Goal: Task Accomplishment & Management: Complete application form

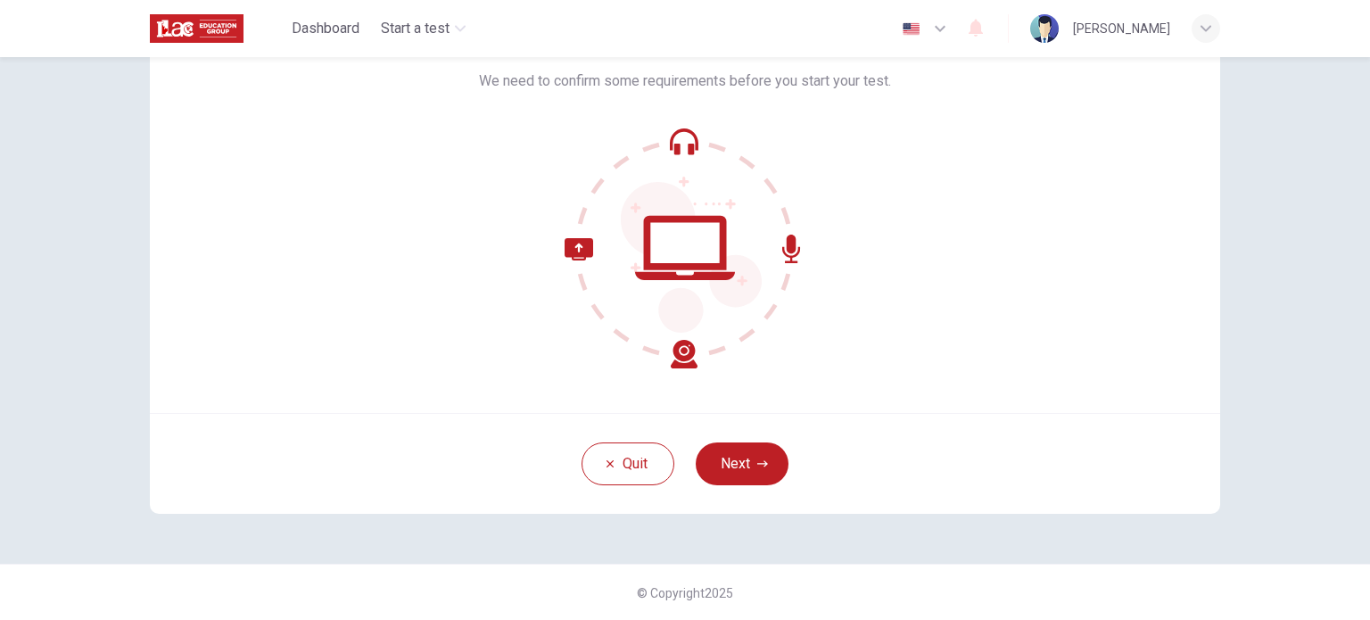
scroll to position [64, 0]
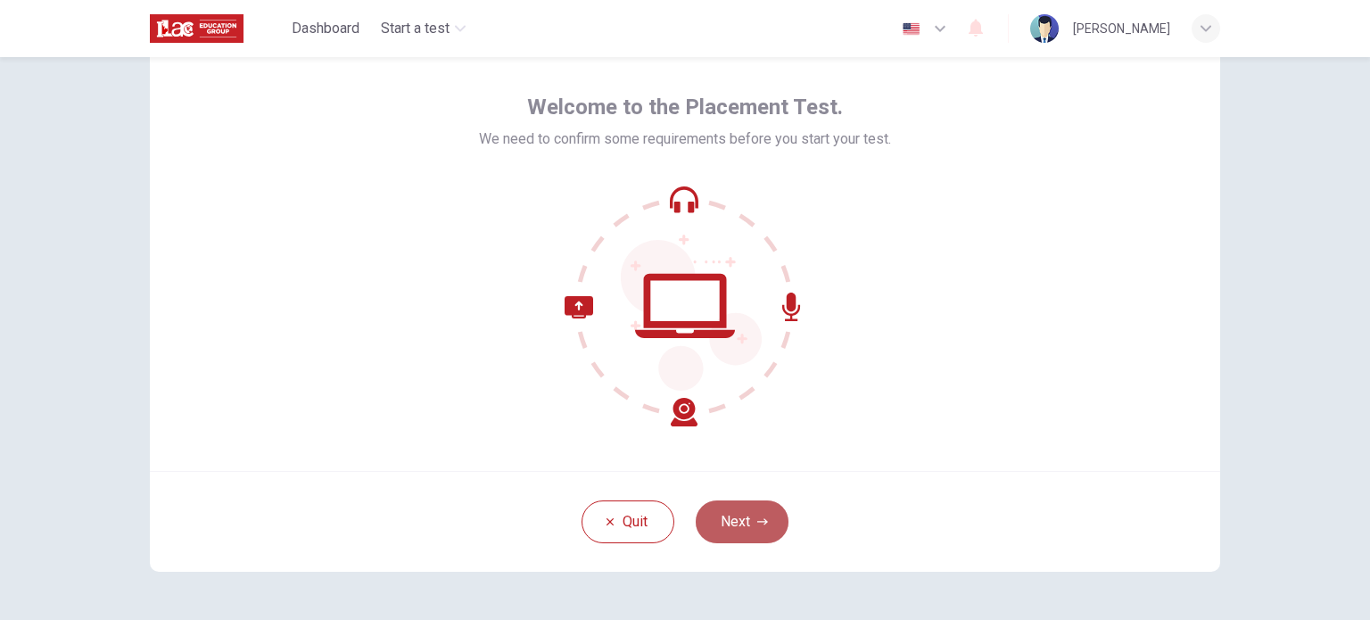
click at [757, 520] on icon "button" at bounding box center [762, 521] width 11 height 6
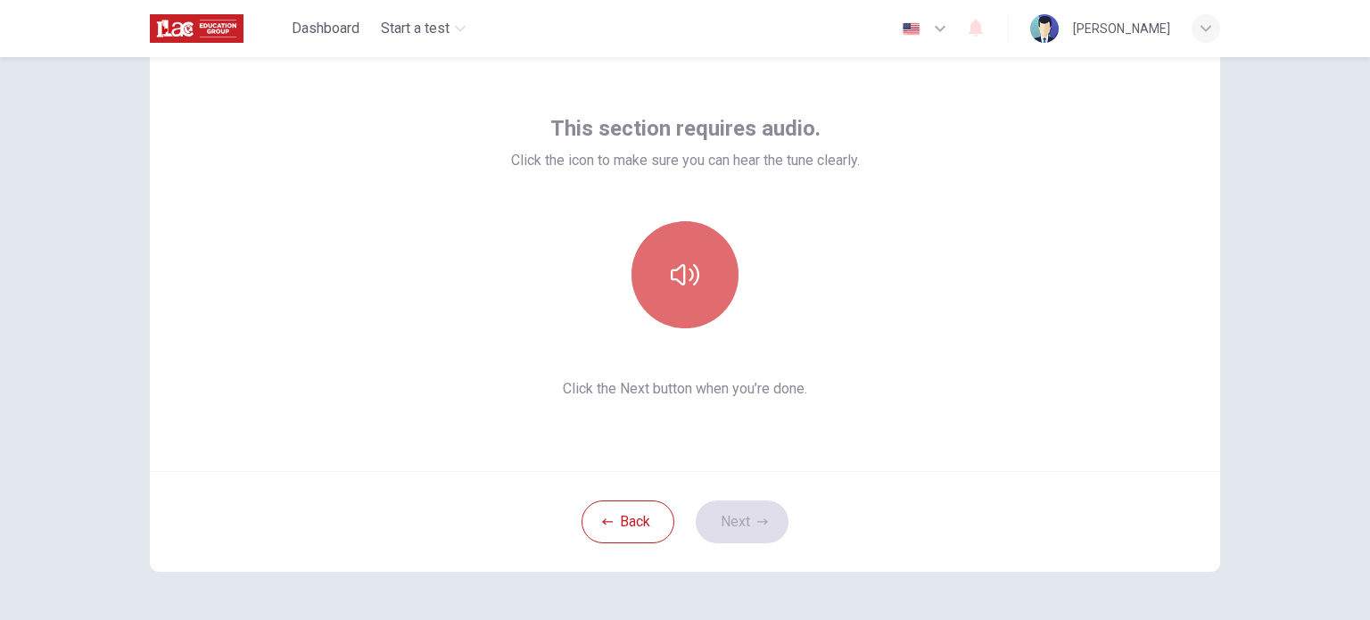
click at [710, 267] on button "button" at bounding box center [684, 274] width 107 height 107
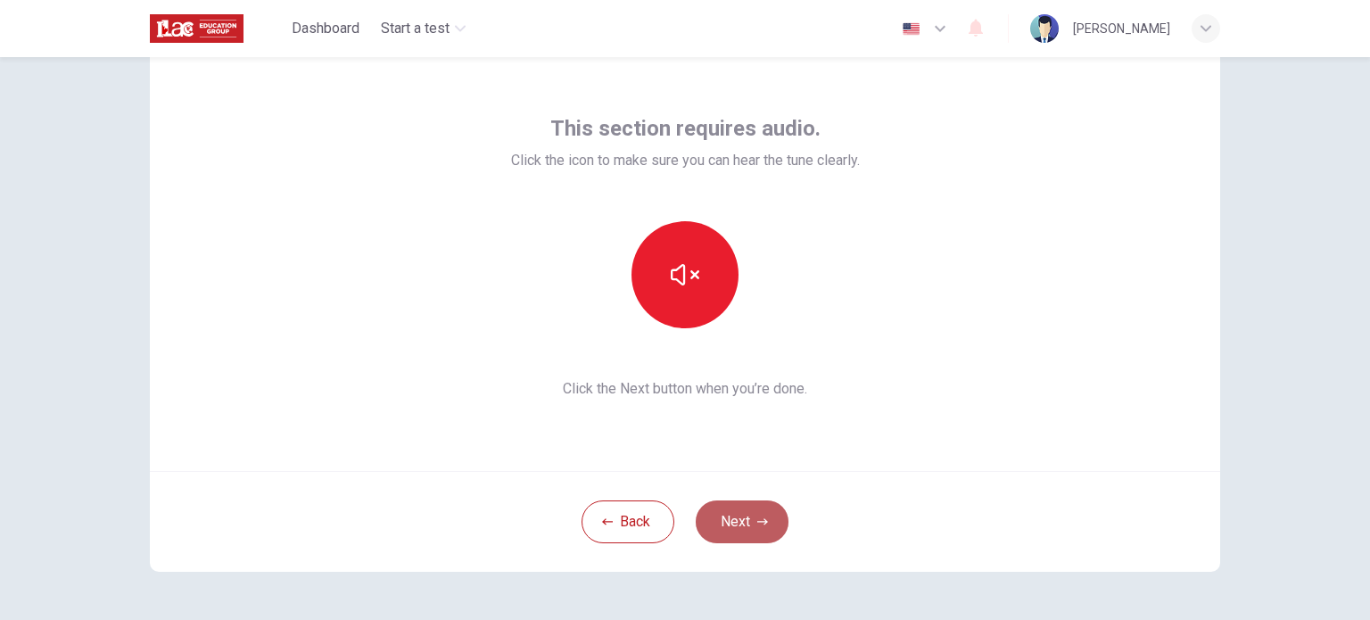
click at [753, 534] on button "Next" at bounding box center [742, 521] width 93 height 43
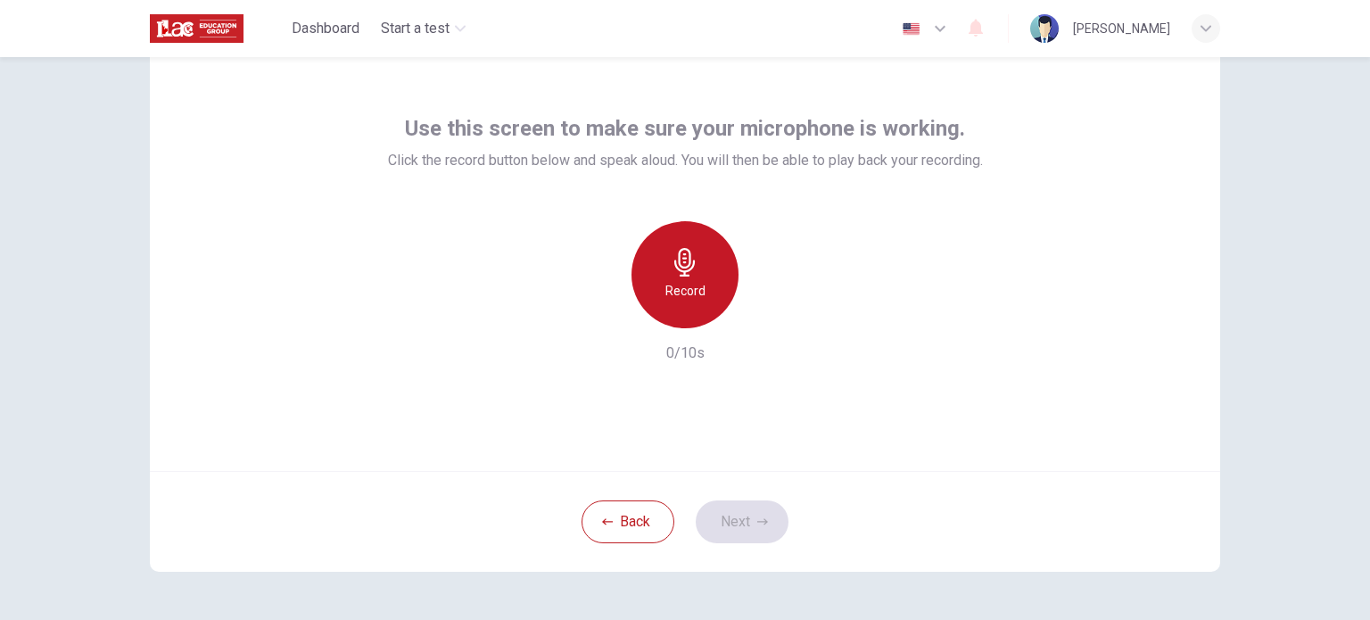
click at [672, 250] on icon "button" at bounding box center [685, 262] width 29 height 29
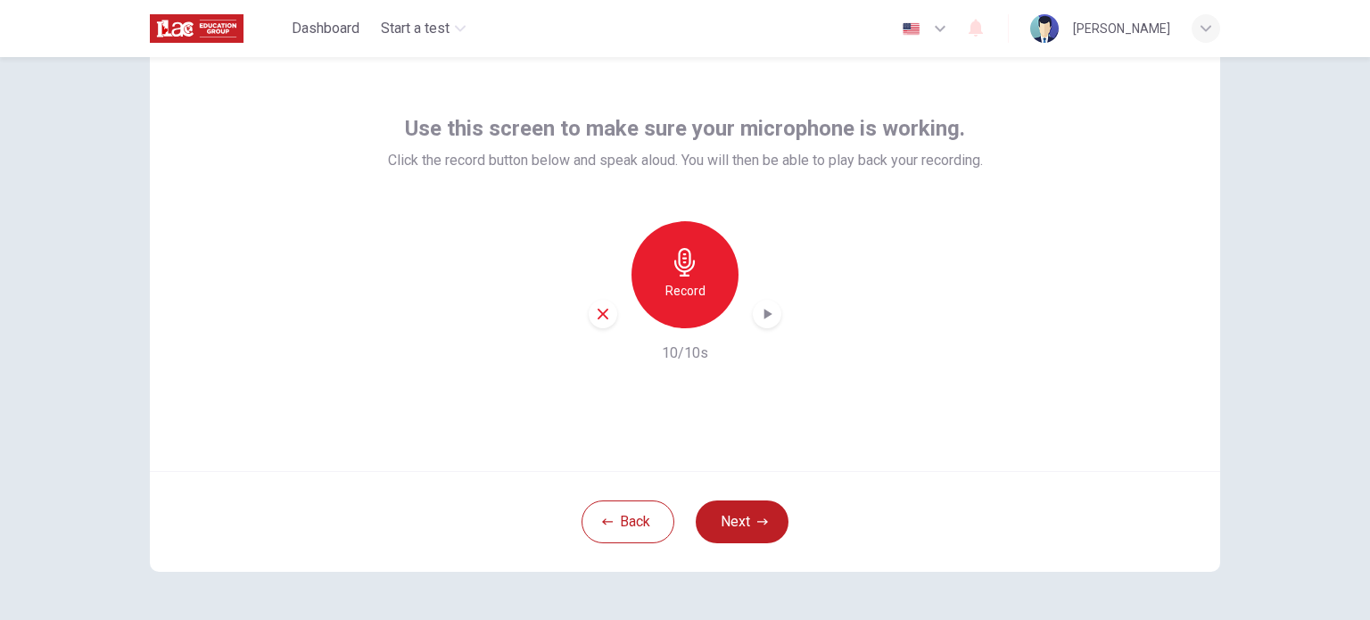
click at [744, 498] on div "Back Next" at bounding box center [685, 521] width 1070 height 101
click at [745, 513] on button "Next" at bounding box center [742, 521] width 93 height 43
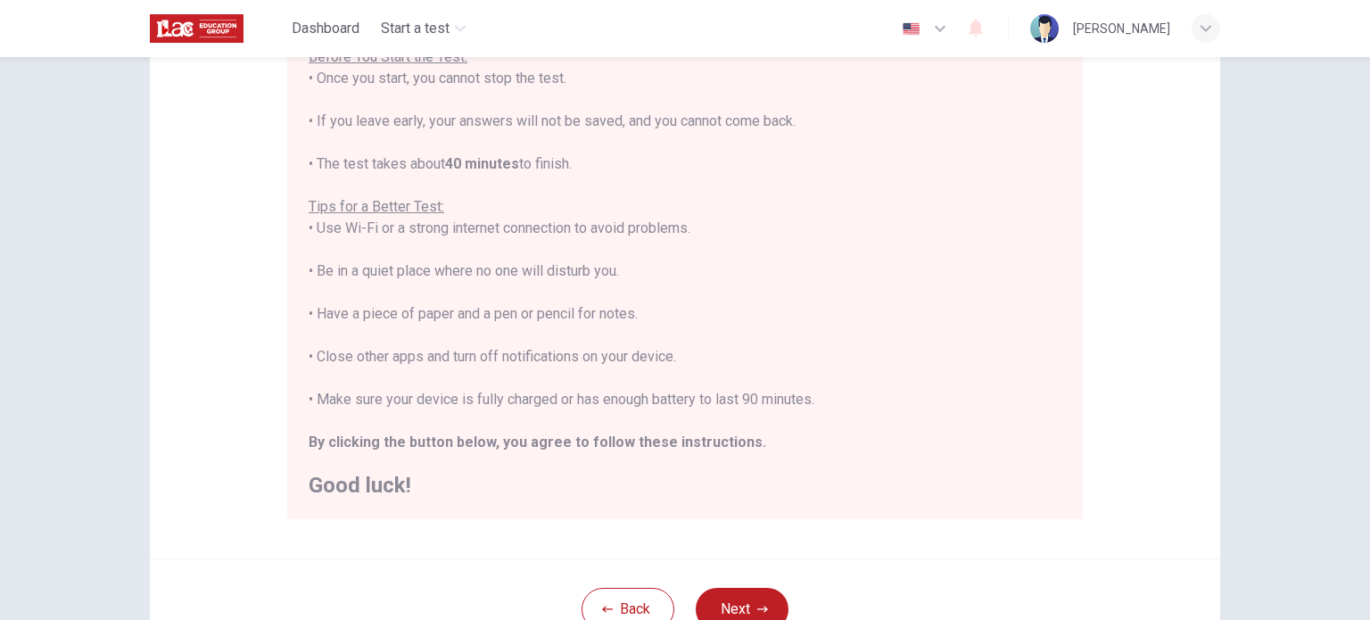
scroll to position [371, 0]
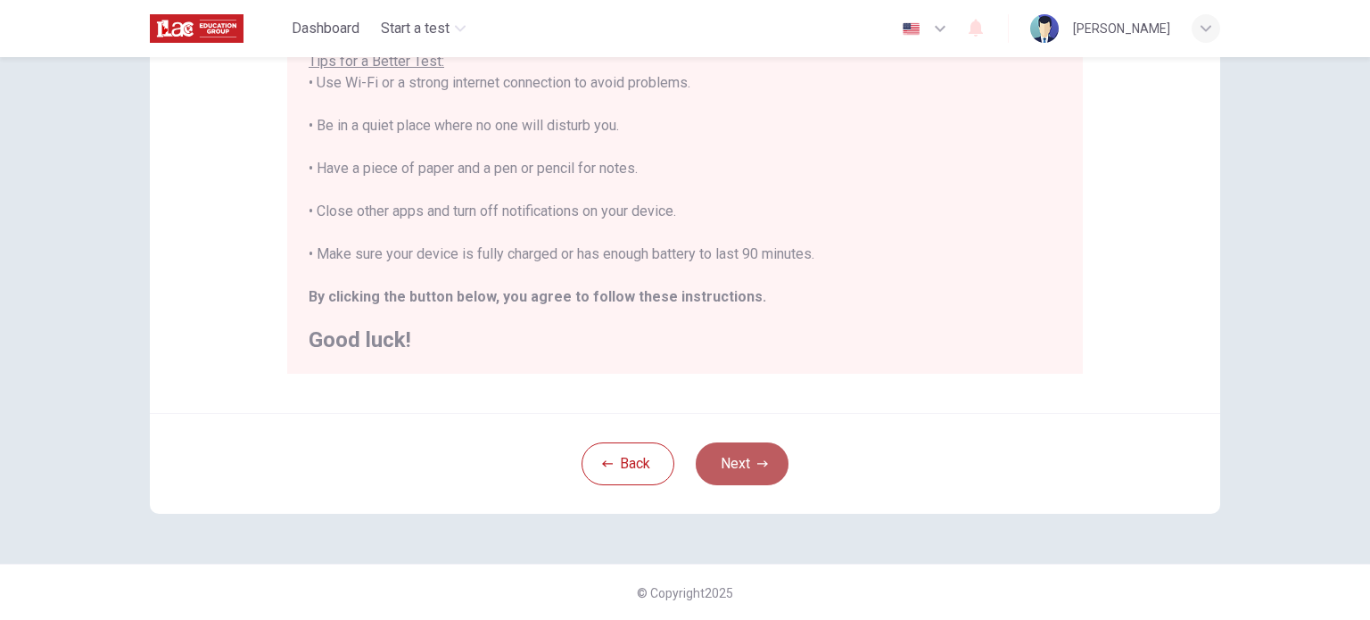
click at [742, 457] on button "Next" at bounding box center [742, 463] width 93 height 43
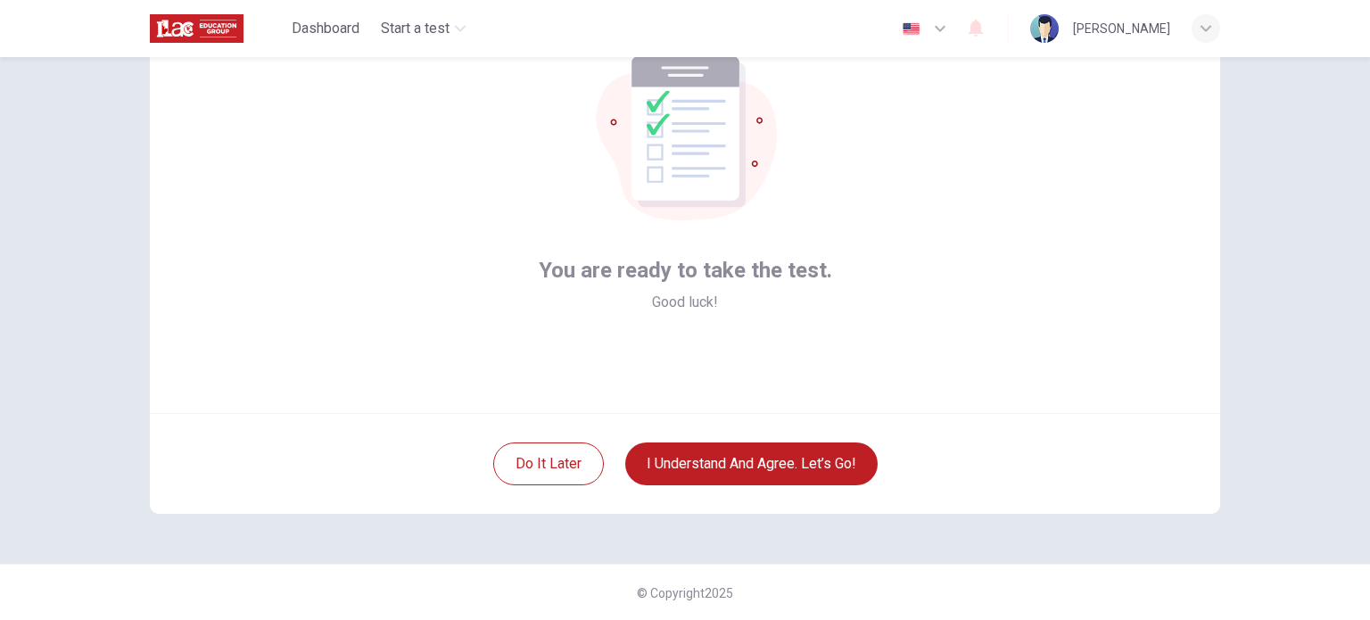
scroll to position [51, 0]
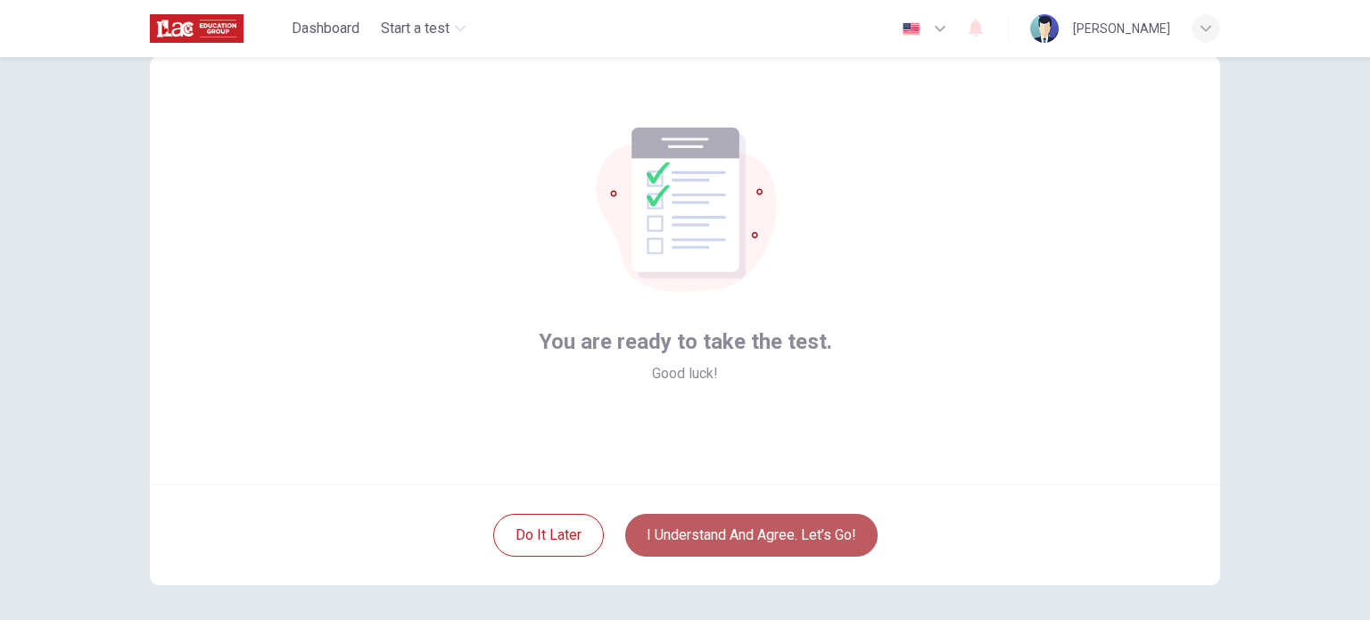
click at [781, 518] on button "I understand and agree. Let’s go!" at bounding box center [751, 535] width 252 height 43
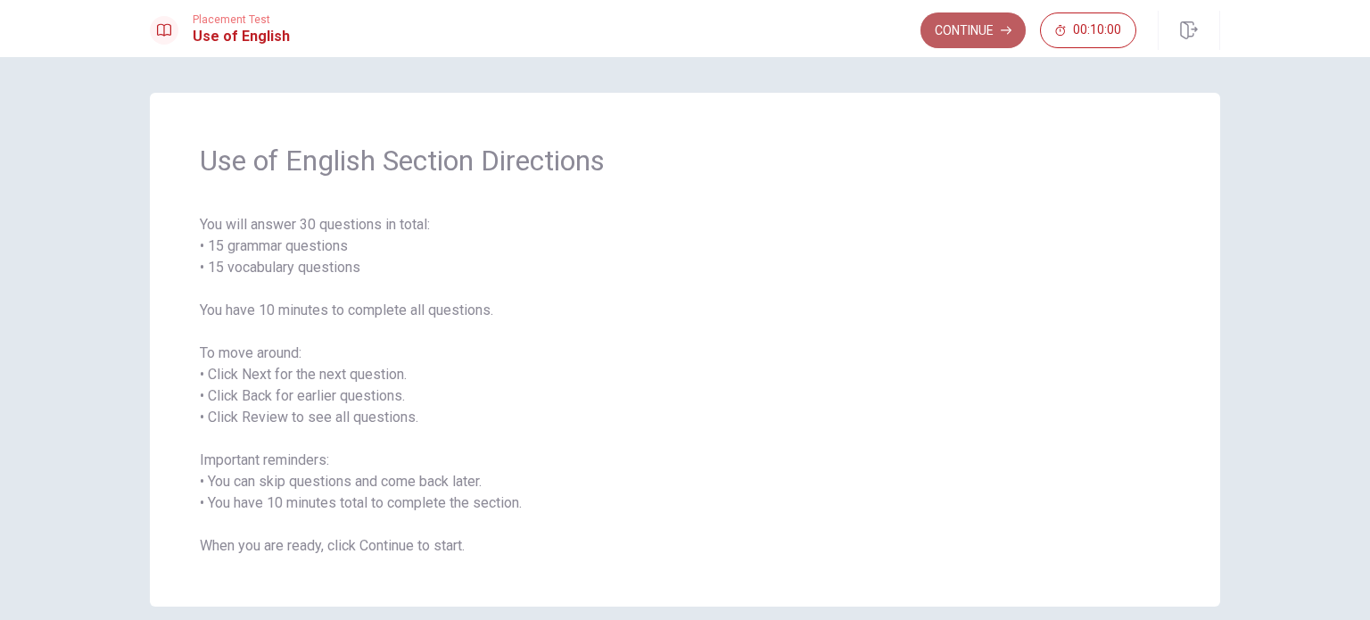
click at [955, 31] on button "Continue" at bounding box center [972, 30] width 105 height 36
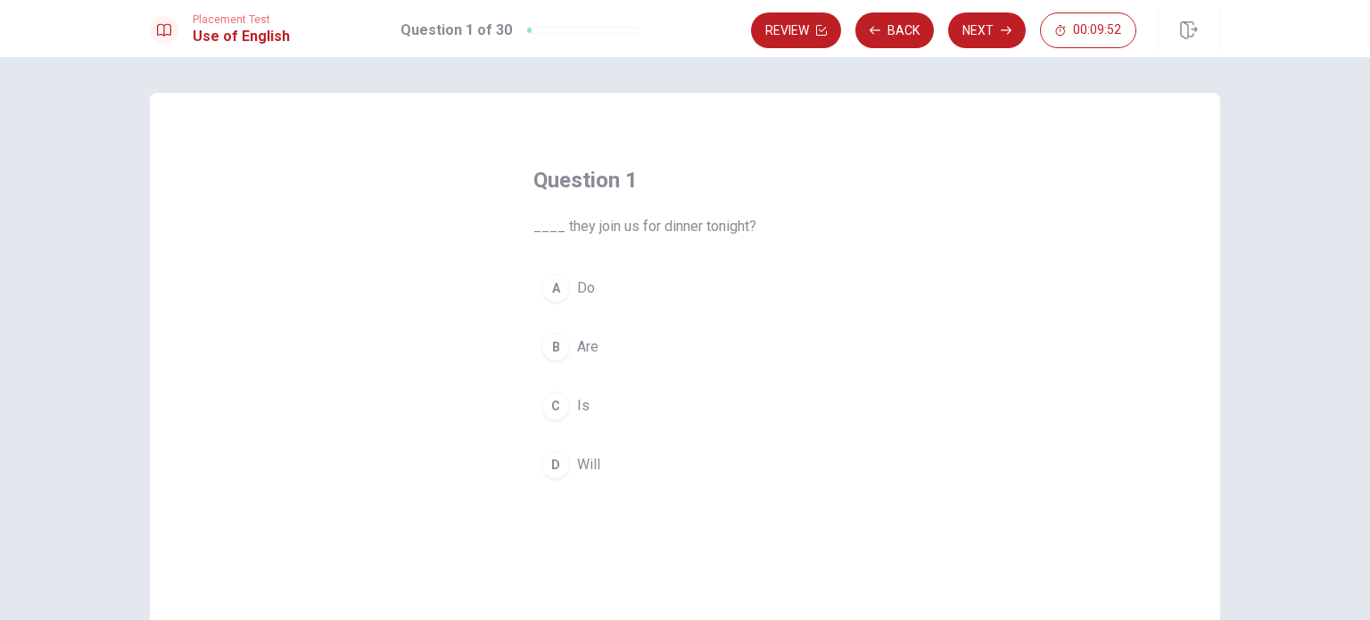
click at [553, 462] on div "D" at bounding box center [555, 464] width 29 height 29
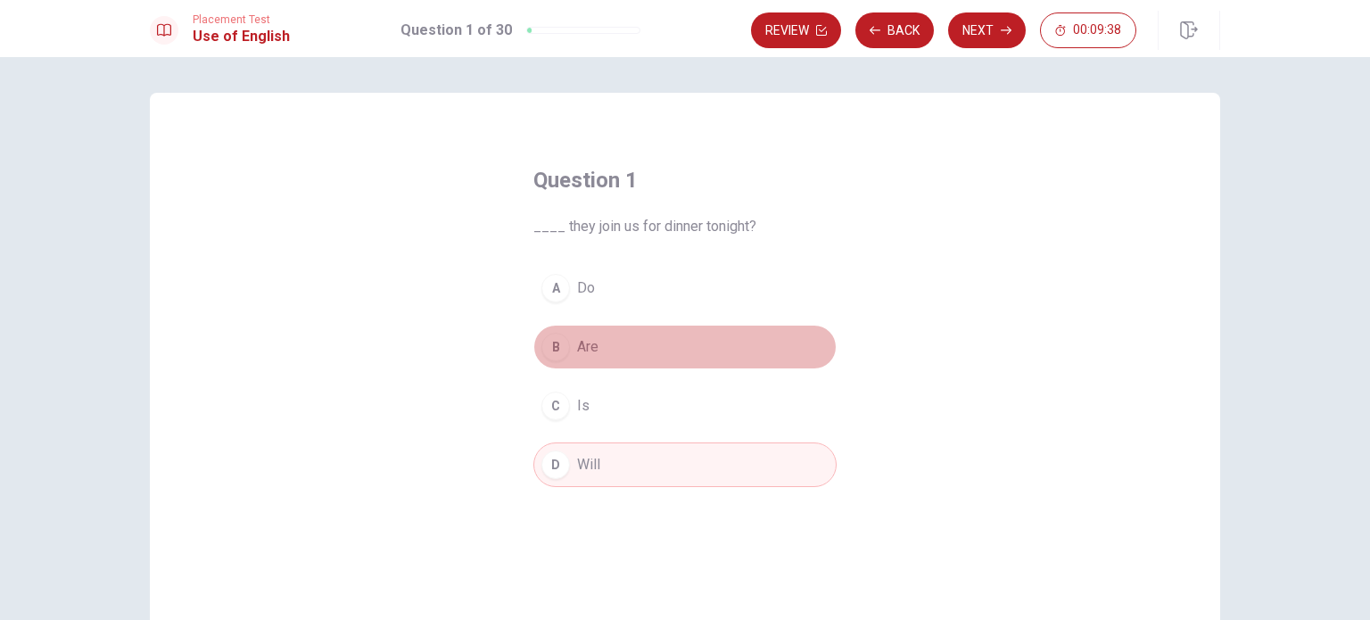
click at [627, 325] on button "B Are" at bounding box center [684, 347] width 303 height 45
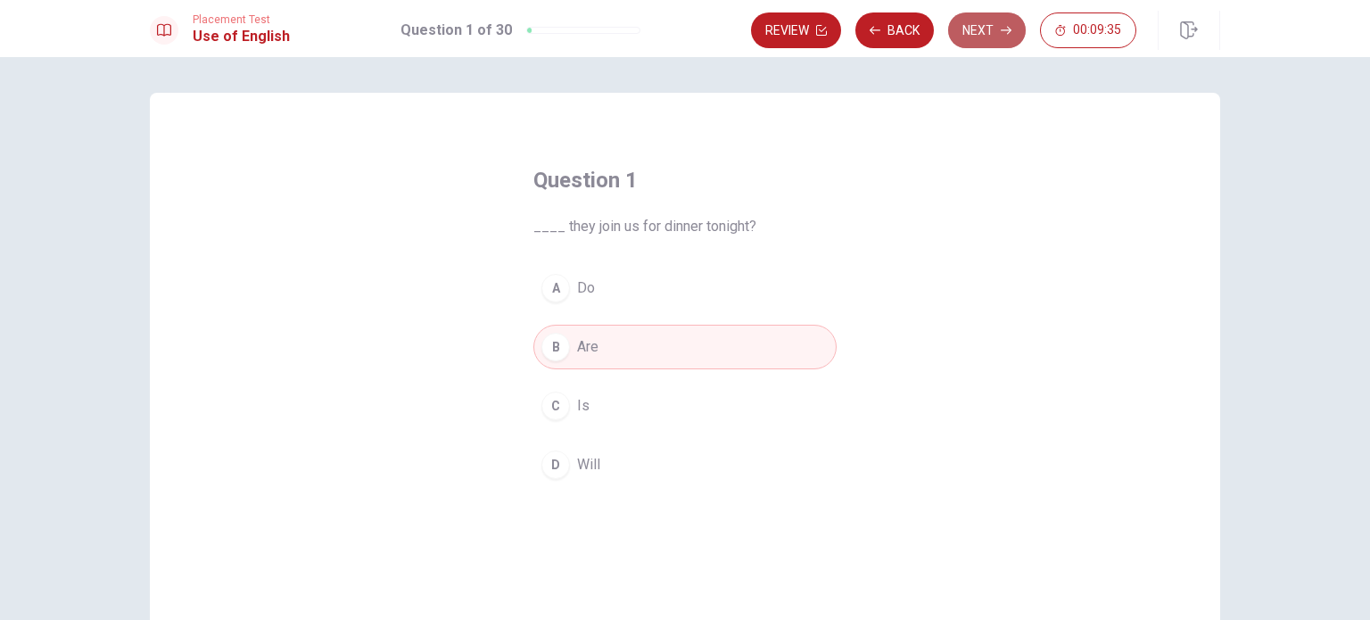
click at [991, 28] on button "Next" at bounding box center [987, 30] width 78 height 36
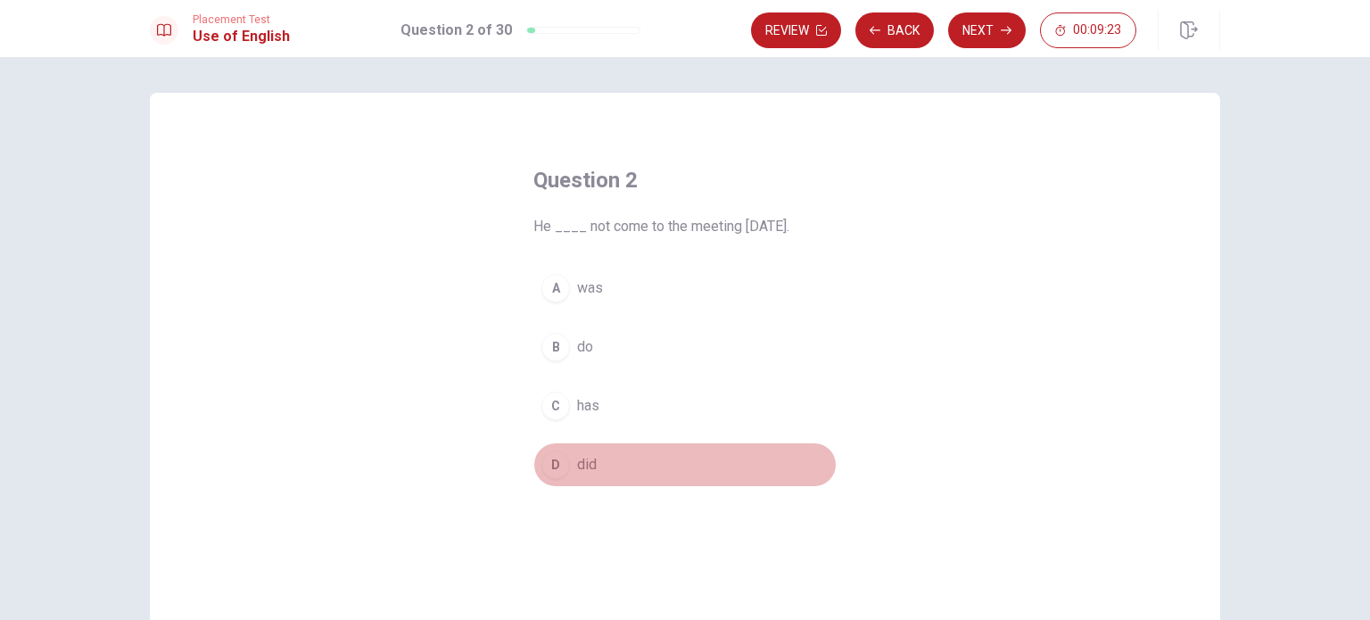
click at [545, 459] on div "D" at bounding box center [555, 464] width 29 height 29
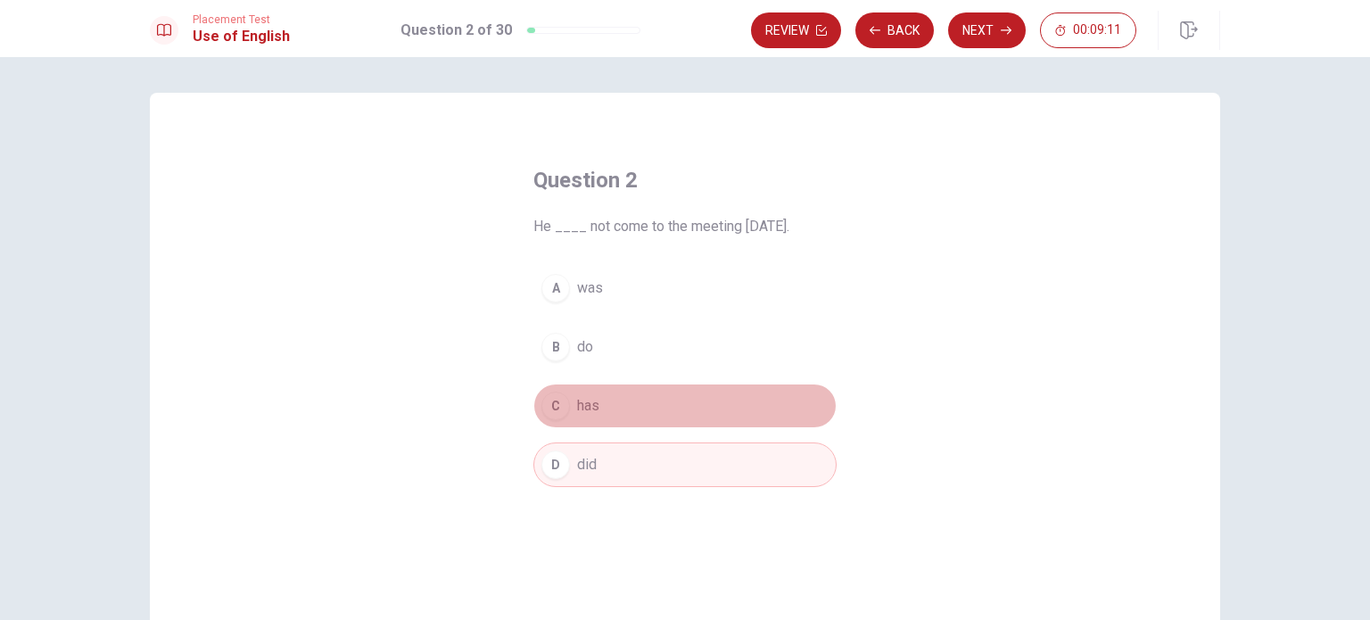
click at [554, 395] on div "C" at bounding box center [555, 405] width 29 height 29
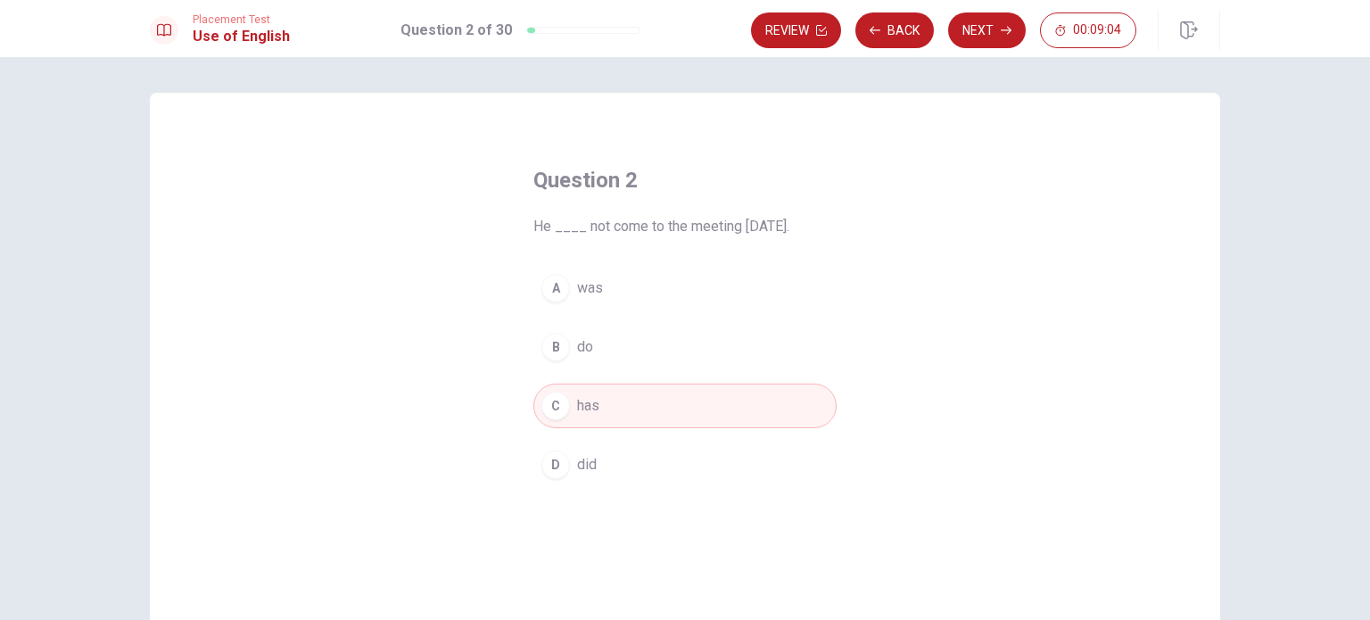
click at [577, 463] on span "did" at bounding box center [587, 464] width 20 height 21
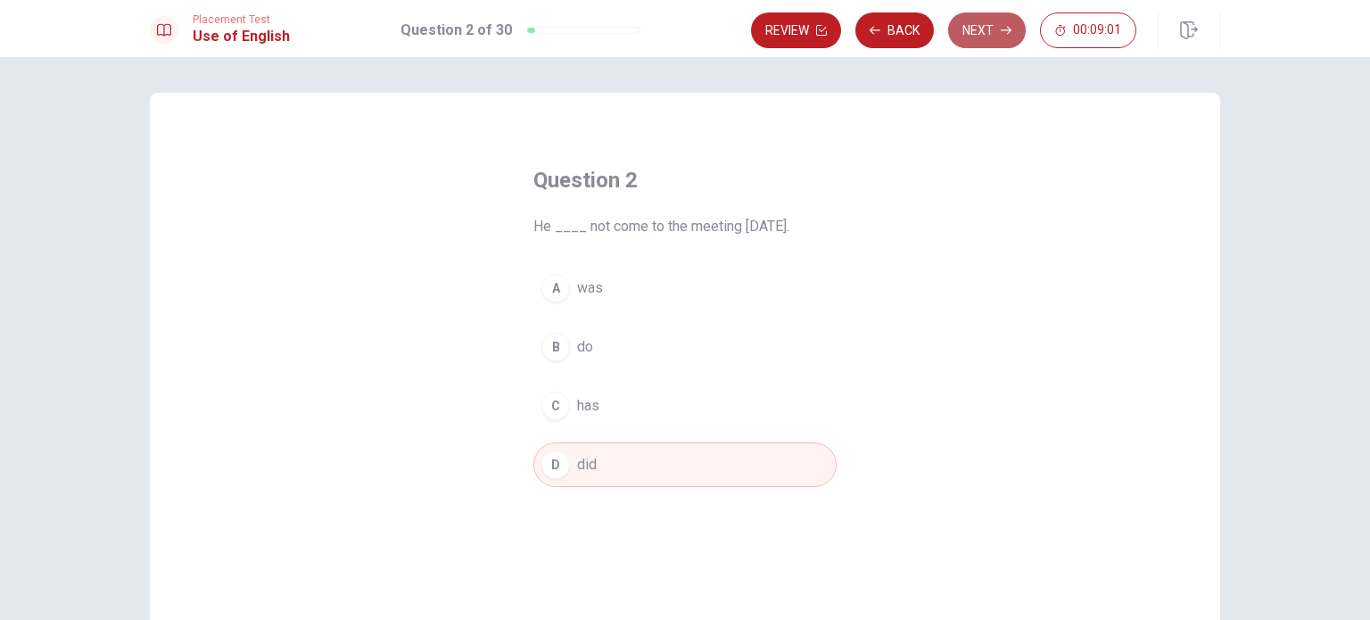
click at [971, 31] on button "Next" at bounding box center [987, 30] width 78 height 36
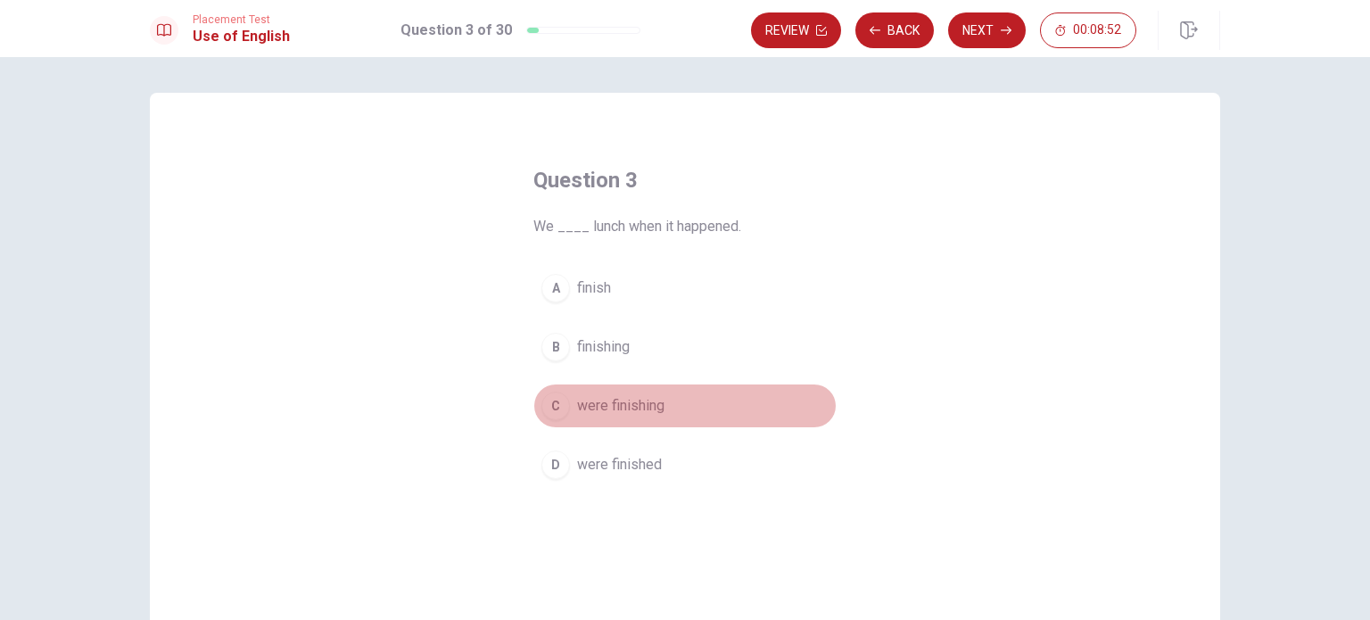
click at [623, 403] on span "were finishing" at bounding box center [620, 405] width 87 height 21
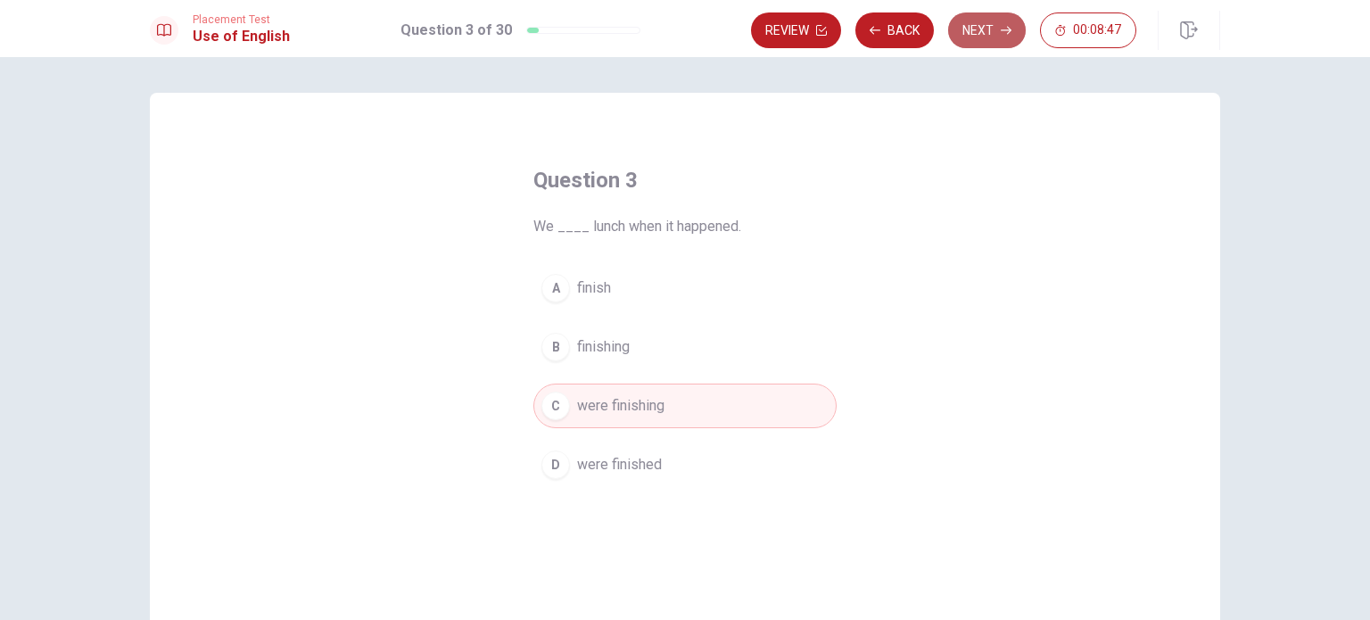
click at [970, 40] on button "Next" at bounding box center [987, 30] width 78 height 36
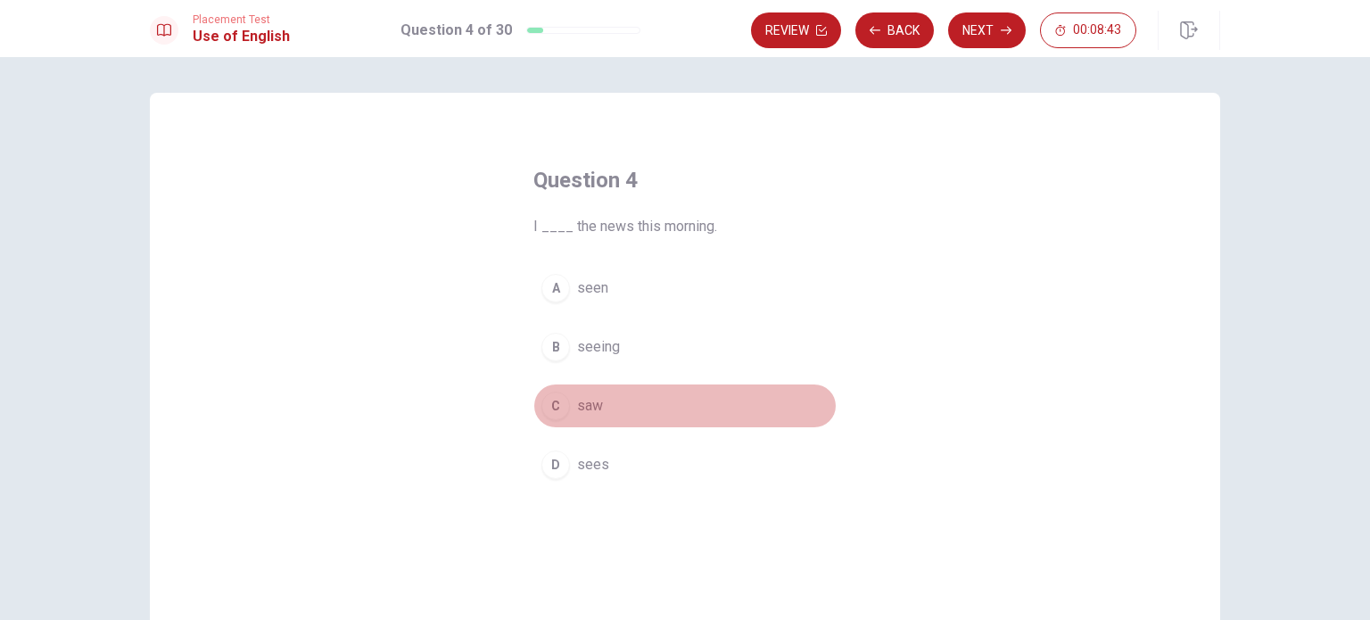
click at [606, 401] on button "C saw" at bounding box center [684, 405] width 303 height 45
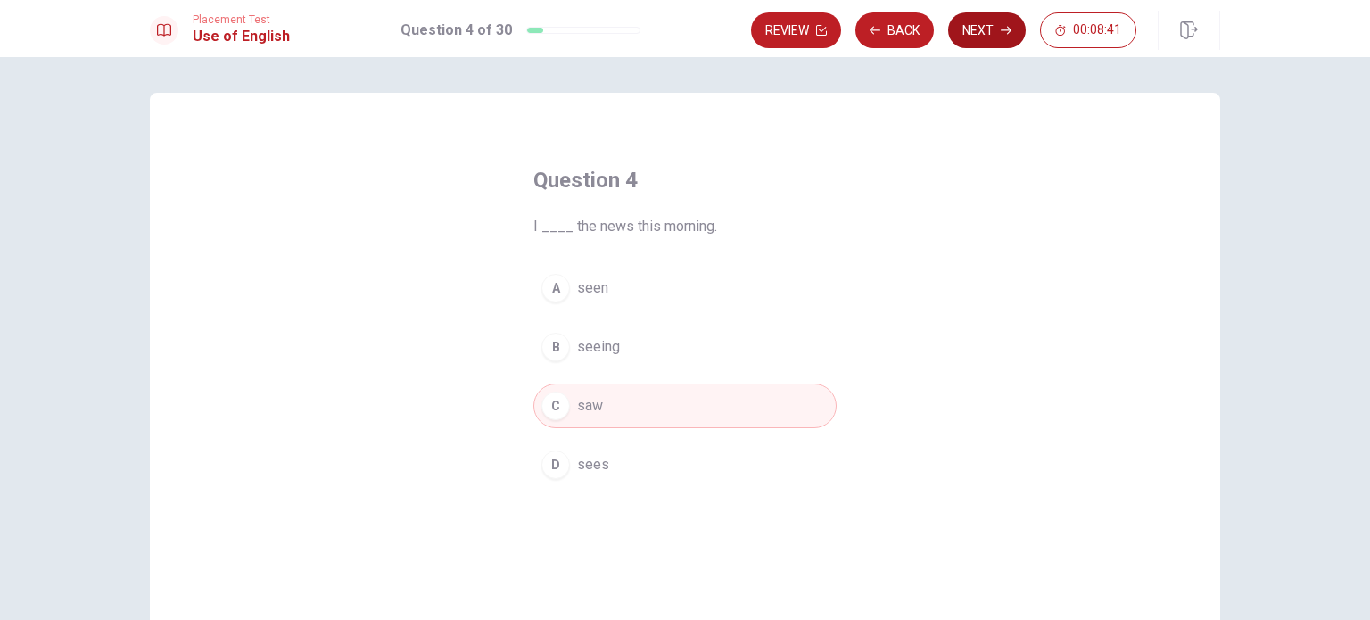
click at [975, 45] on button "Next" at bounding box center [987, 30] width 78 height 36
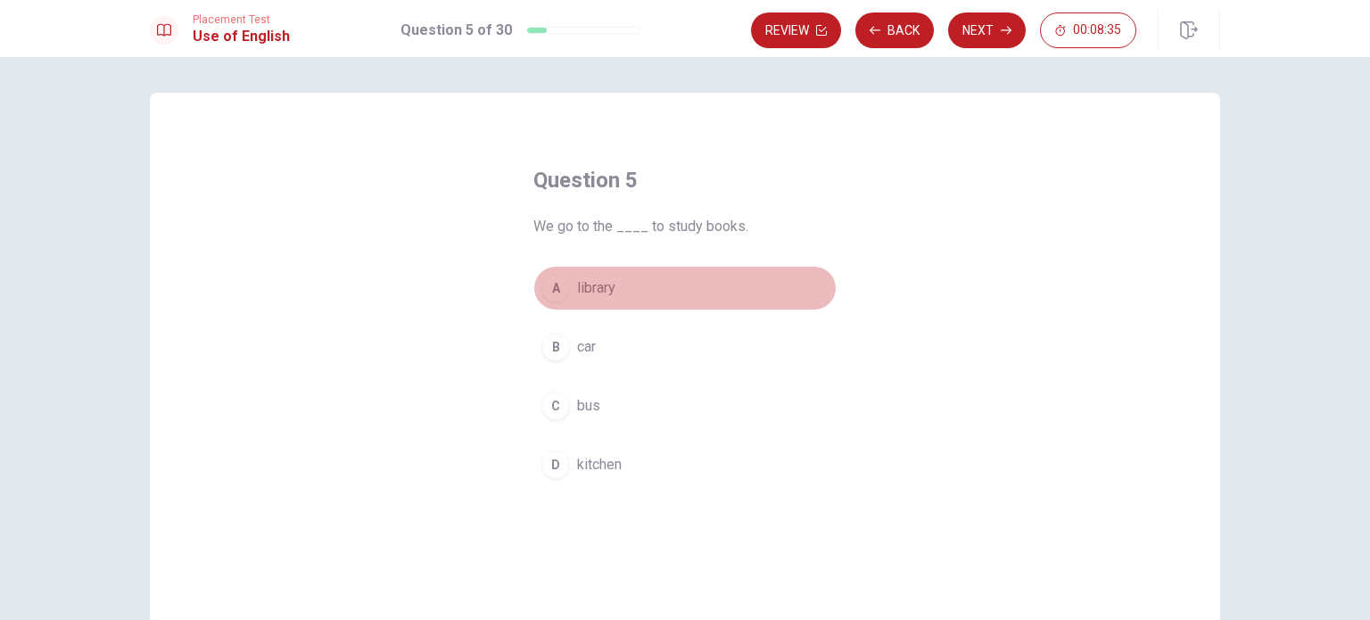
click at [596, 308] on button "A library" at bounding box center [684, 288] width 303 height 45
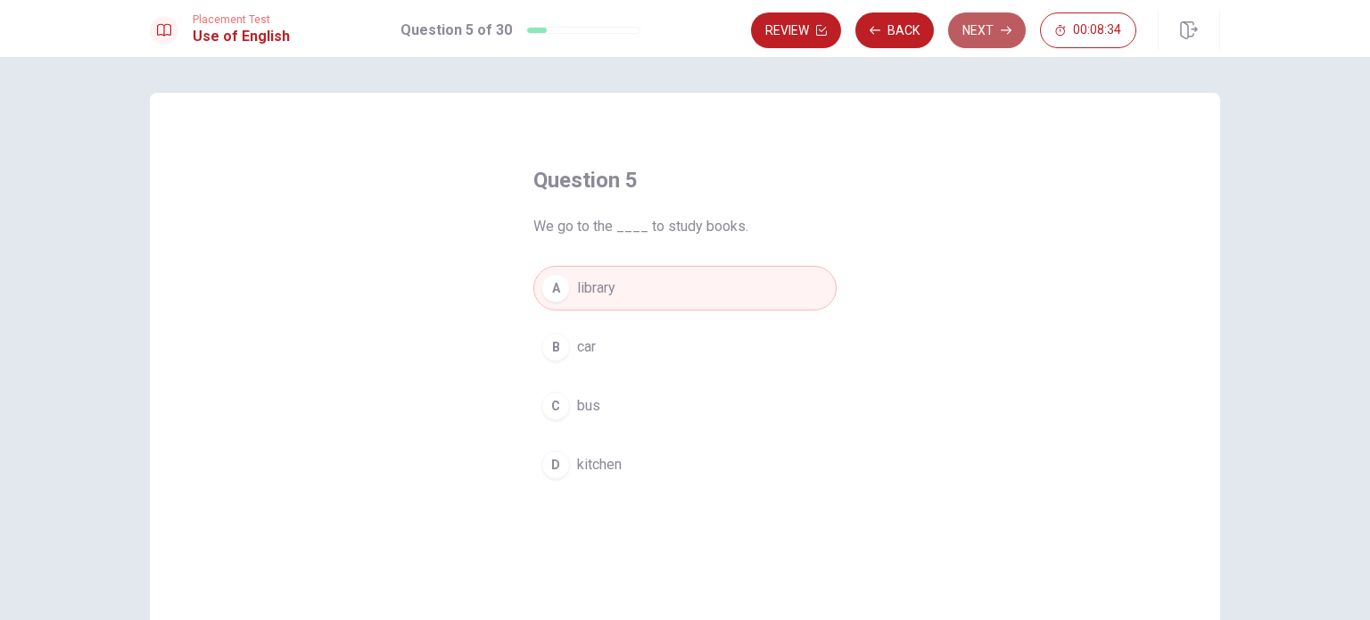
click at [992, 29] on button "Next" at bounding box center [987, 30] width 78 height 36
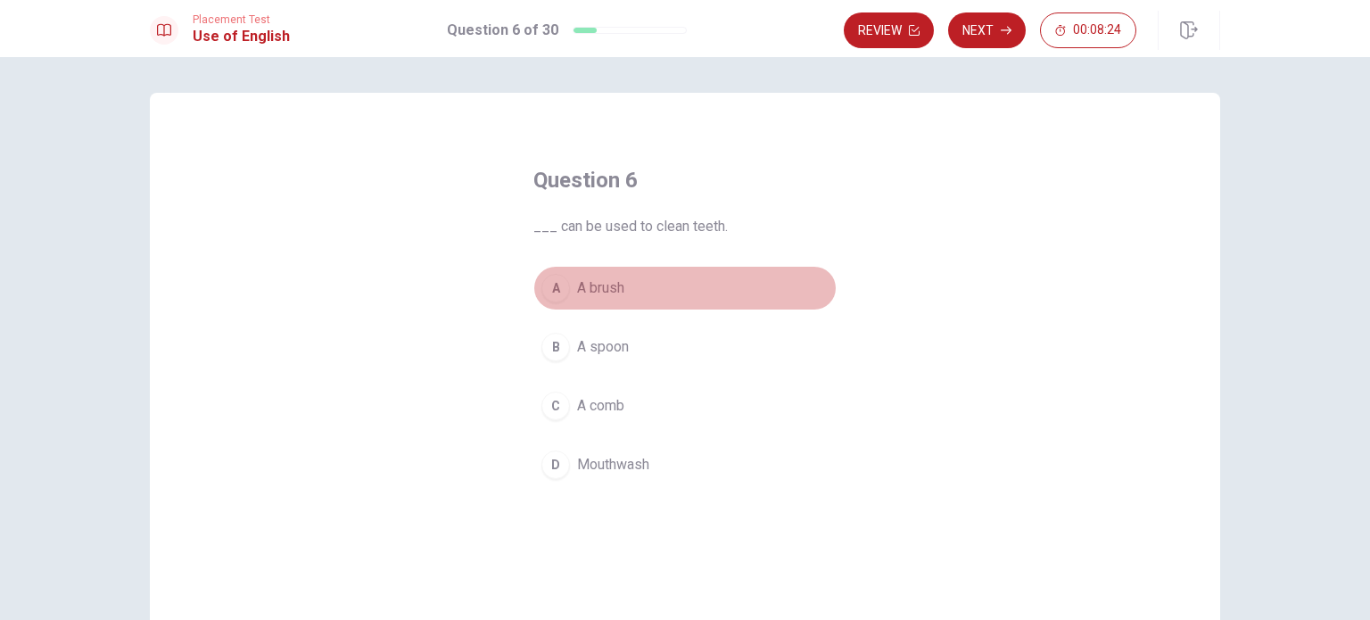
click at [571, 288] on button "A A brush" at bounding box center [684, 288] width 303 height 45
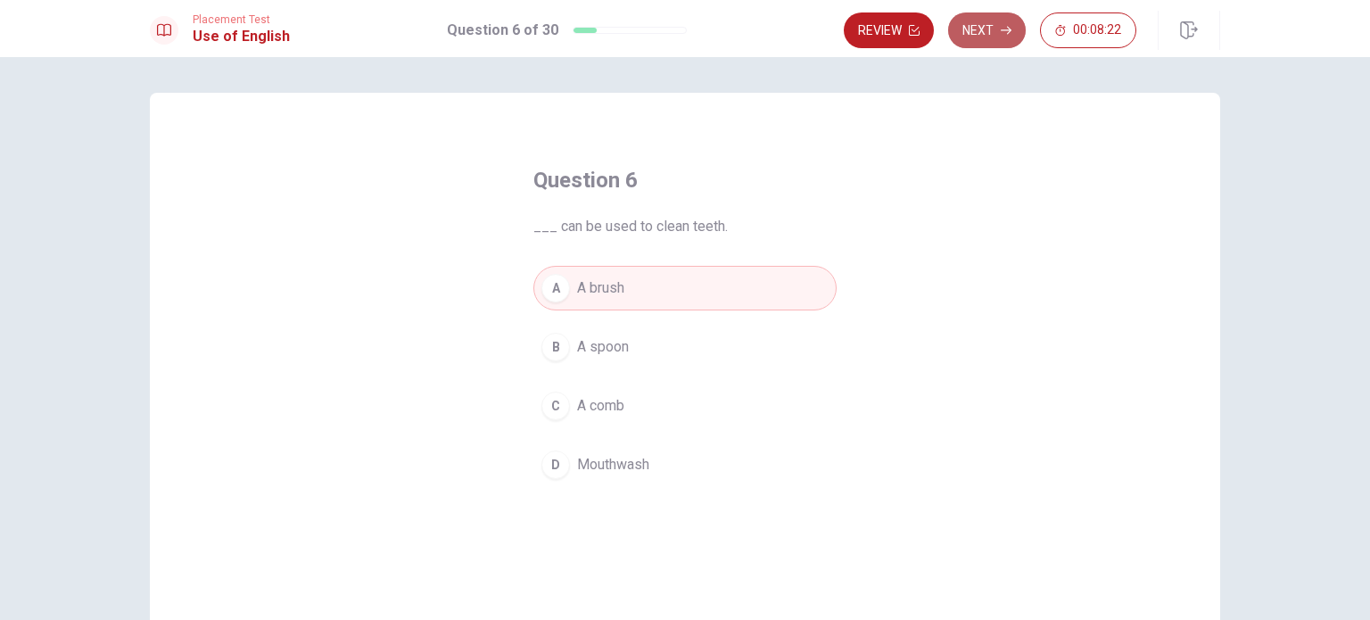
click at [1011, 28] on icon "button" at bounding box center [1005, 30] width 11 height 11
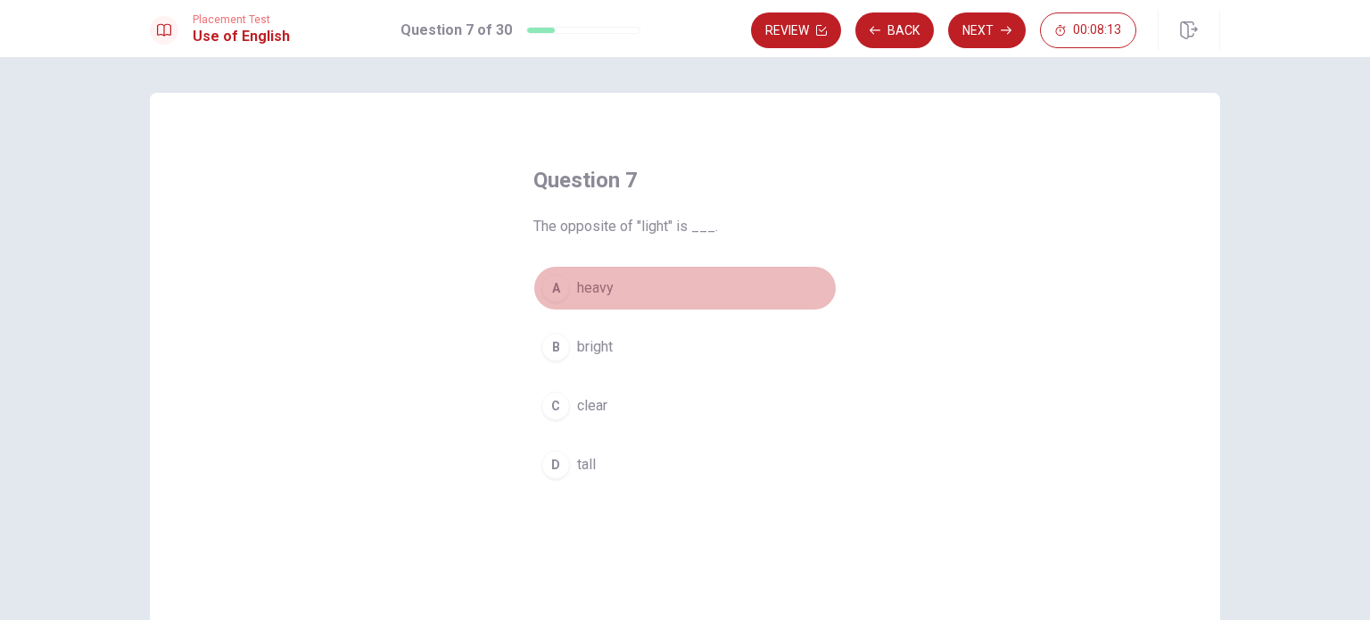
click at [573, 307] on button "A heavy" at bounding box center [684, 288] width 303 height 45
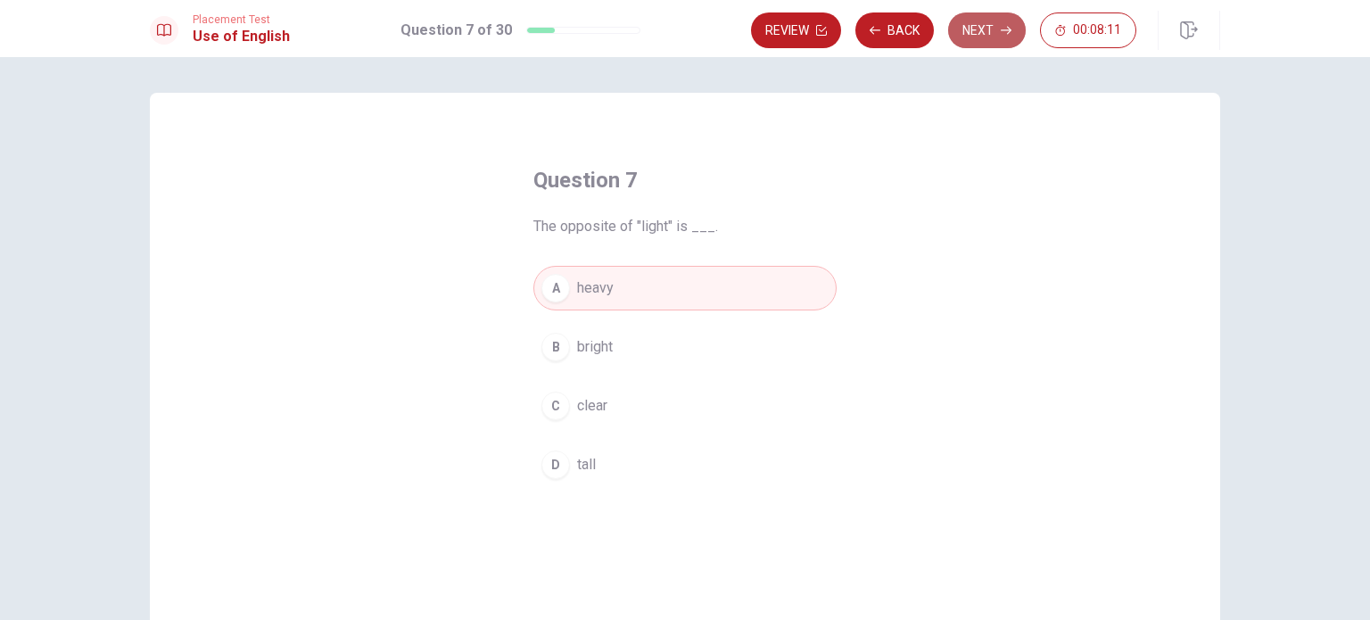
click at [984, 44] on button "Next" at bounding box center [987, 30] width 78 height 36
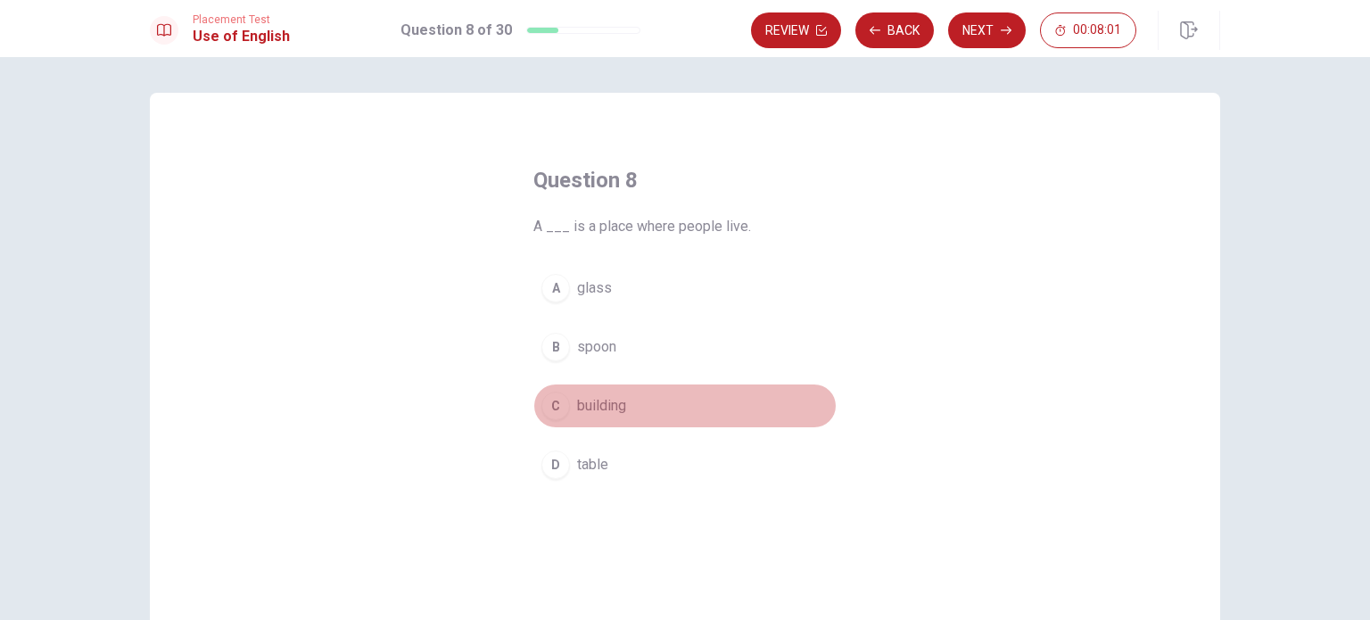
click at [618, 399] on span "building" at bounding box center [601, 405] width 49 height 21
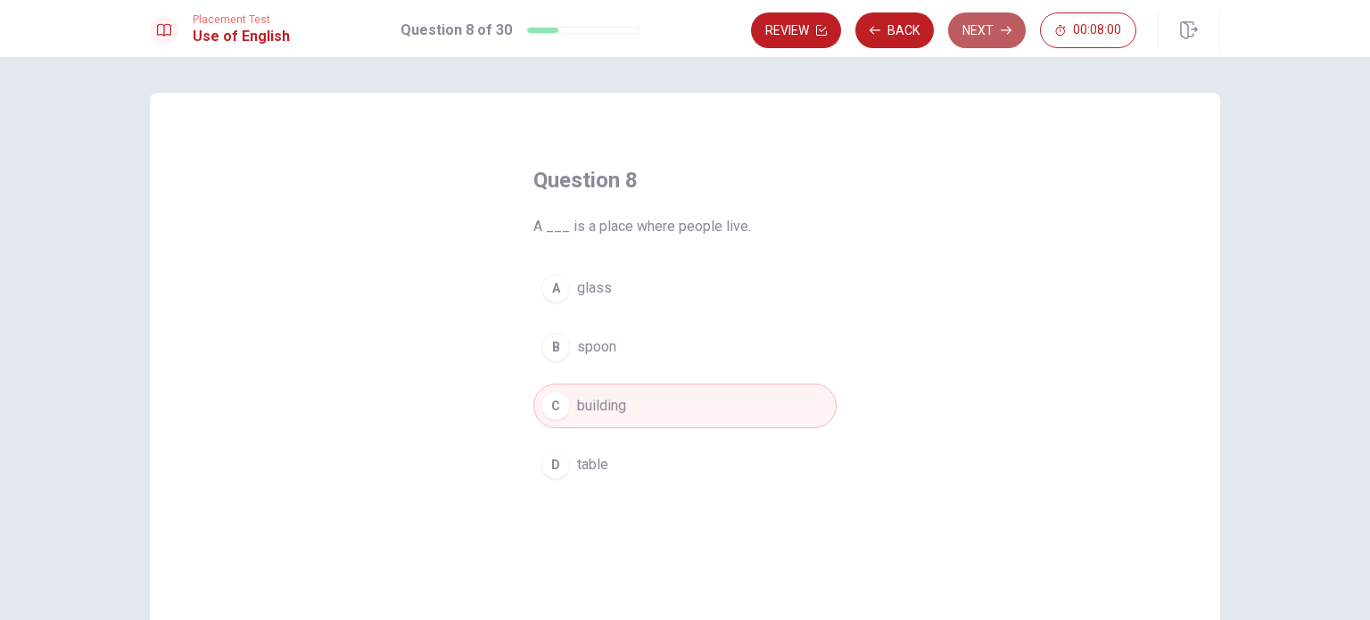
click at [963, 31] on button "Next" at bounding box center [987, 30] width 78 height 36
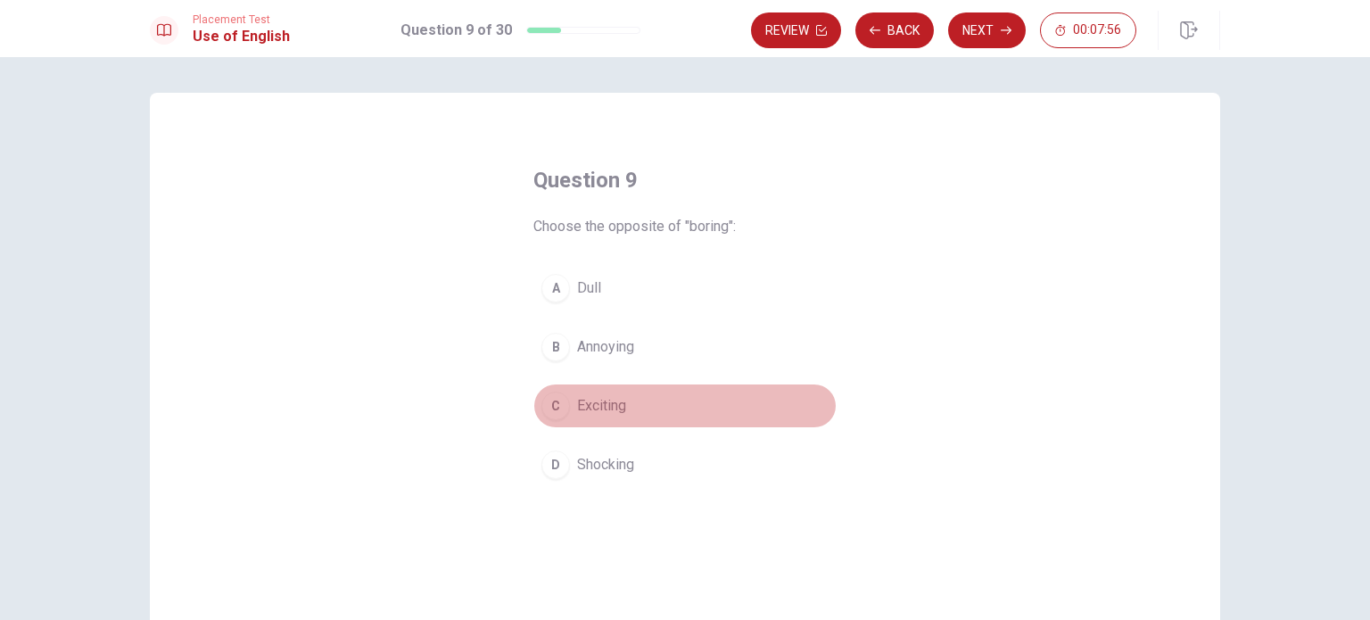
click at [582, 407] on span "Exciting" at bounding box center [601, 405] width 49 height 21
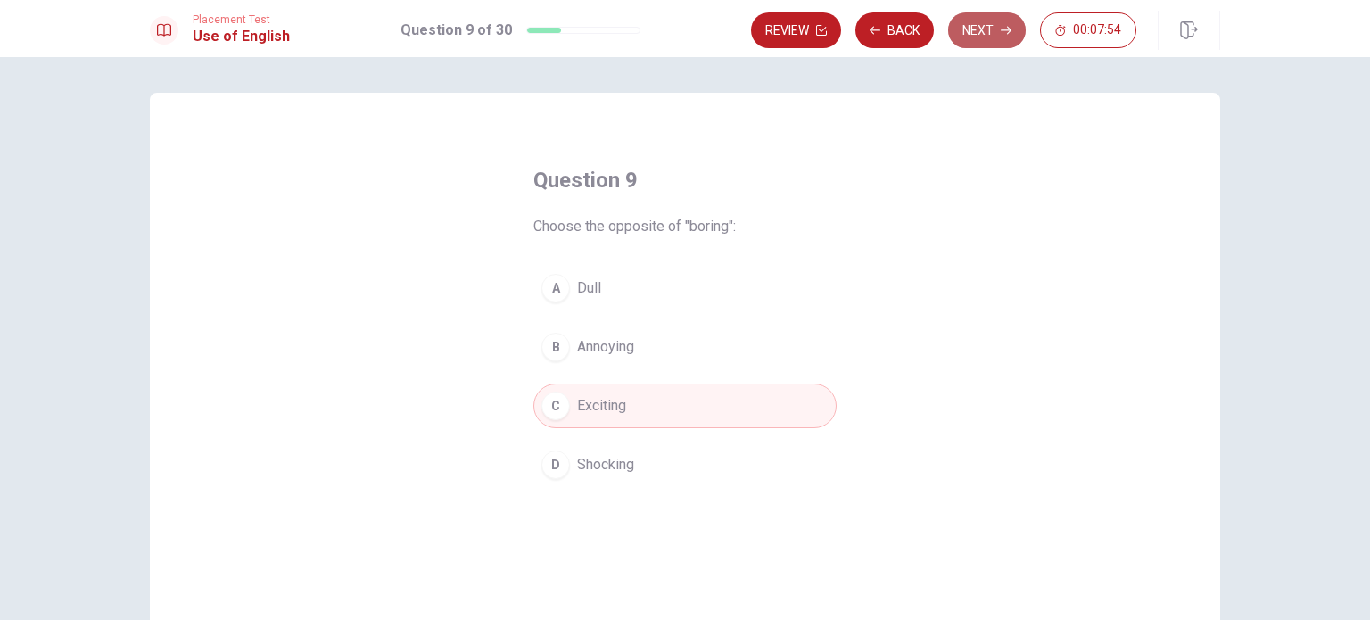
click at [1011, 25] on icon "button" at bounding box center [1005, 30] width 11 height 11
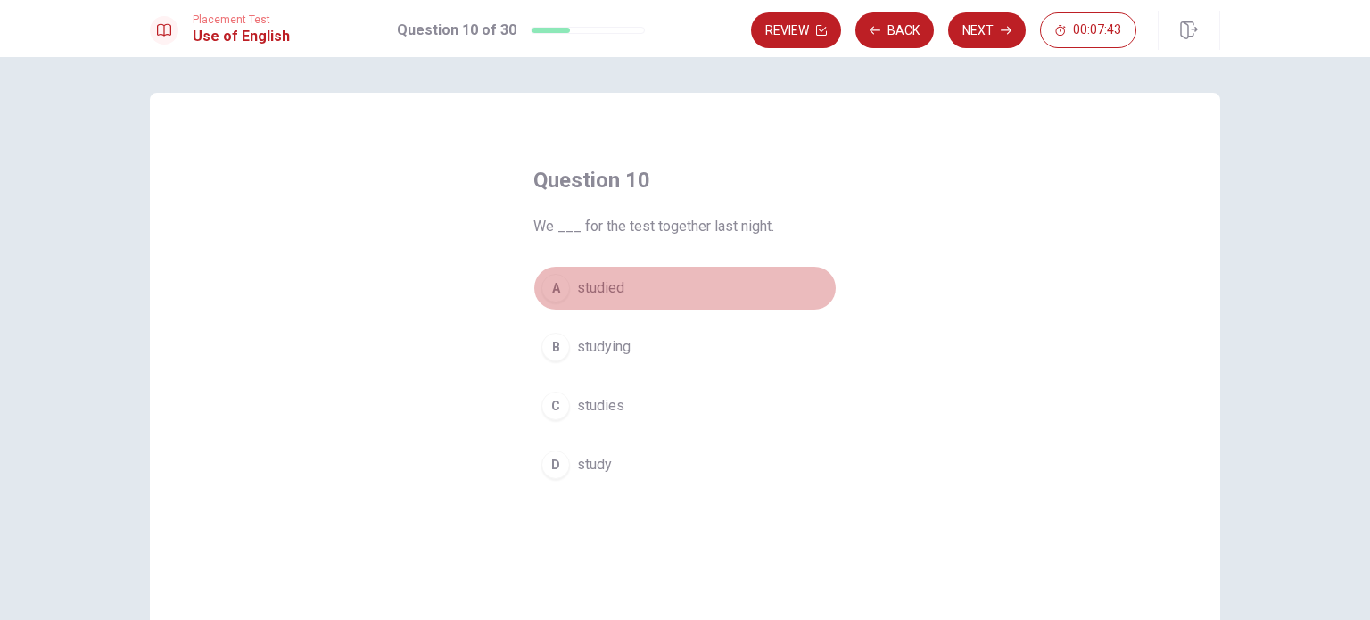
click at [595, 300] on button "A studied" at bounding box center [684, 288] width 303 height 45
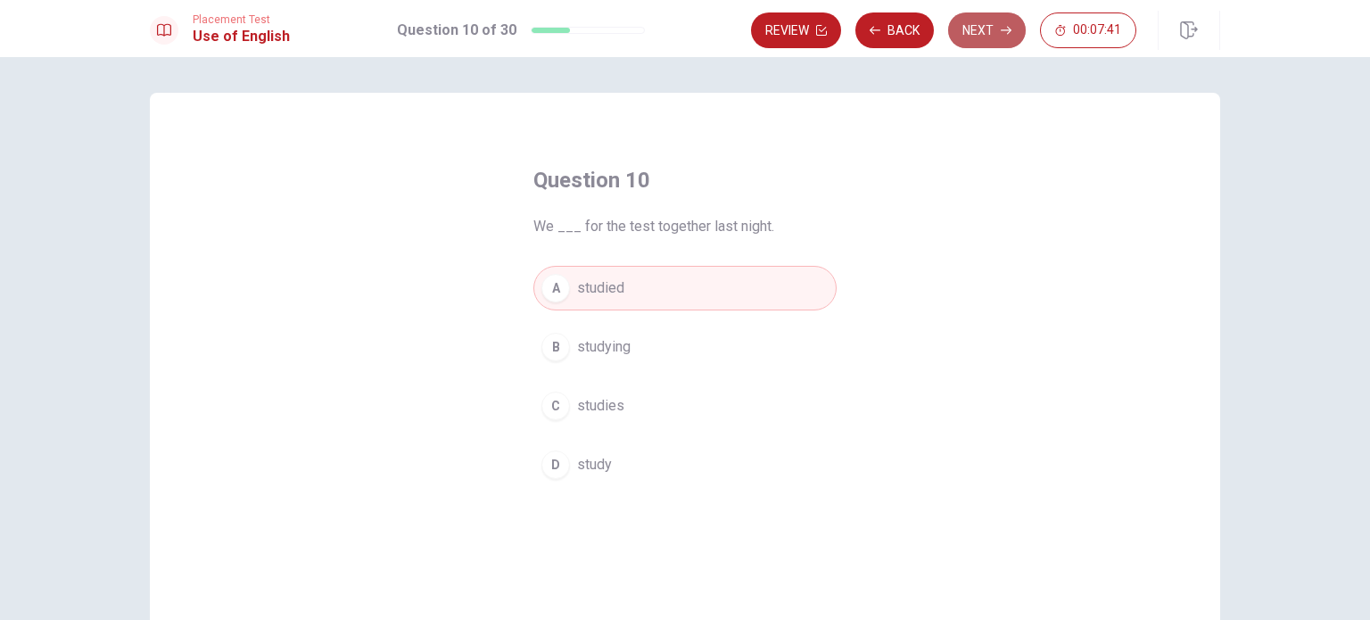
click at [957, 28] on button "Next" at bounding box center [987, 30] width 78 height 36
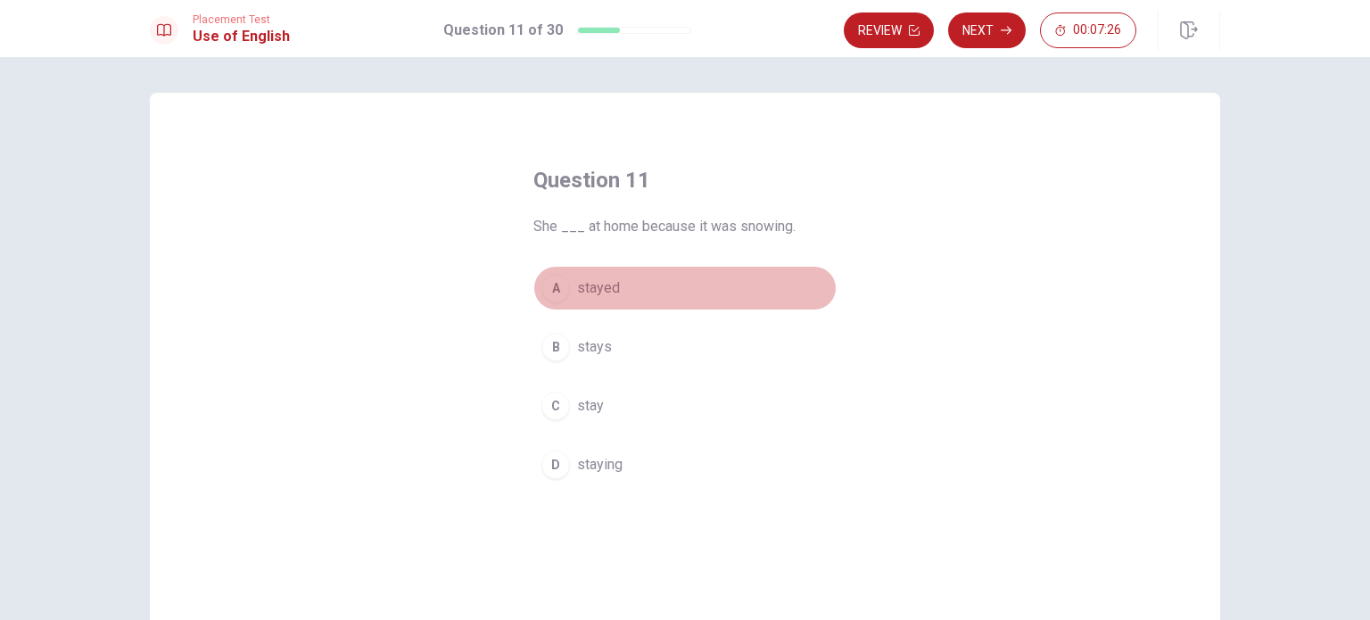
click at [613, 285] on span "stayed" at bounding box center [598, 287] width 43 height 21
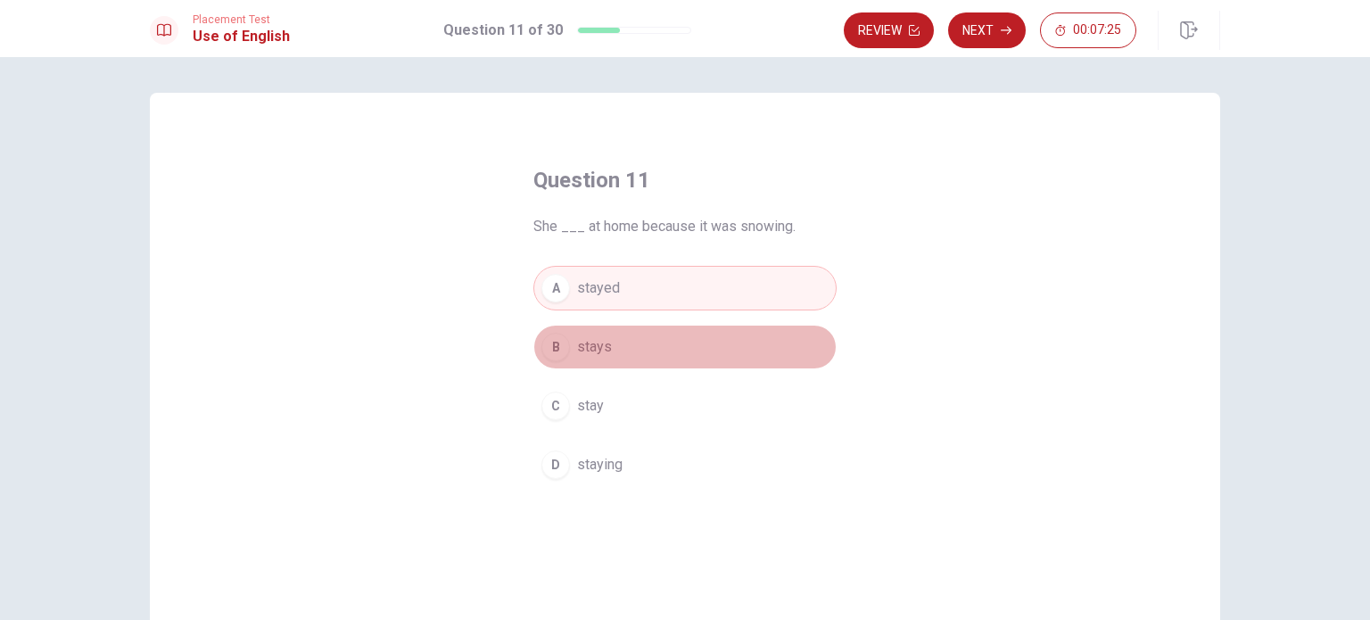
click at [600, 344] on span "stays" at bounding box center [594, 346] width 35 height 21
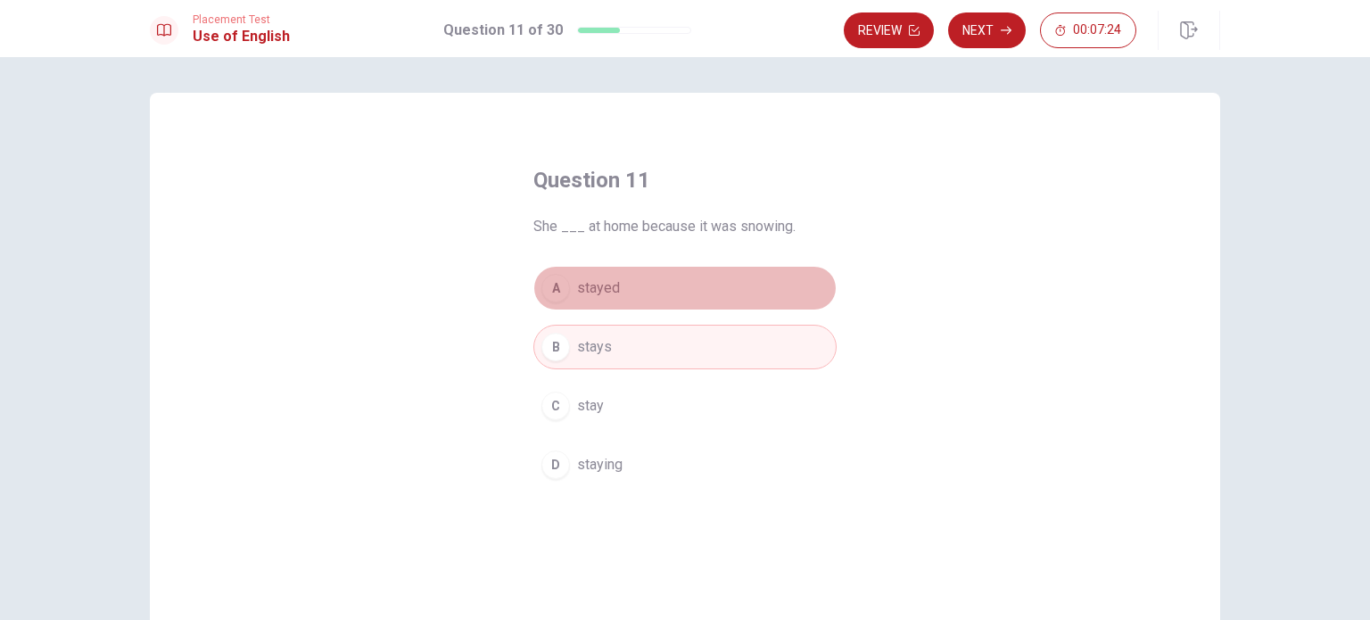
click at [654, 275] on button "A stayed" at bounding box center [684, 288] width 303 height 45
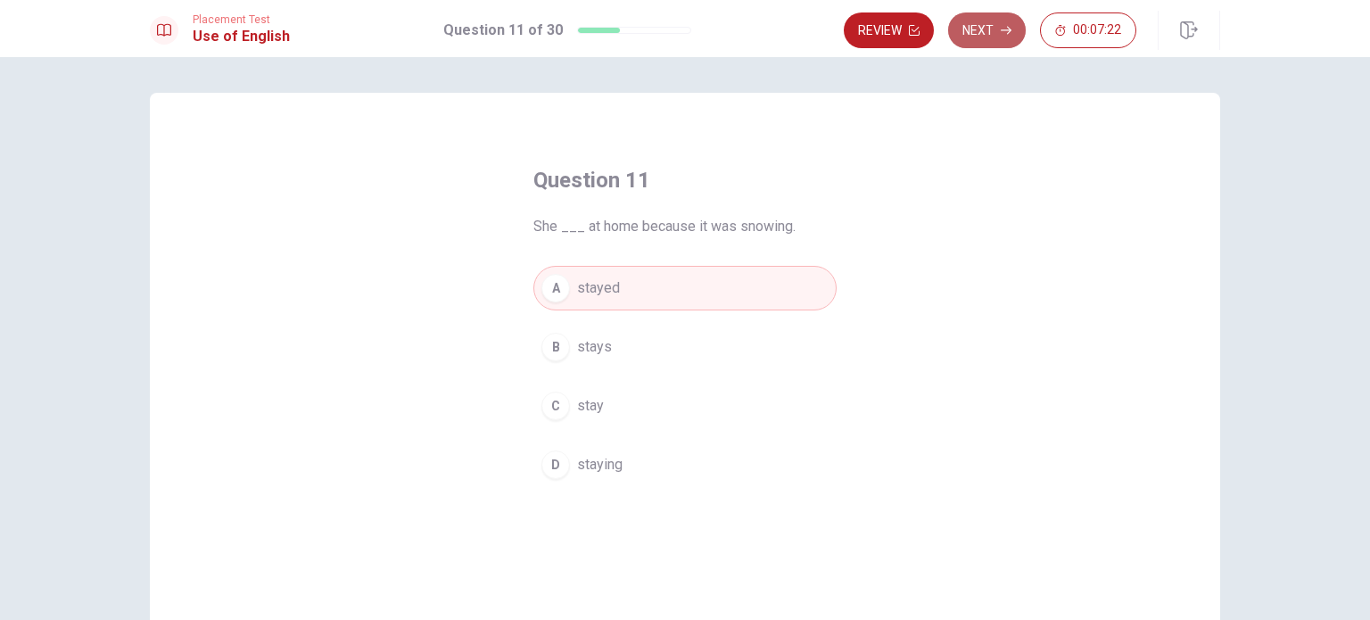
click at [992, 34] on button "Next" at bounding box center [987, 30] width 78 height 36
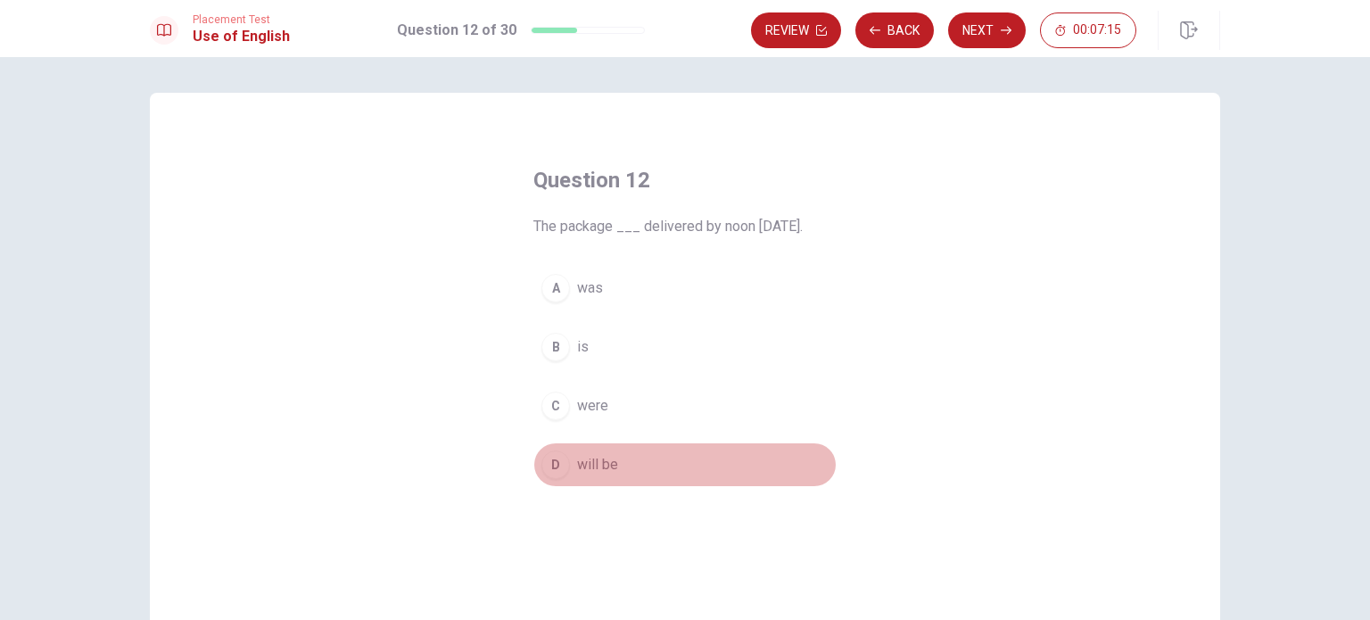
click at [621, 461] on button "D will be" at bounding box center [684, 464] width 303 height 45
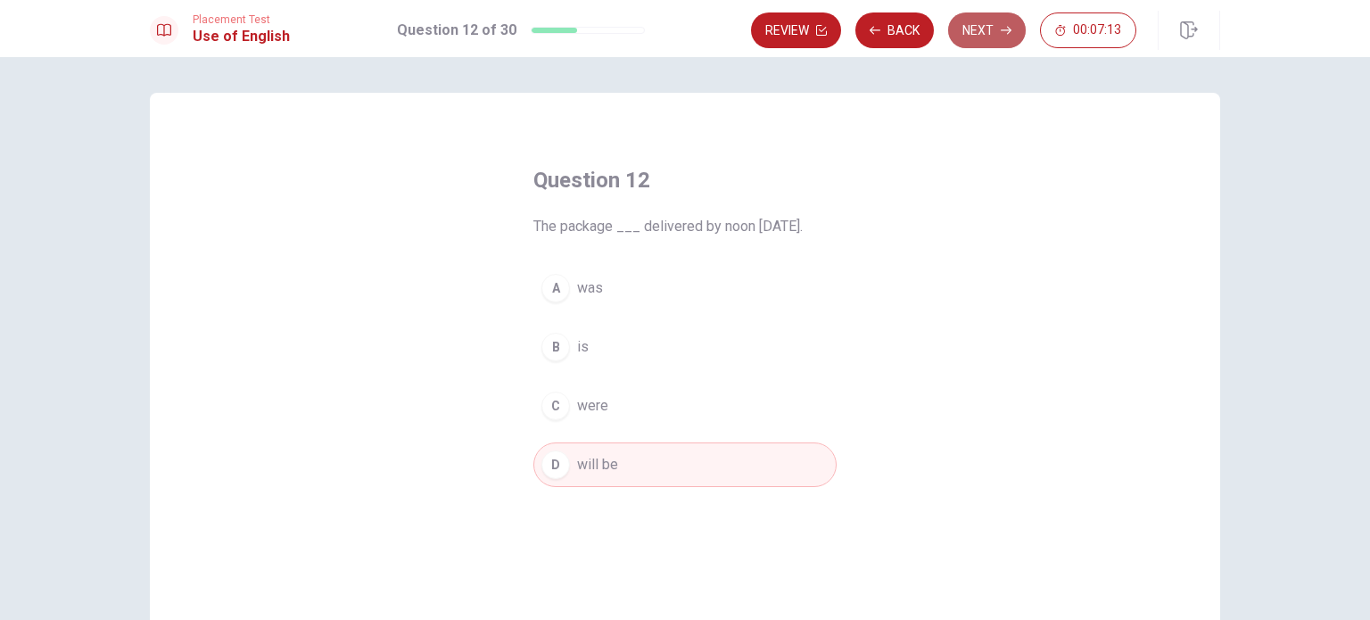
click at [973, 29] on button "Next" at bounding box center [987, 30] width 78 height 36
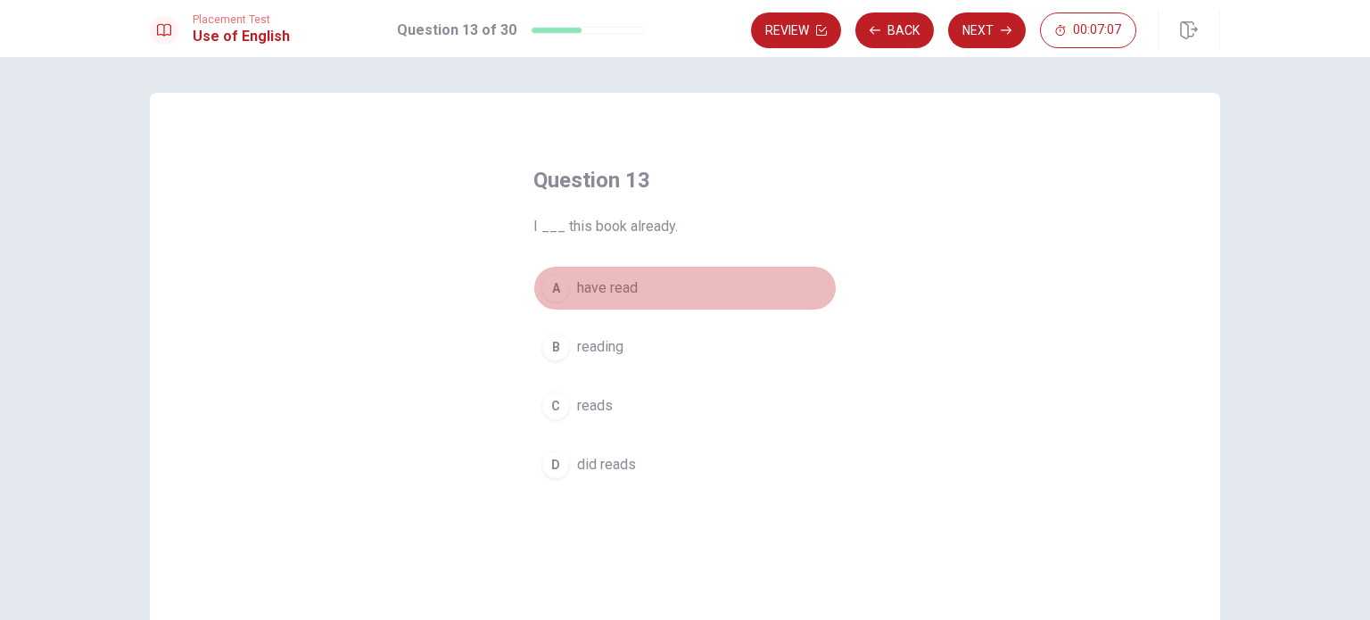
click at [625, 295] on span "have read" at bounding box center [607, 287] width 61 height 21
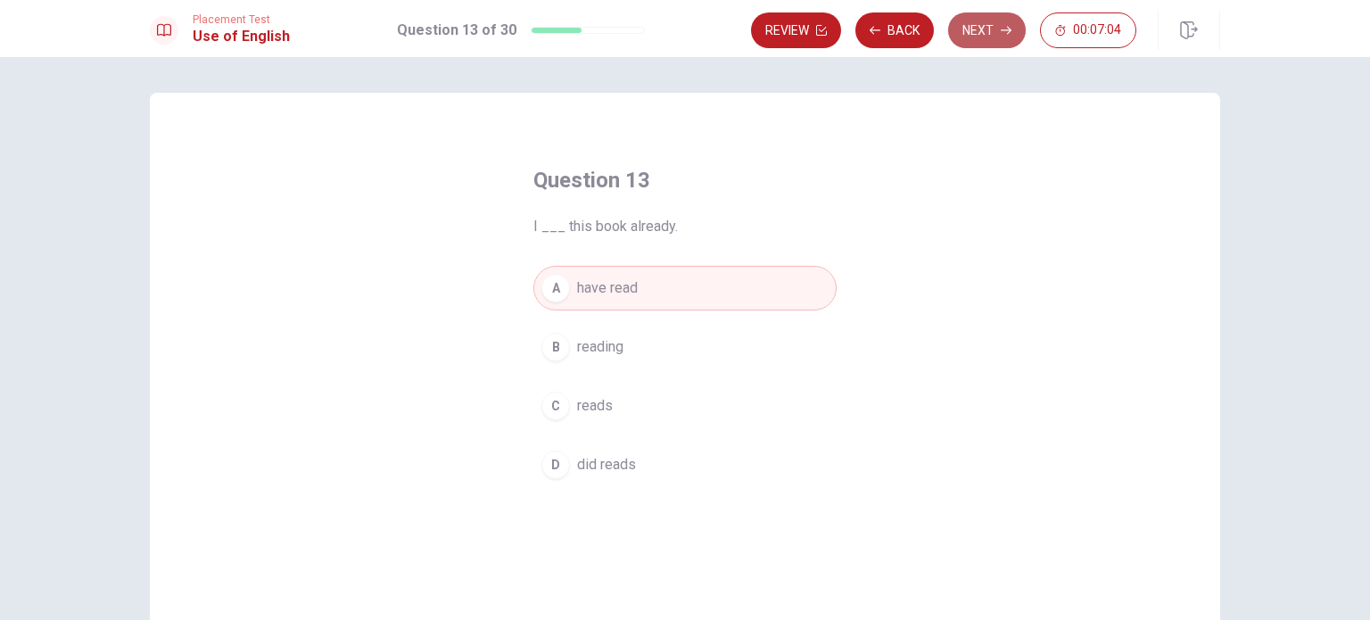
click at [978, 44] on button "Next" at bounding box center [987, 30] width 78 height 36
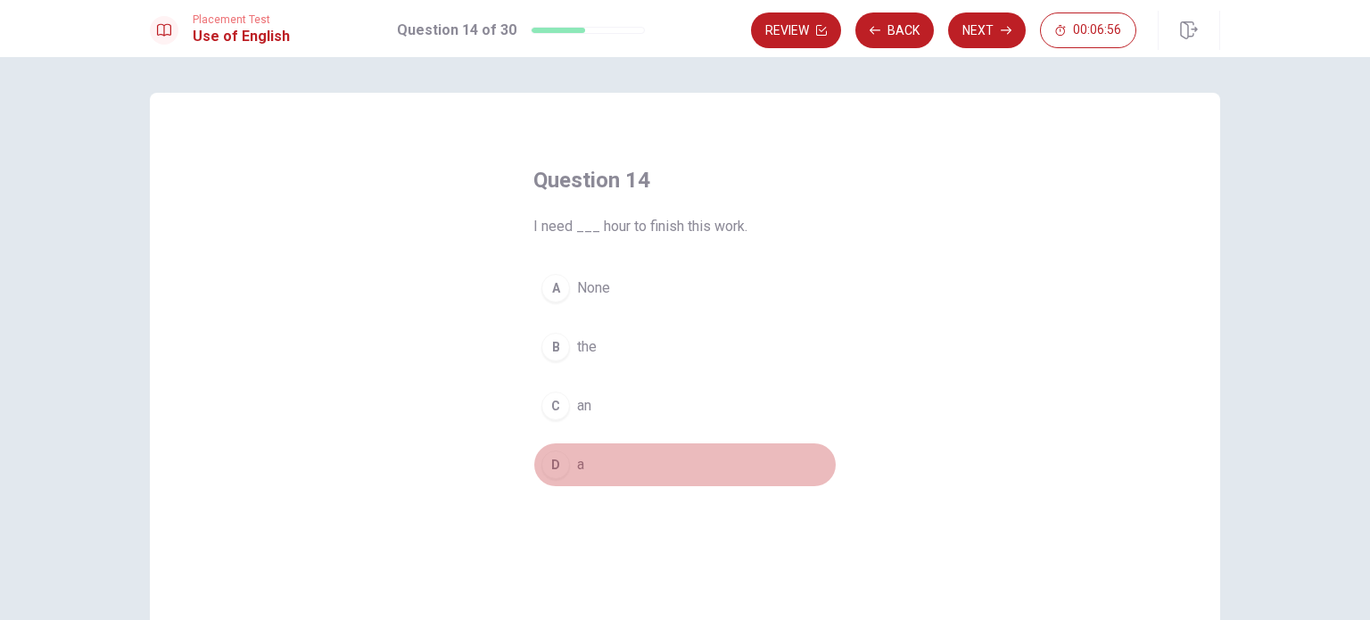
click at [591, 465] on button "D a" at bounding box center [684, 464] width 303 height 45
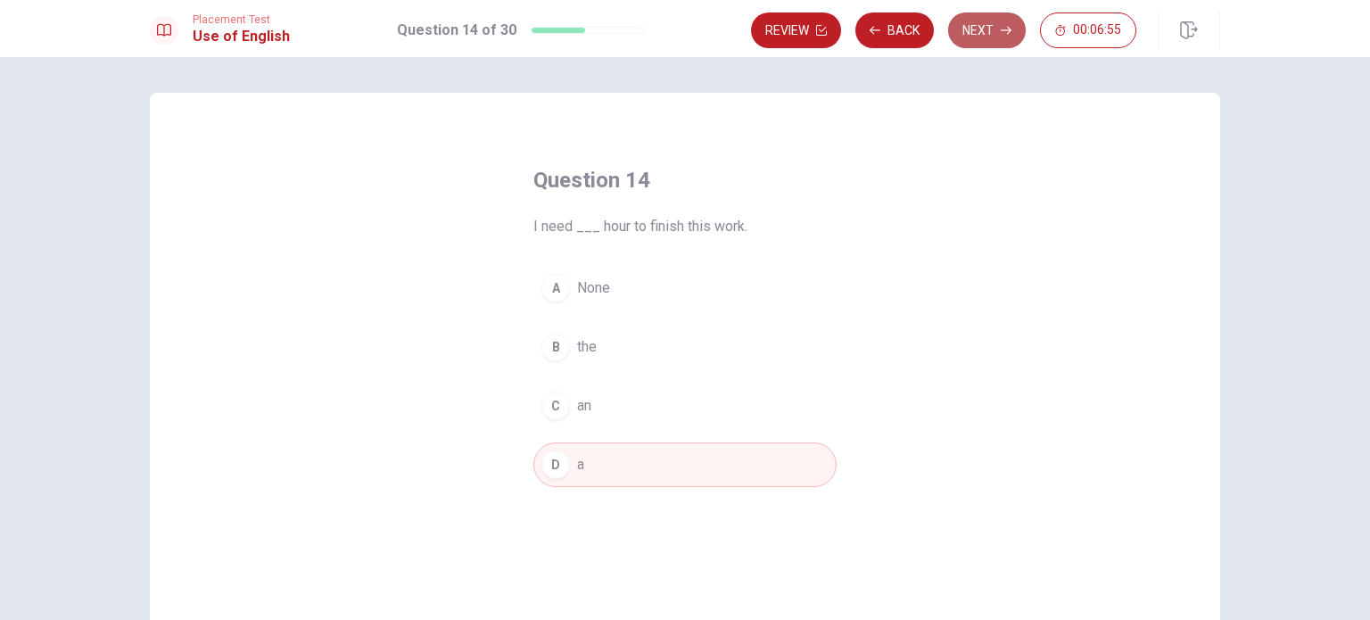
click at [984, 45] on button "Next" at bounding box center [987, 30] width 78 height 36
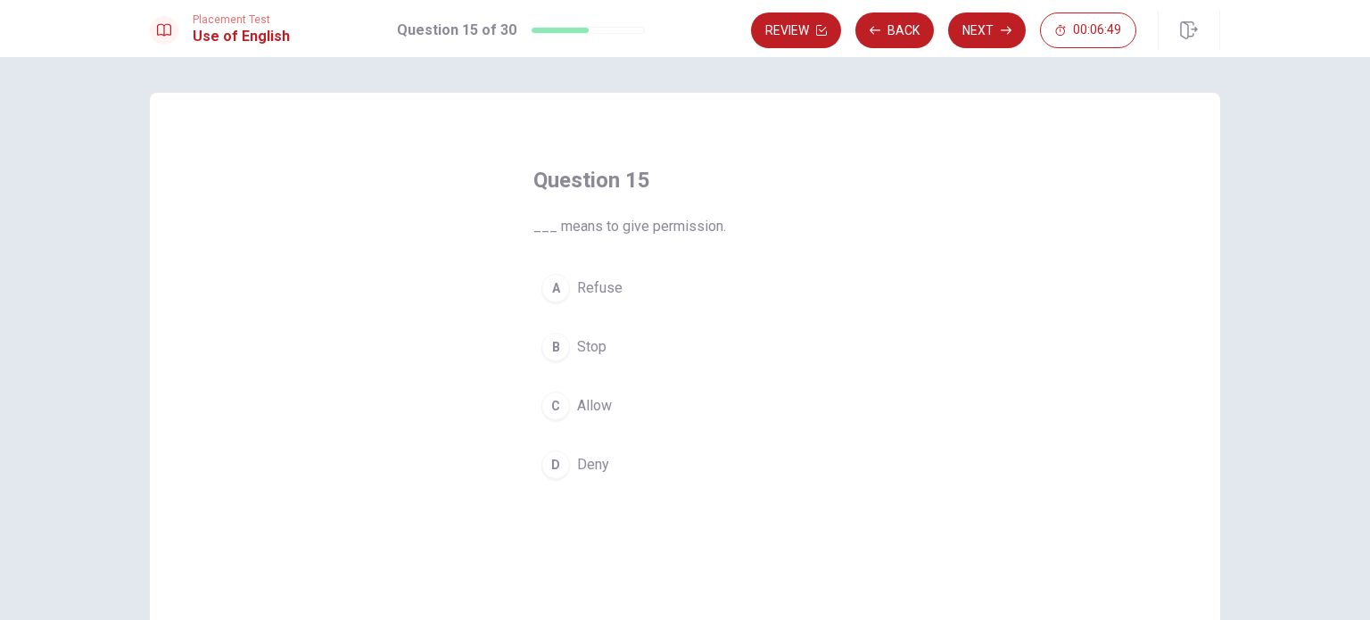
click at [613, 403] on button "C Allow" at bounding box center [684, 405] width 303 height 45
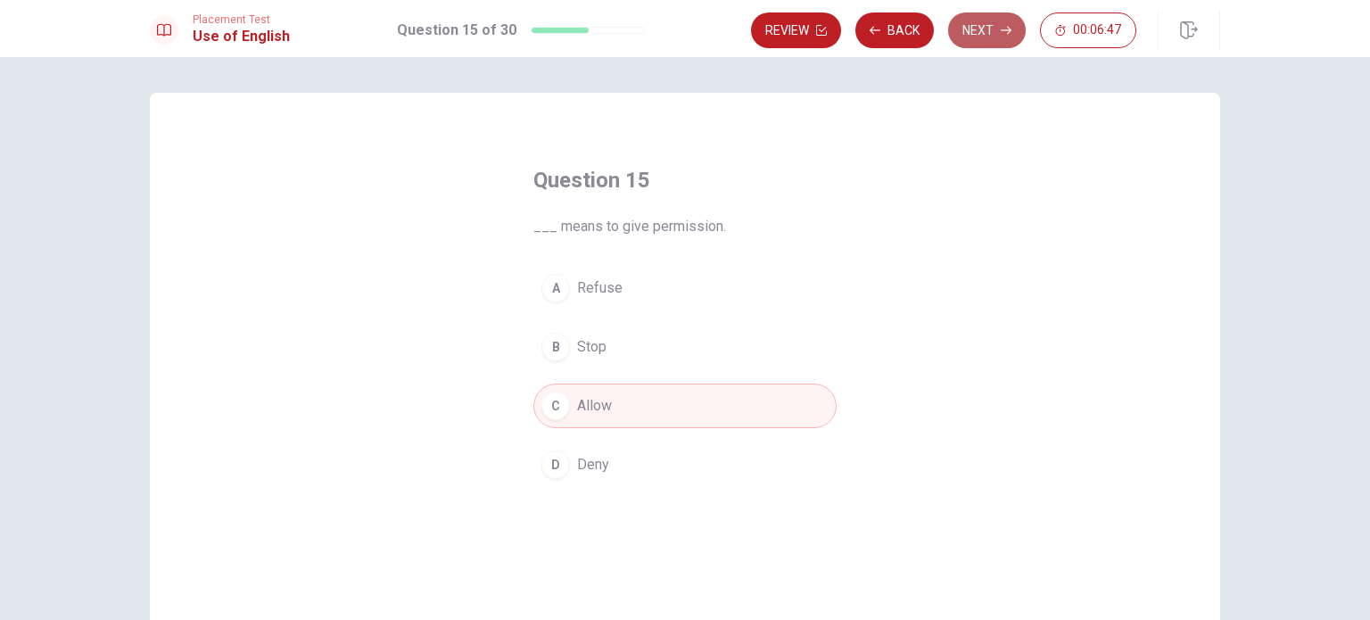
click at [988, 35] on button "Next" at bounding box center [987, 30] width 78 height 36
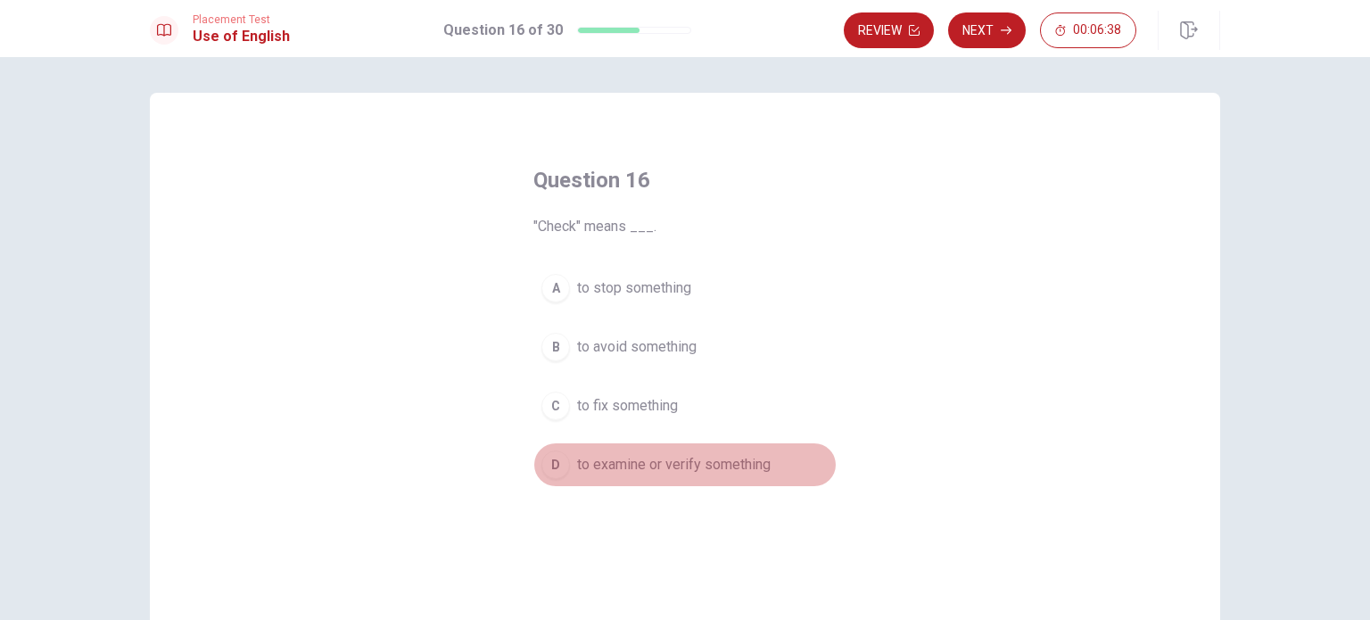
click at [646, 473] on span "to examine or verify something" at bounding box center [673, 464] width 193 height 21
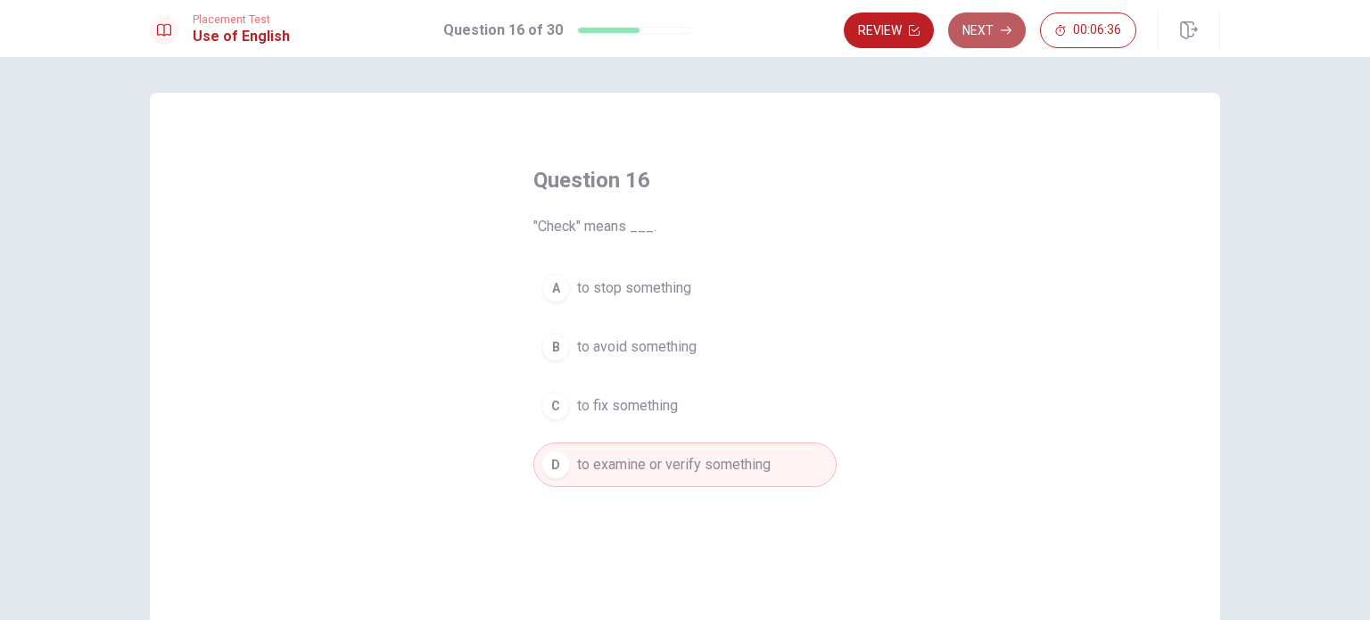
click at [1000, 26] on icon "button" at bounding box center [1005, 30] width 11 height 11
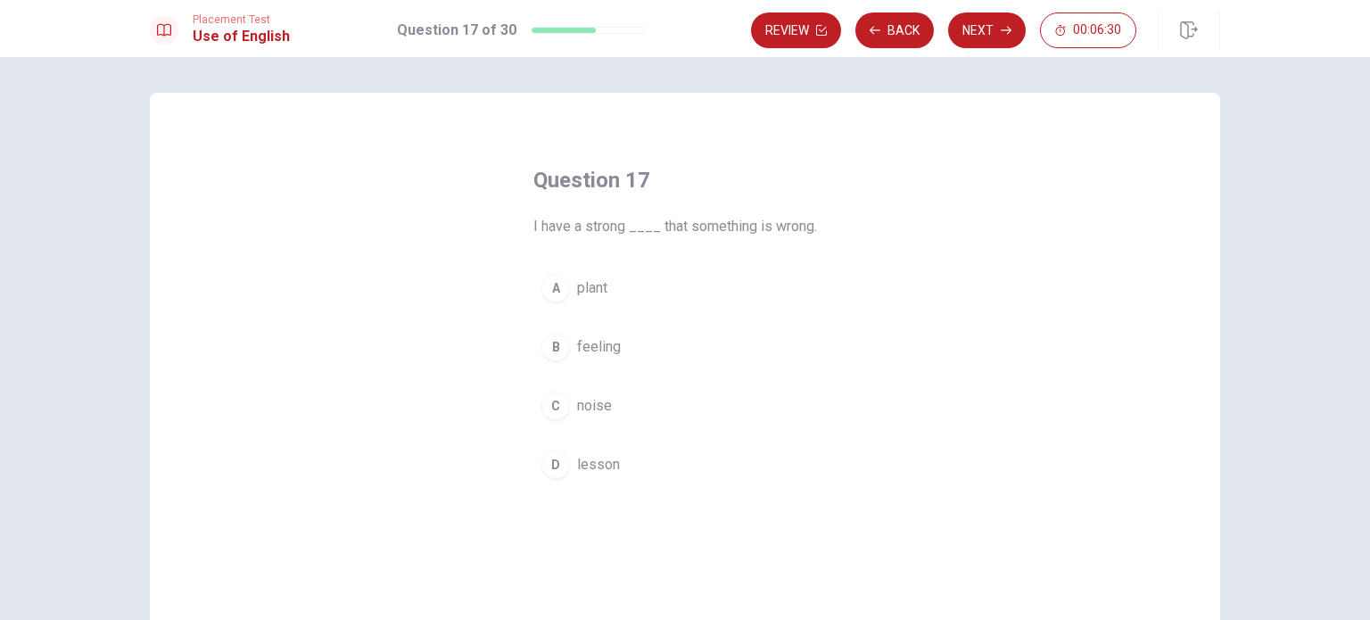
click at [585, 343] on span "feeling" at bounding box center [599, 346] width 44 height 21
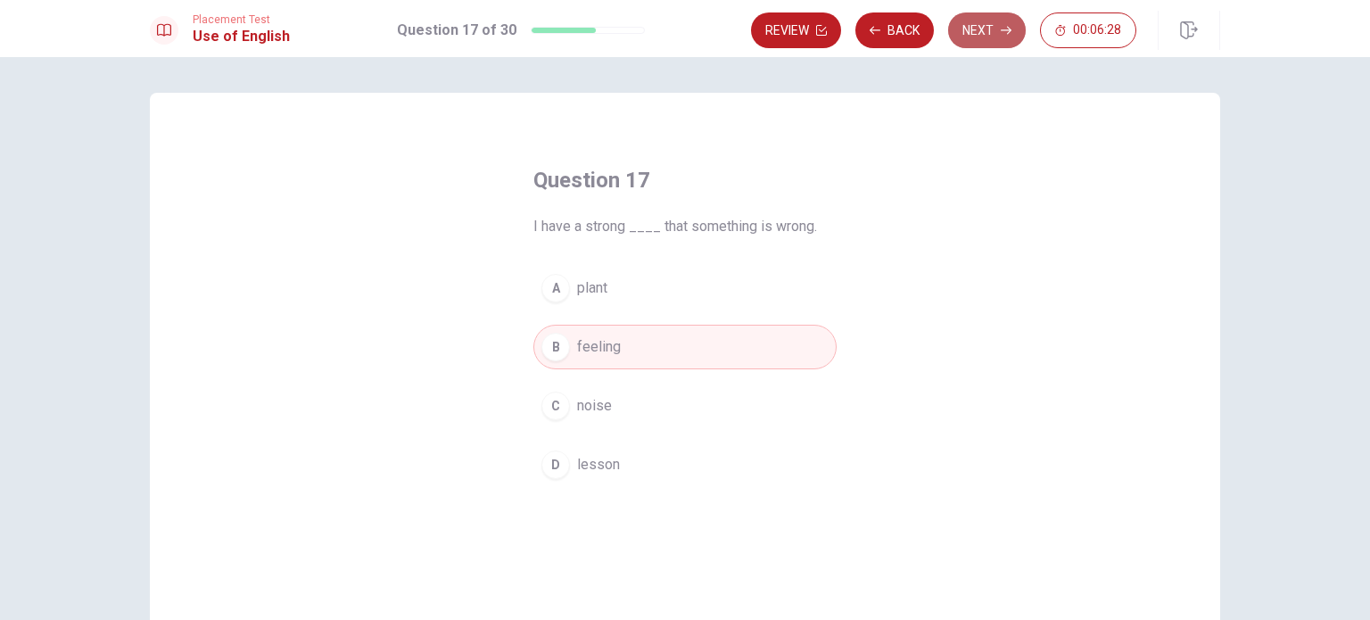
click at [981, 29] on button "Next" at bounding box center [987, 30] width 78 height 36
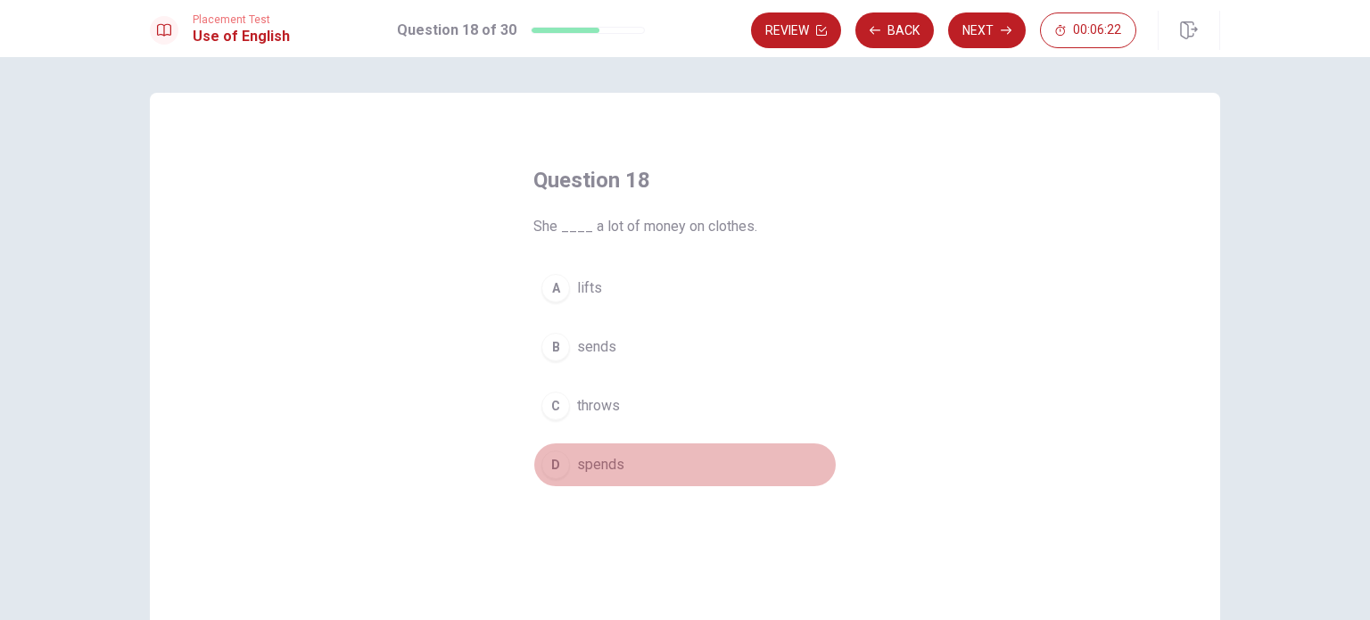
click at [602, 475] on button "D spends" at bounding box center [684, 464] width 303 height 45
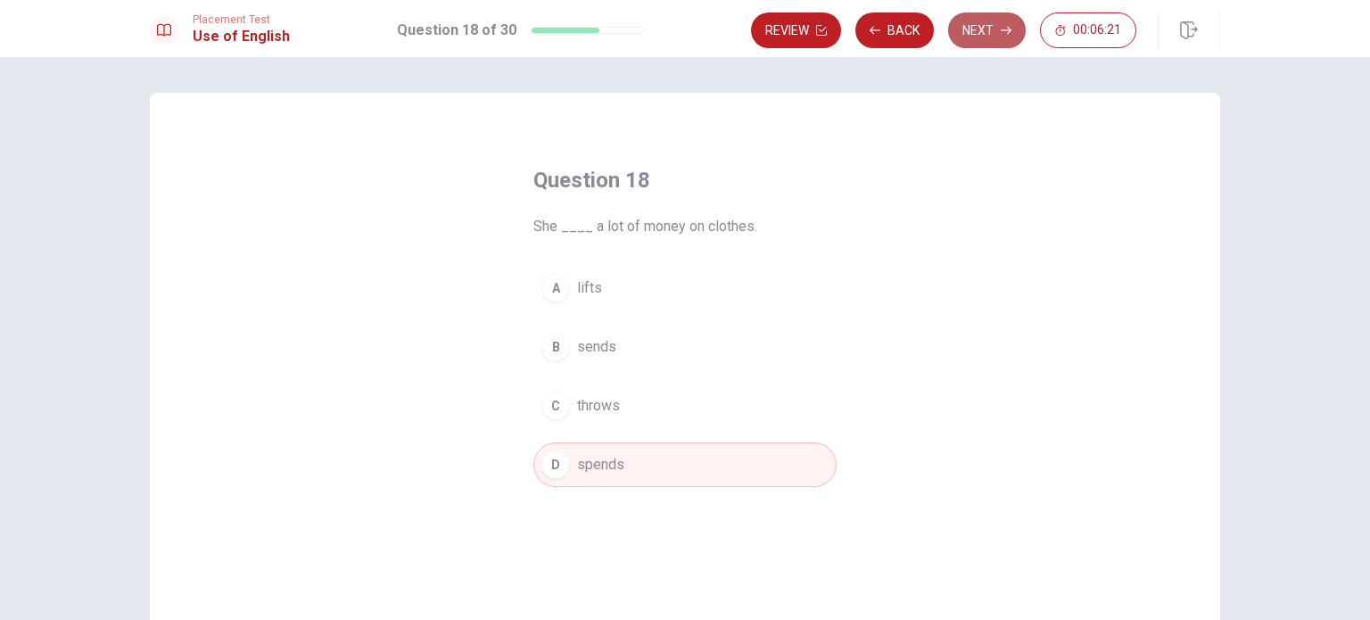
click at [971, 29] on button "Next" at bounding box center [987, 30] width 78 height 36
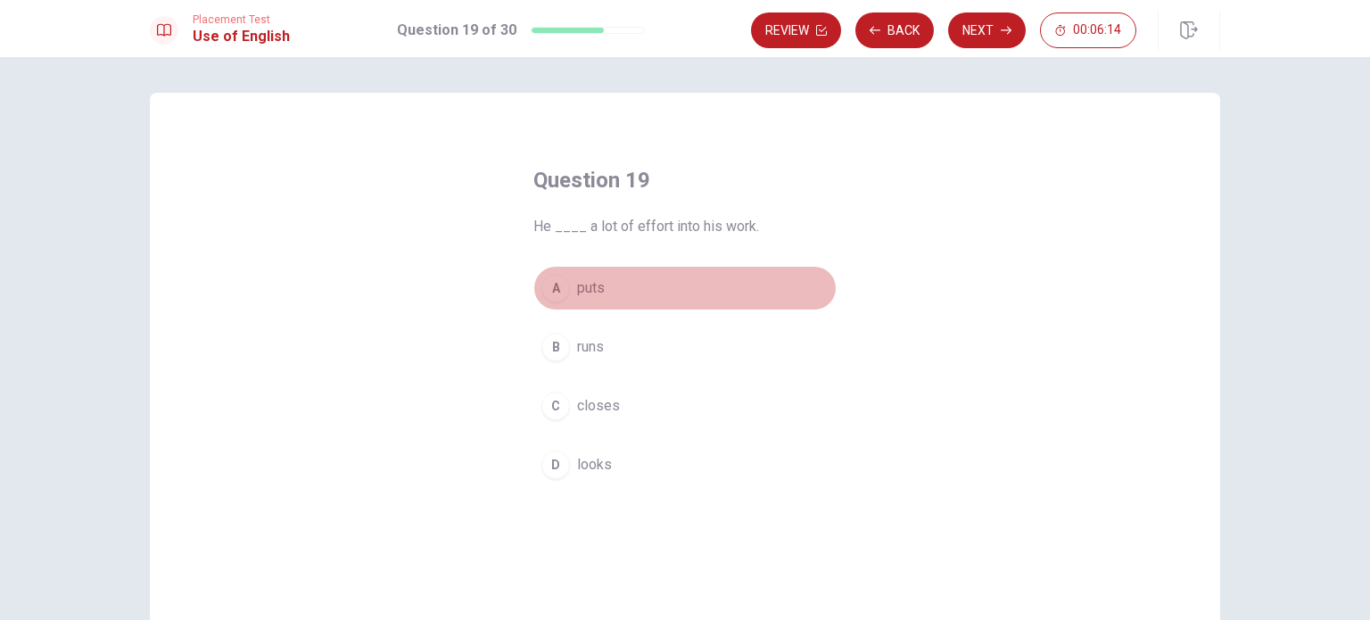
click at [594, 289] on span "puts" at bounding box center [591, 287] width 28 height 21
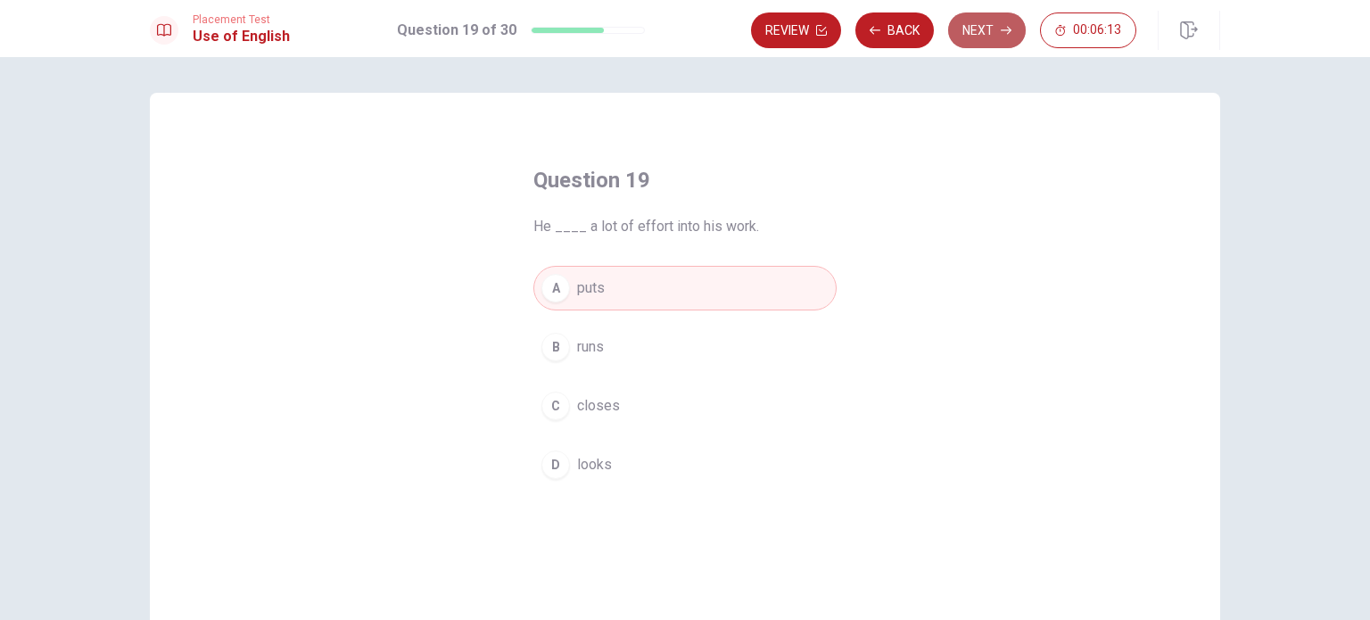
click at [984, 25] on button "Next" at bounding box center [987, 30] width 78 height 36
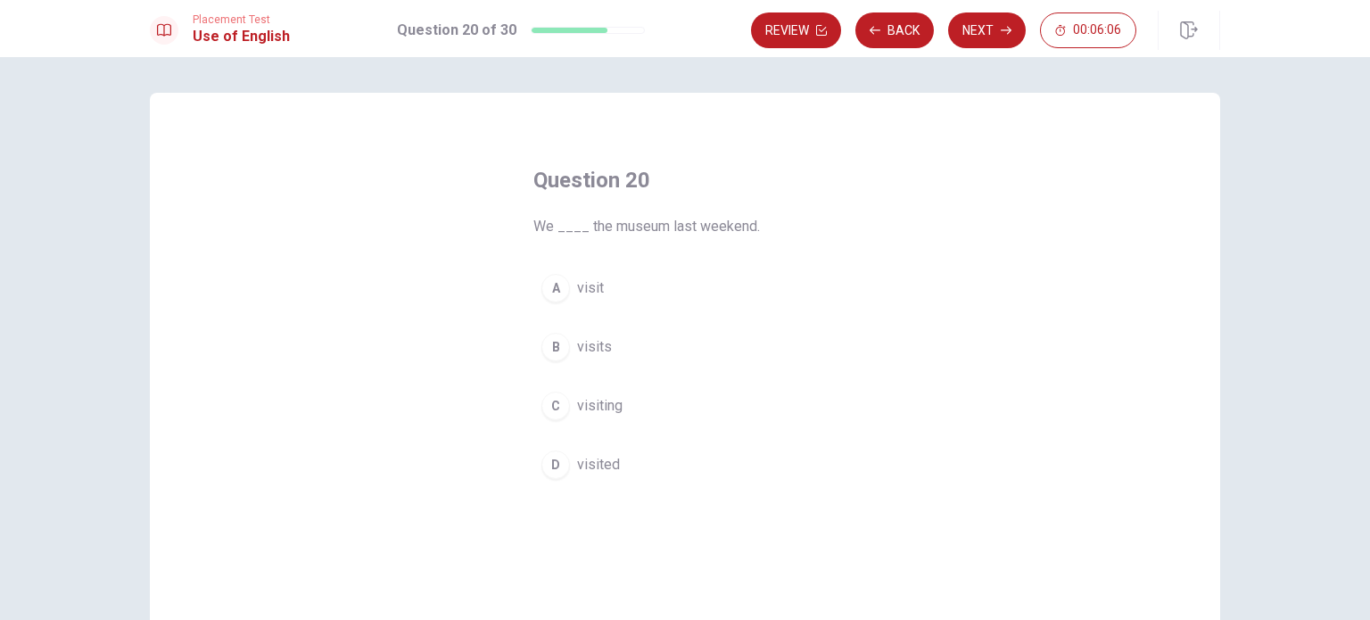
click at [596, 442] on button "D visited" at bounding box center [684, 464] width 303 height 45
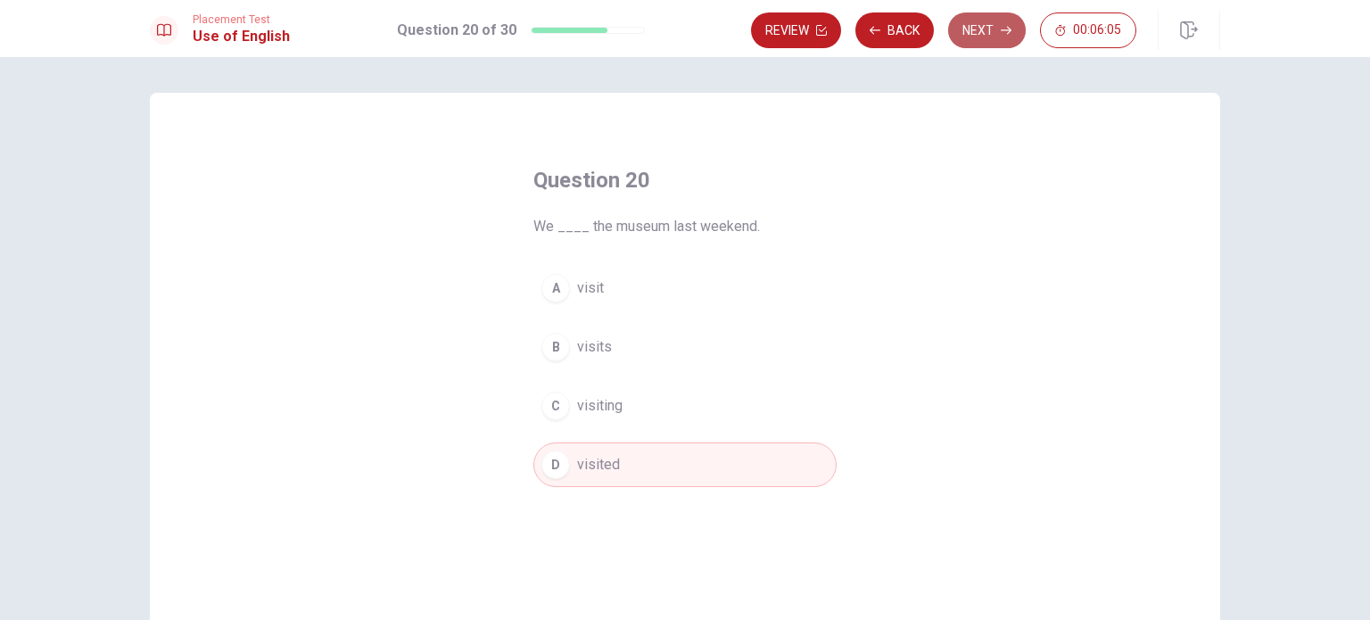
click at [1003, 33] on icon "button" at bounding box center [1005, 30] width 11 height 11
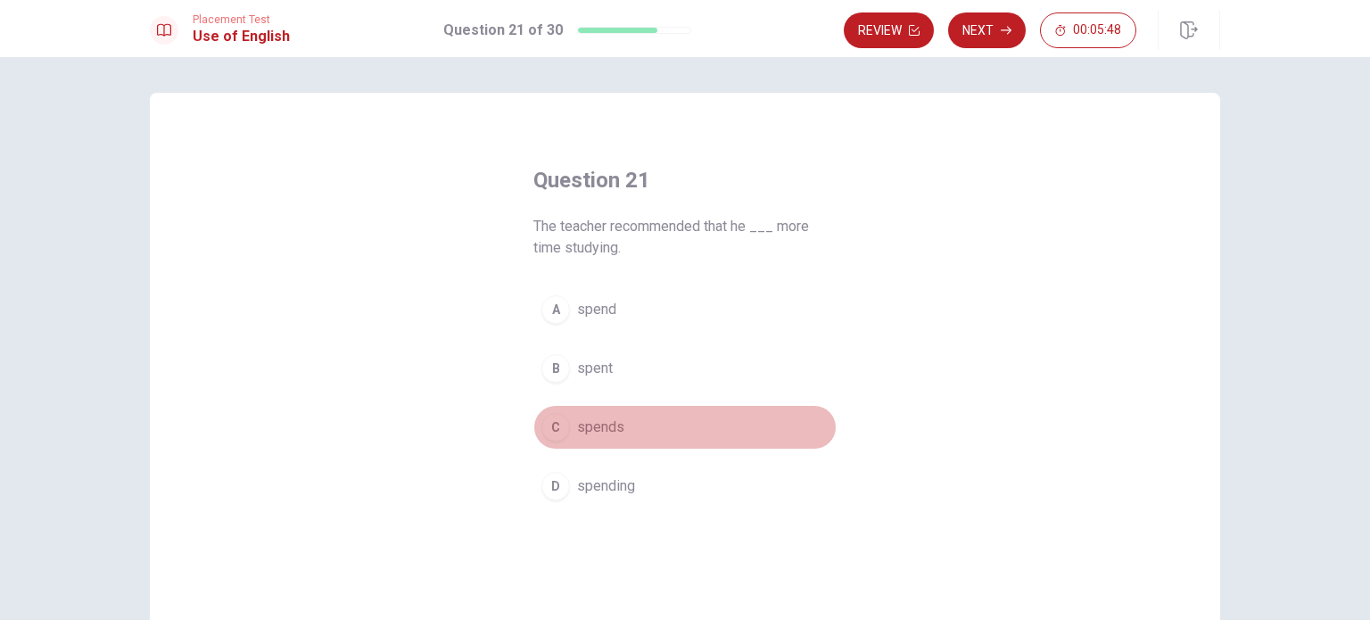
click at [613, 434] on span "spends" at bounding box center [600, 426] width 47 height 21
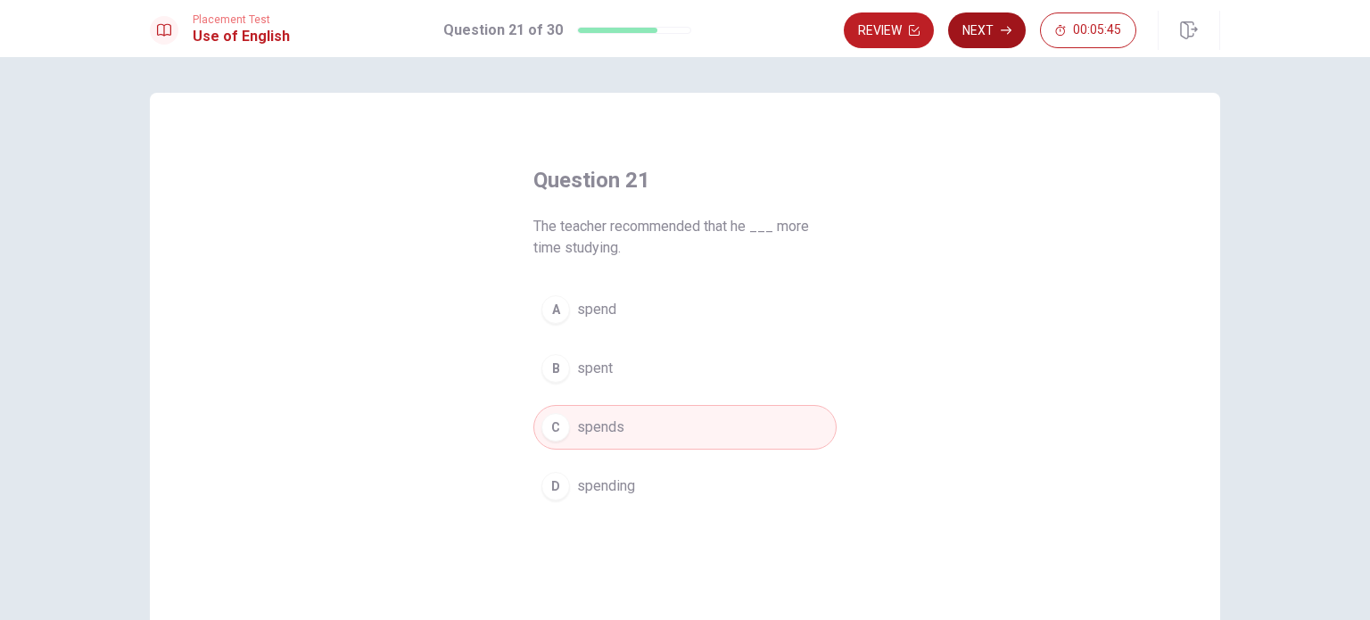
click at [992, 41] on button "Next" at bounding box center [987, 30] width 78 height 36
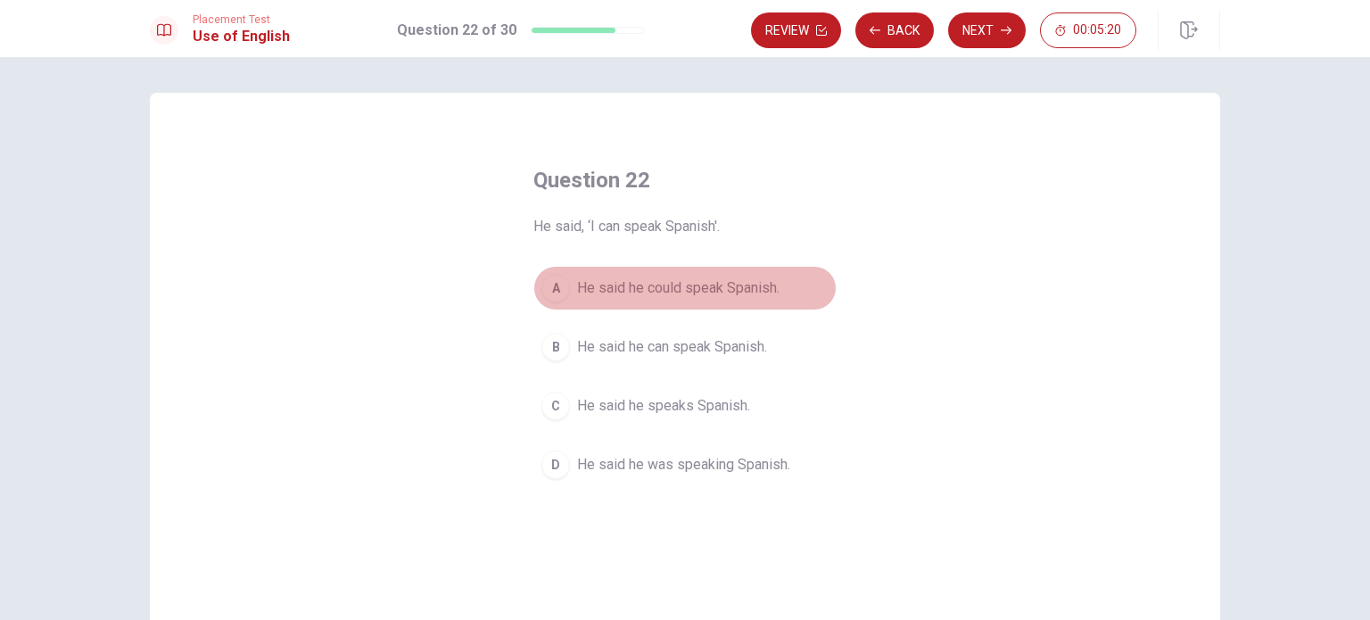
click at [738, 288] on span "He said he could speak Spanish." at bounding box center [678, 287] width 202 height 21
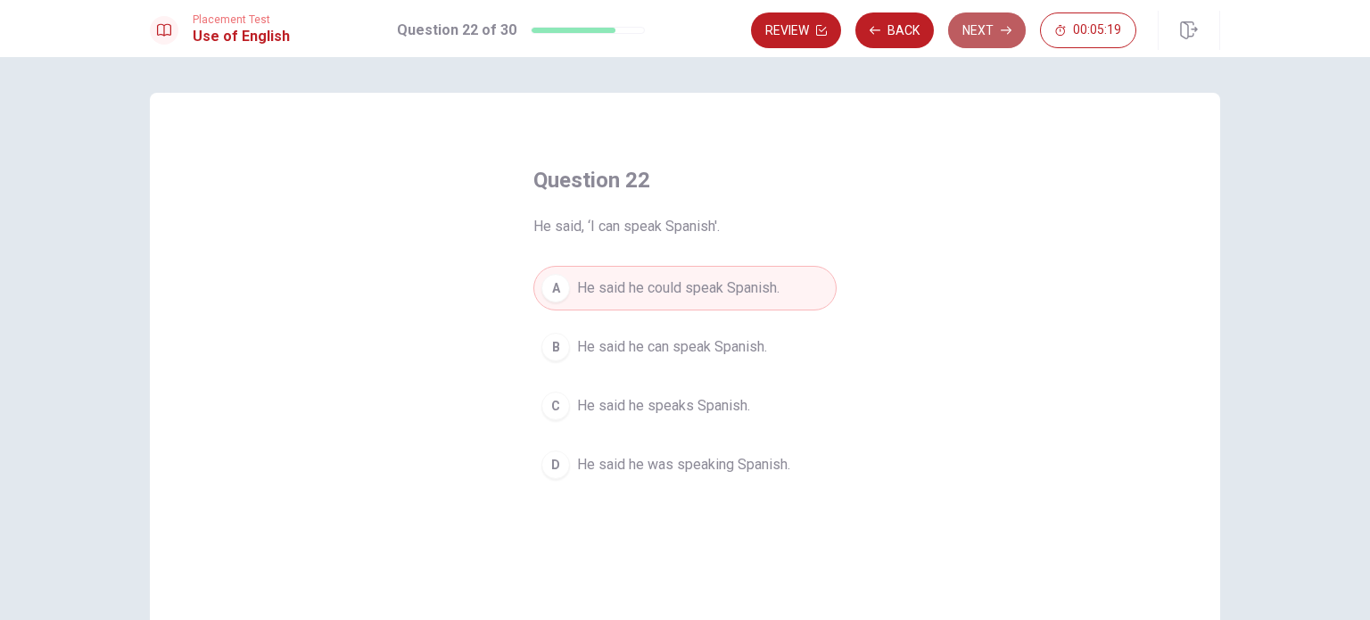
click at [1011, 28] on icon "button" at bounding box center [1005, 30] width 11 height 11
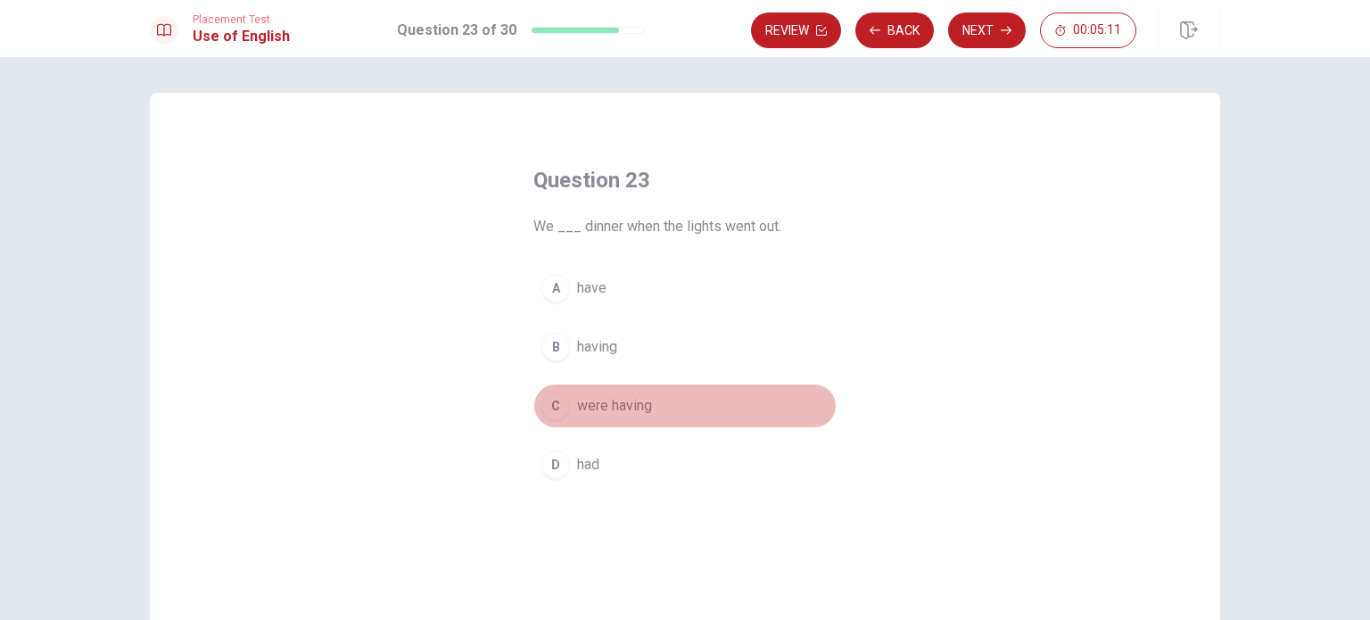
click at [630, 405] on span "were having" at bounding box center [614, 405] width 75 height 21
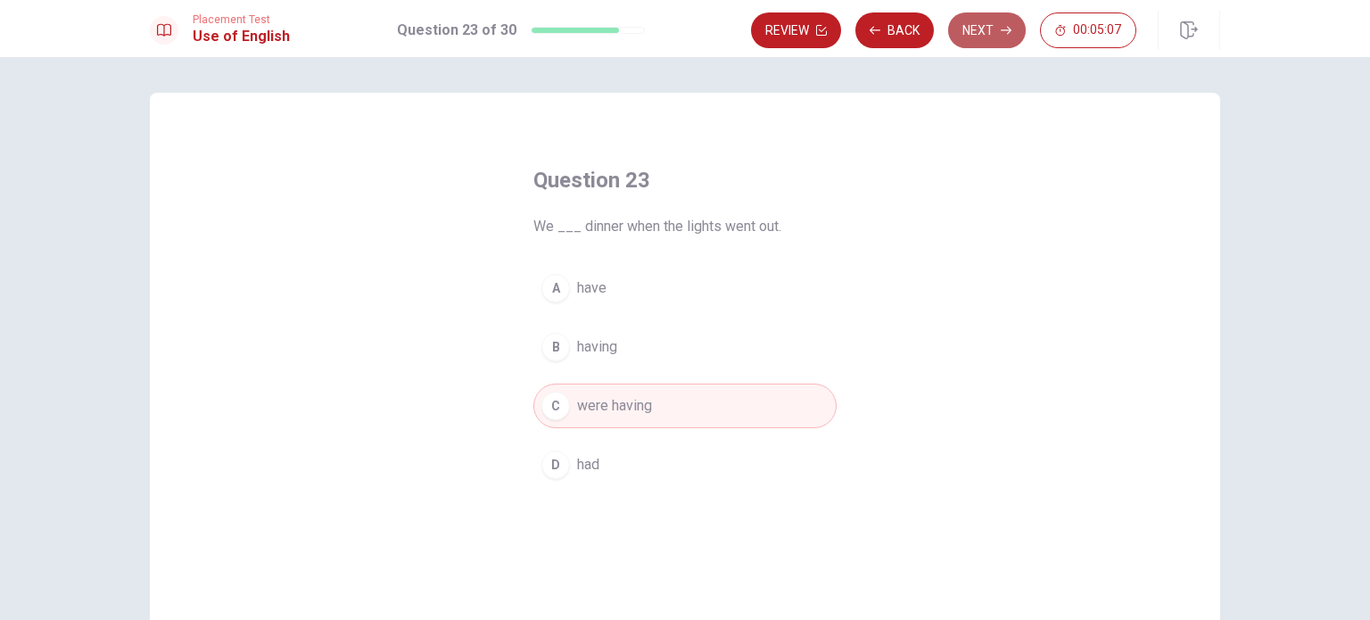
click at [962, 45] on button "Next" at bounding box center [987, 30] width 78 height 36
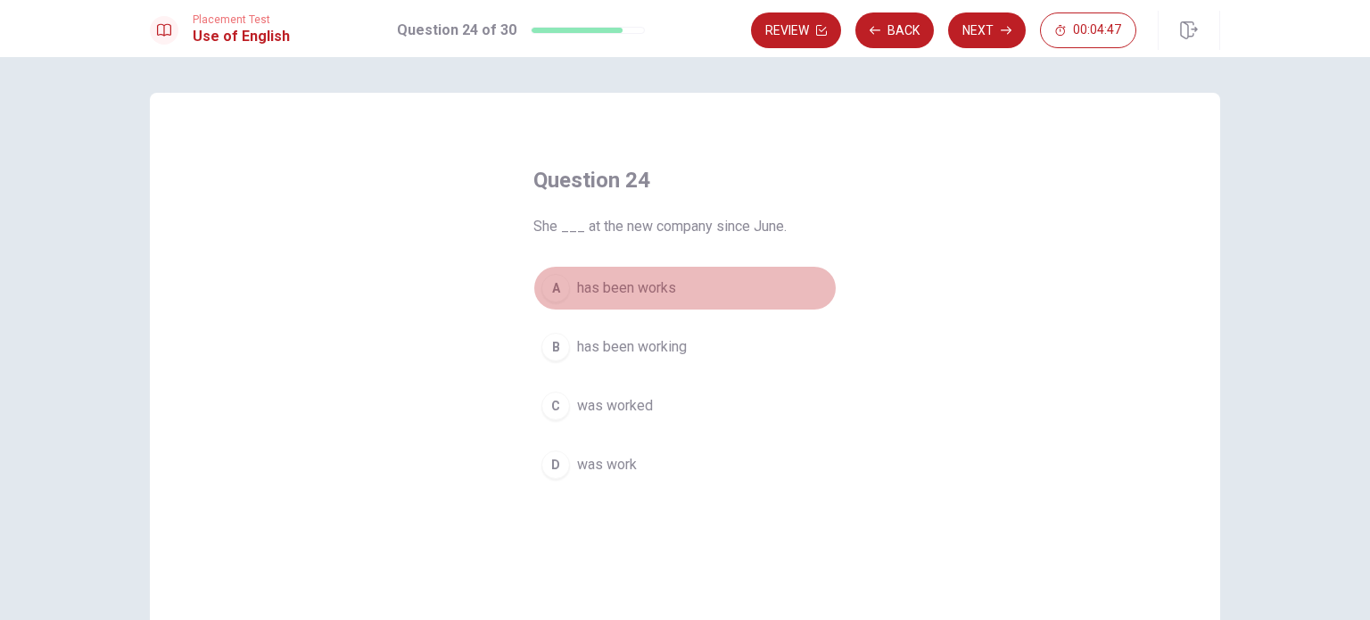
click at [650, 277] on span "has been works" at bounding box center [626, 287] width 99 height 21
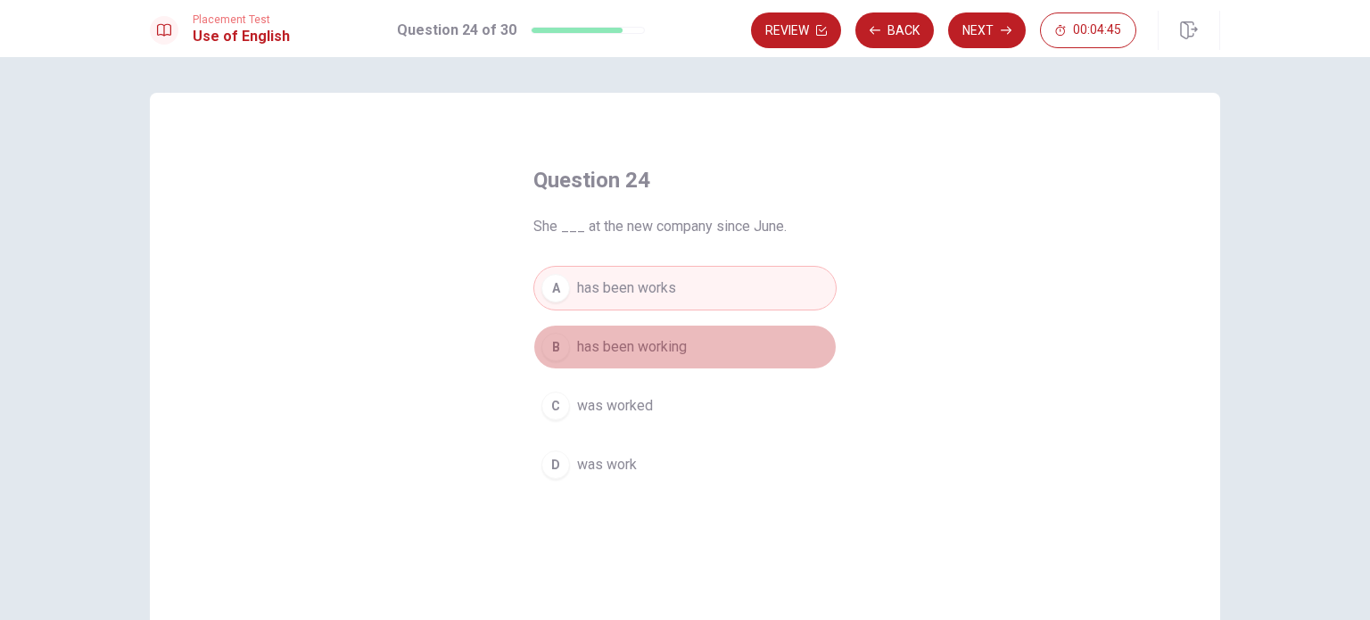
click at [715, 325] on button "B has been working" at bounding box center [684, 347] width 303 height 45
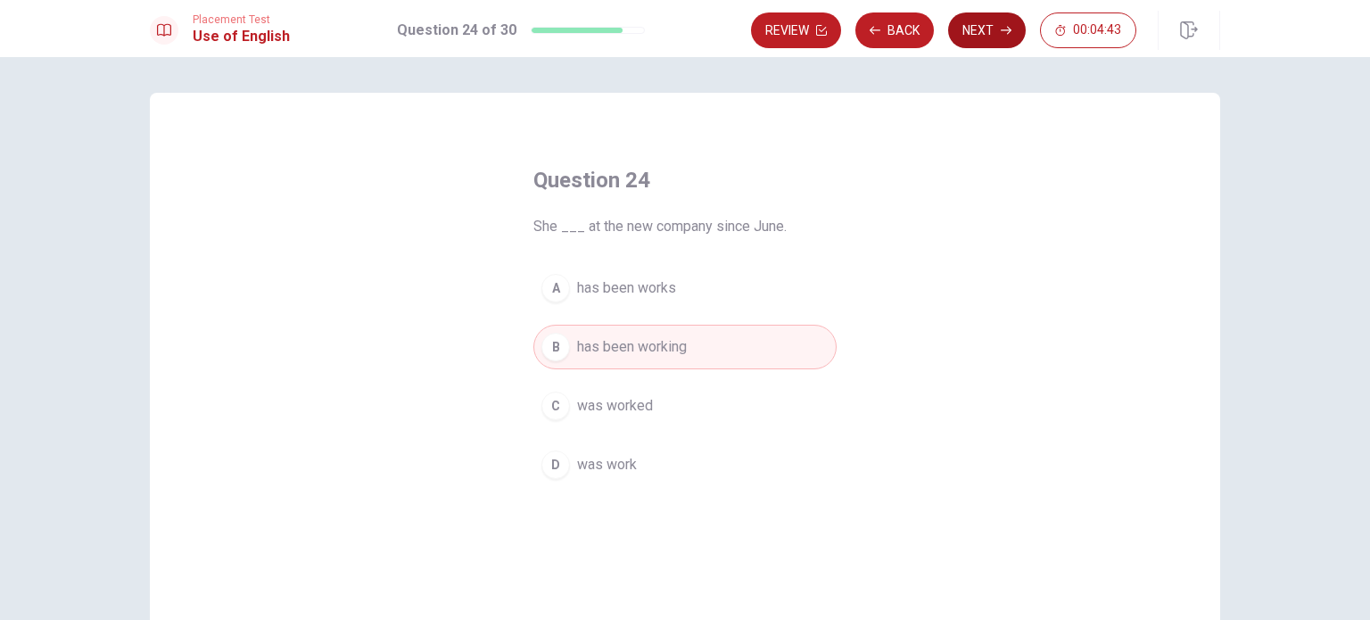
click at [991, 29] on button "Next" at bounding box center [987, 30] width 78 height 36
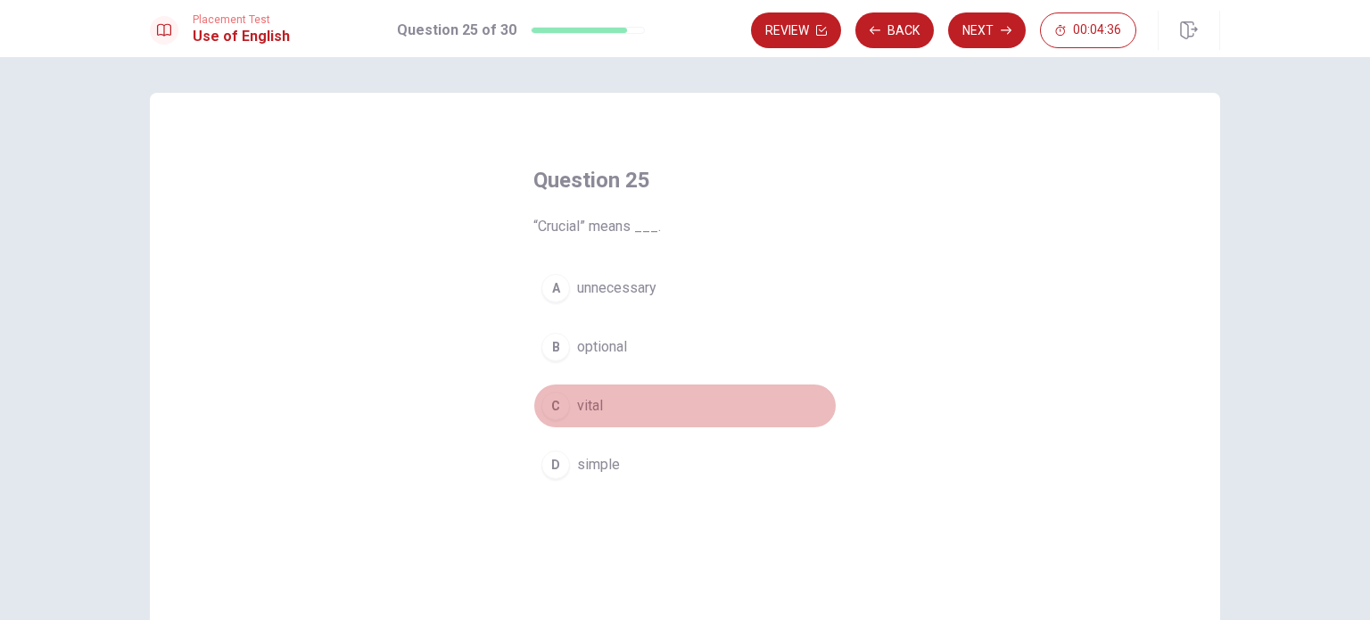
click at [589, 419] on button "C vital" at bounding box center [684, 405] width 303 height 45
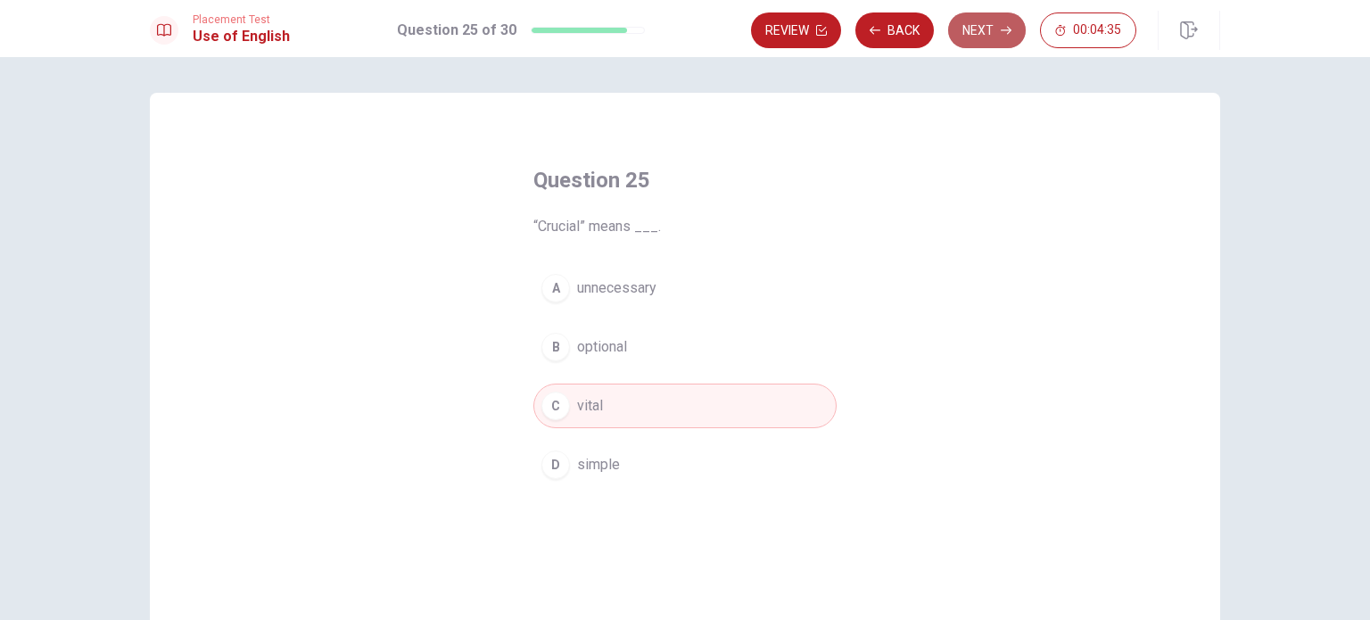
click at [974, 37] on button "Next" at bounding box center [987, 30] width 78 height 36
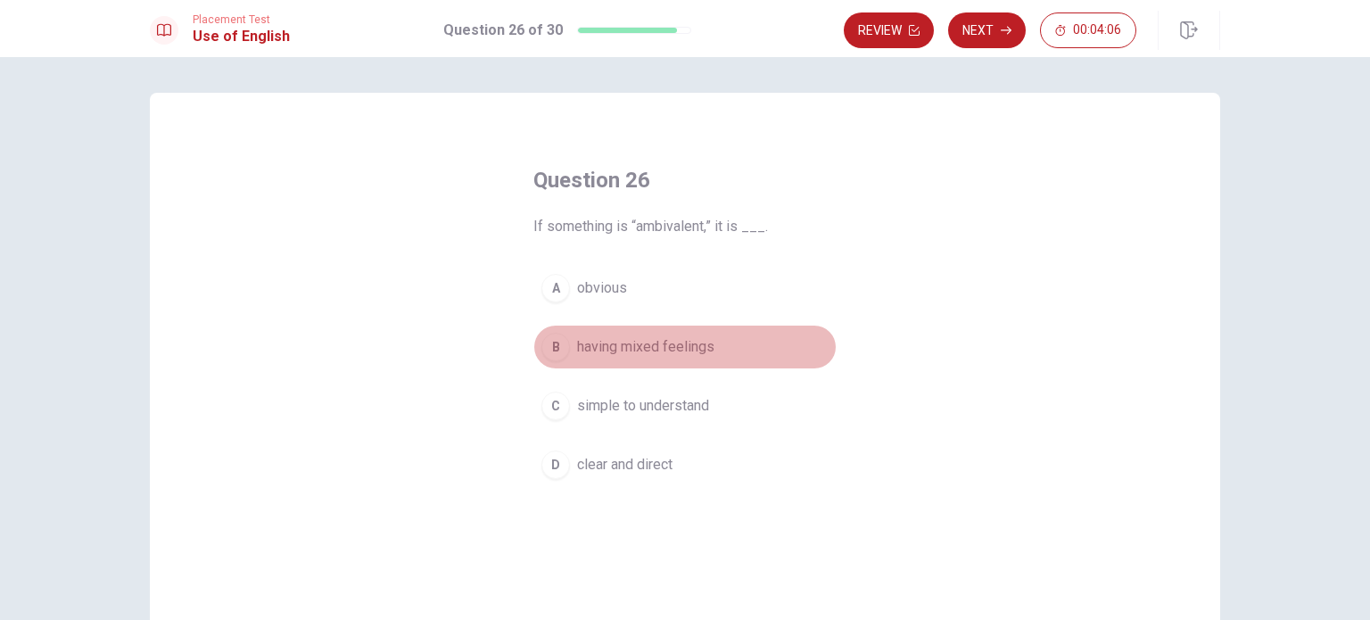
click at [687, 342] on span "having mixed feelings" at bounding box center [645, 346] width 137 height 21
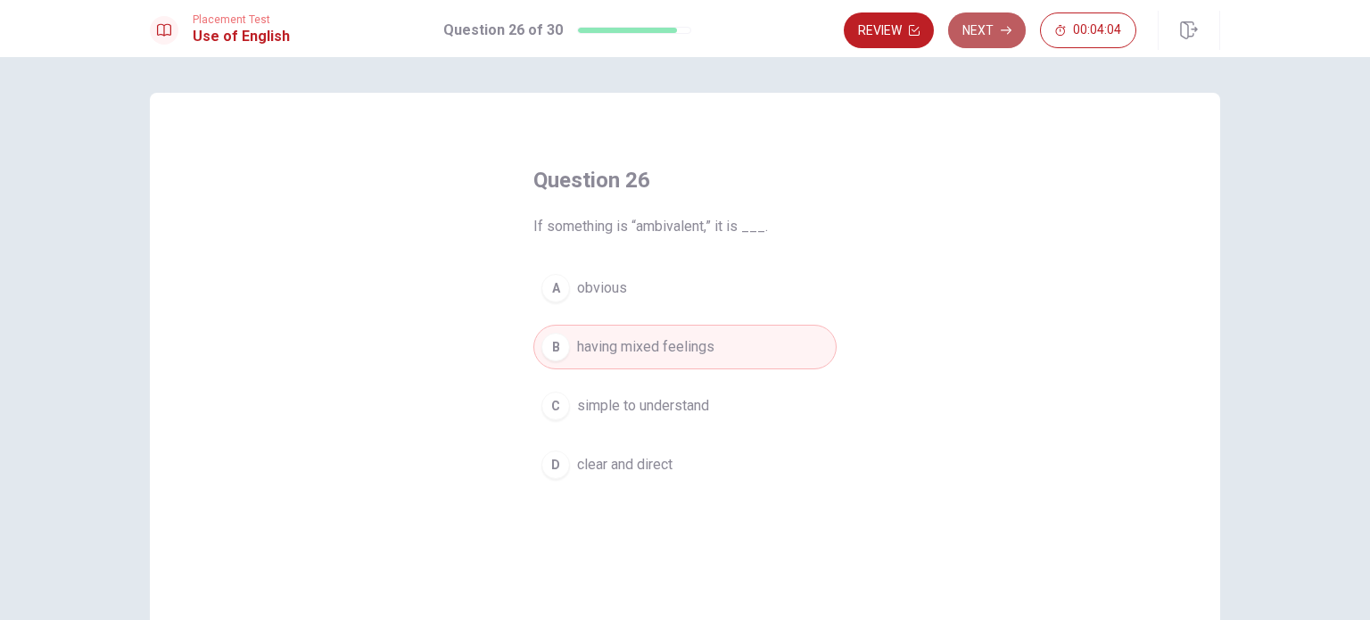
click at [997, 37] on button "Next" at bounding box center [987, 30] width 78 height 36
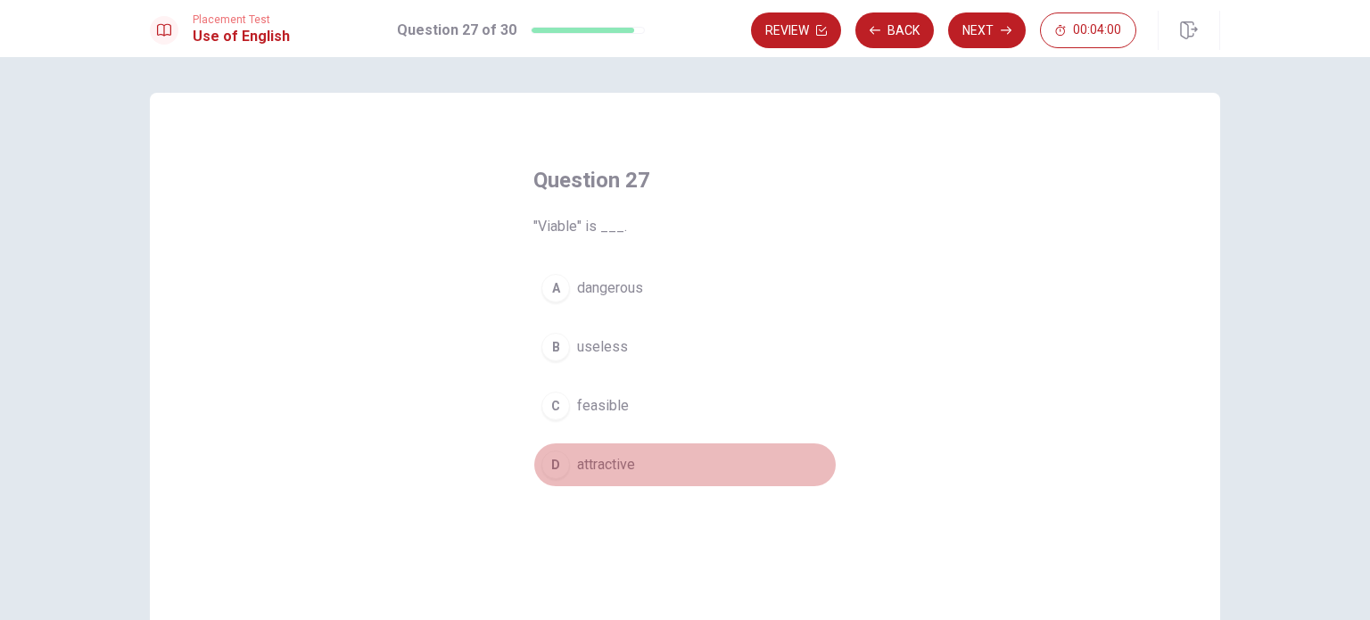
click at [624, 470] on span "attractive" at bounding box center [606, 464] width 58 height 21
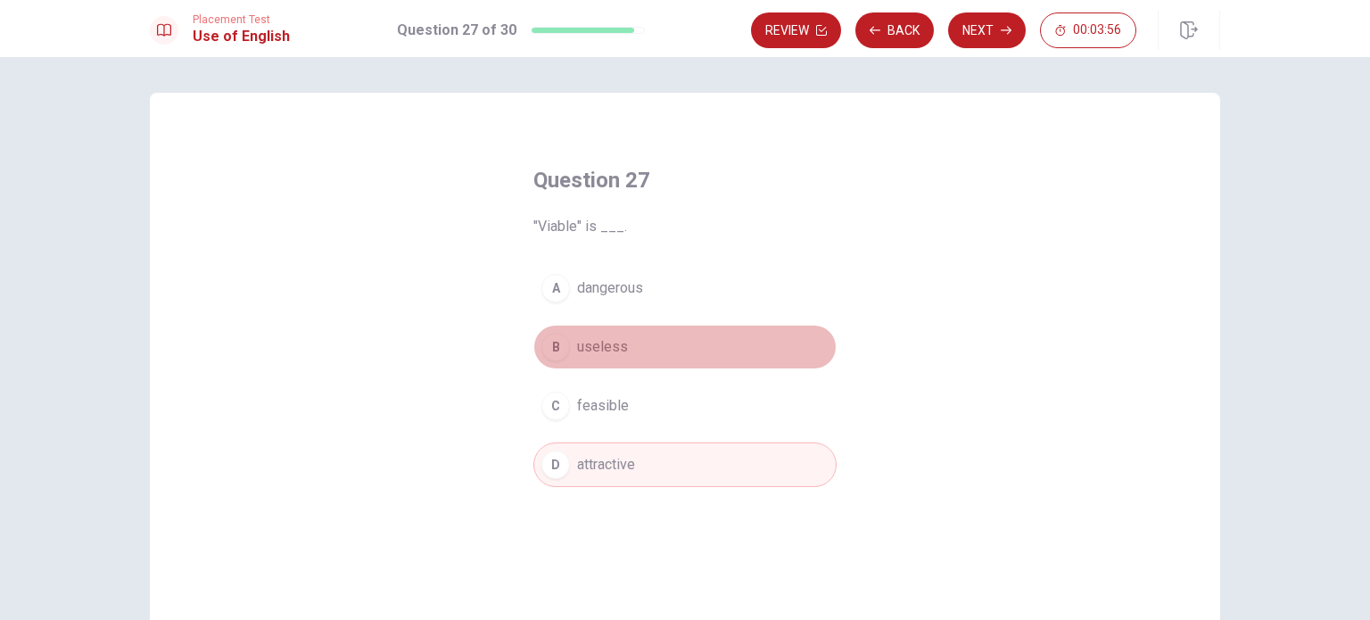
click at [618, 333] on button "B useless" at bounding box center [684, 347] width 303 height 45
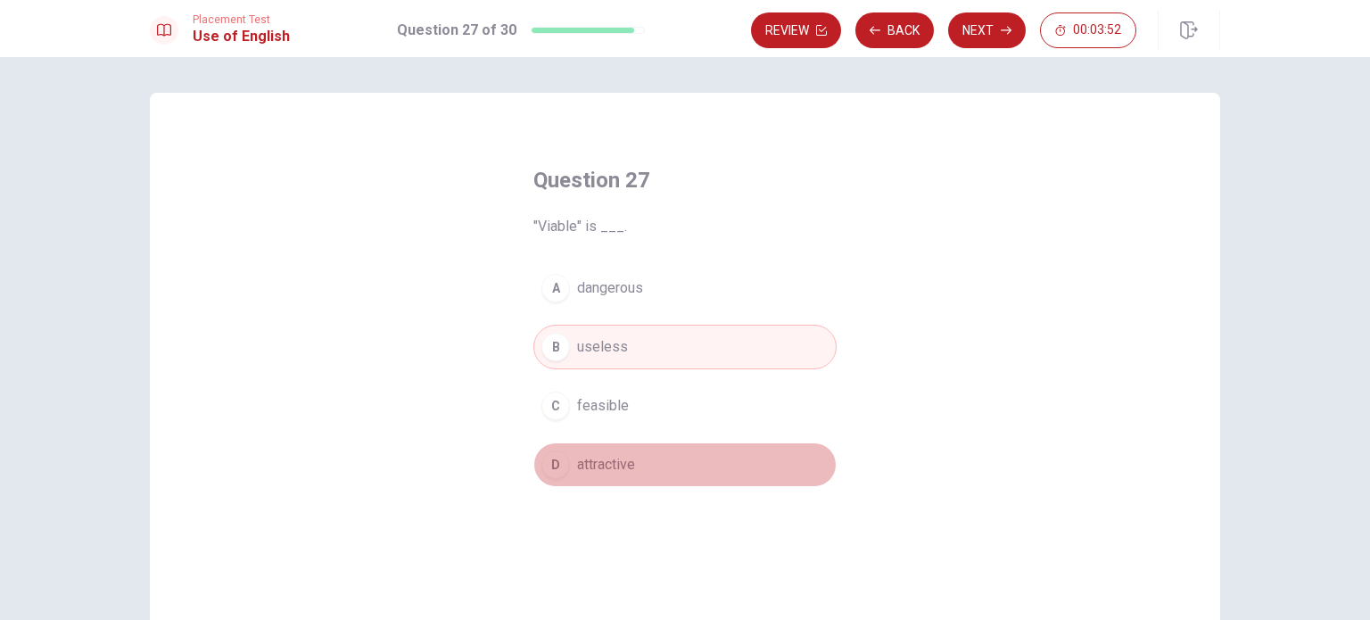
click at [620, 464] on span "attractive" at bounding box center [606, 464] width 58 height 21
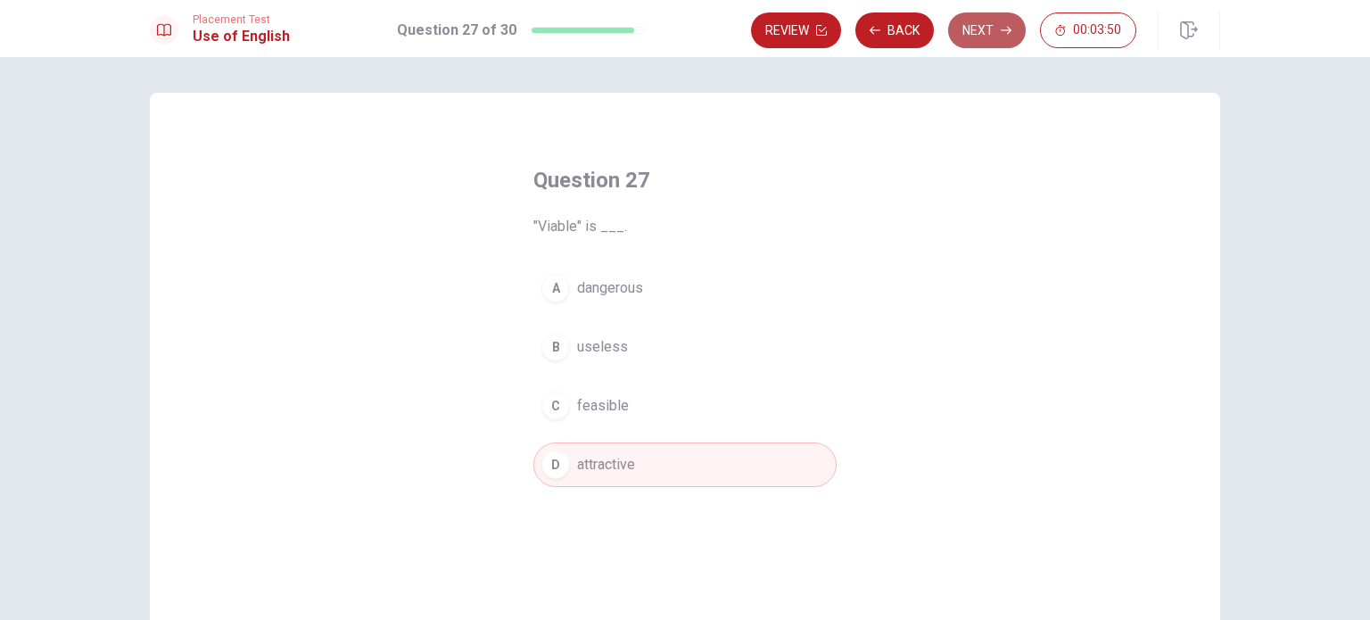
click at [992, 37] on button "Next" at bounding box center [987, 30] width 78 height 36
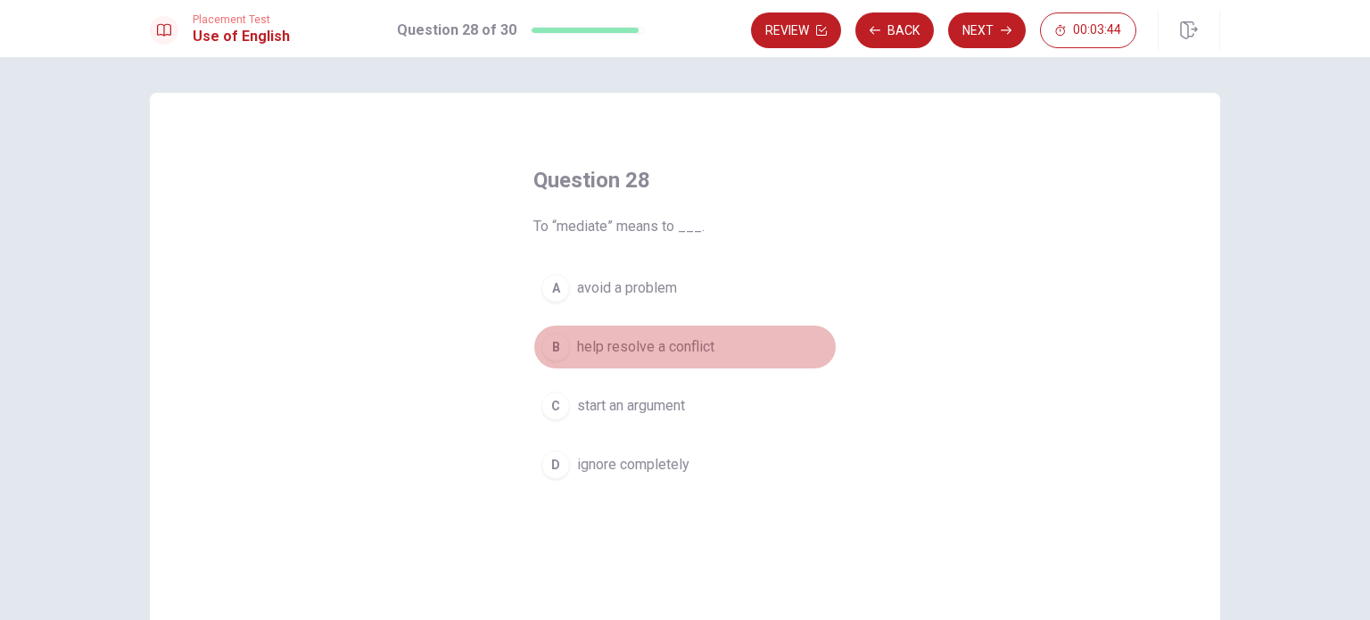
click at [712, 359] on button "B help resolve a conflict" at bounding box center [684, 347] width 303 height 45
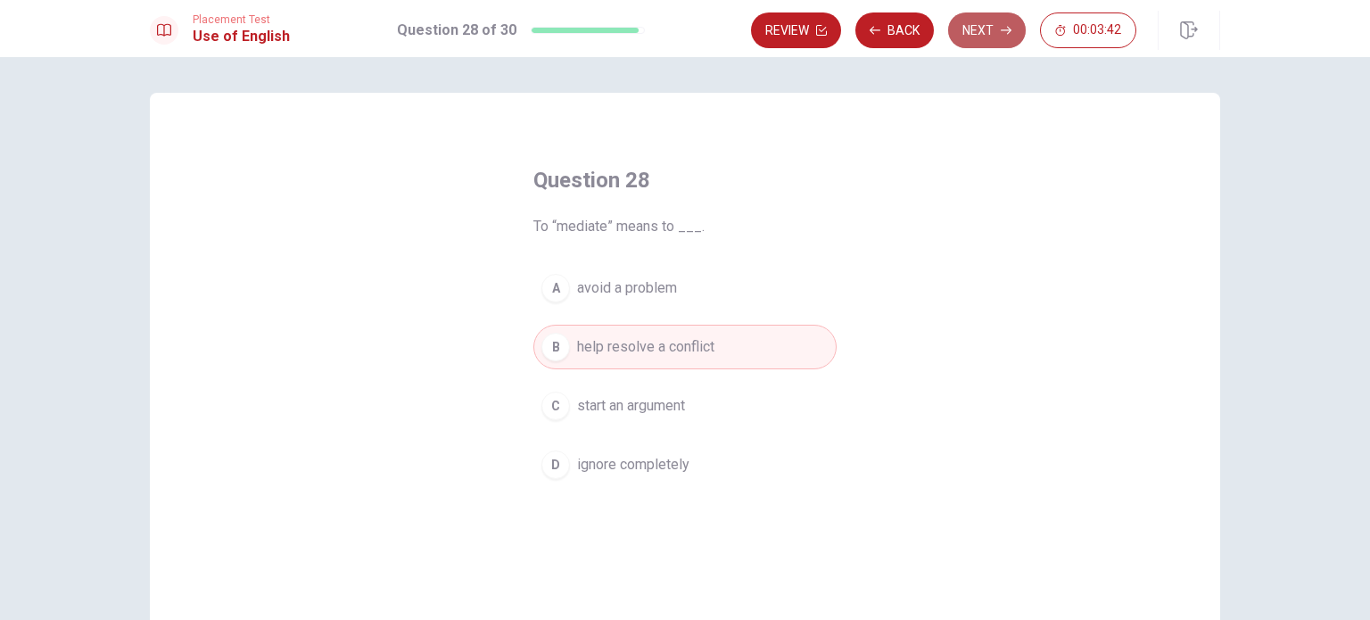
click at [986, 35] on button "Next" at bounding box center [987, 30] width 78 height 36
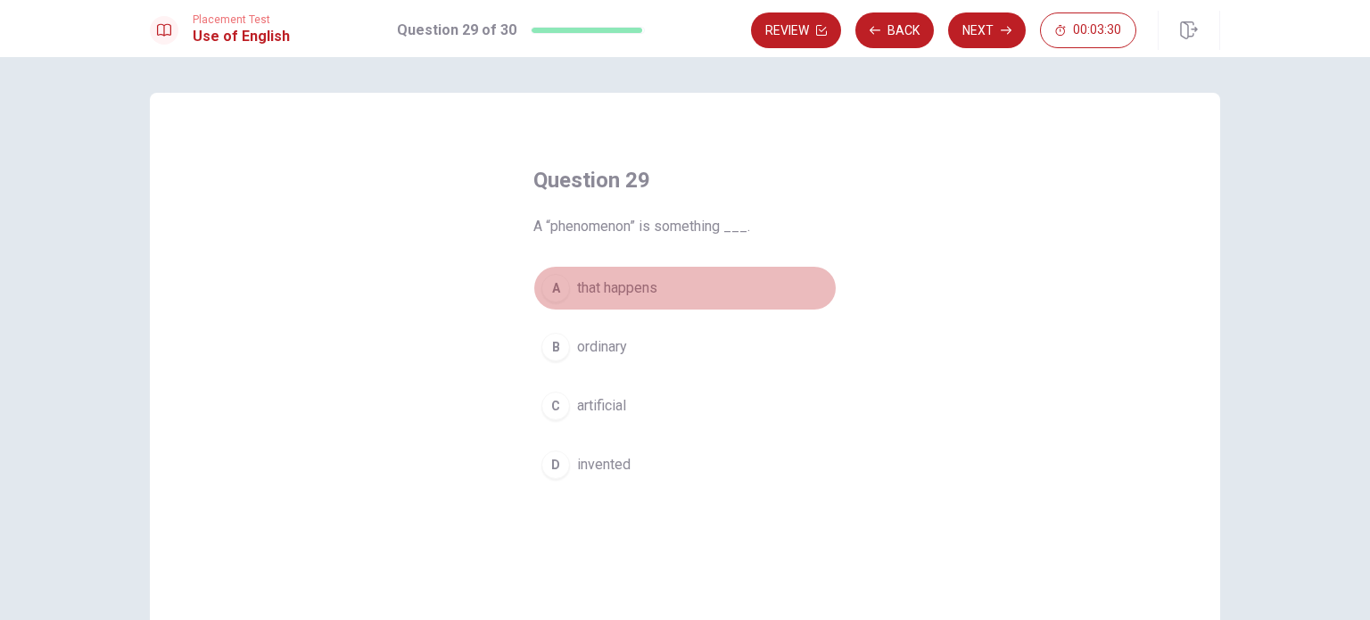
click at [682, 281] on button "A that happens" at bounding box center [684, 288] width 303 height 45
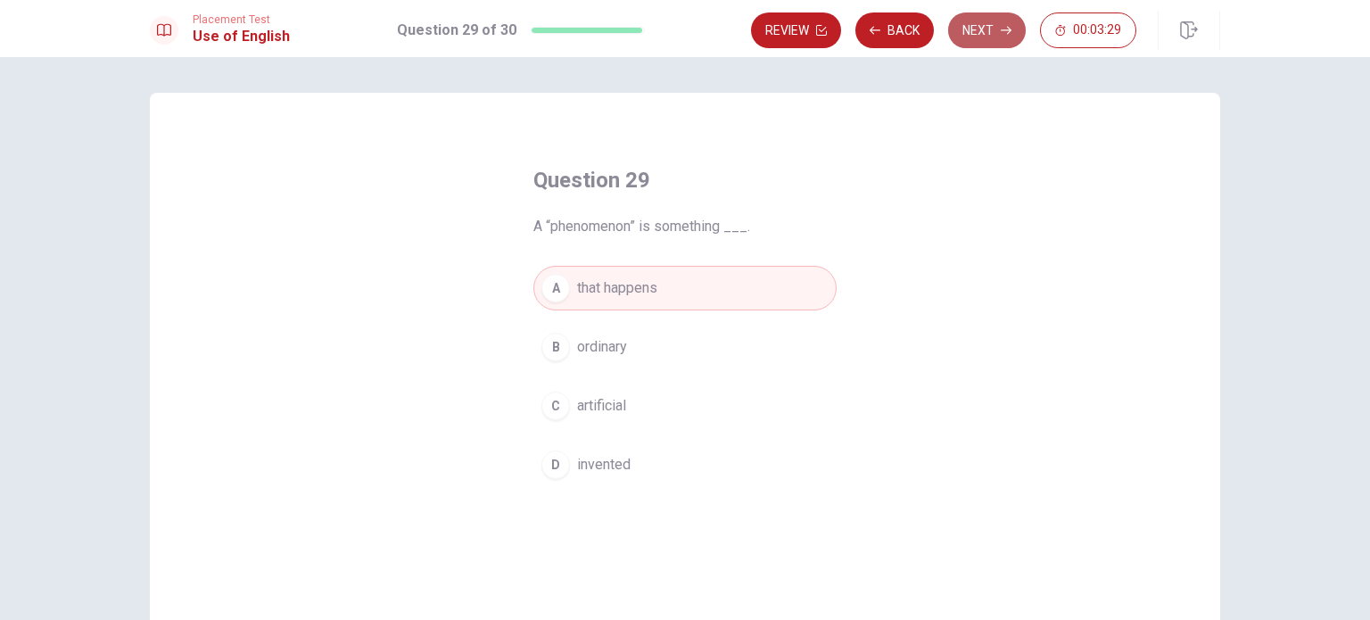
click at [977, 41] on button "Next" at bounding box center [987, 30] width 78 height 36
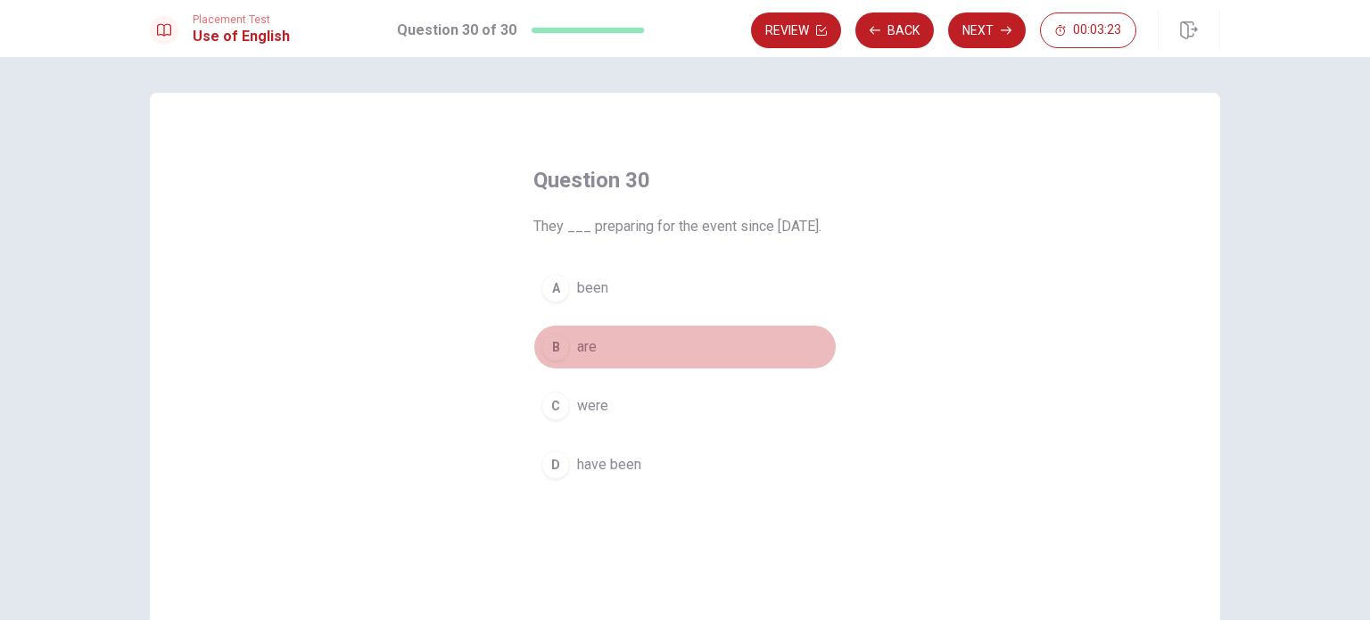
click at [596, 369] on button "B are" at bounding box center [684, 347] width 303 height 45
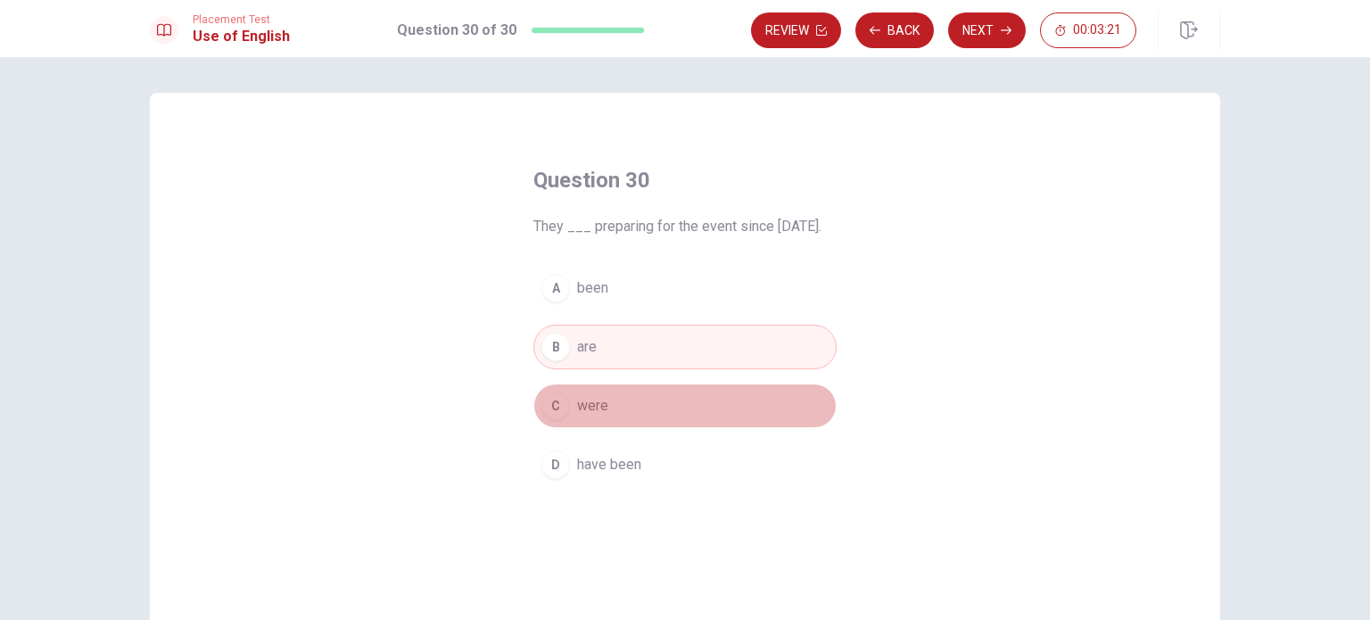
click at [627, 428] on button "C were" at bounding box center [684, 405] width 303 height 45
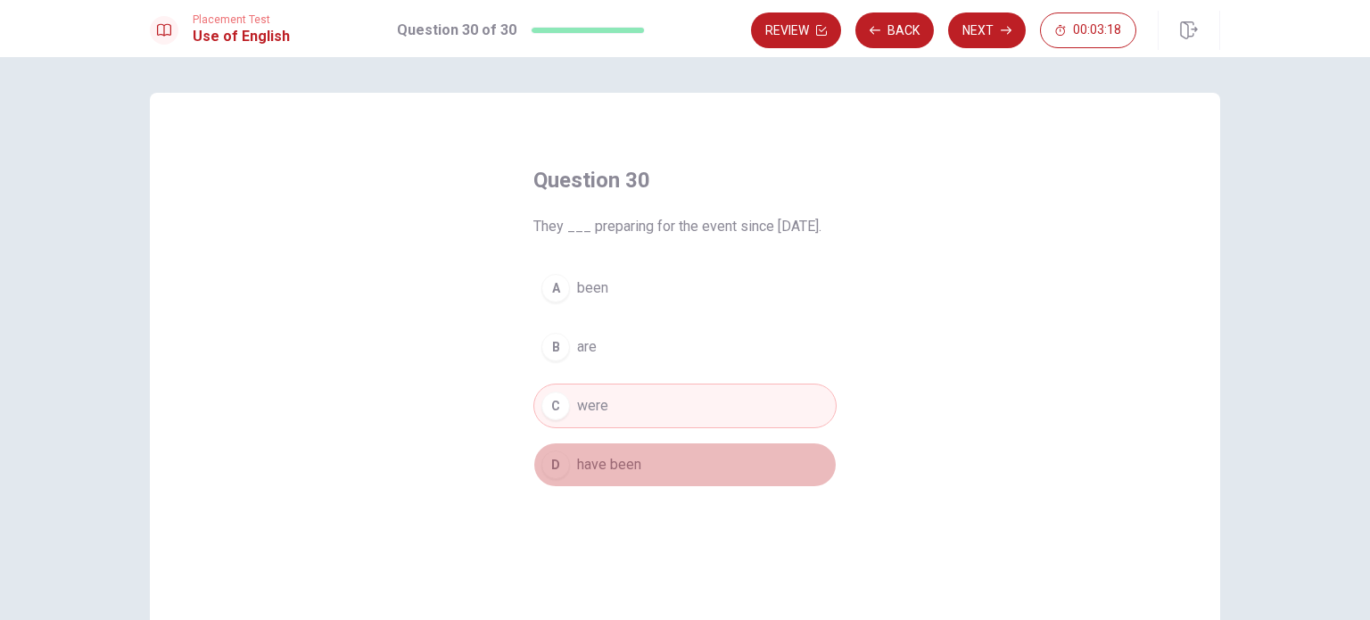
click at [677, 481] on button "D have been" at bounding box center [684, 464] width 303 height 45
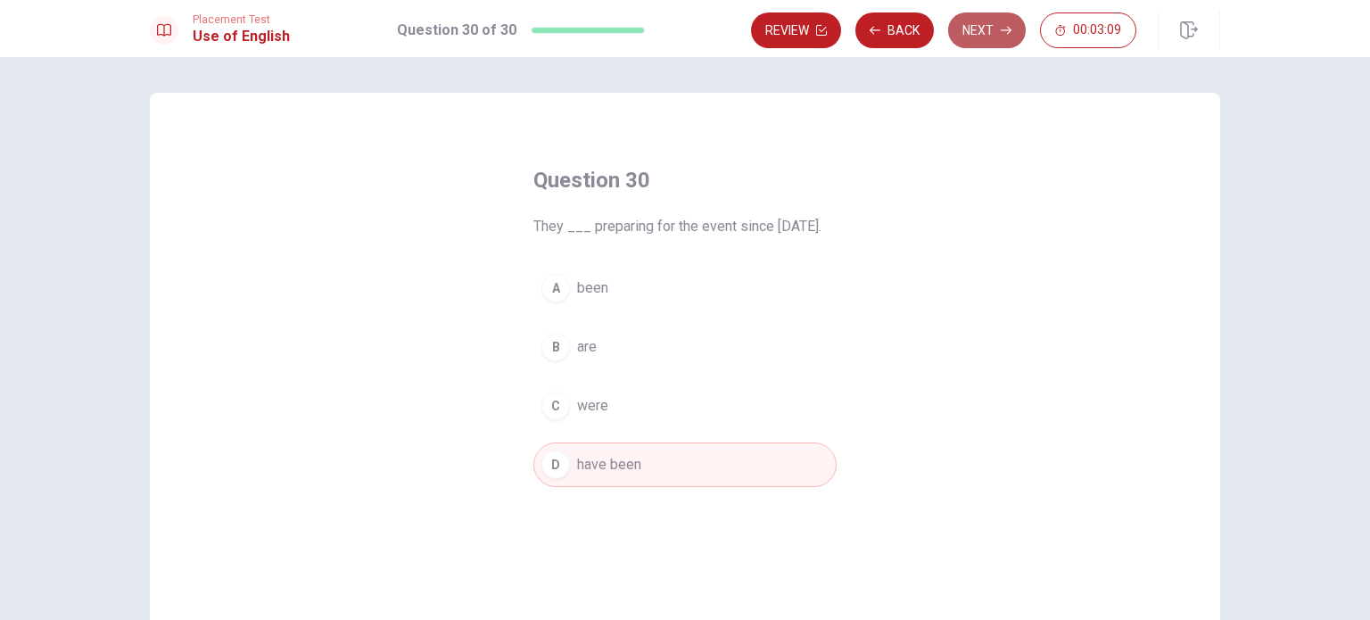
click at [974, 45] on button "Next" at bounding box center [987, 30] width 78 height 36
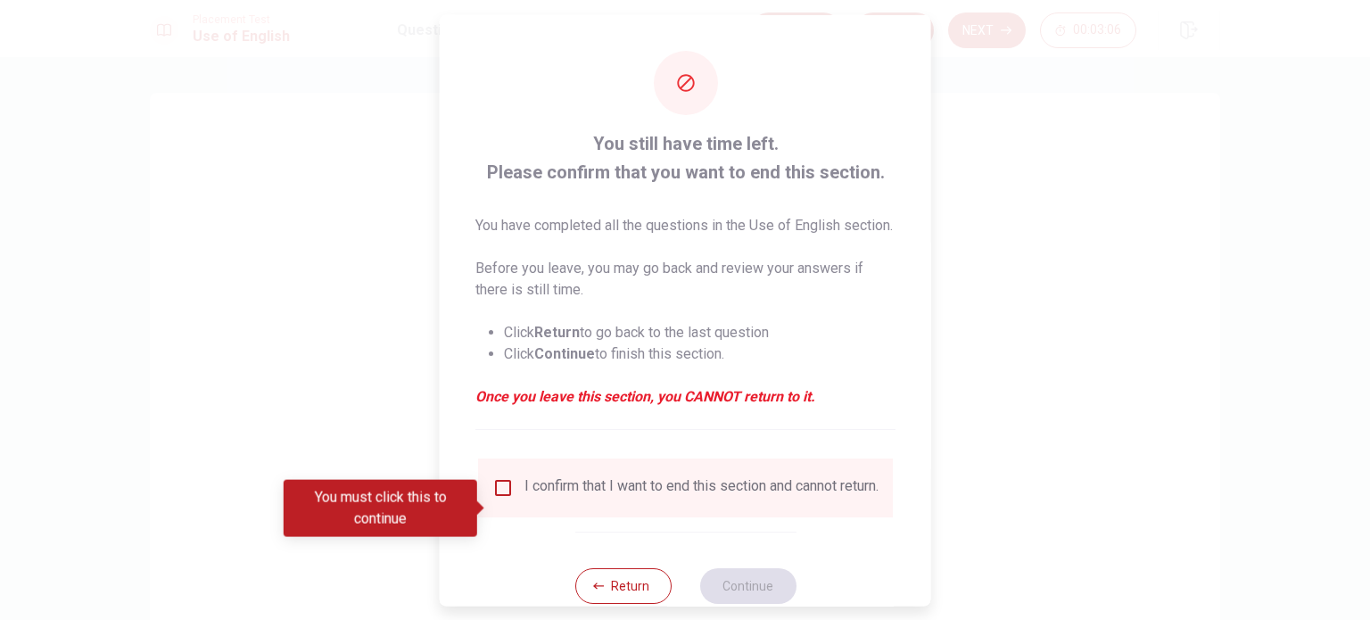
scroll to position [66, 0]
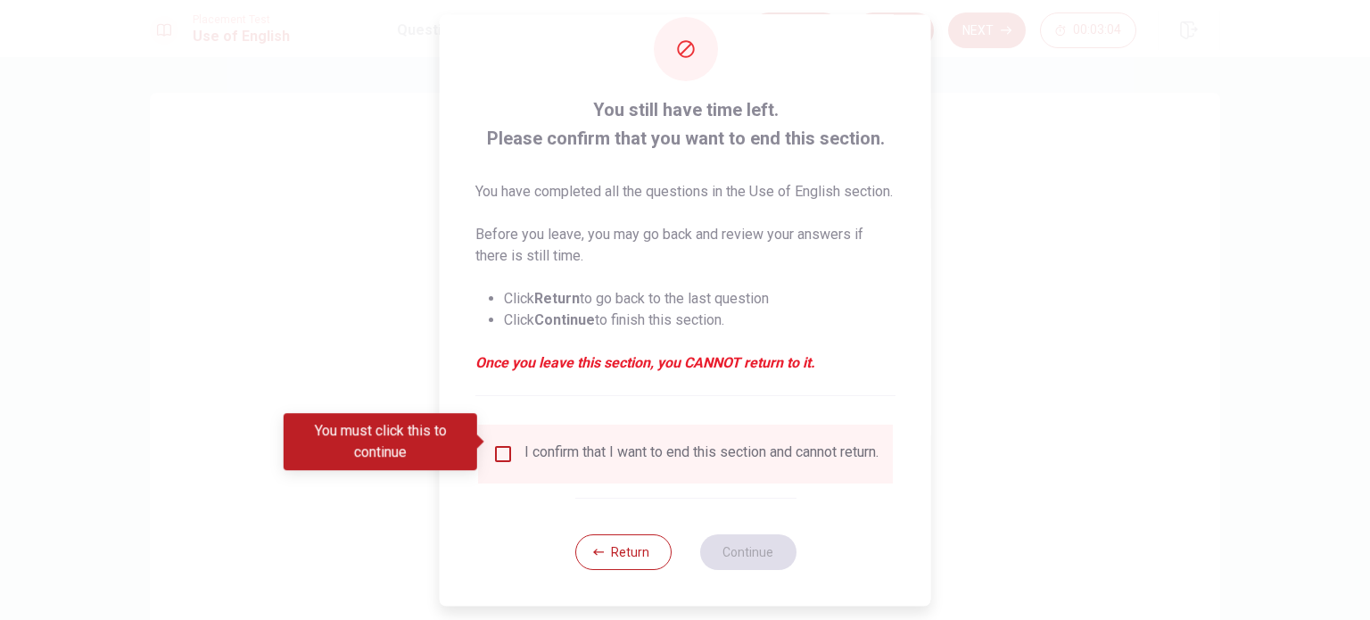
click at [519, 445] on div "I confirm that I want to end this section and cannot return." at bounding box center [685, 453] width 386 height 21
click at [508, 443] on input "You must click this to continue" at bounding box center [502, 453] width 21 height 21
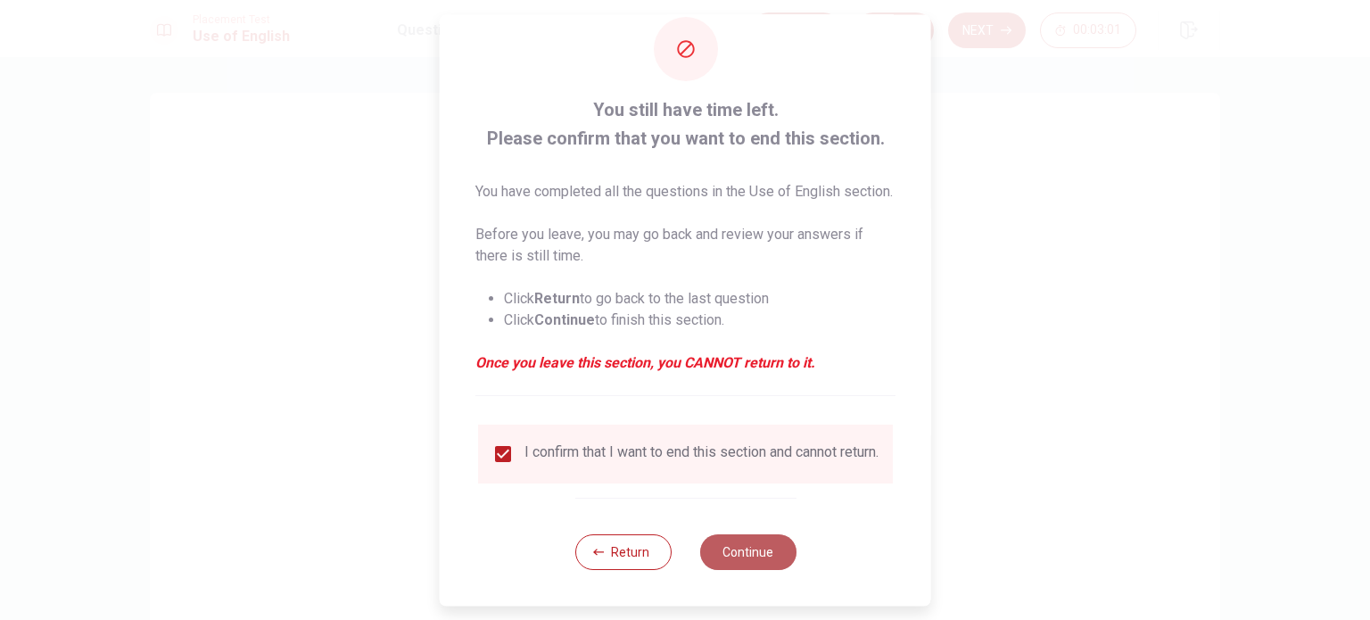
click at [734, 549] on button "Continue" at bounding box center [747, 552] width 96 height 36
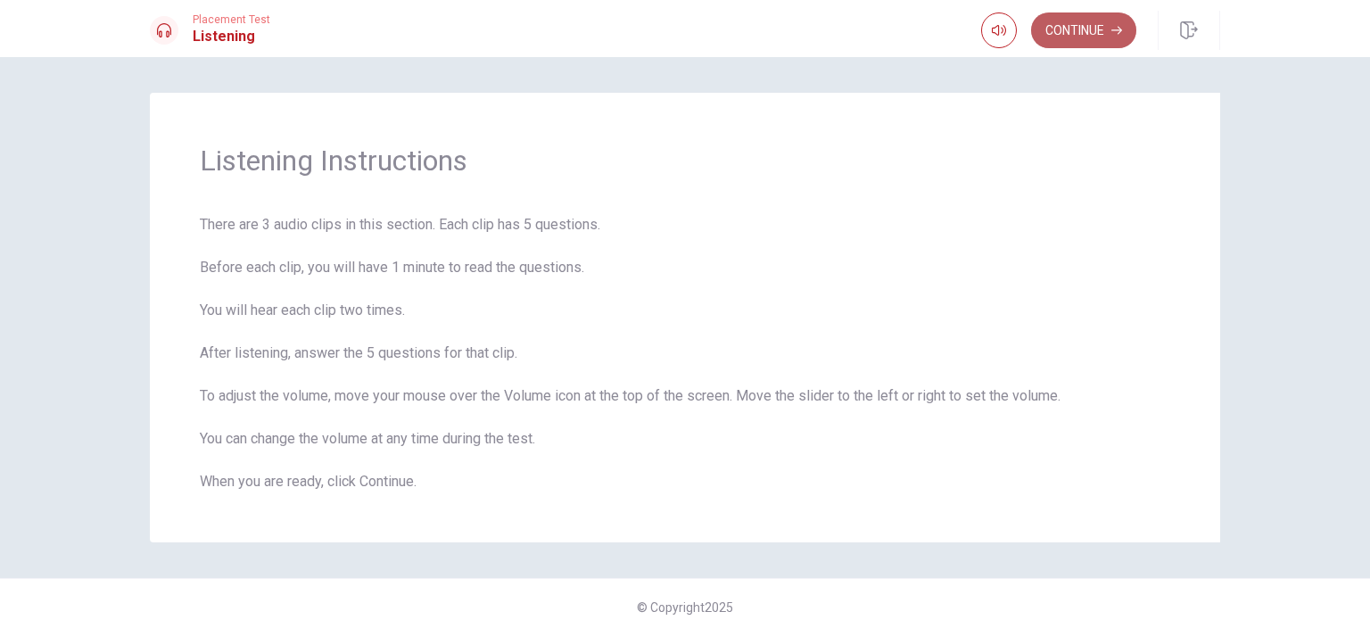
click at [1131, 28] on button "Continue" at bounding box center [1083, 30] width 105 height 36
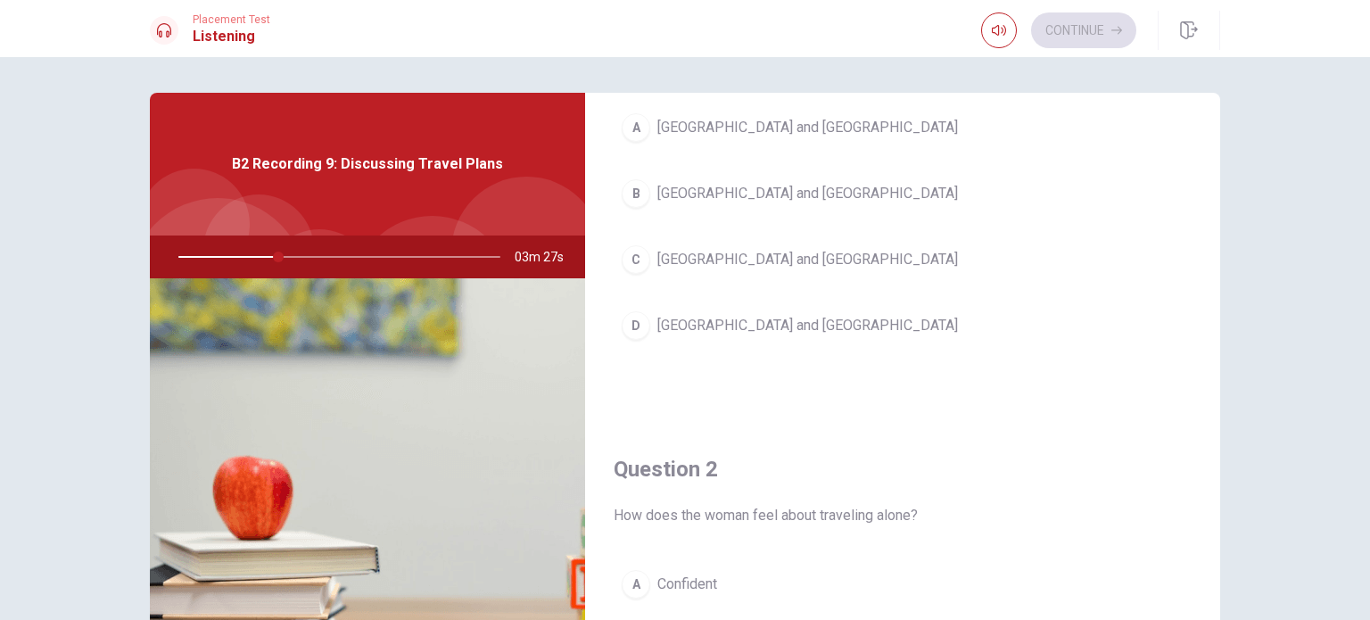
scroll to position [128, 0]
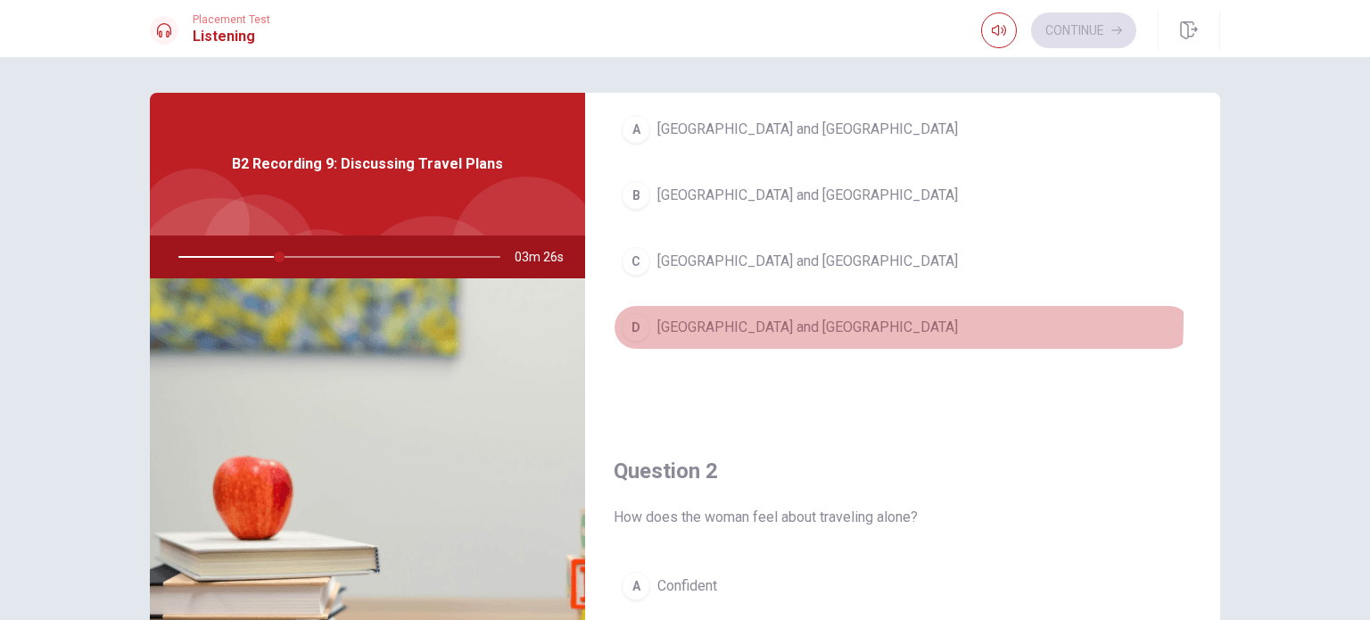
click at [630, 314] on div "D" at bounding box center [636, 327] width 29 height 29
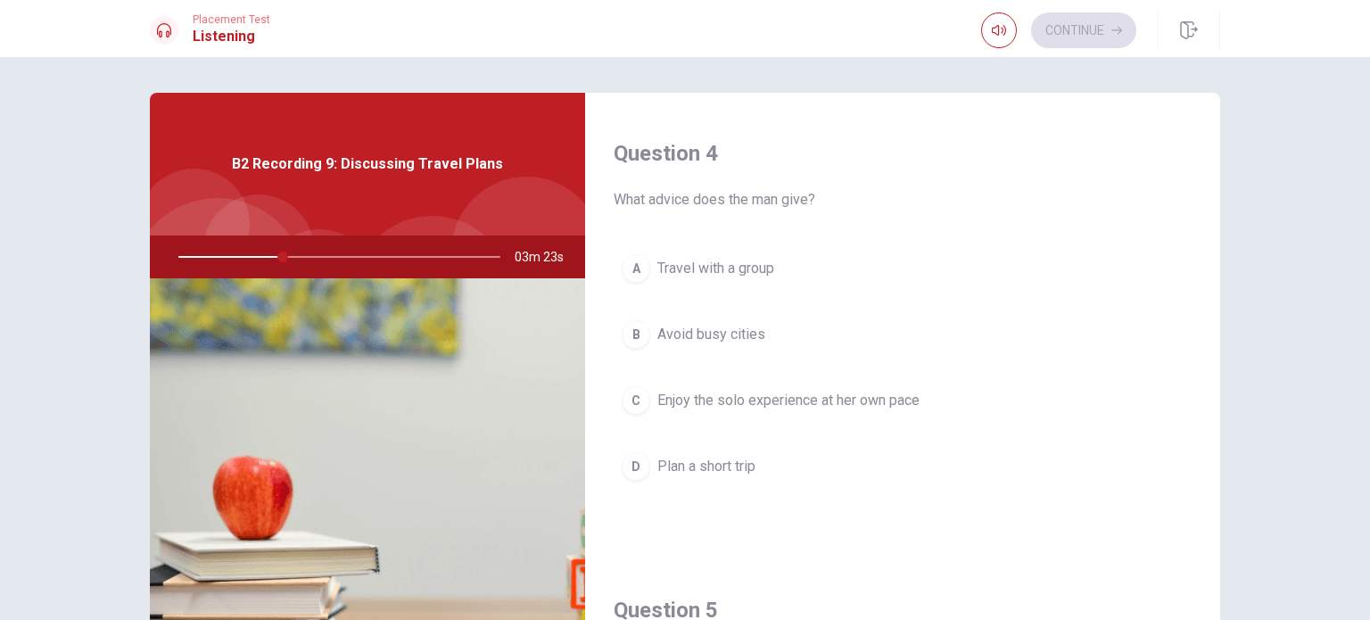
scroll to position [1655, 0]
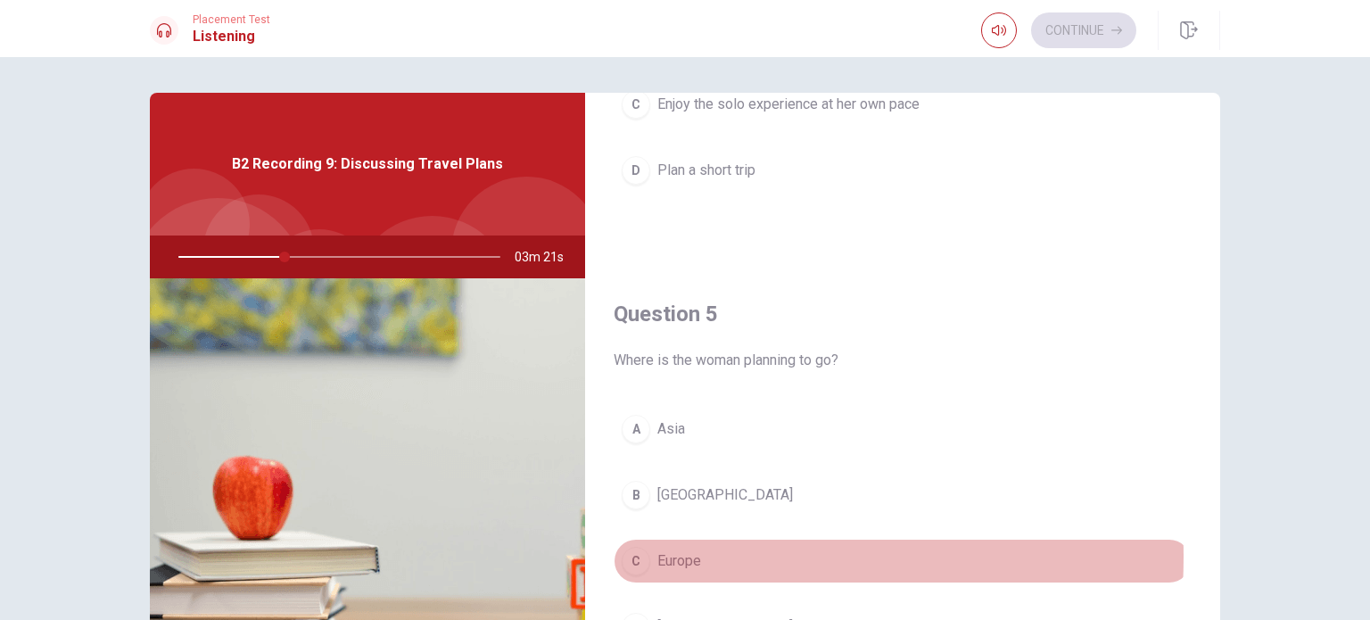
click at [645, 549] on div "C" at bounding box center [636, 561] width 29 height 29
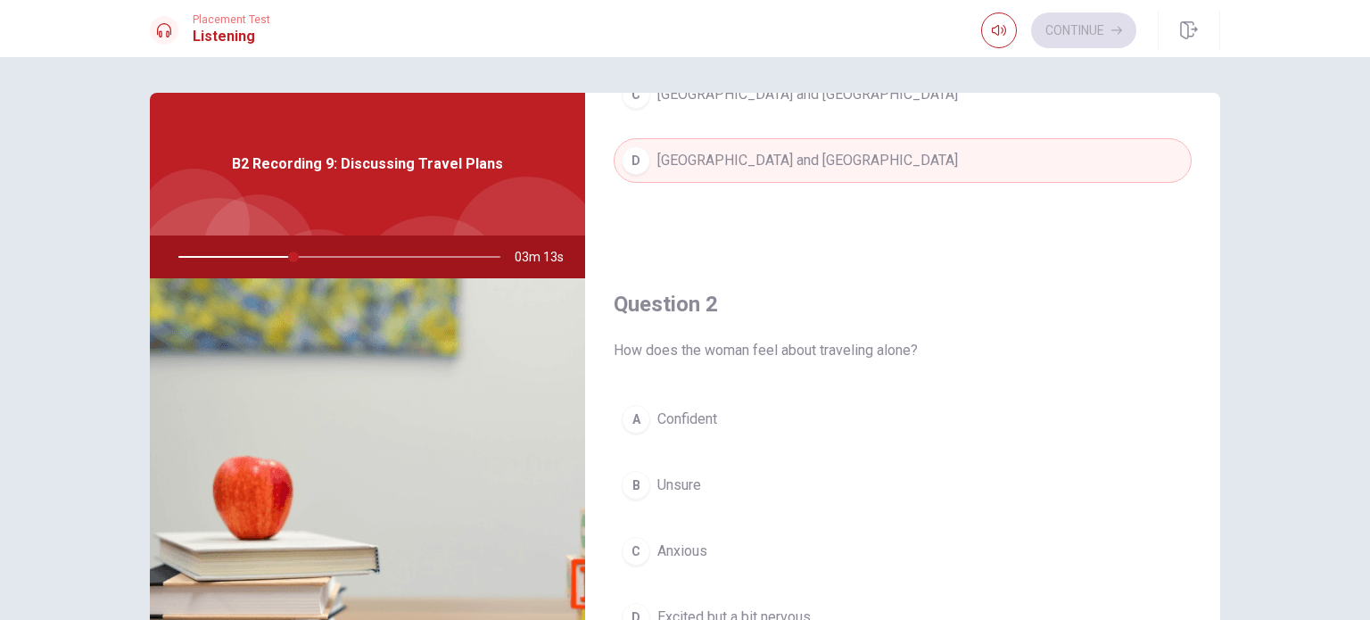
scroll to position [410, 0]
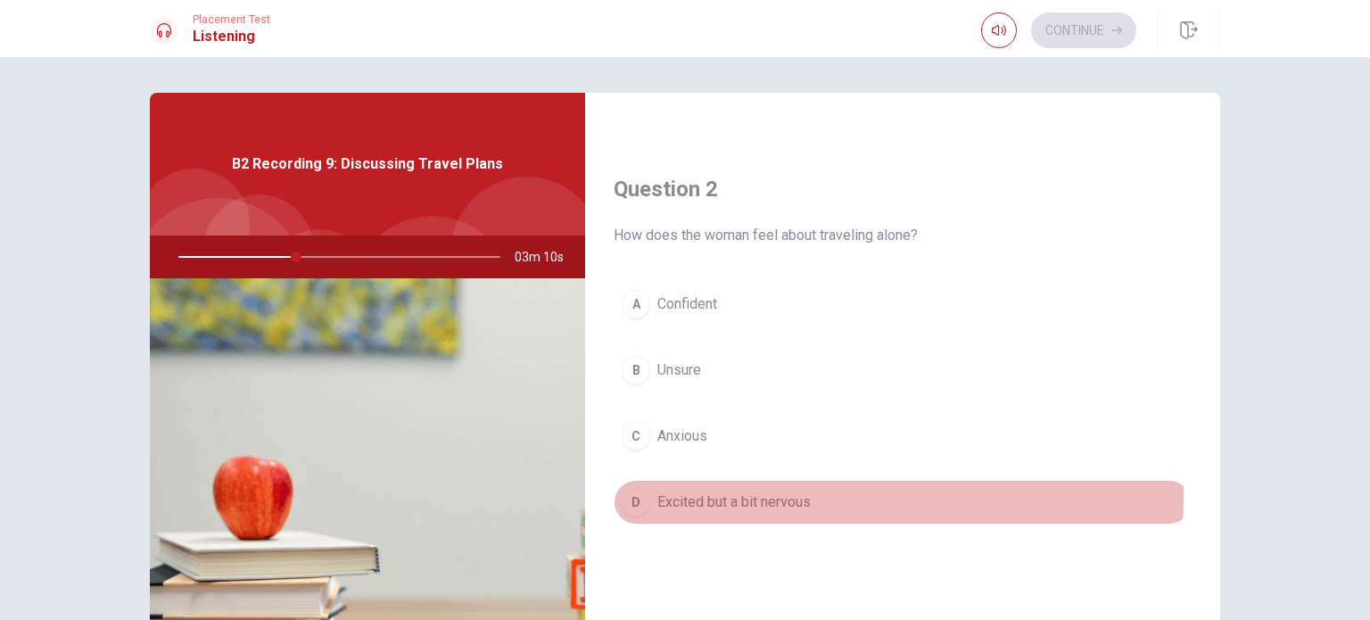
click at [759, 492] on span "Excited but a bit nervous" at bounding box center [733, 501] width 153 height 21
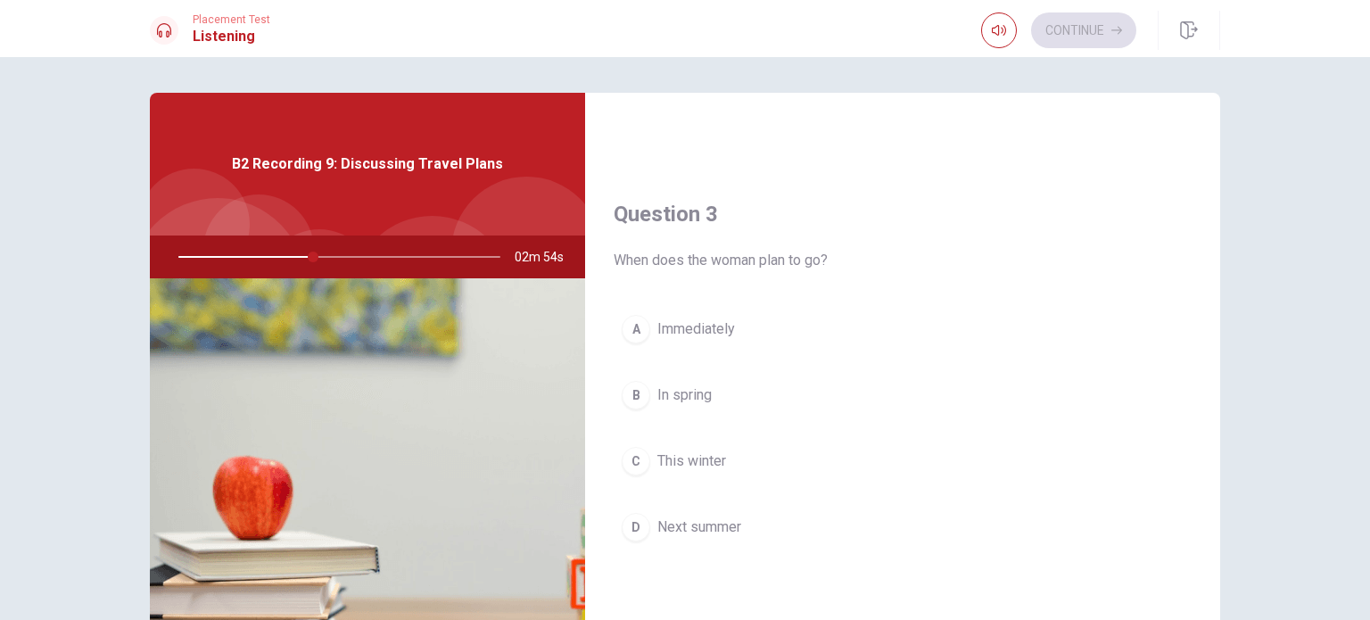
scroll to position [882, 0]
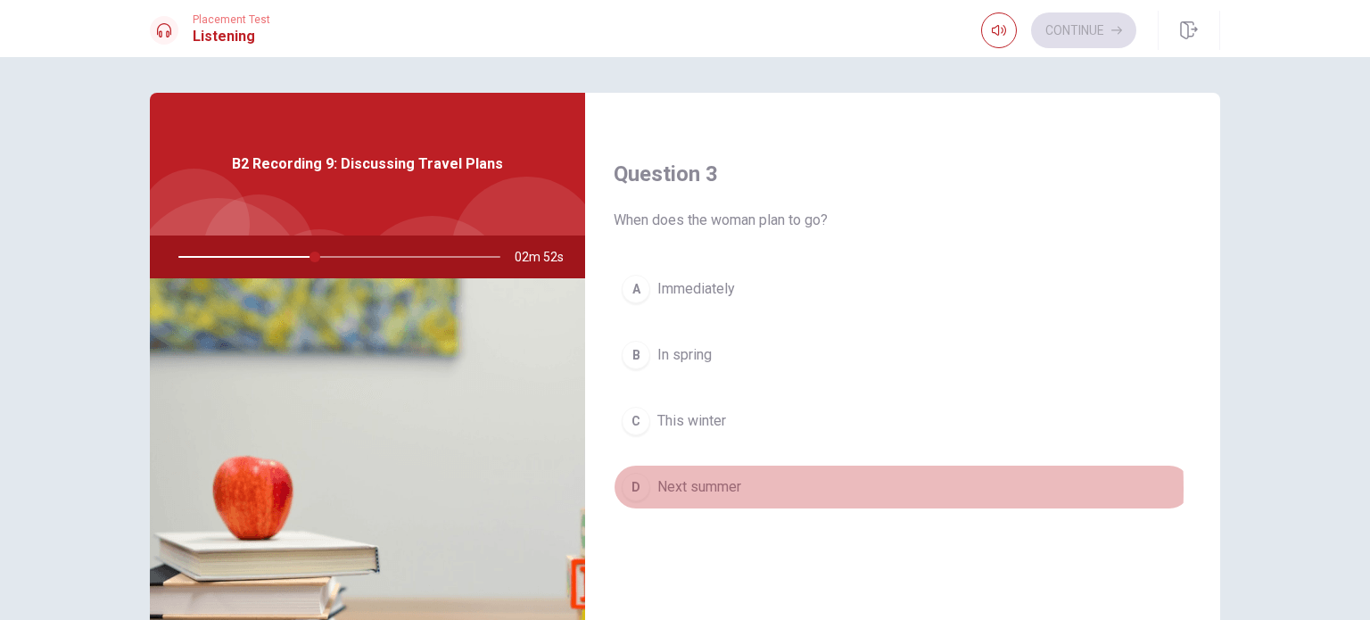
click at [683, 484] on span "Next summer" at bounding box center [699, 486] width 84 height 21
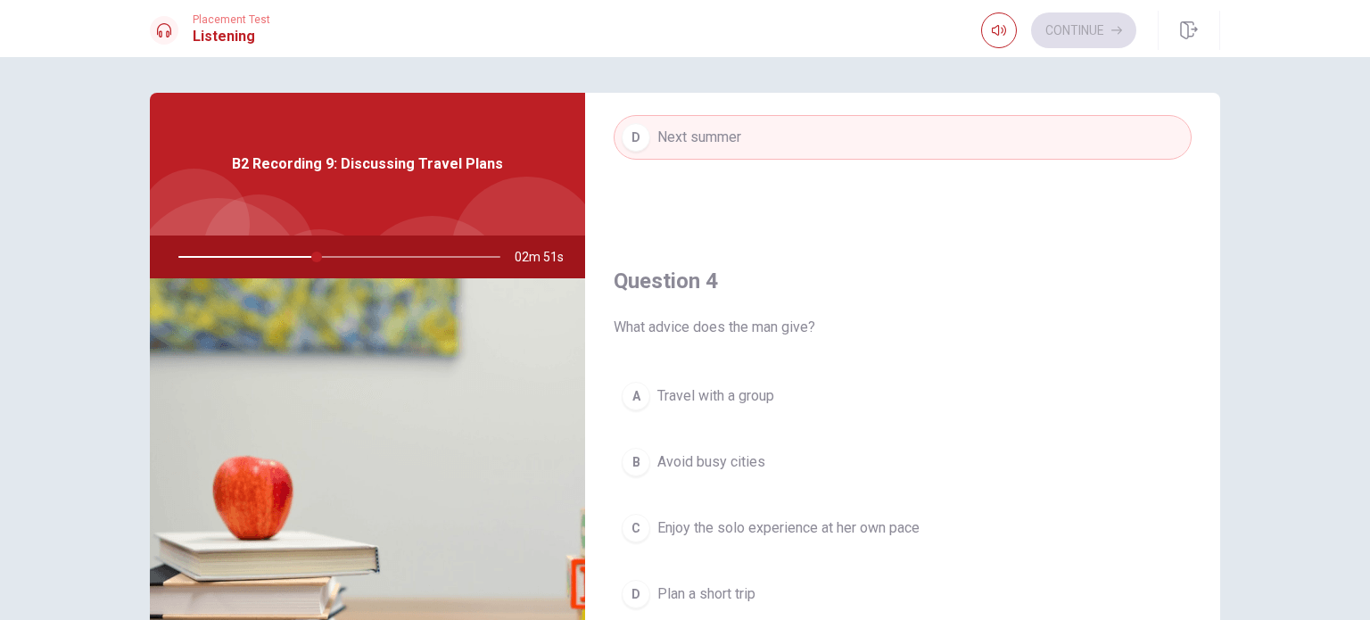
scroll to position [1290, 0]
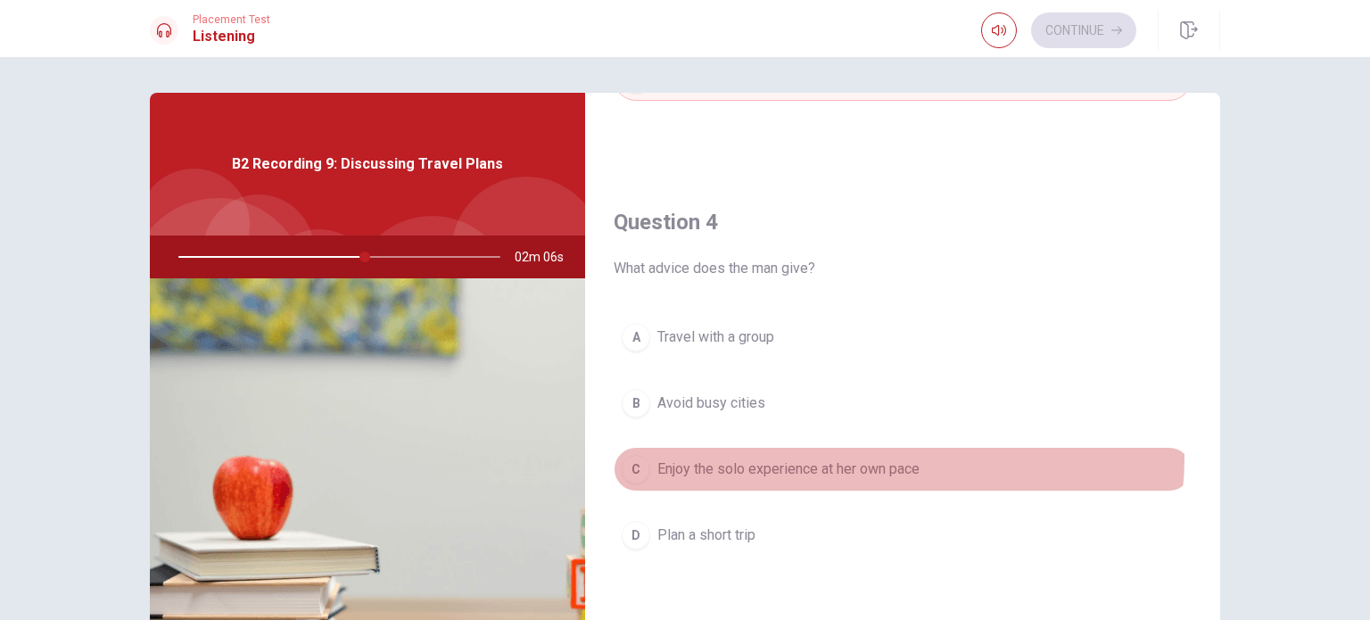
click at [852, 451] on button "C Enjoy the solo experience at her own pace" at bounding box center [902, 469] width 578 height 45
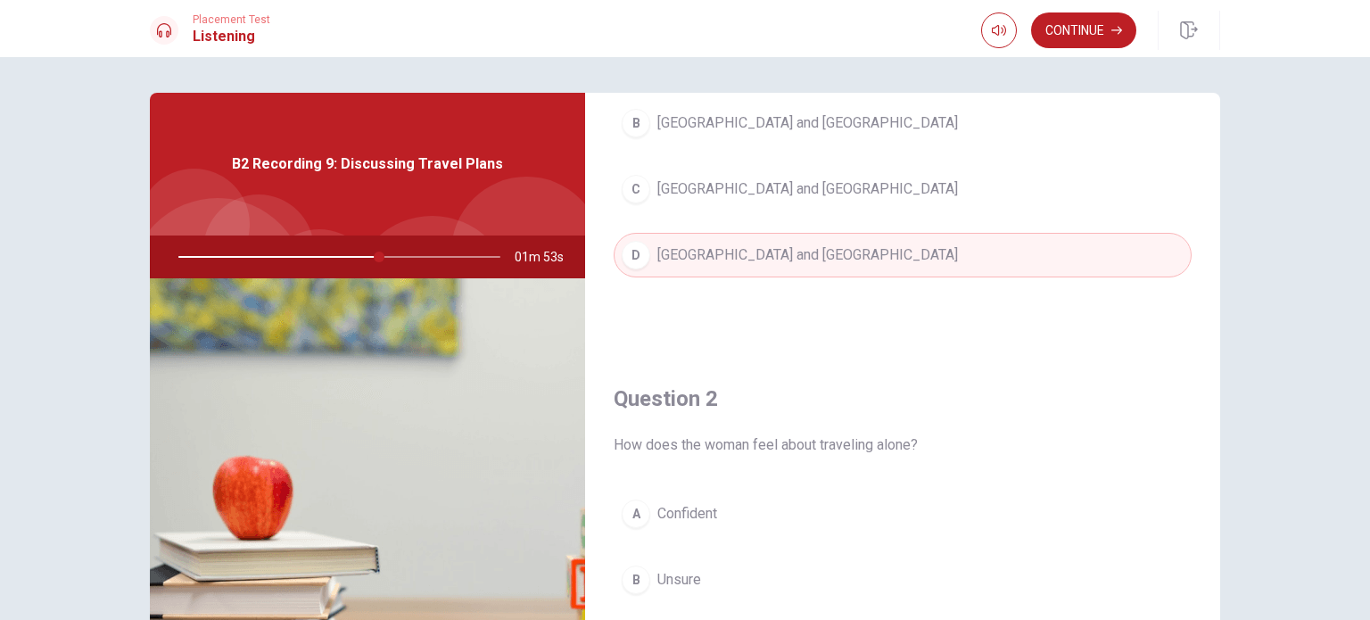
scroll to position [0, 0]
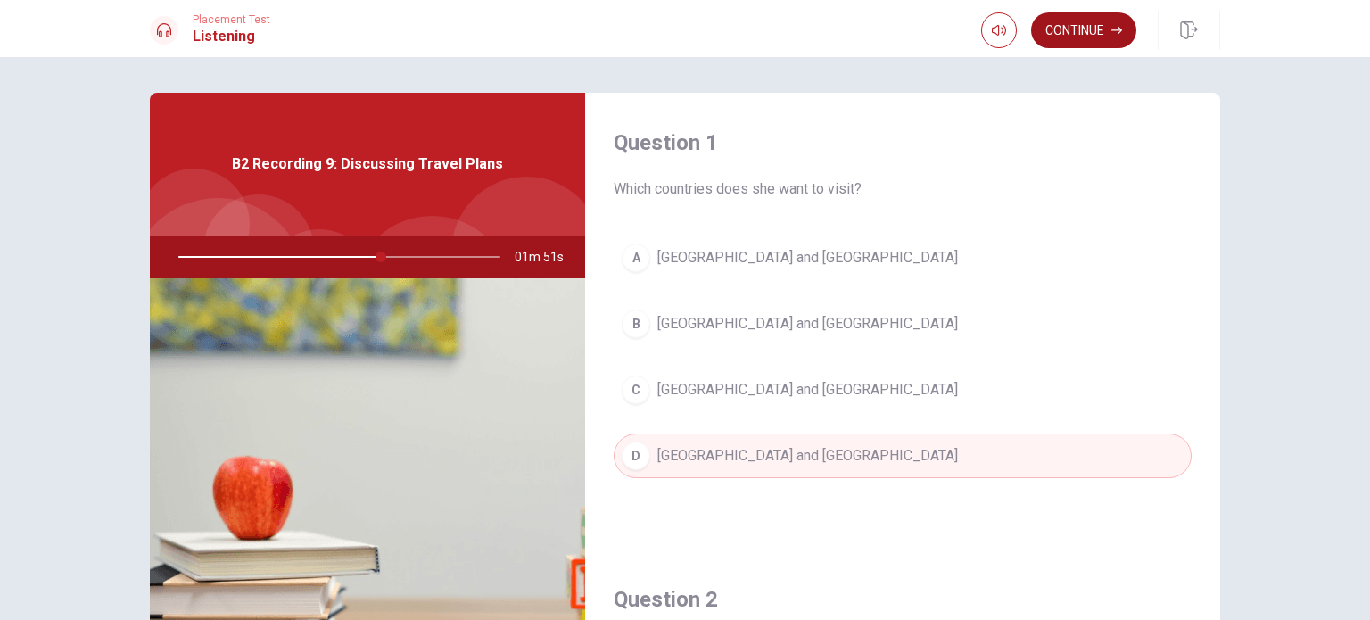
click at [1081, 31] on button "Continue" at bounding box center [1083, 30] width 105 height 36
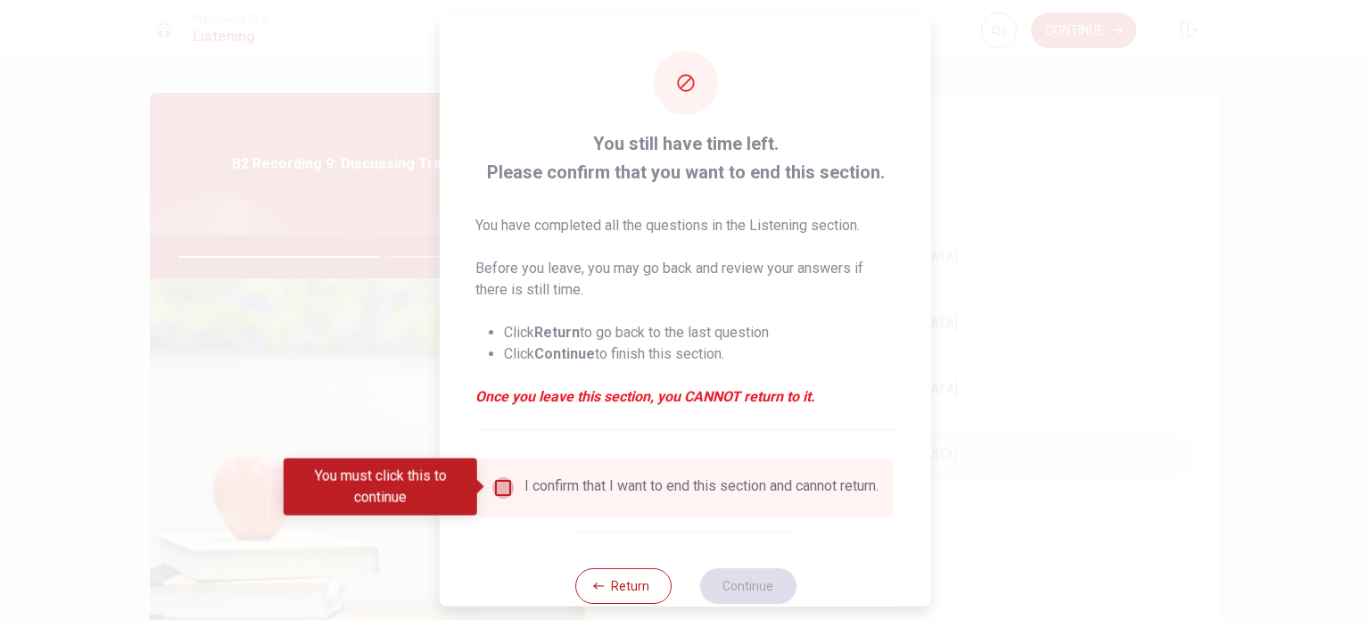
click at [500, 491] on input "You must click this to continue" at bounding box center [502, 486] width 21 height 21
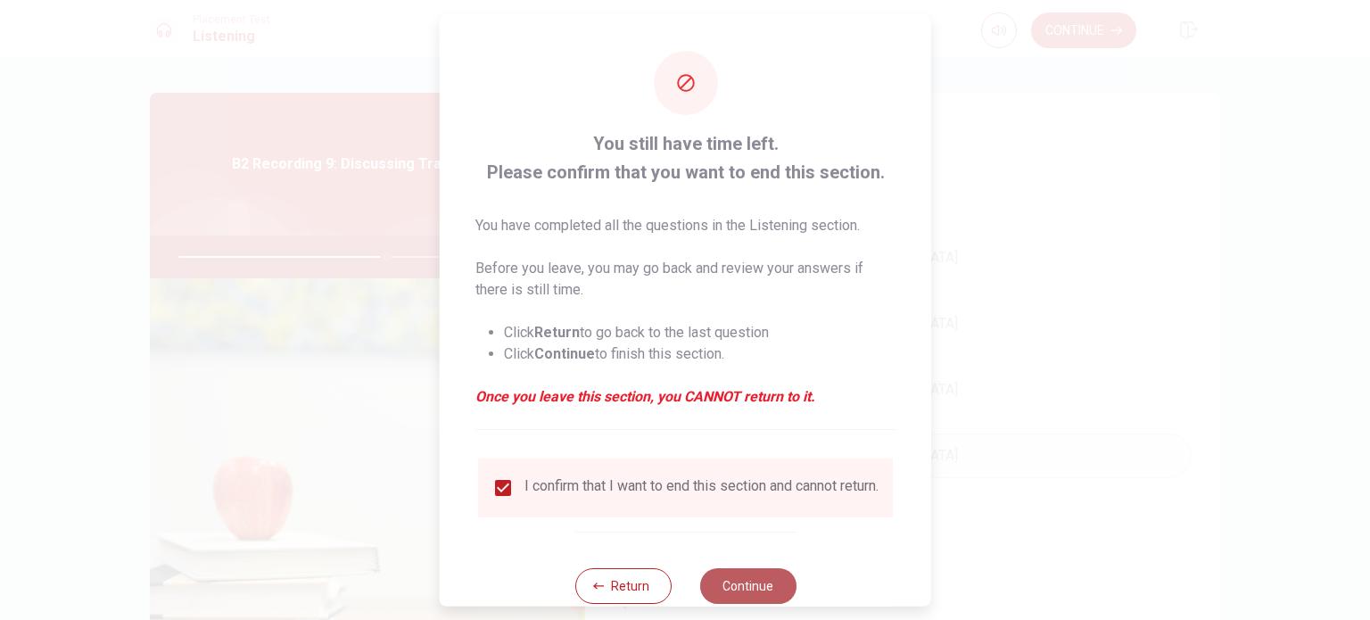
click at [770, 591] on button "Continue" at bounding box center [747, 585] width 96 height 36
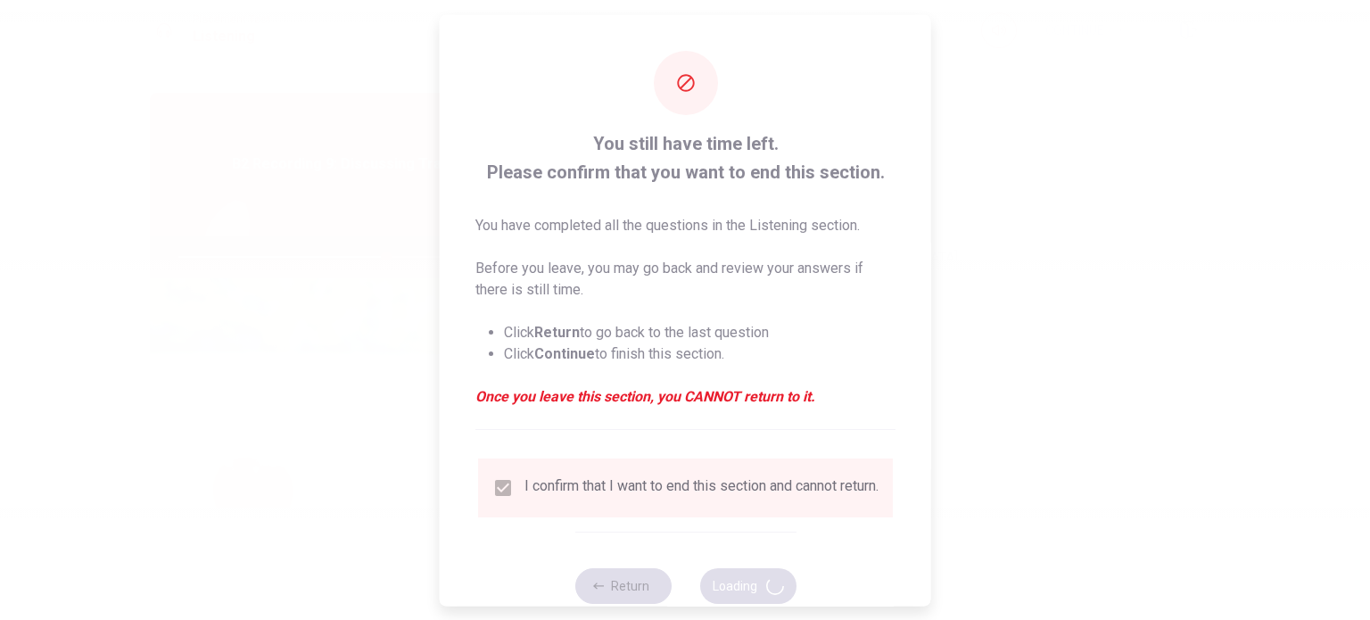
type input "65"
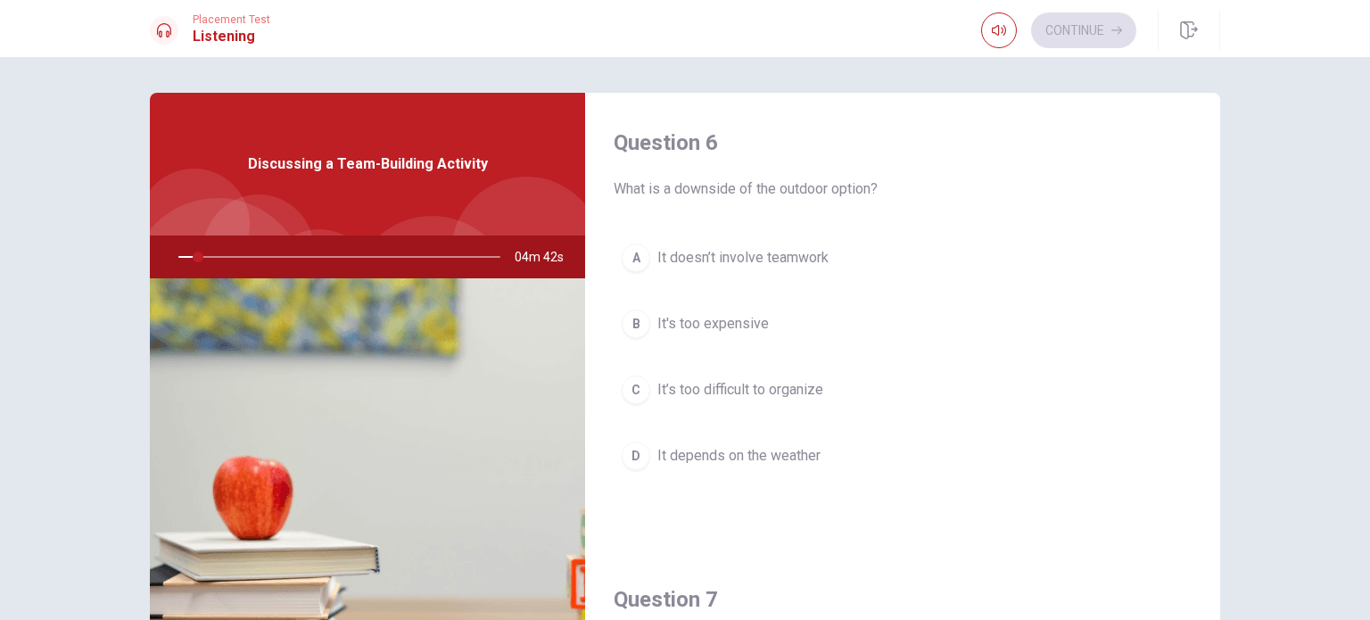
drag, startPoint x: 197, startPoint y: 257, endPoint x: 217, endPoint y: 258, distance: 19.6
click at [217, 258] on div at bounding box center [336, 256] width 358 height 43
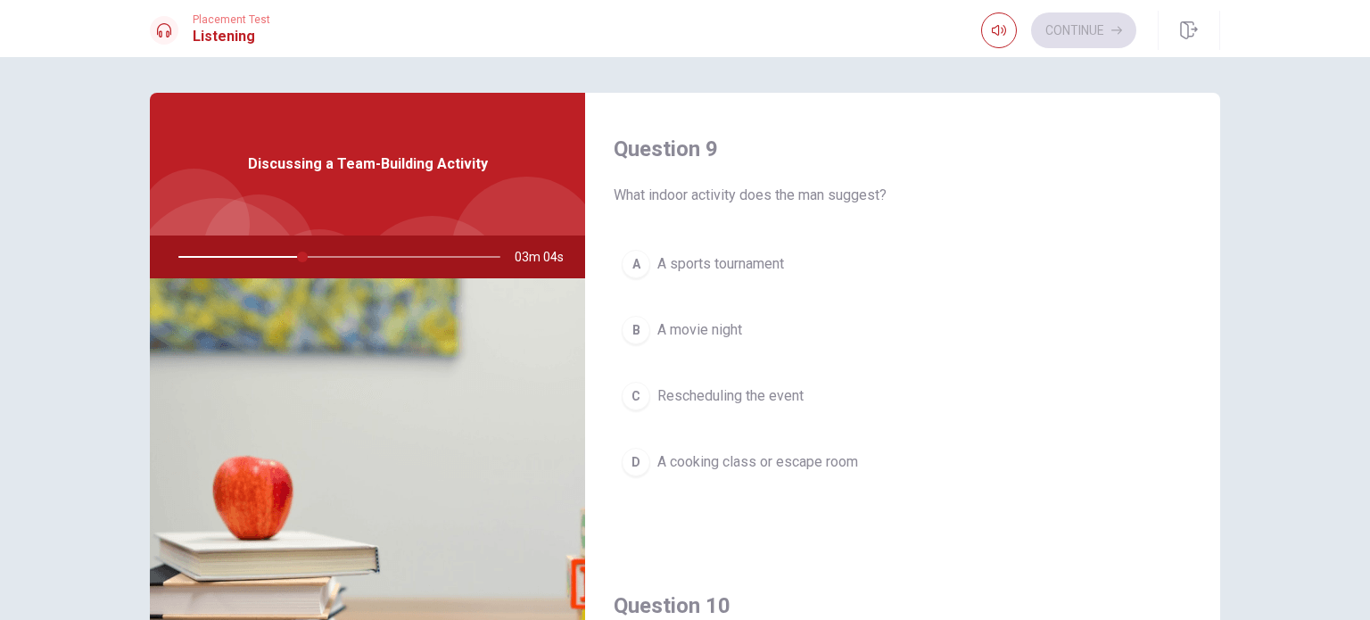
scroll to position [1362, 0]
click at [776, 471] on button "D A cooking class or escape room" at bounding box center [902, 462] width 578 height 45
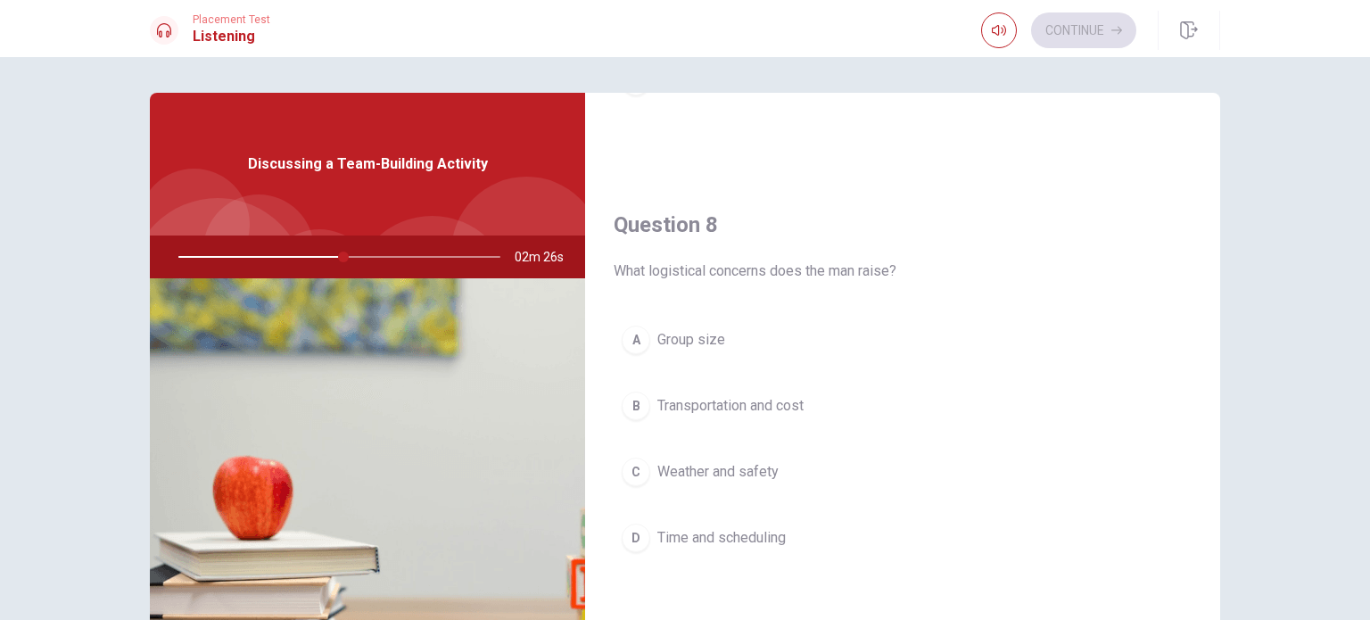
scroll to position [838, 0]
click at [724, 466] on span "Weather and safety" at bounding box center [717, 464] width 121 height 21
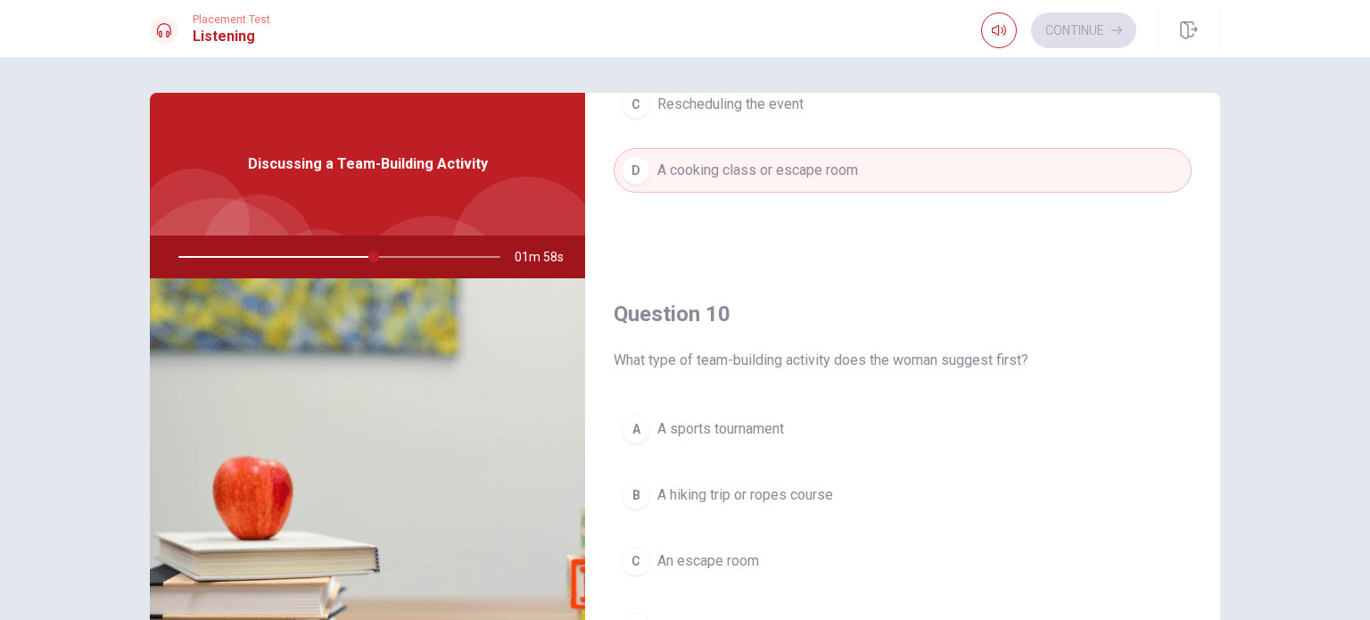
scroll to position [185, 0]
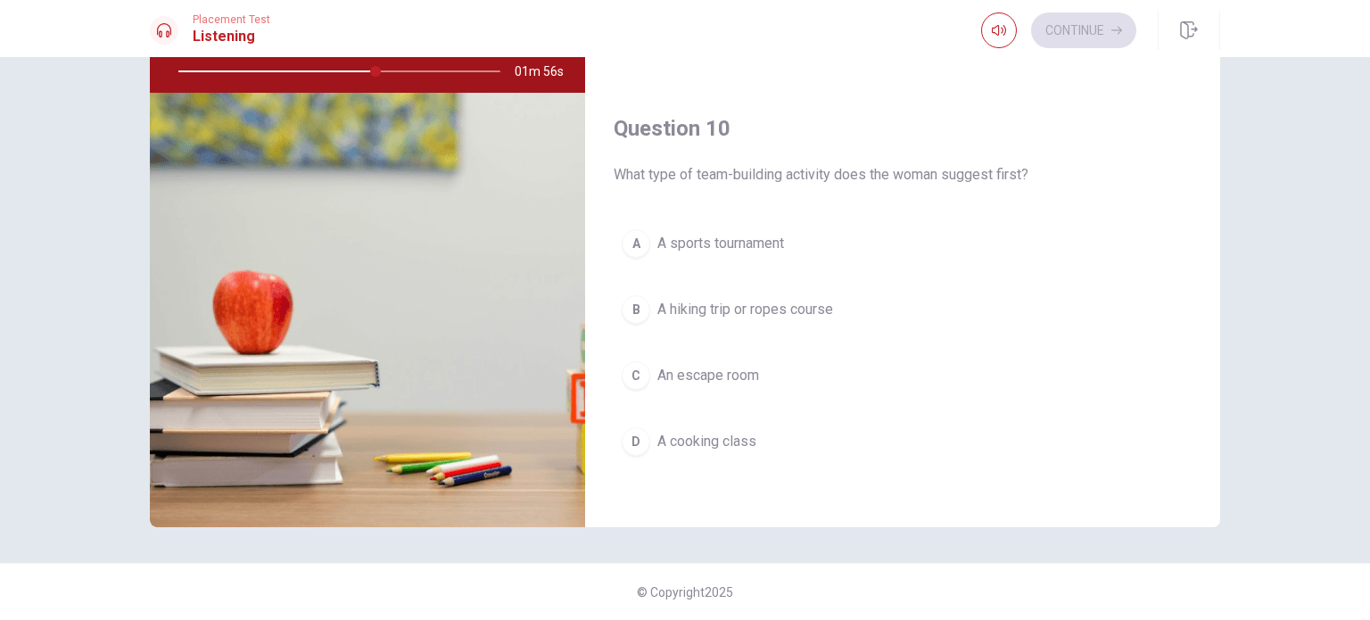
click at [778, 313] on button "B A hiking trip or ropes course" at bounding box center [902, 309] width 578 height 45
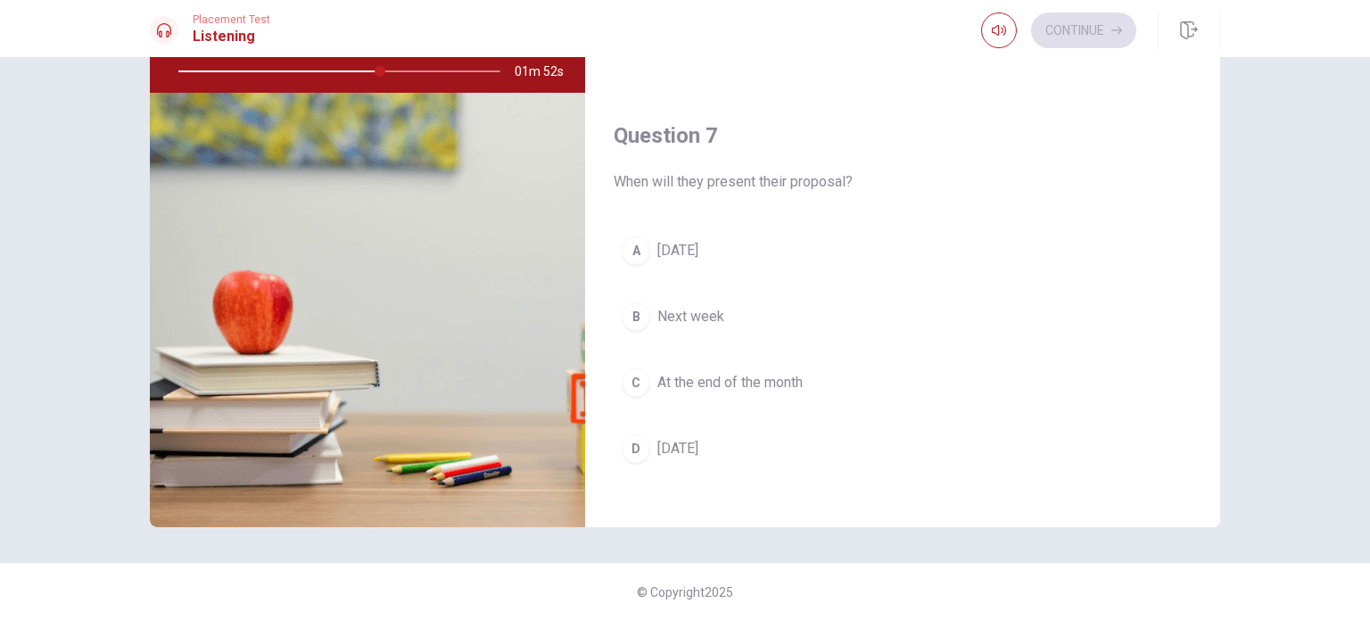
scroll to position [278, 0]
click at [731, 366] on button "C At the end of the month" at bounding box center [902, 382] width 578 height 45
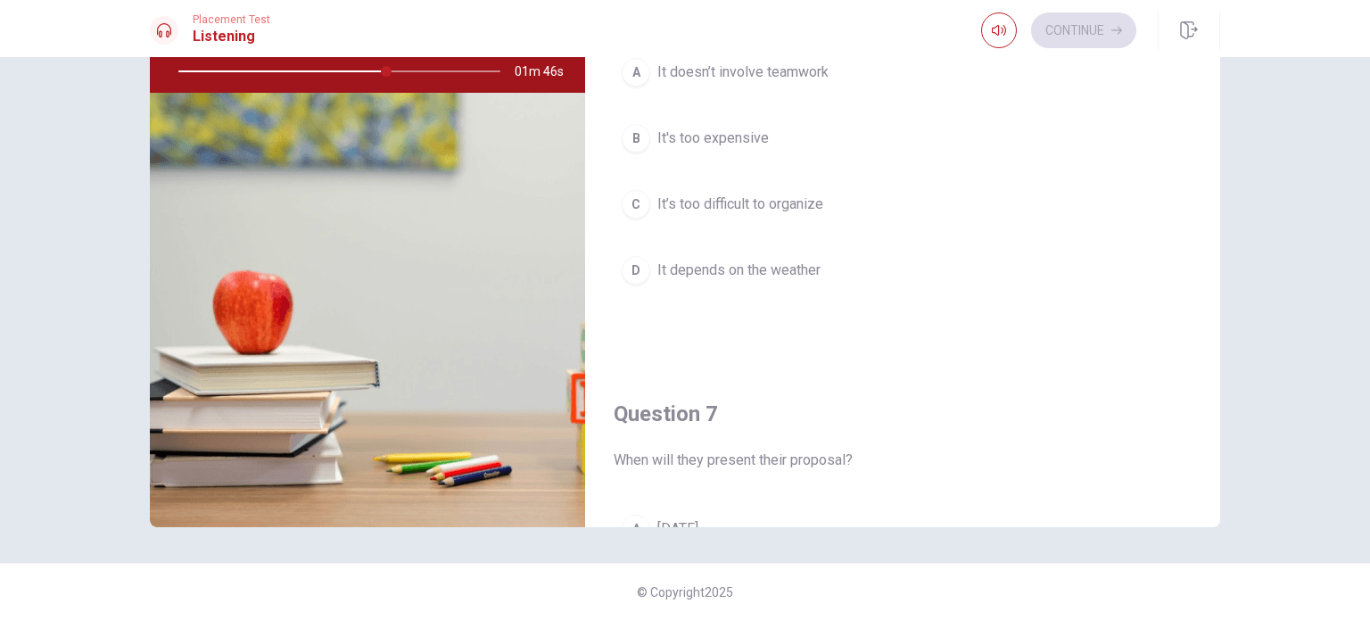
scroll to position [0, 0]
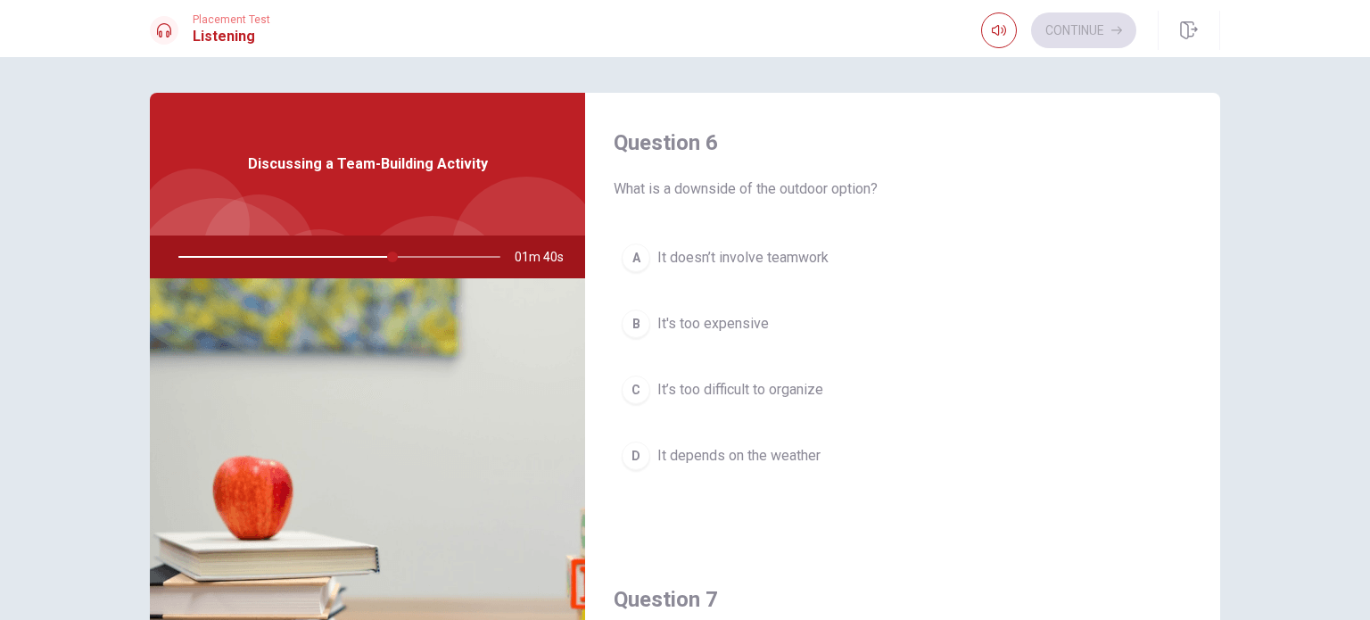
click at [783, 440] on button "D It depends on the weather" at bounding box center [902, 455] width 578 height 45
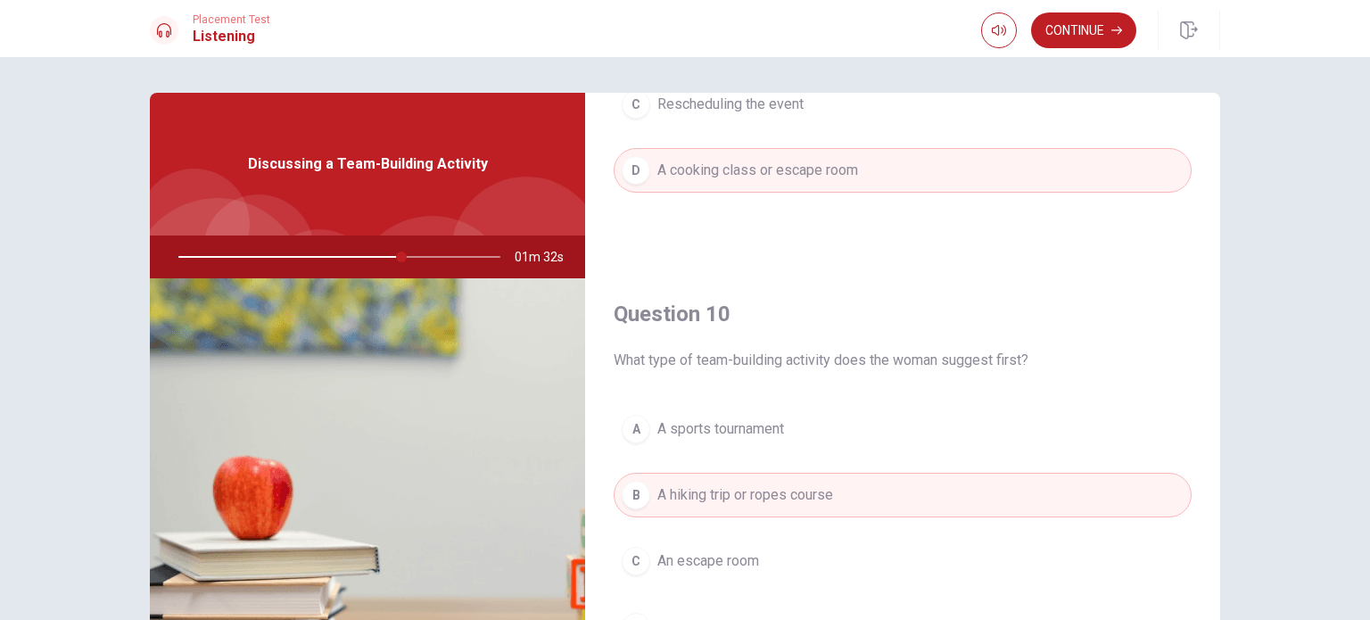
scroll to position [185, 0]
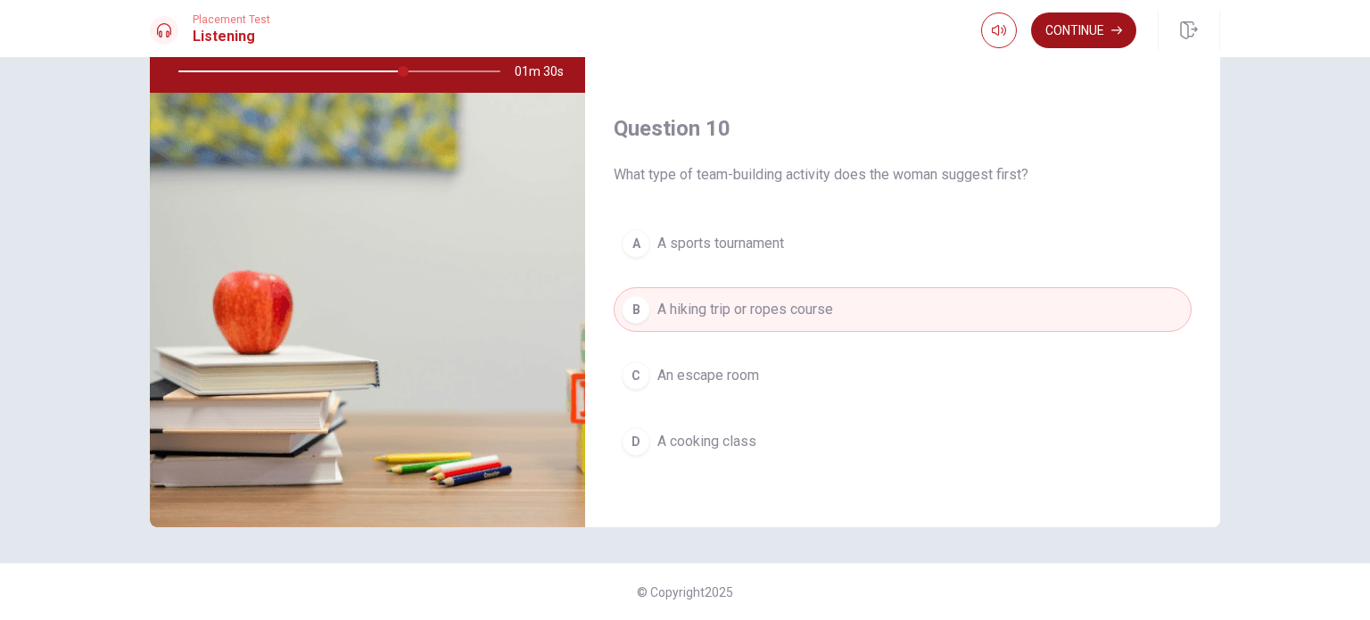
click at [1098, 18] on button "Continue" at bounding box center [1083, 30] width 105 height 36
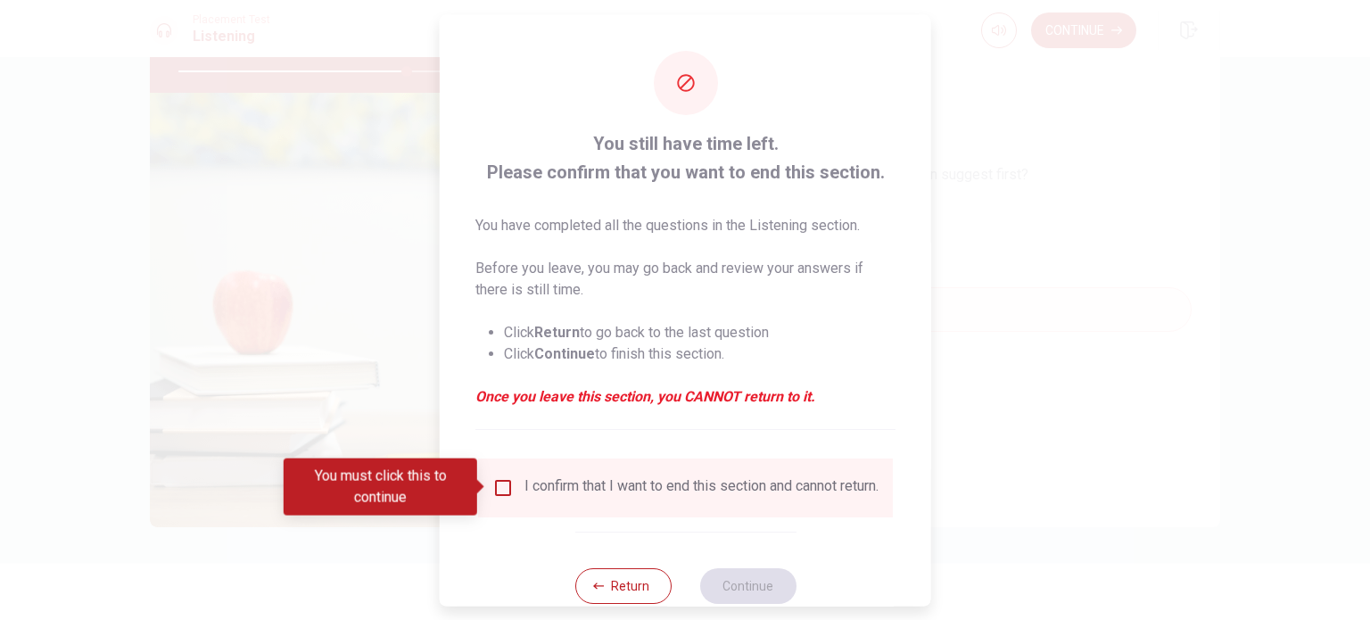
click at [509, 480] on input "You must click this to continue" at bounding box center [502, 486] width 21 height 21
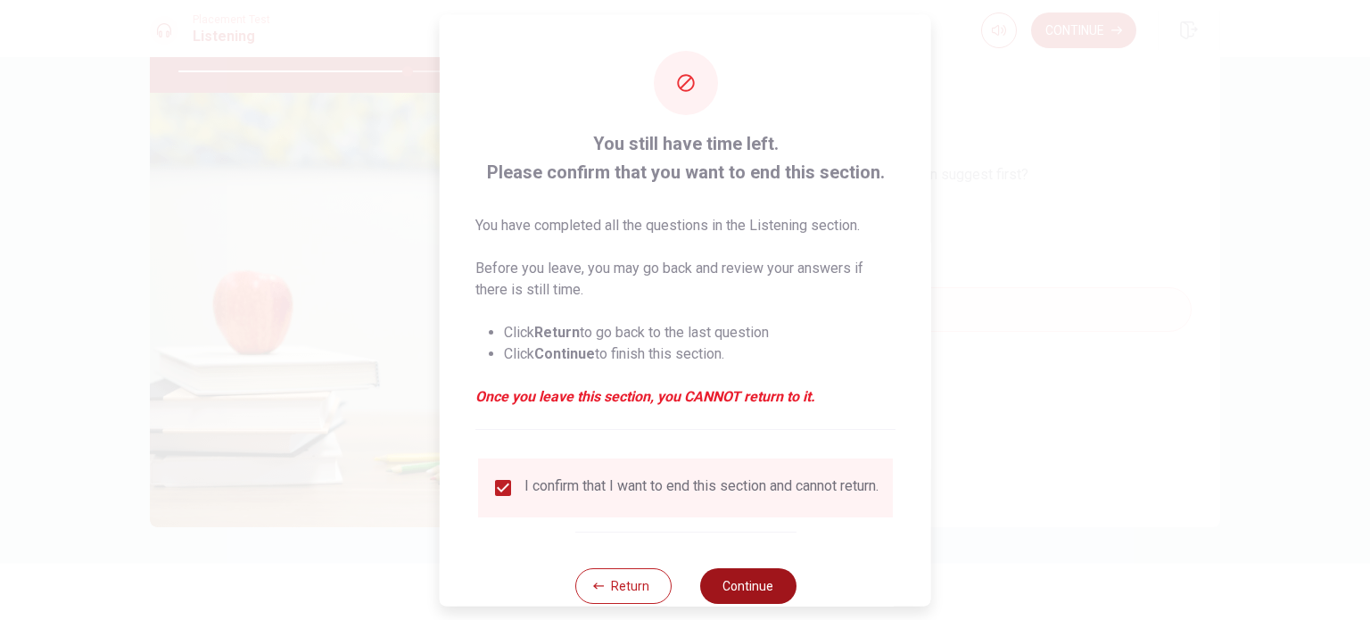
click at [718, 589] on button "Continue" at bounding box center [747, 585] width 96 height 36
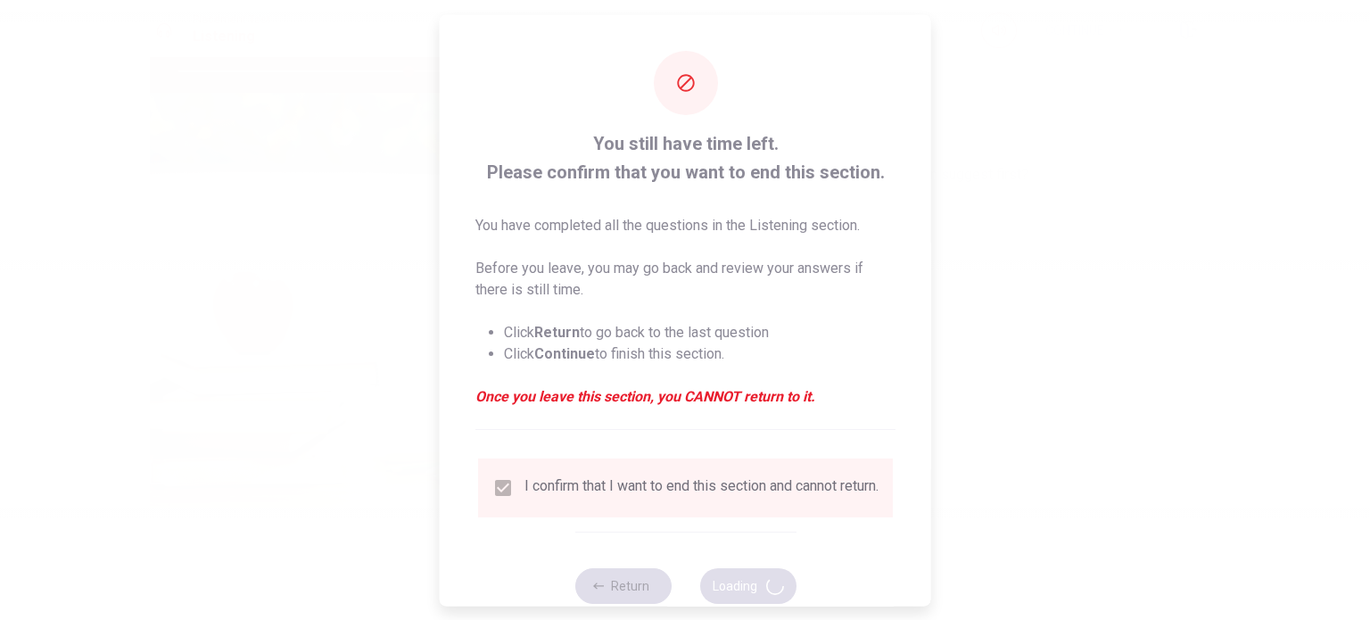
type input "72"
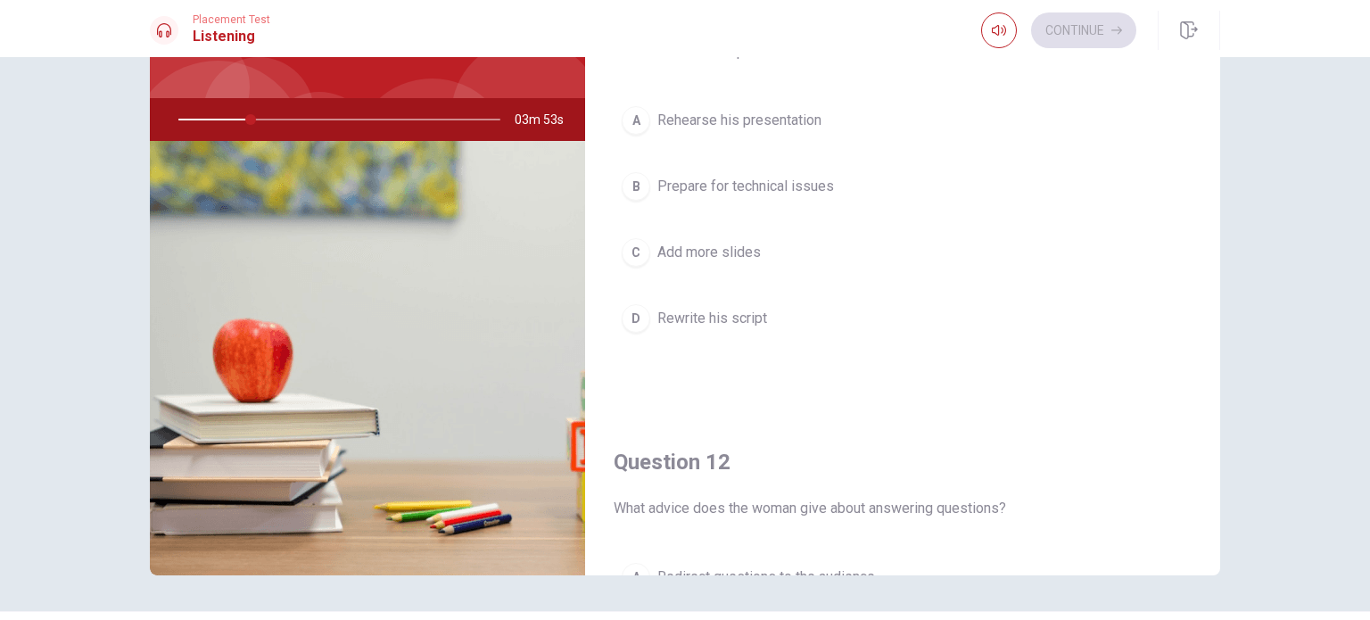
scroll to position [0, 0]
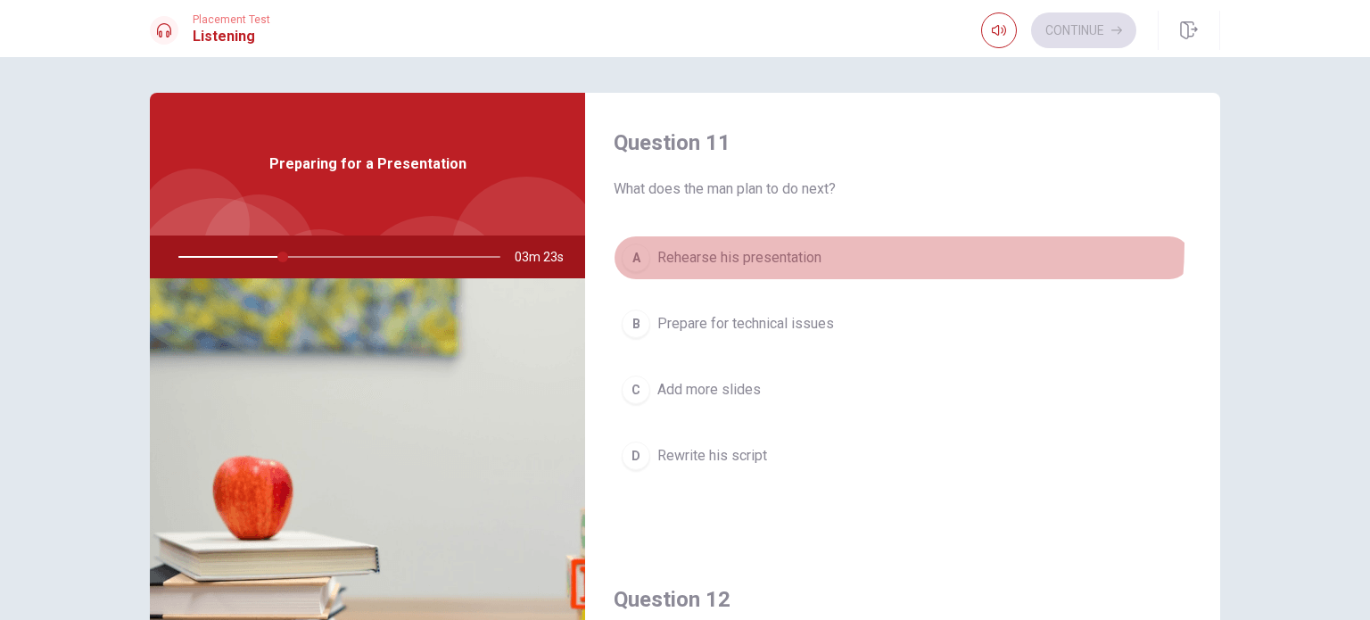
click at [811, 244] on button "A Rehearse his presentation" at bounding box center [902, 257] width 578 height 45
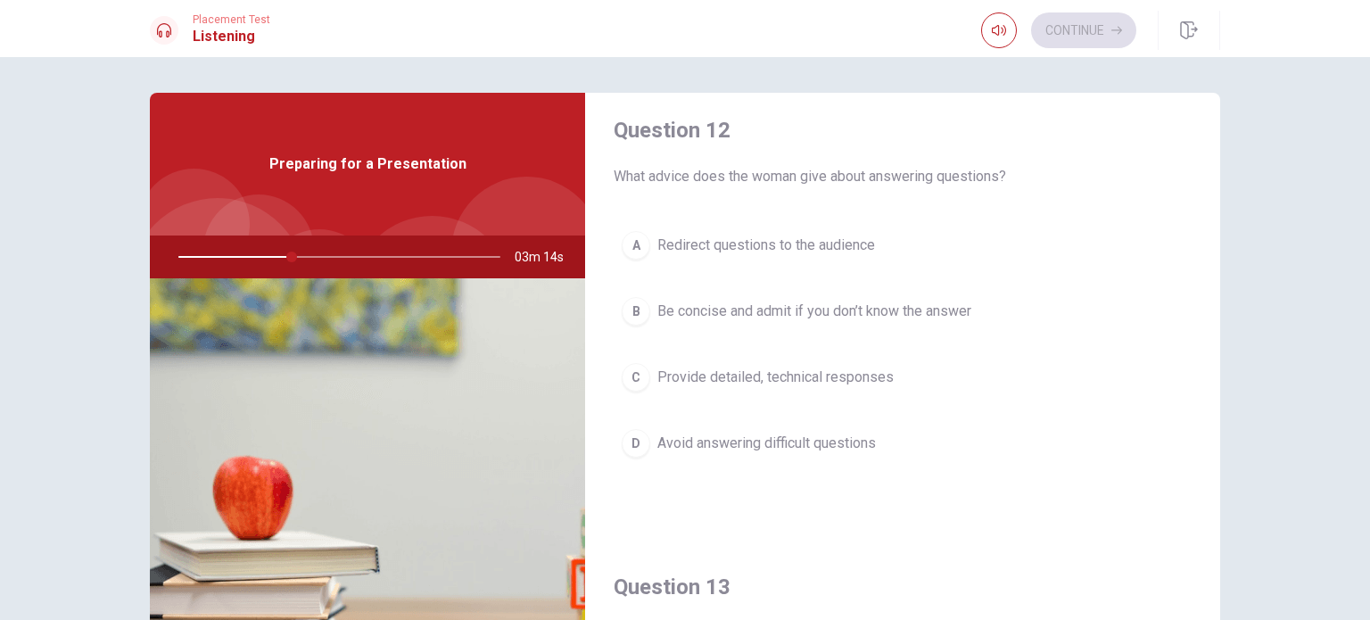
scroll to position [470, 0]
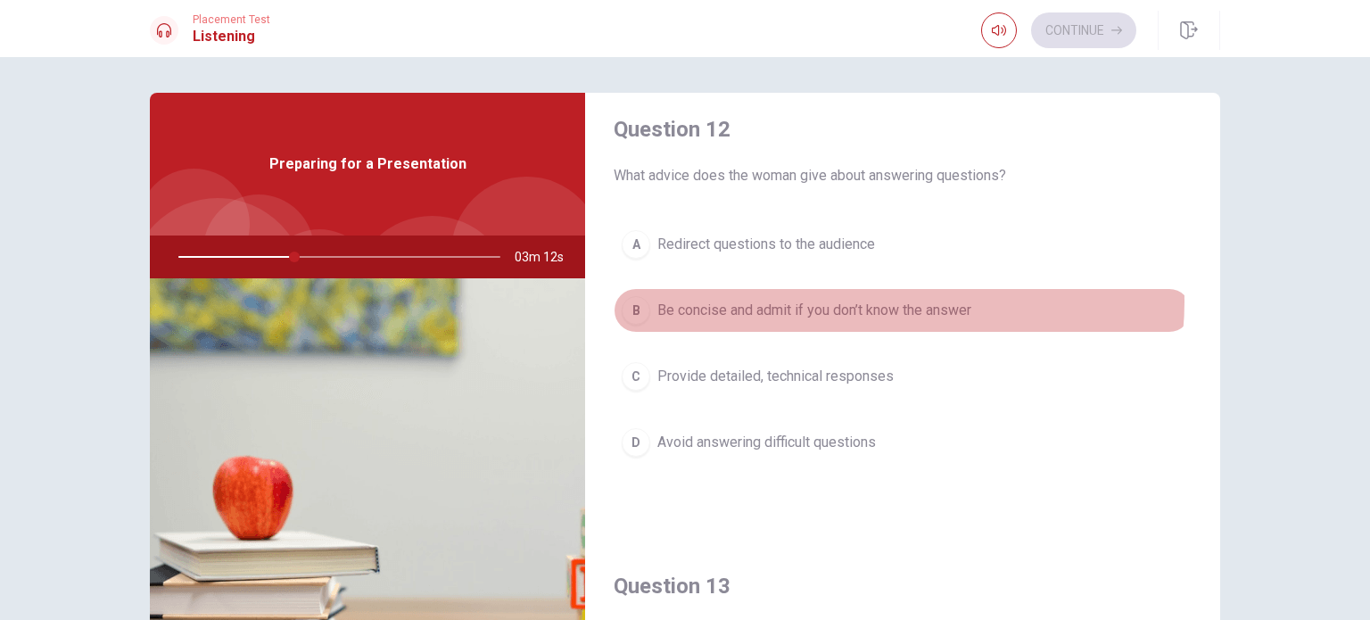
click at [881, 300] on span "Be concise and admit if you don’t know the answer" at bounding box center [814, 310] width 314 height 21
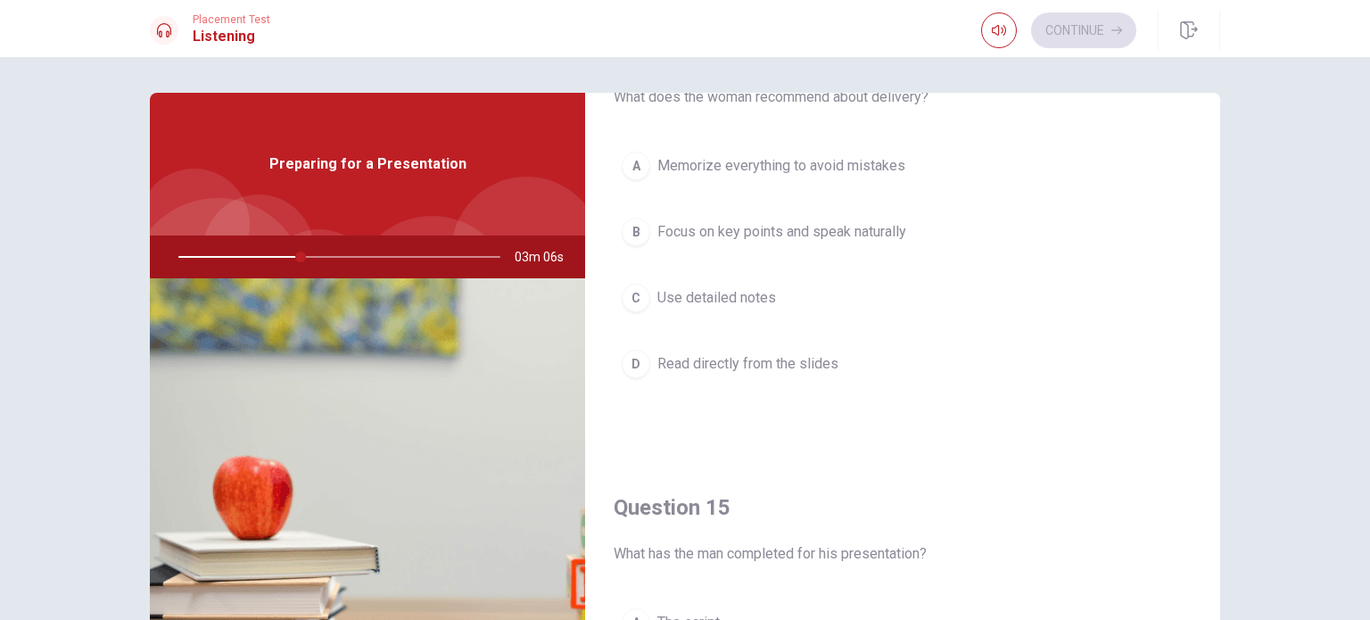
scroll to position [1414, 0]
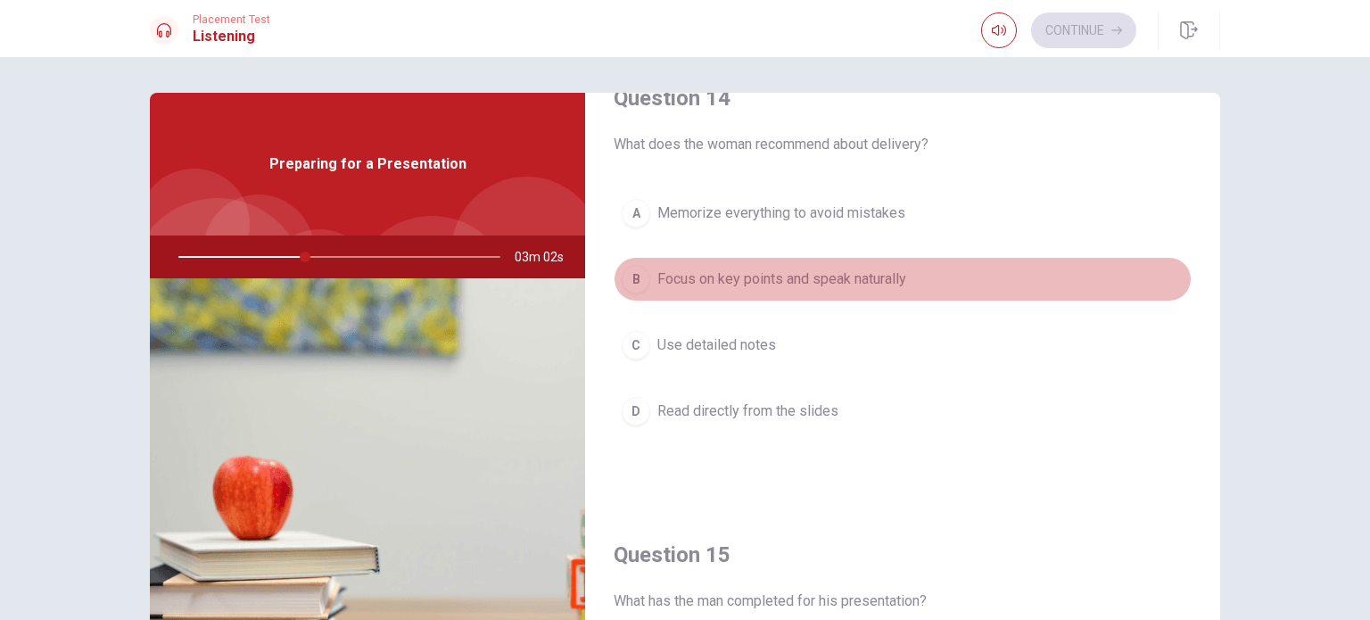
click at [902, 268] on span "Focus on key points and speak naturally" at bounding box center [781, 278] width 249 height 21
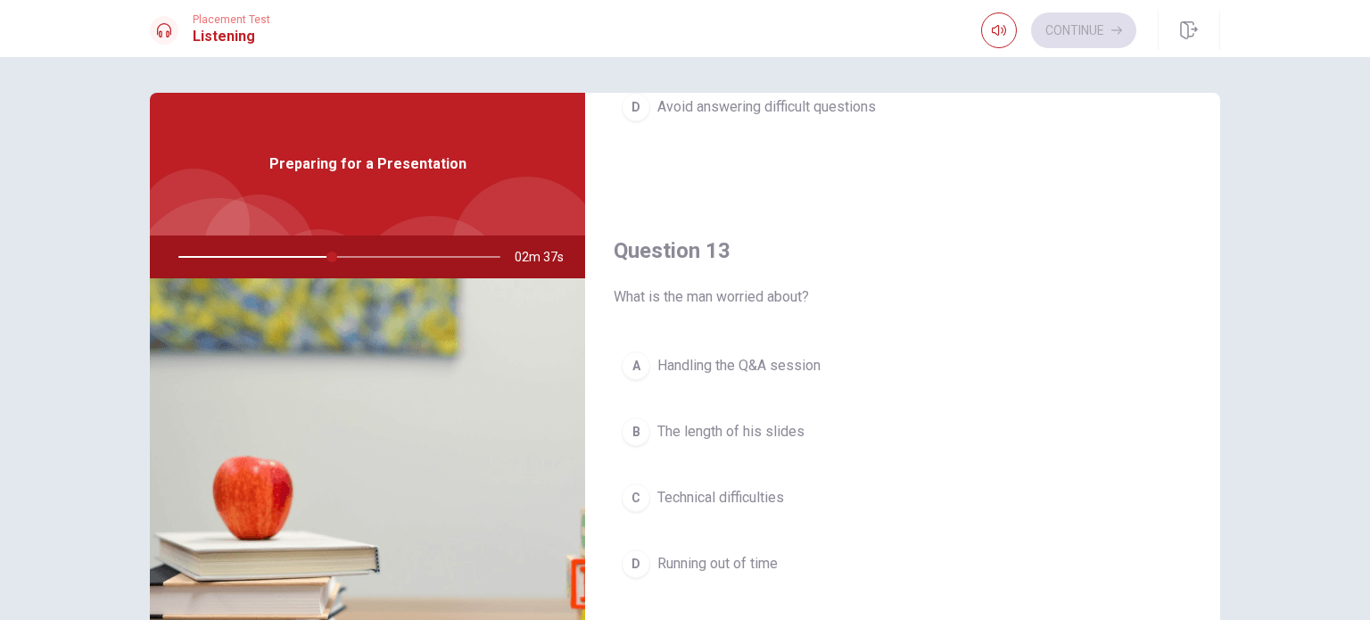
scroll to position [827, 0]
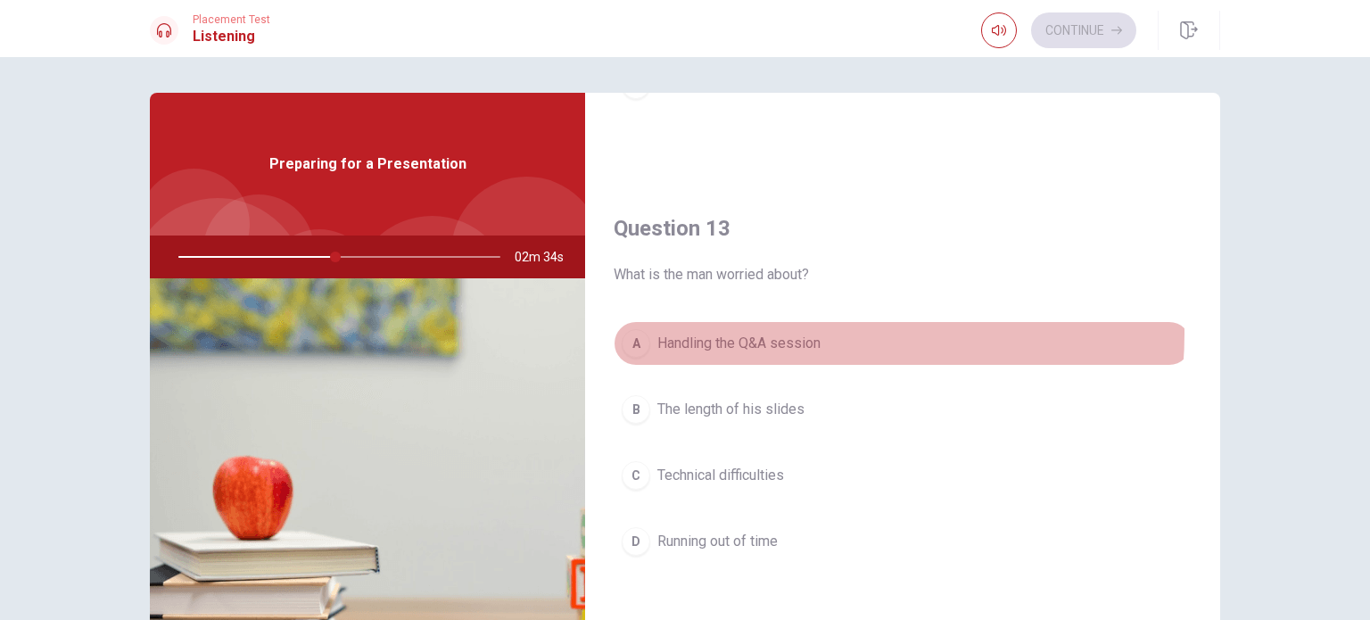
click at [773, 333] on span "Handling the Q&A session" at bounding box center [738, 343] width 163 height 21
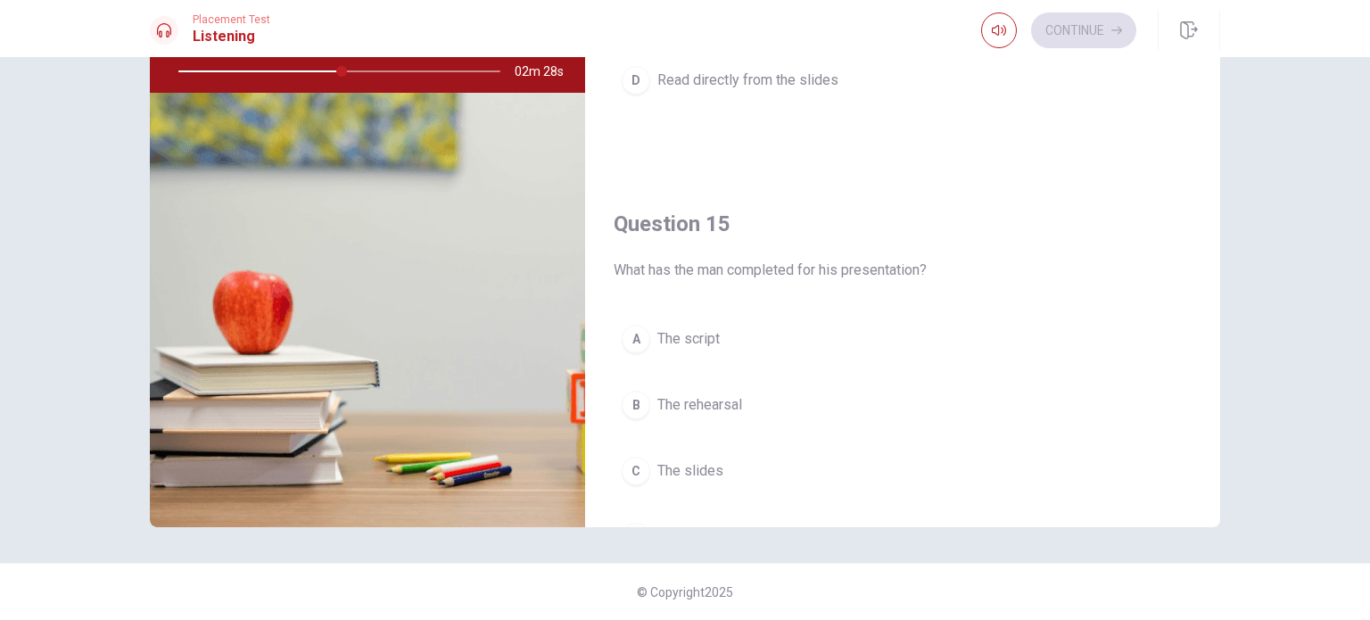
scroll to position [1655, 0]
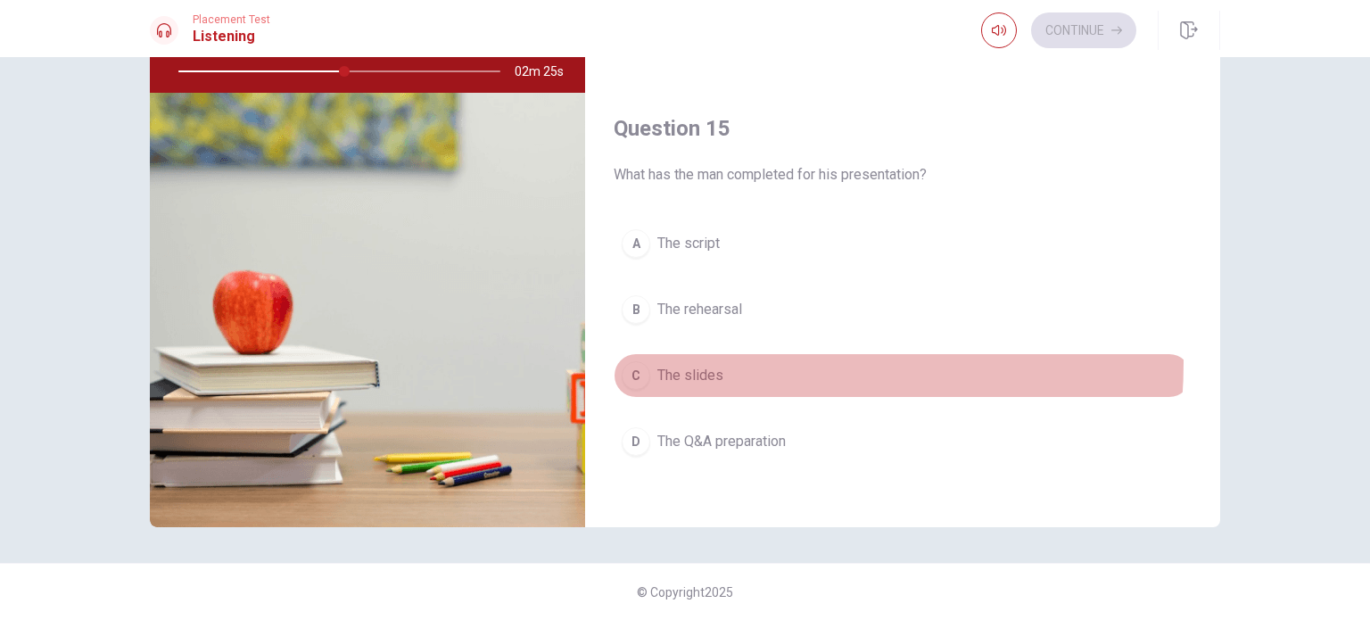
click at [716, 356] on button "C The slides" at bounding box center [902, 375] width 578 height 45
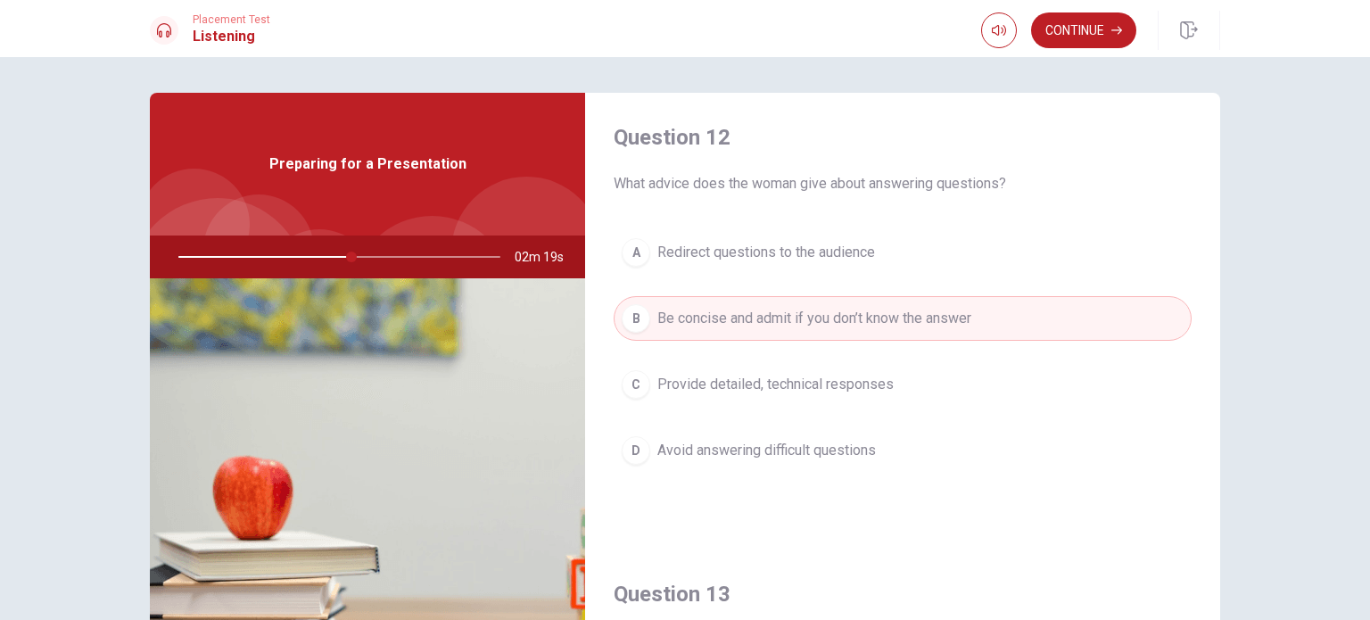
scroll to position [0, 0]
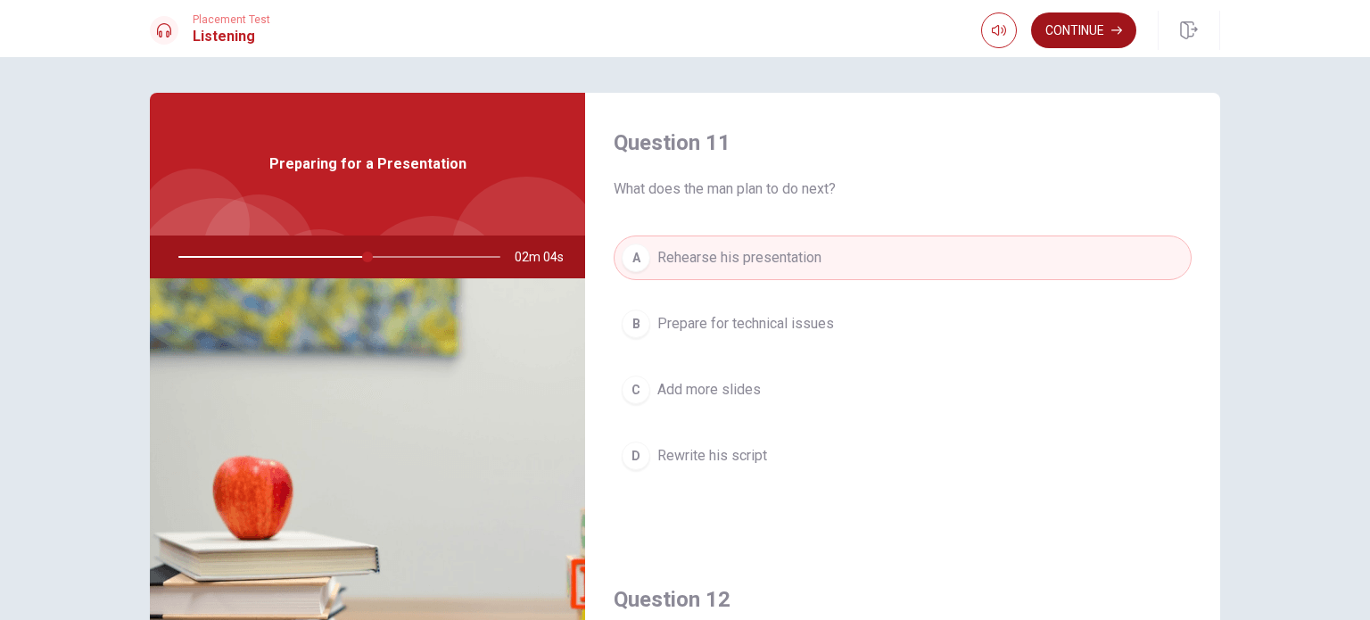
click at [1088, 43] on button "Continue" at bounding box center [1083, 30] width 105 height 36
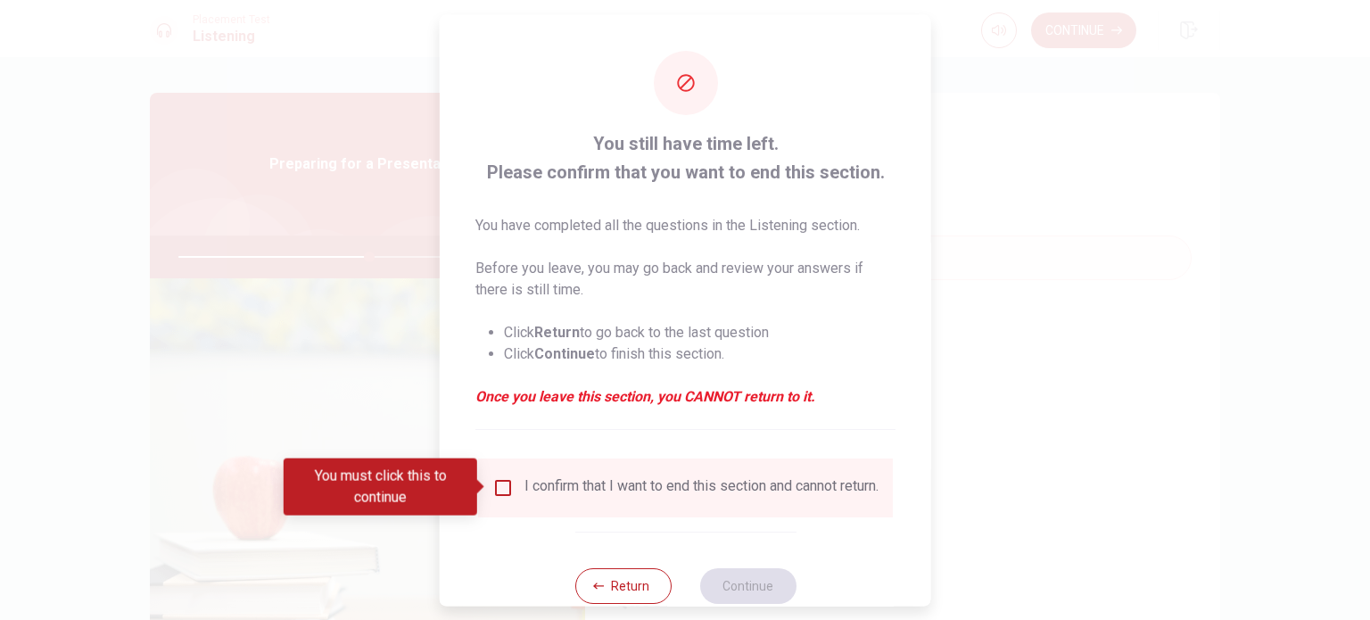
click at [501, 488] on input "You must click this to continue" at bounding box center [502, 486] width 21 height 21
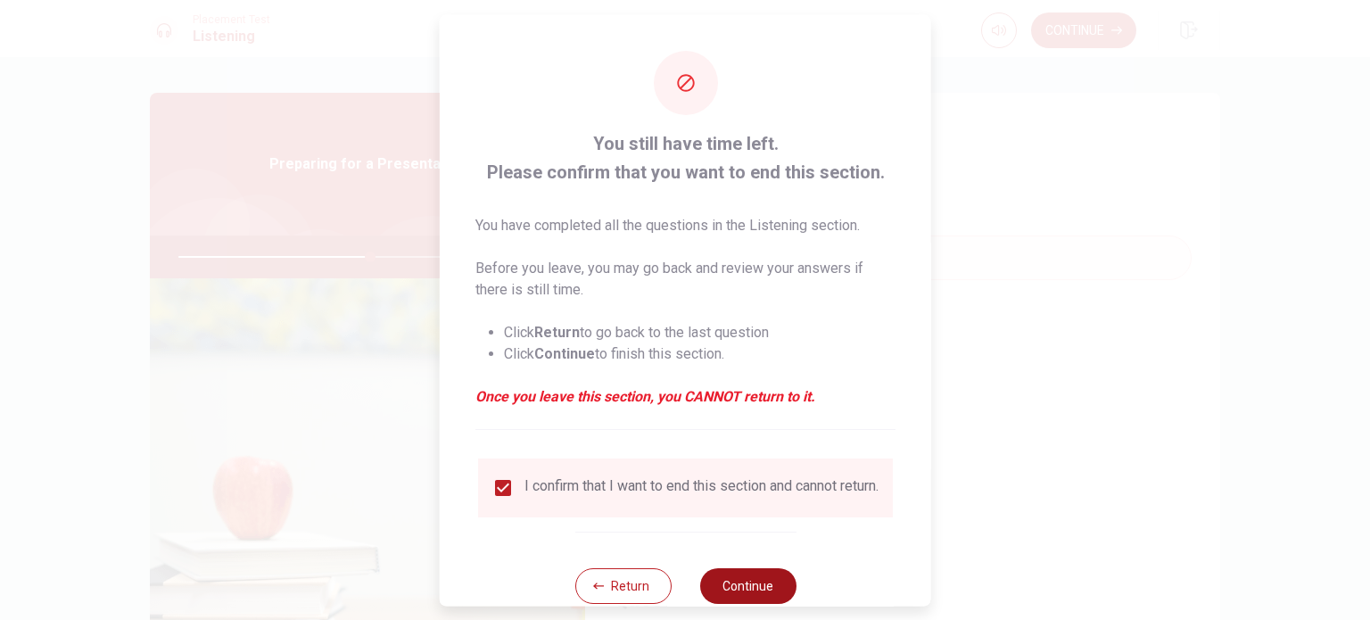
click at [754, 597] on button "Continue" at bounding box center [747, 585] width 96 height 36
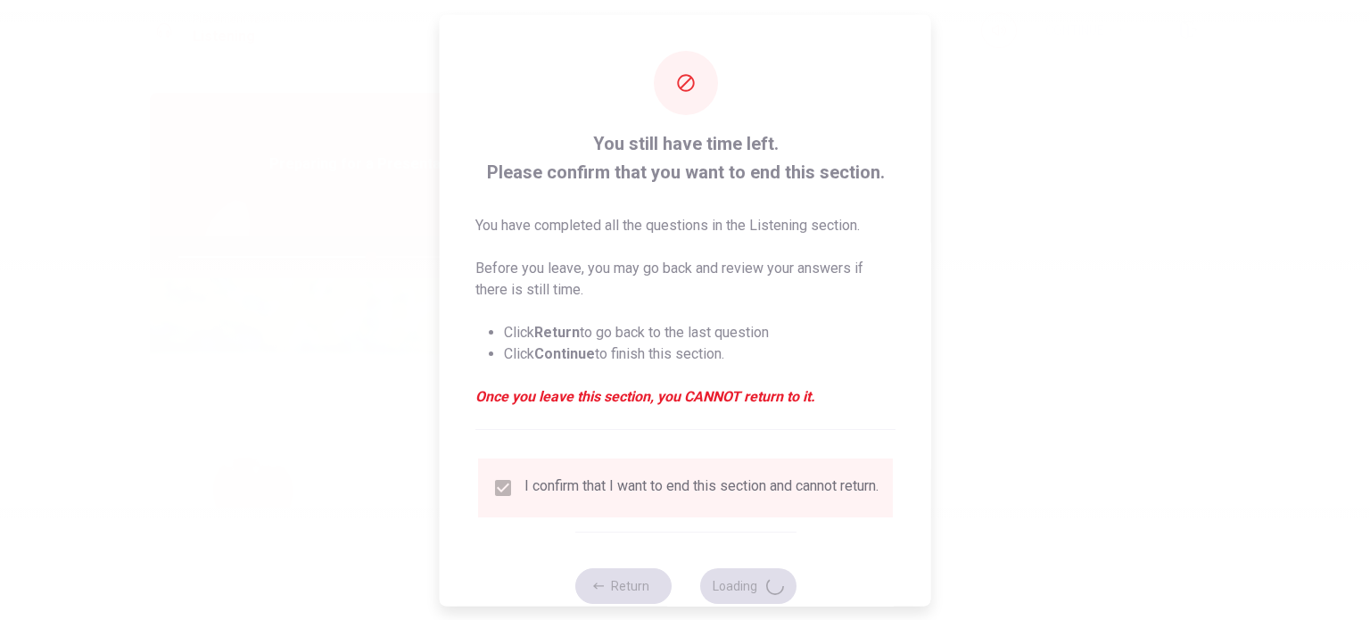
type input "60"
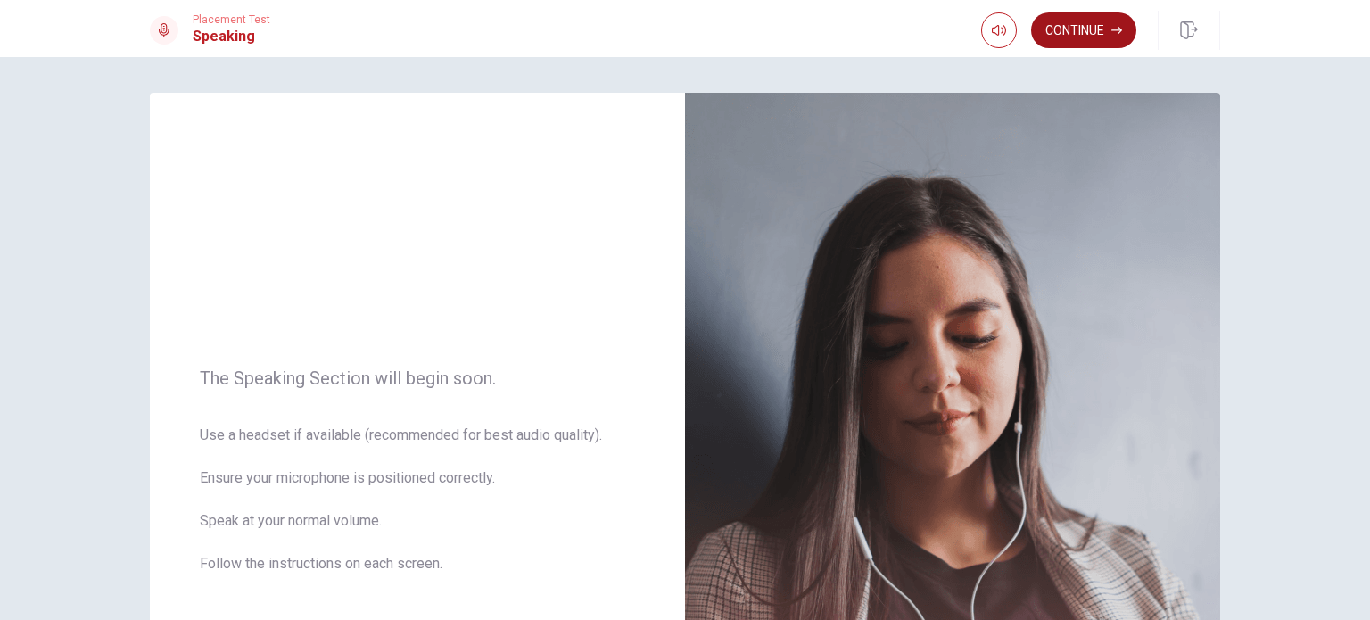
click at [1096, 35] on button "Continue" at bounding box center [1083, 30] width 105 height 36
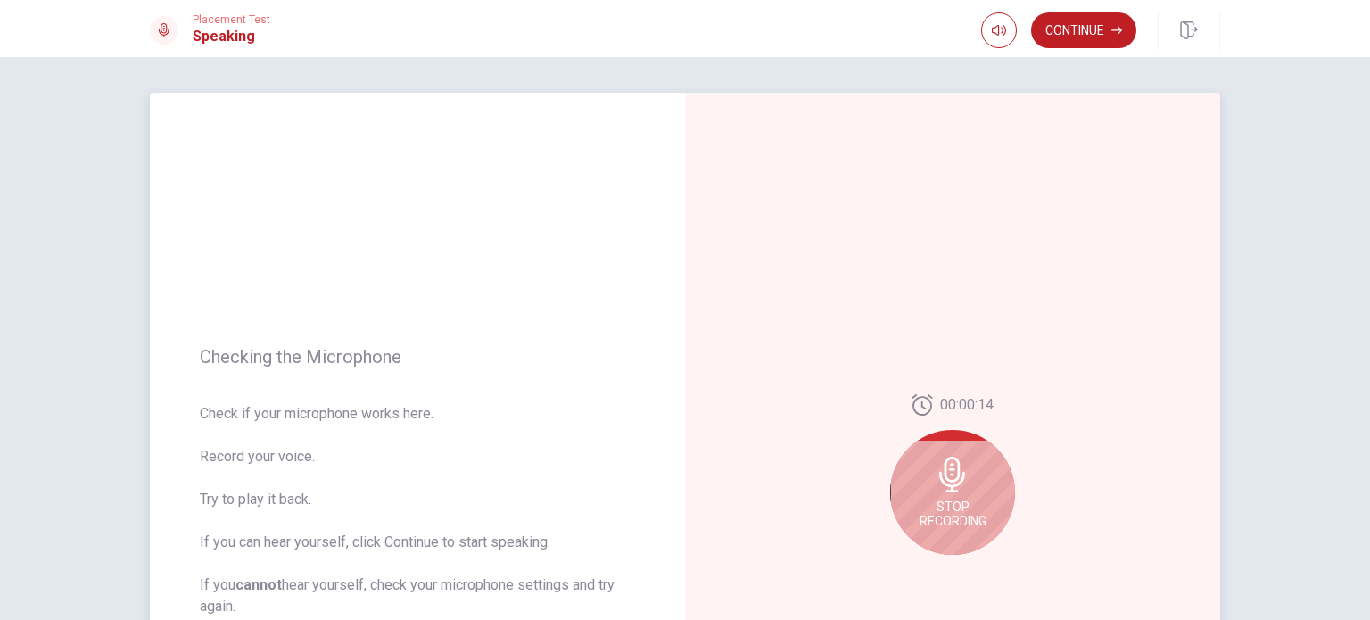
scroll to position [187, 0]
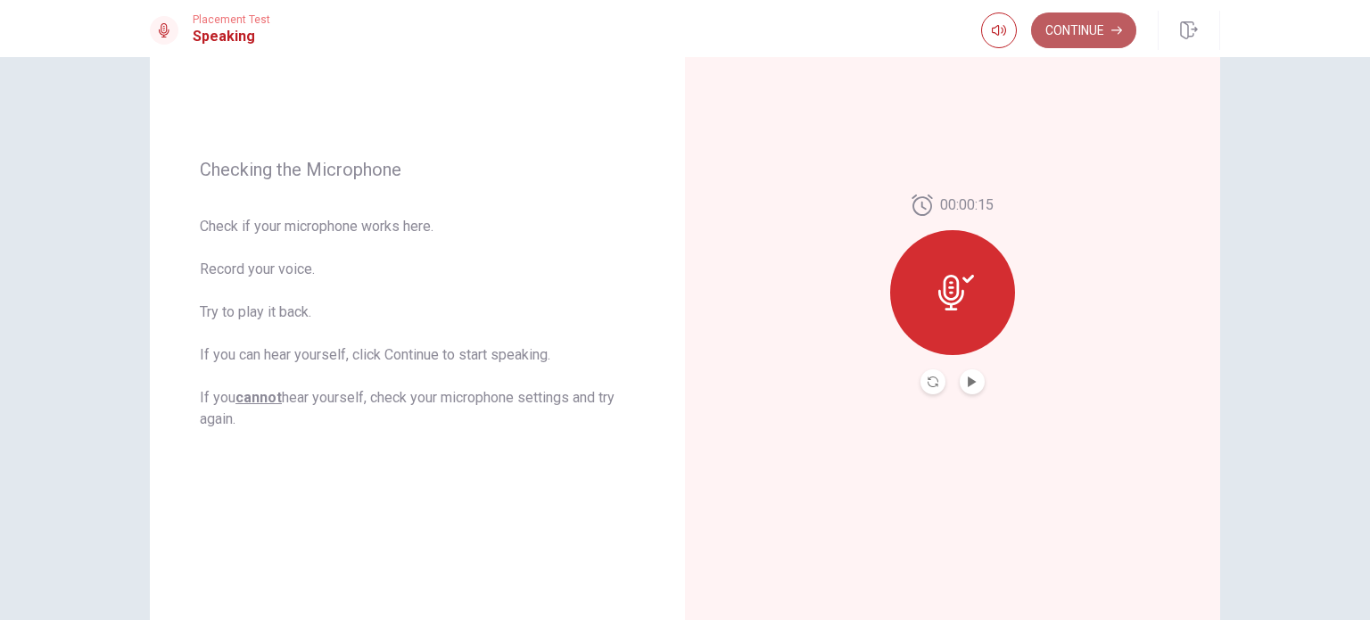
click at [1099, 32] on button "Continue" at bounding box center [1083, 30] width 105 height 36
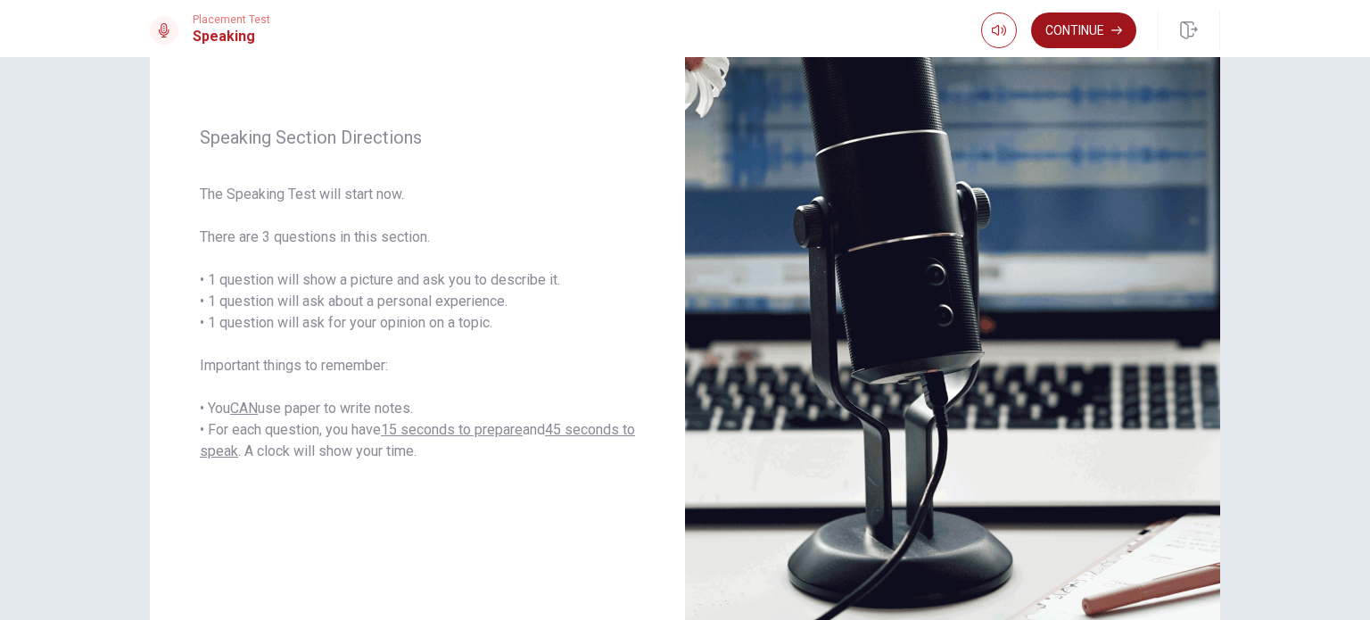
click at [1099, 32] on button "Continue" at bounding box center [1083, 30] width 105 height 36
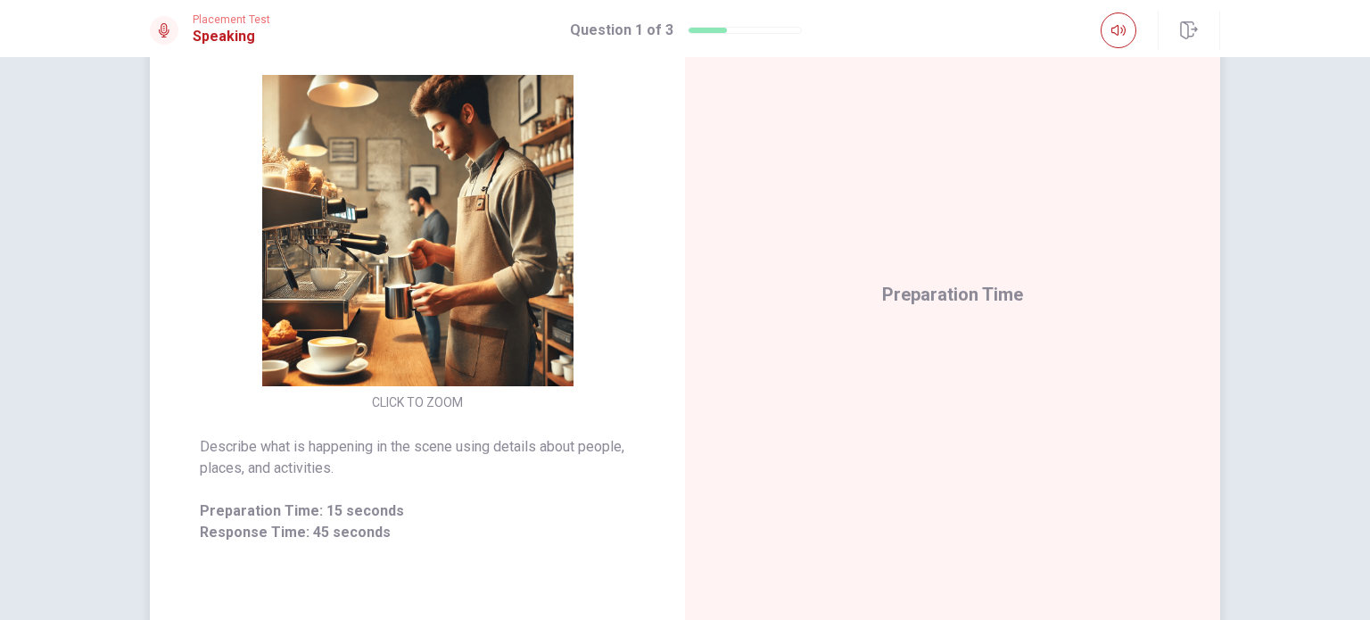
click at [417, 308] on img at bounding box center [417, 230] width 342 height 311
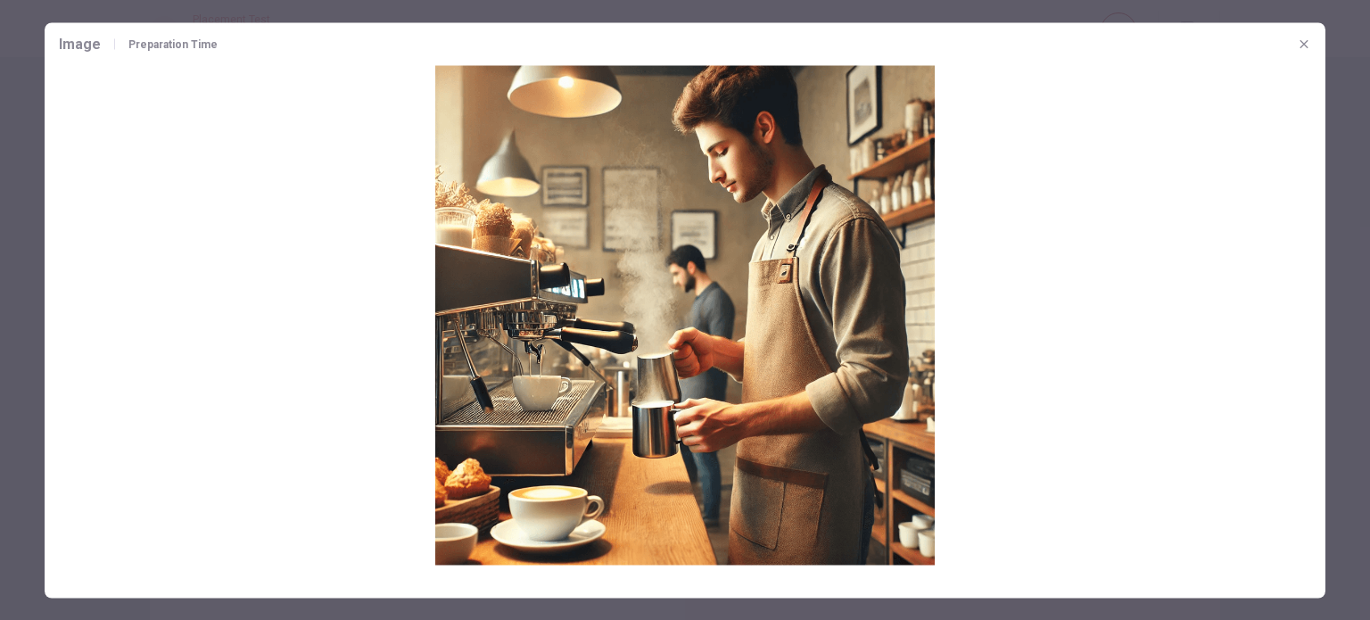
click at [767, 268] on img at bounding box center [685, 314] width 1280 height 499
click at [1295, 45] on button "button" at bounding box center [1303, 43] width 29 height 29
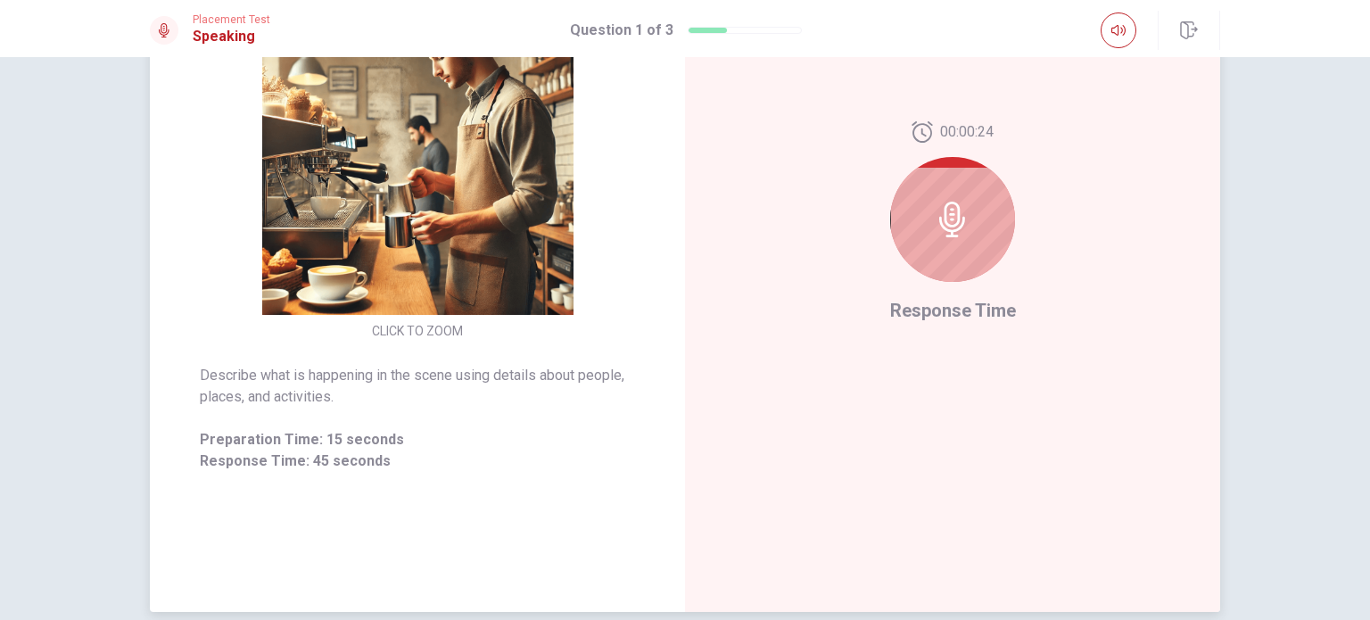
scroll to position [257, 0]
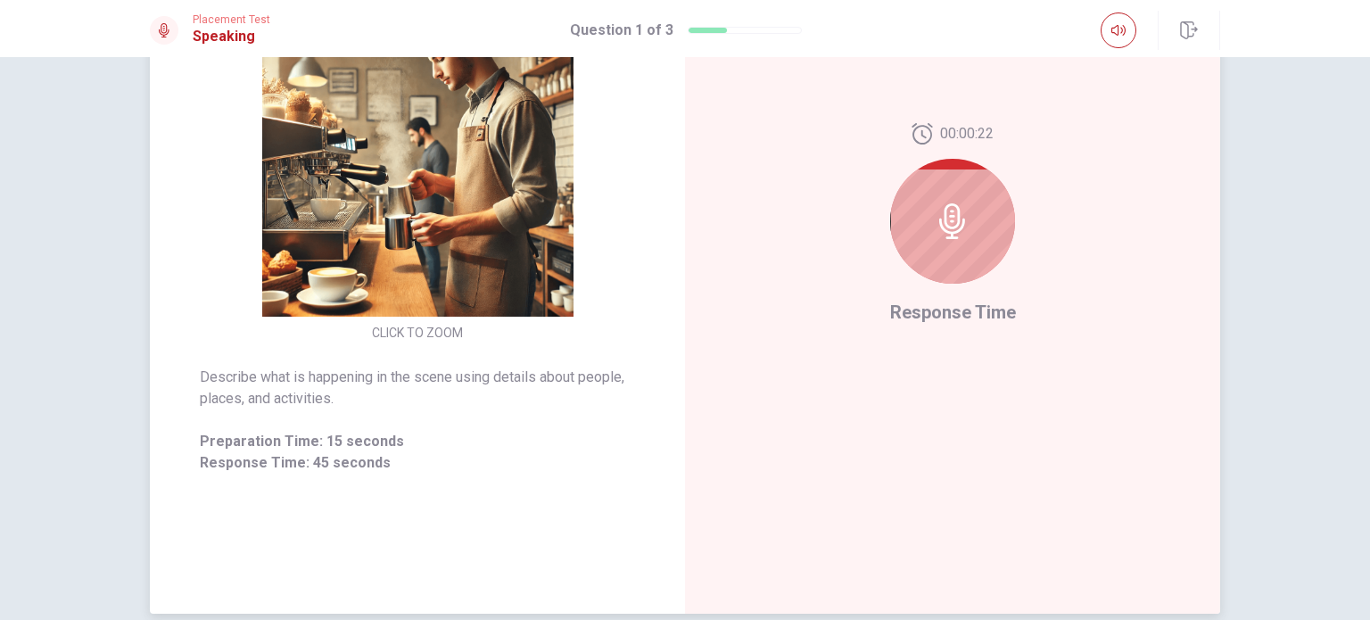
click at [953, 253] on div at bounding box center [952, 221] width 125 height 125
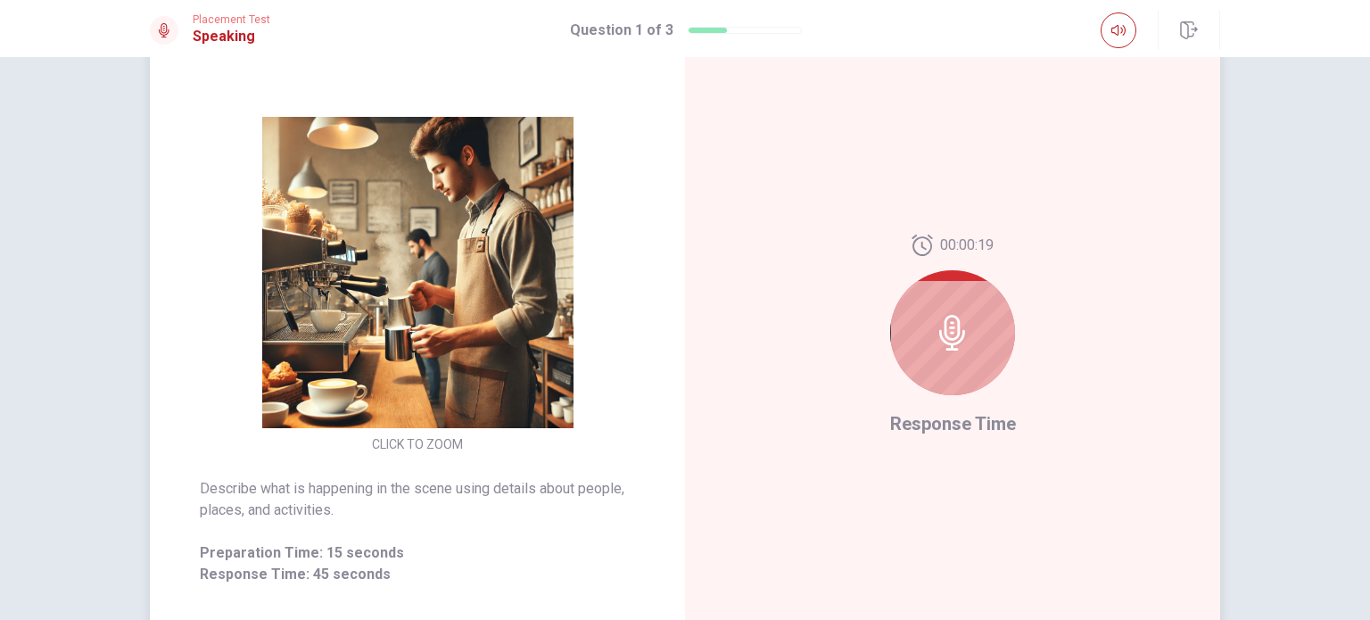
scroll to position [144, 0]
click at [942, 349] on icon at bounding box center [952, 334] width 26 height 36
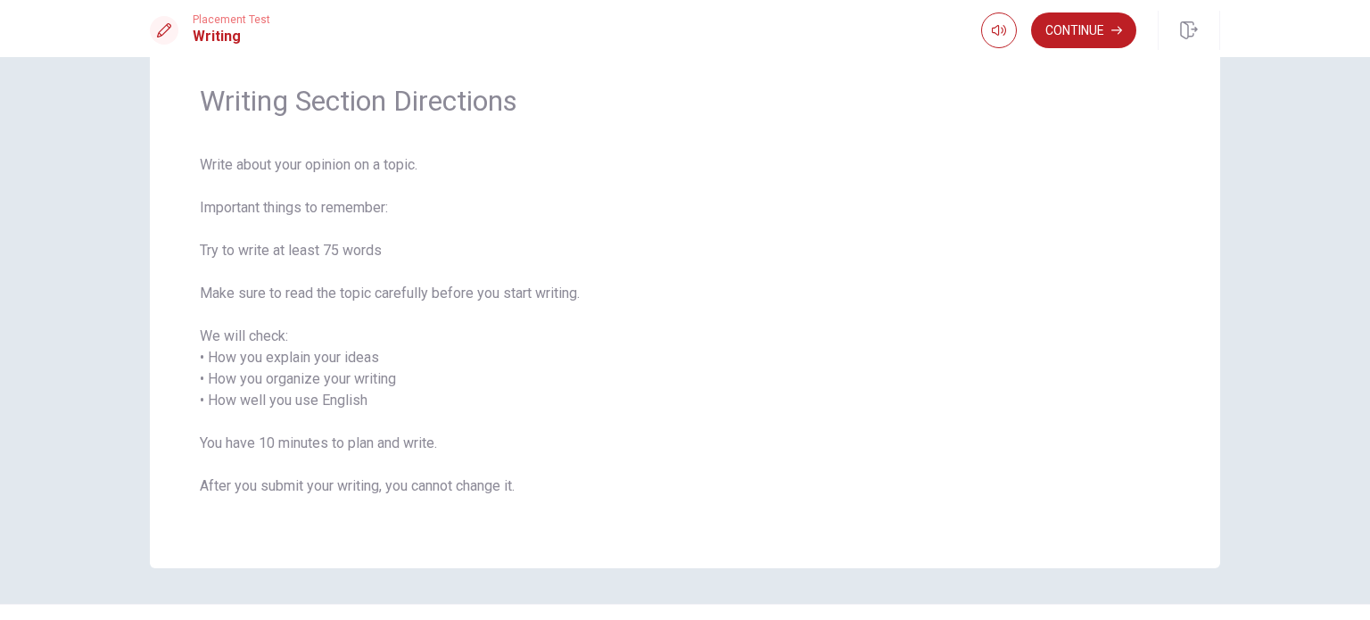
scroll to position [61, 0]
click at [1064, 45] on button "Continue" at bounding box center [1083, 30] width 105 height 36
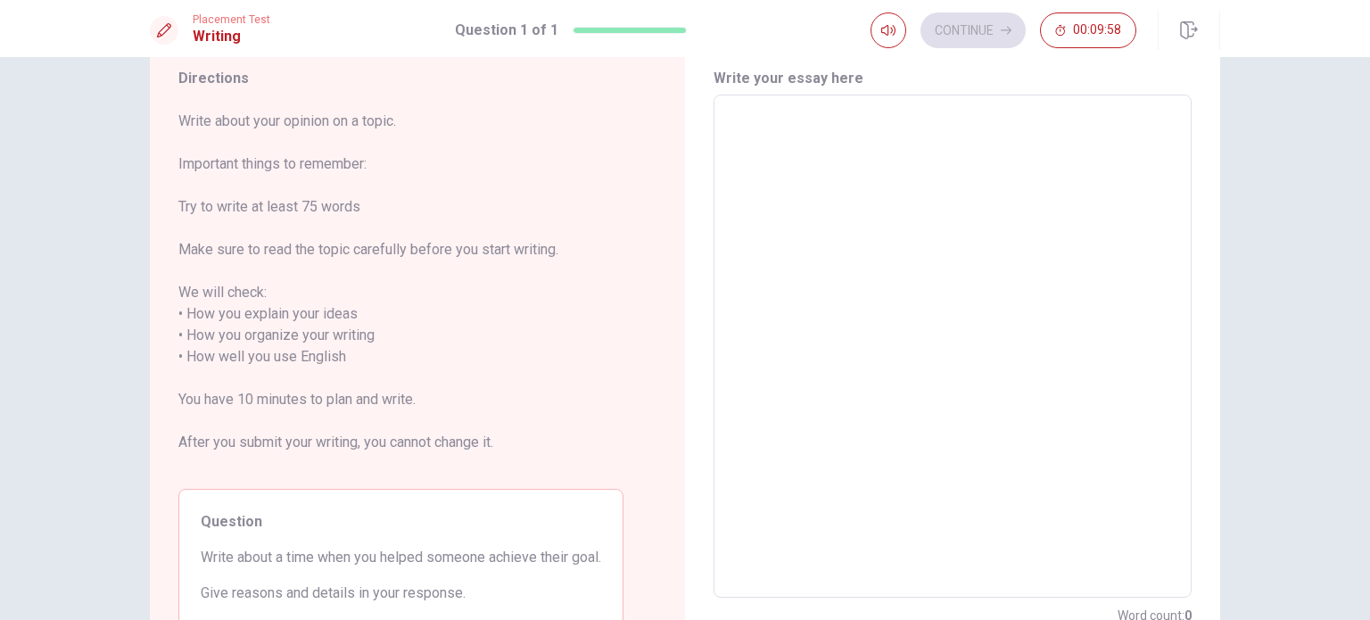
click at [852, 95] on div "x ​" at bounding box center [952, 346] width 478 height 503
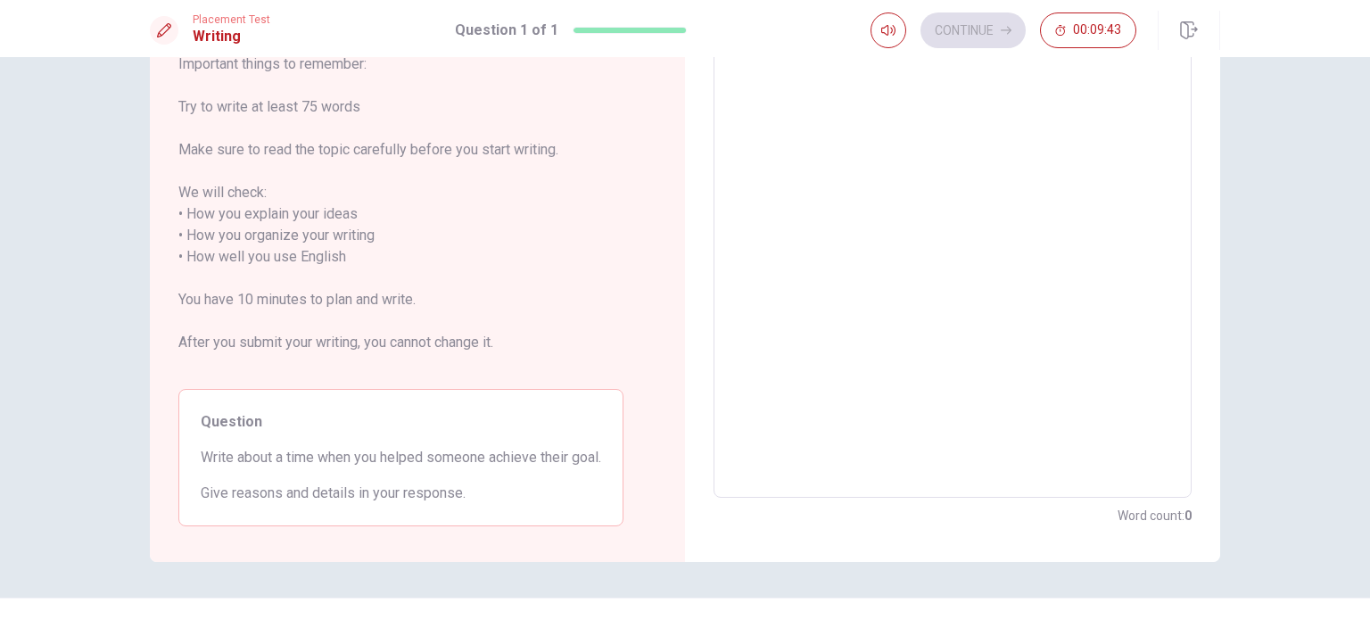
scroll to position [39, 0]
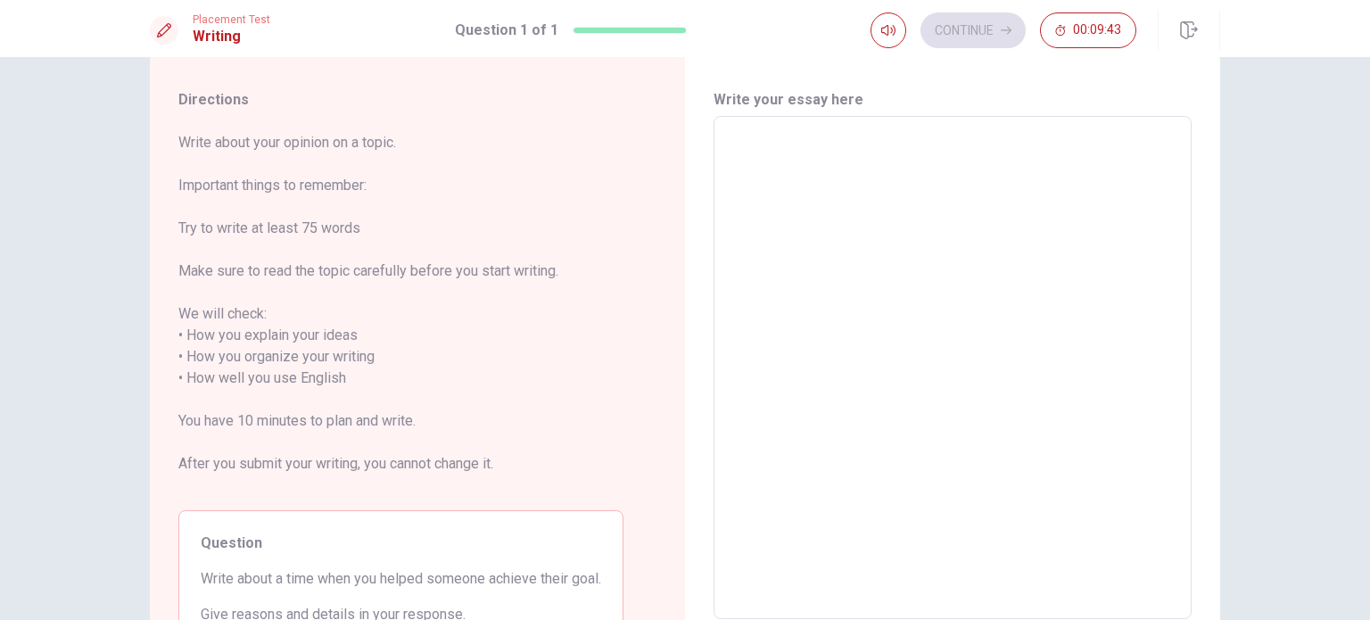
type textarea "O"
type textarea "x"
type textarea "Ok"
type textarea "x"
type textarea "O"
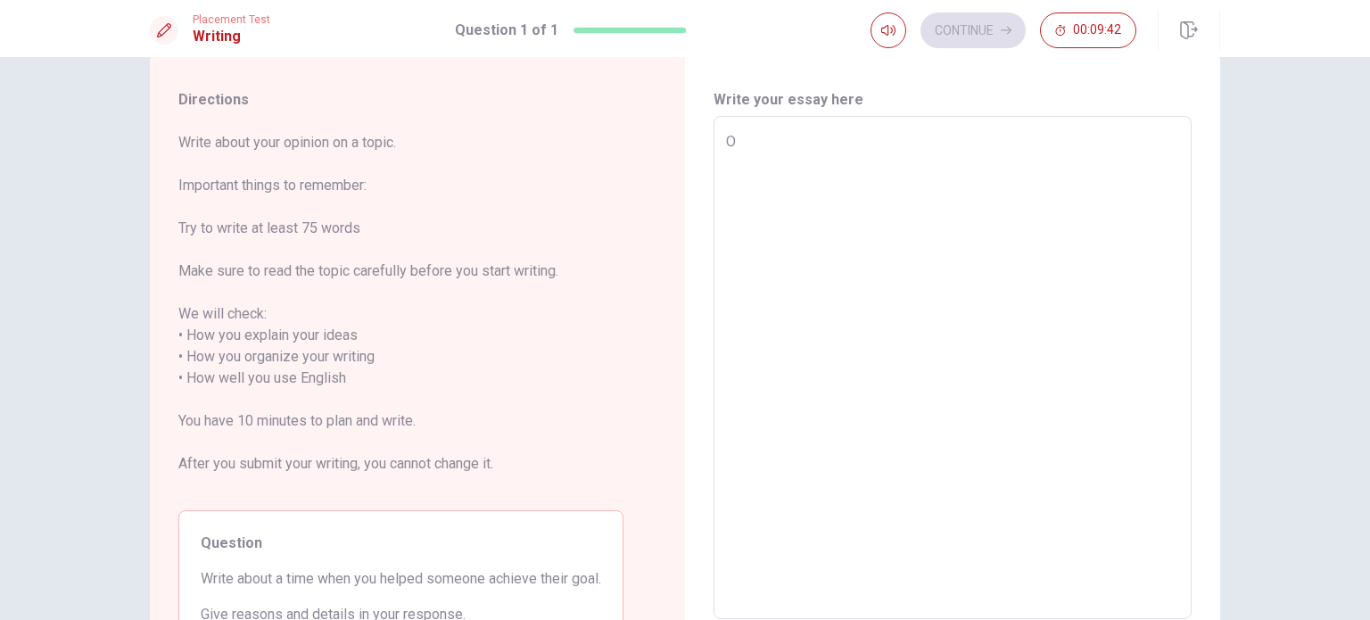
type textarea "x"
type textarea "W"
type textarea "x"
type textarea "Wh"
type textarea "x"
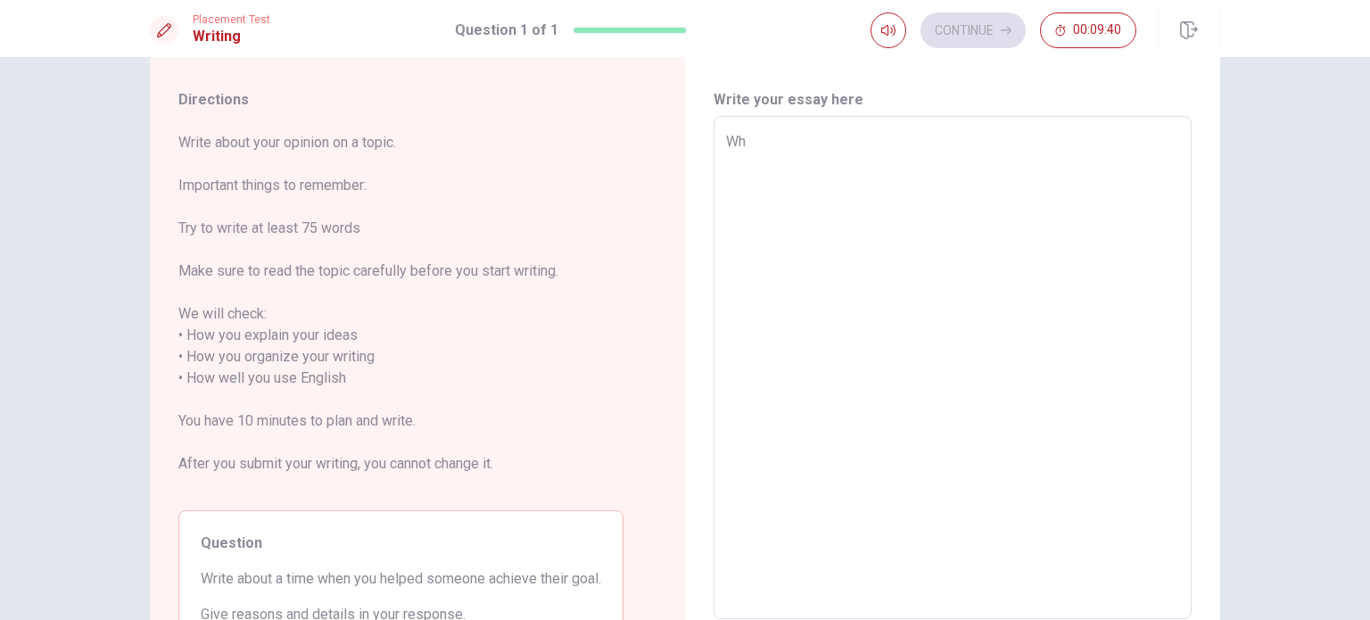
type textarea "W"
type textarea "x"
type textarea "We"
type textarea "x"
type textarea "Wel"
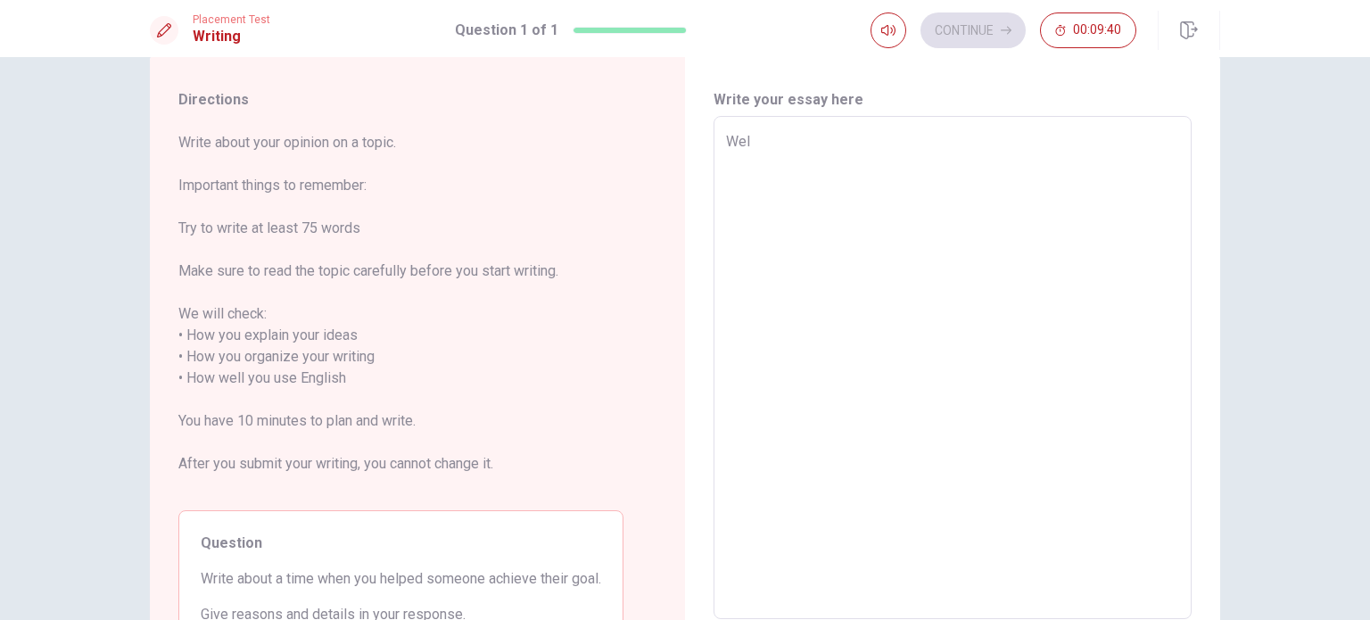
type textarea "x"
type textarea "Well"
type textarea "x"
type textarea "Well,"
type textarea "x"
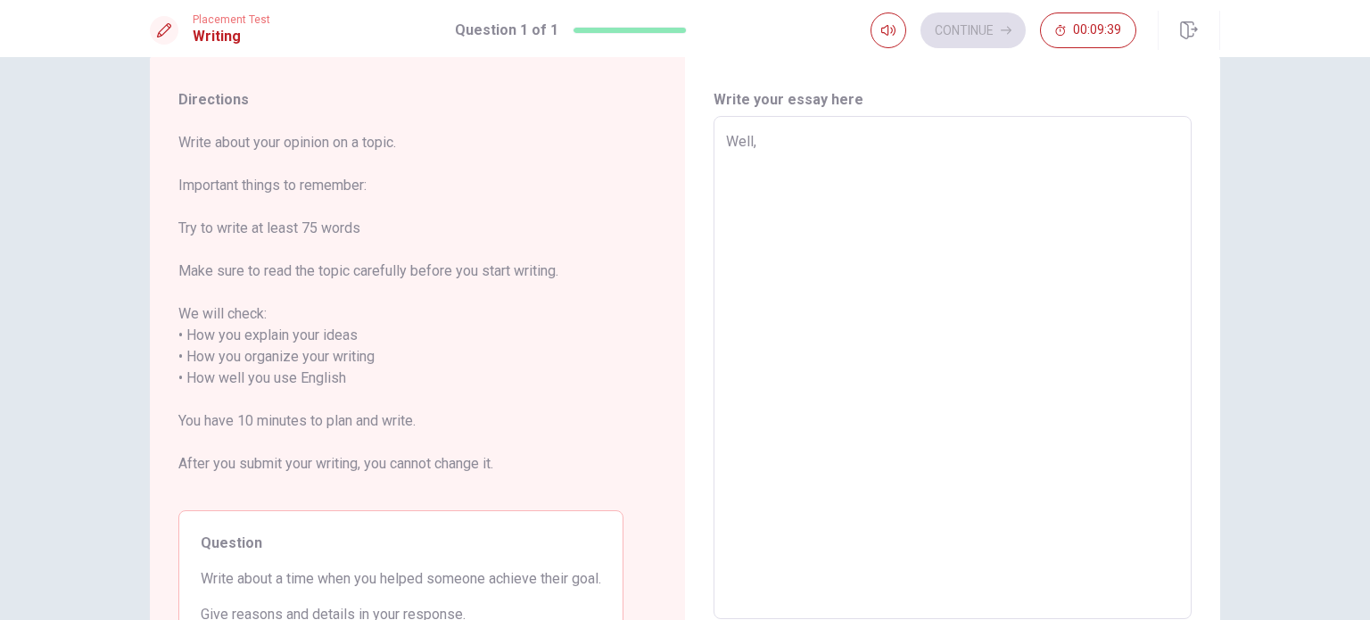
type textarea "Well,"
type textarea "x"
type textarea "Well,"
type textarea "x"
type textarea "Well,"
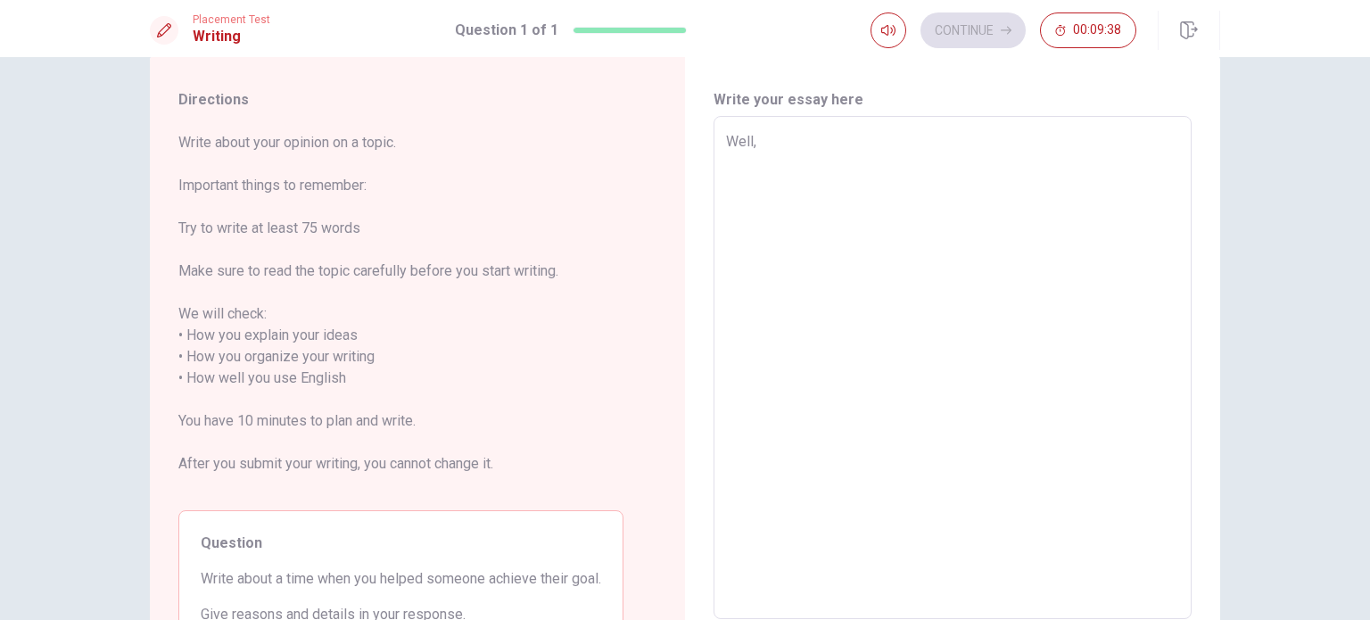
type textarea "x"
type textarea "Well, O"
type textarea "x"
type textarea "Well, On"
type textarea "x"
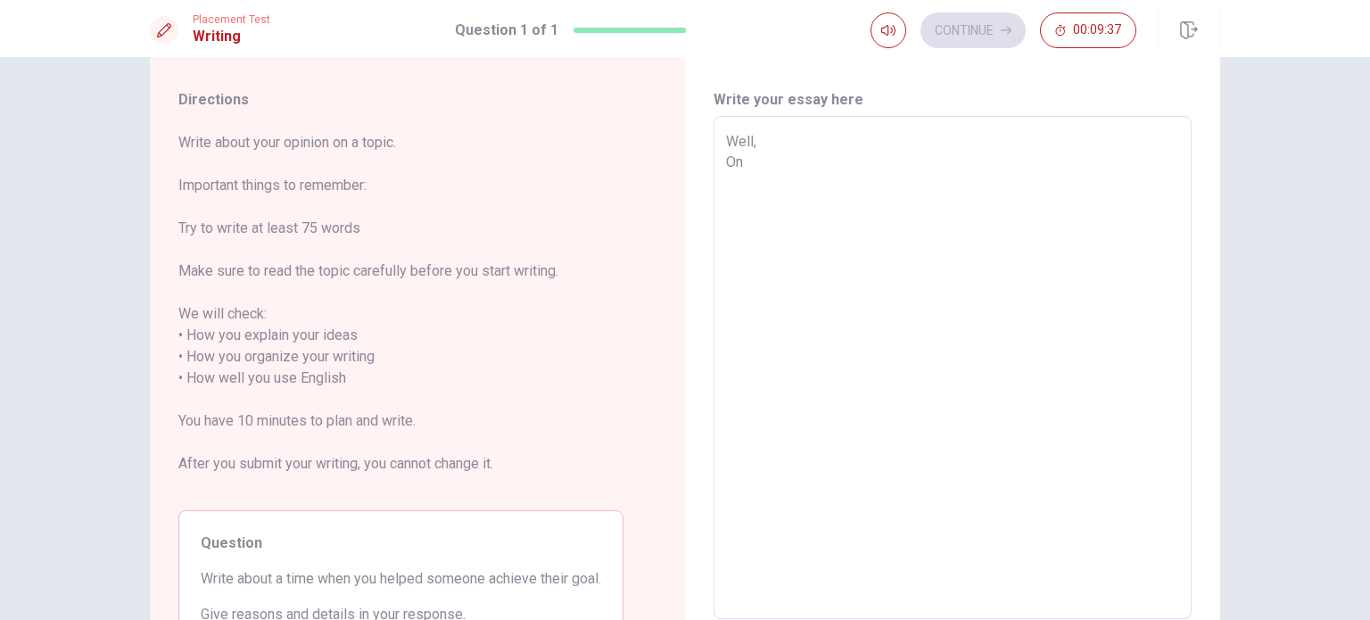
type textarea "Well, On"
type textarea "x"
type textarea "Well, On m"
type textarea "x"
type textarea "Well, On my"
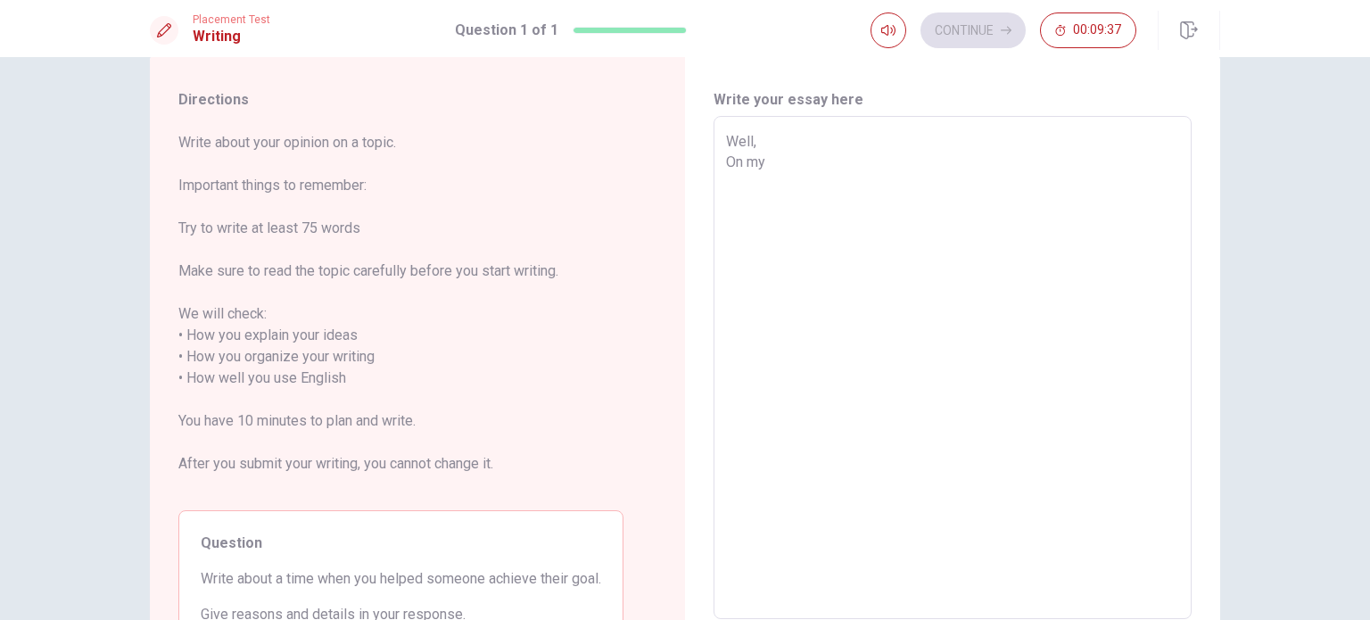
type textarea "x"
type textarea "Well, On my"
type textarea "x"
type textarea "Well, On my j"
type textarea "x"
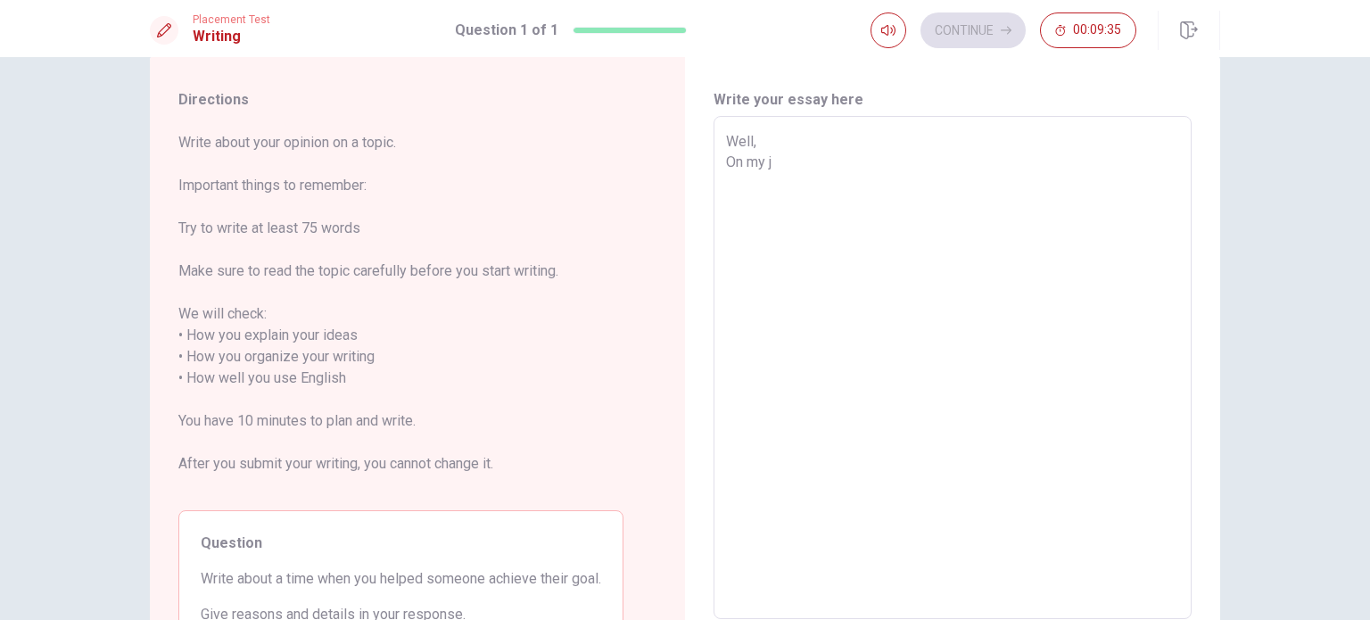
type textarea "Well, On my jo"
type textarea "x"
type textarea "Well, On my job"
type textarea "x"
type textarea "Well, On my job"
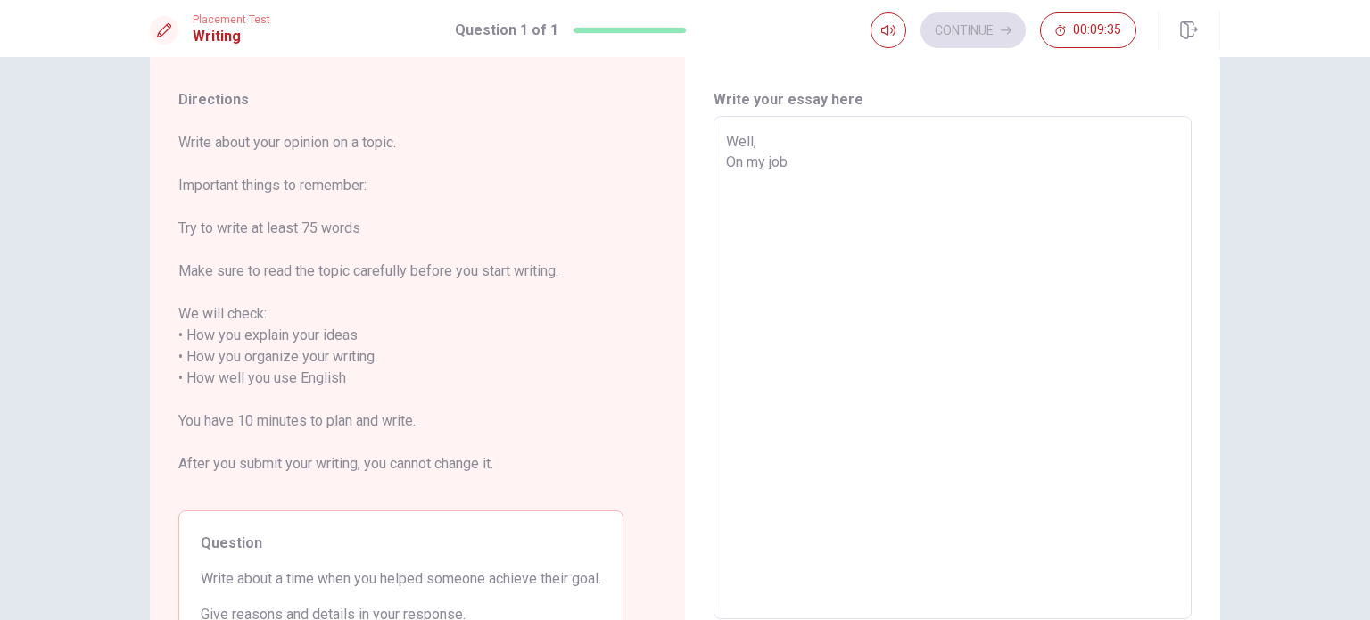
type textarea "x"
type textarea "Well, On my job"
type textarea "x"
type textarea "Well, On my job,"
type textarea "x"
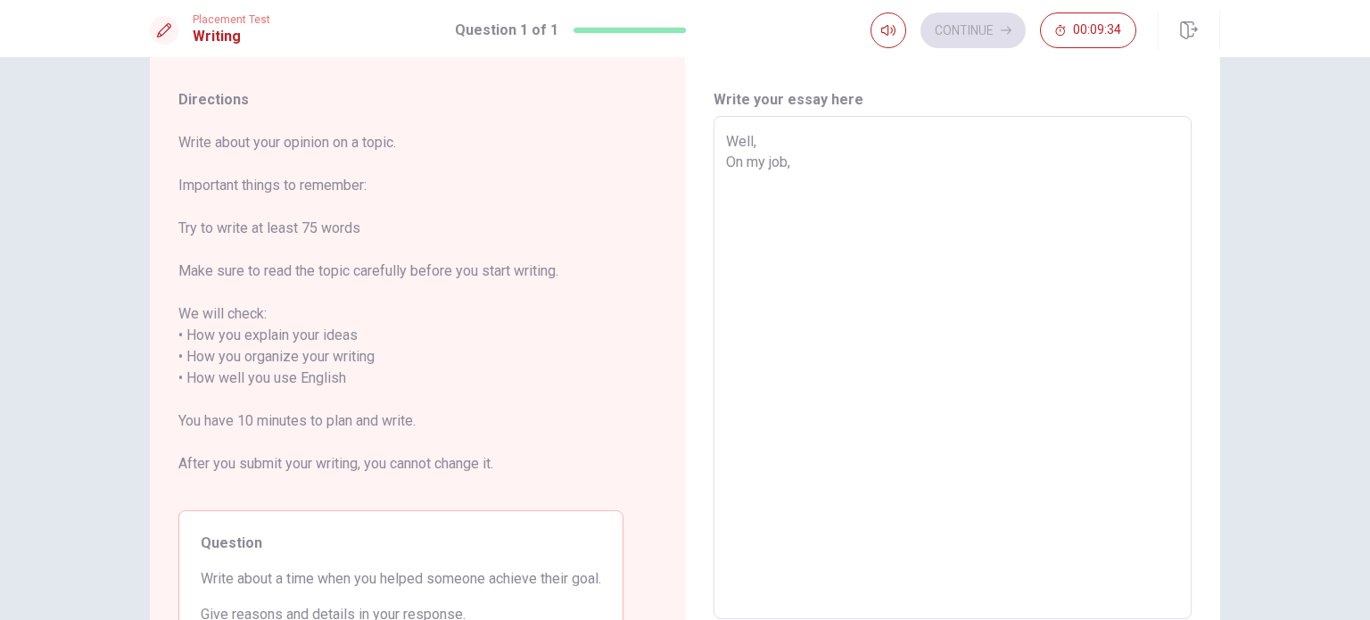
type textarea "Well, On my job,"
type textarea "x"
type textarea "Well, On my job, I"
type textarea "x"
type textarea "Well, On my job, I"
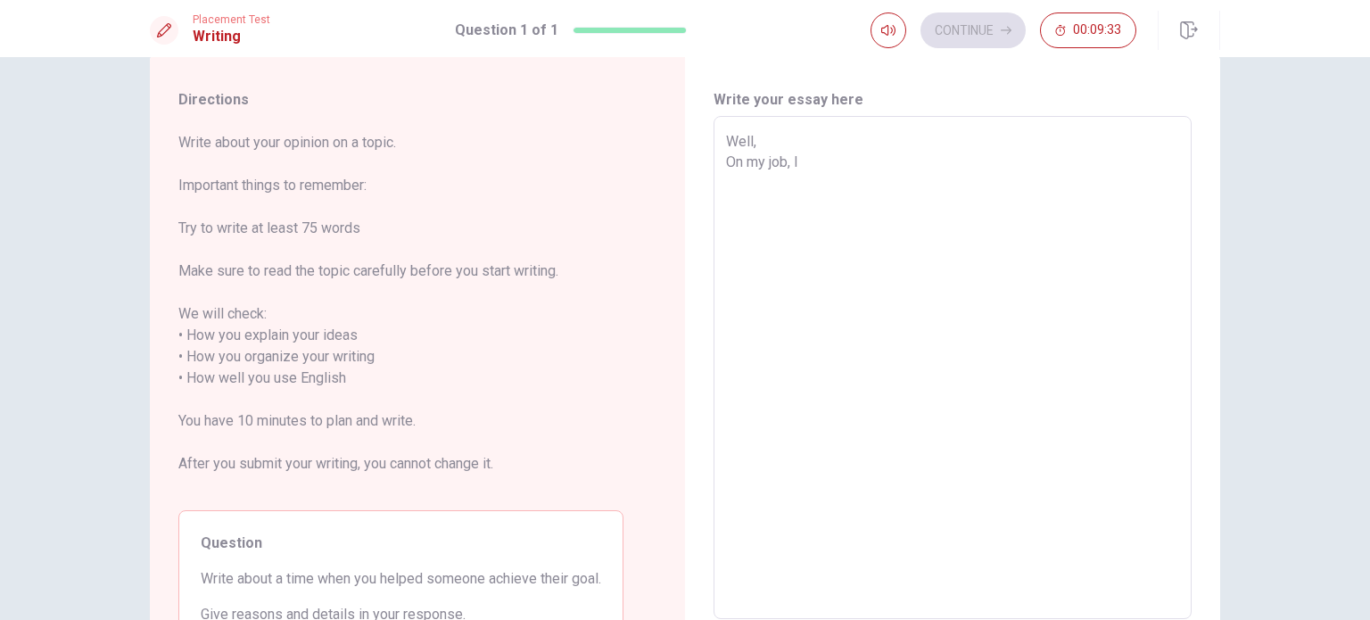
type textarea "x"
type textarea "Well, On my job, I u"
type textarea "x"
type textarea "Well, On my job, I [GEOGRAPHIC_DATA]"
type textarea "x"
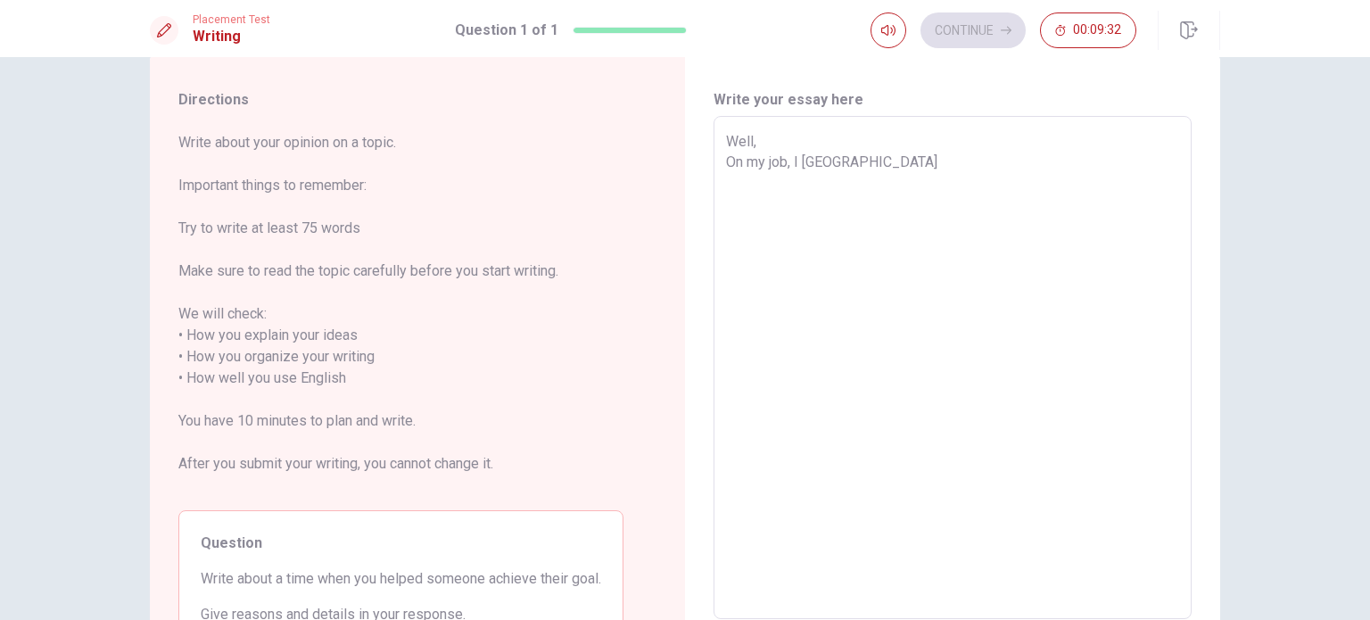
type textarea "Well, On my job, I usu"
type textarea "x"
type textarea "Well, On my job, I usua"
type textarea "x"
type textarea "Well, On my job, I usual"
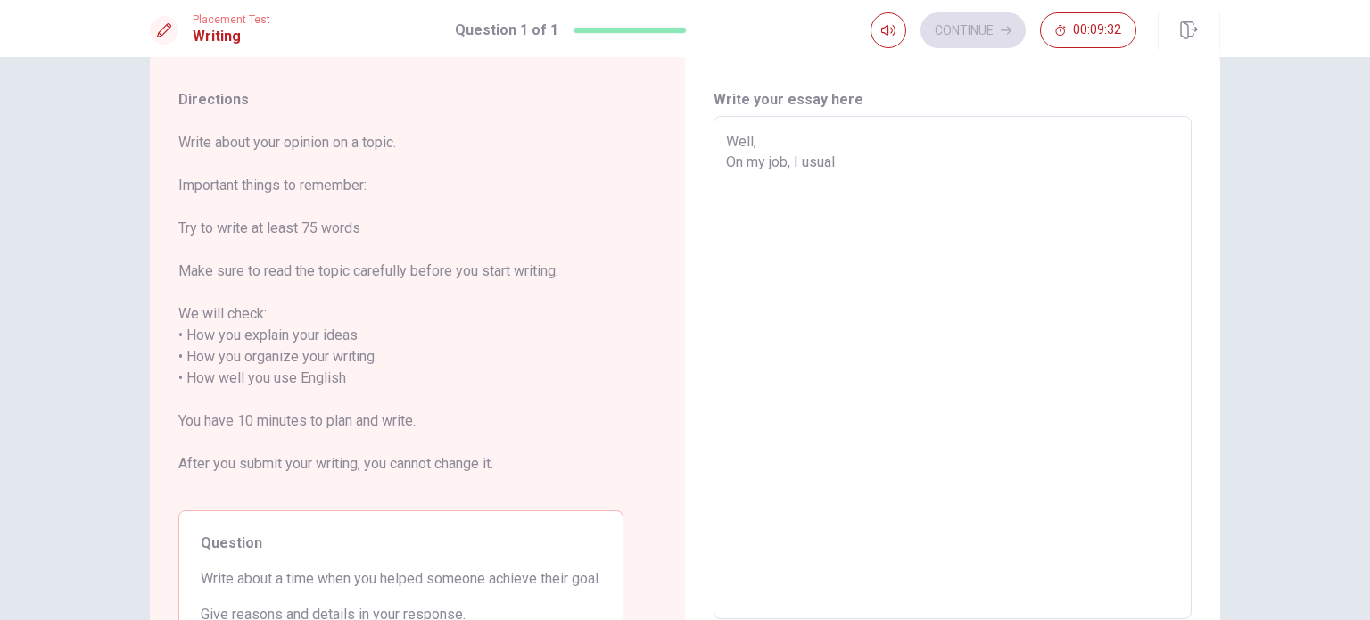
type textarea "x"
type textarea "Well, On my job, I usuall"
type textarea "x"
type textarea "Well, On my job, I usually"
type textarea "x"
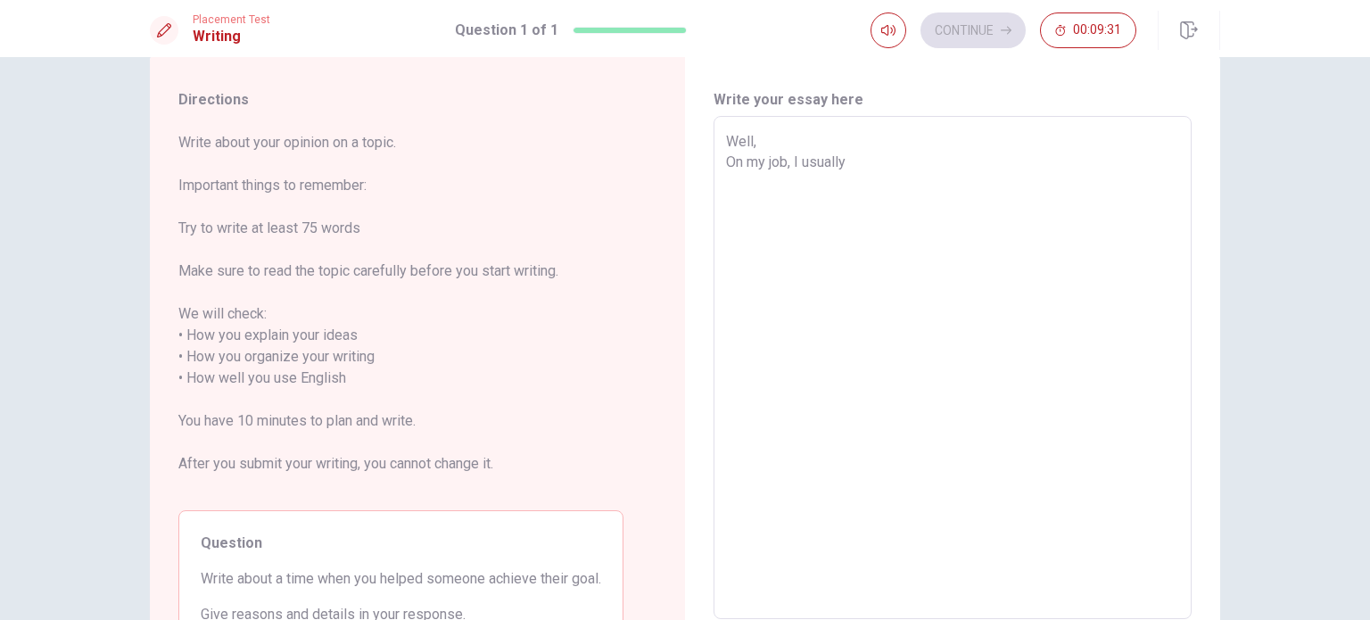
type textarea "Well, On my job, I usually"
type textarea "x"
type textarea "Well, On my job, I usually r"
type textarea "x"
type textarea "Well, On my job, I usually"
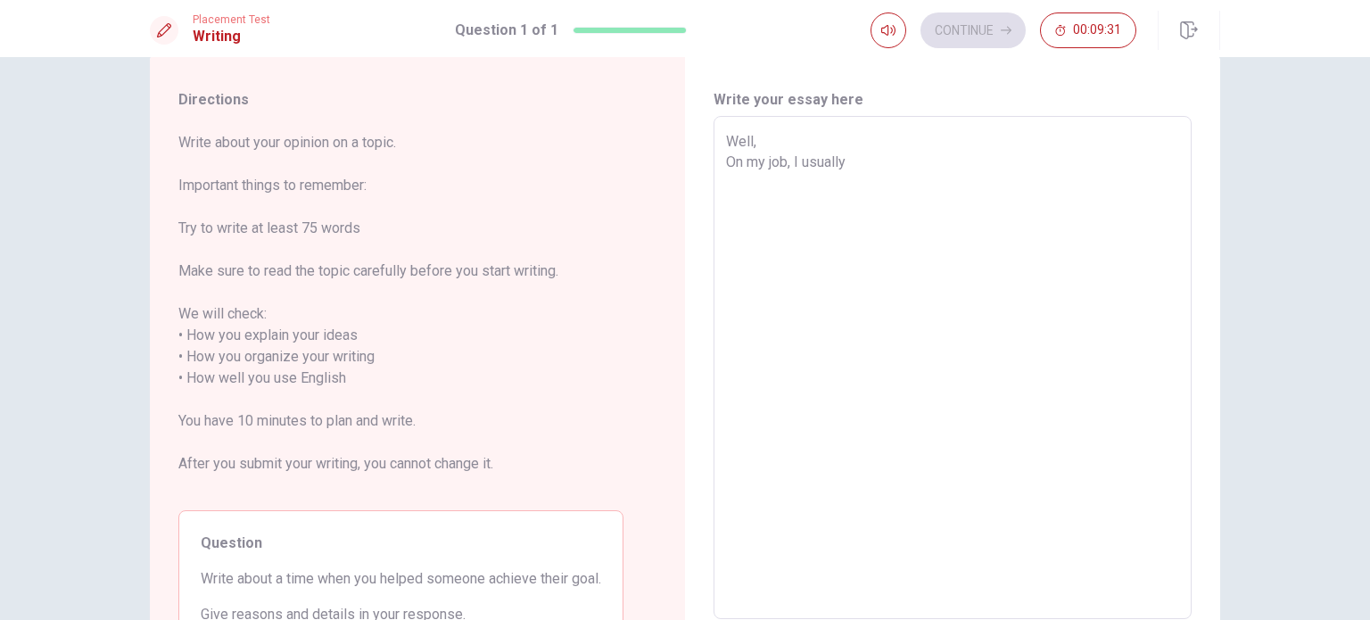
type textarea "x"
type textarea "Well, On my job, I usually h"
type textarea "x"
type textarea "Well, On my job, I usually he"
type textarea "x"
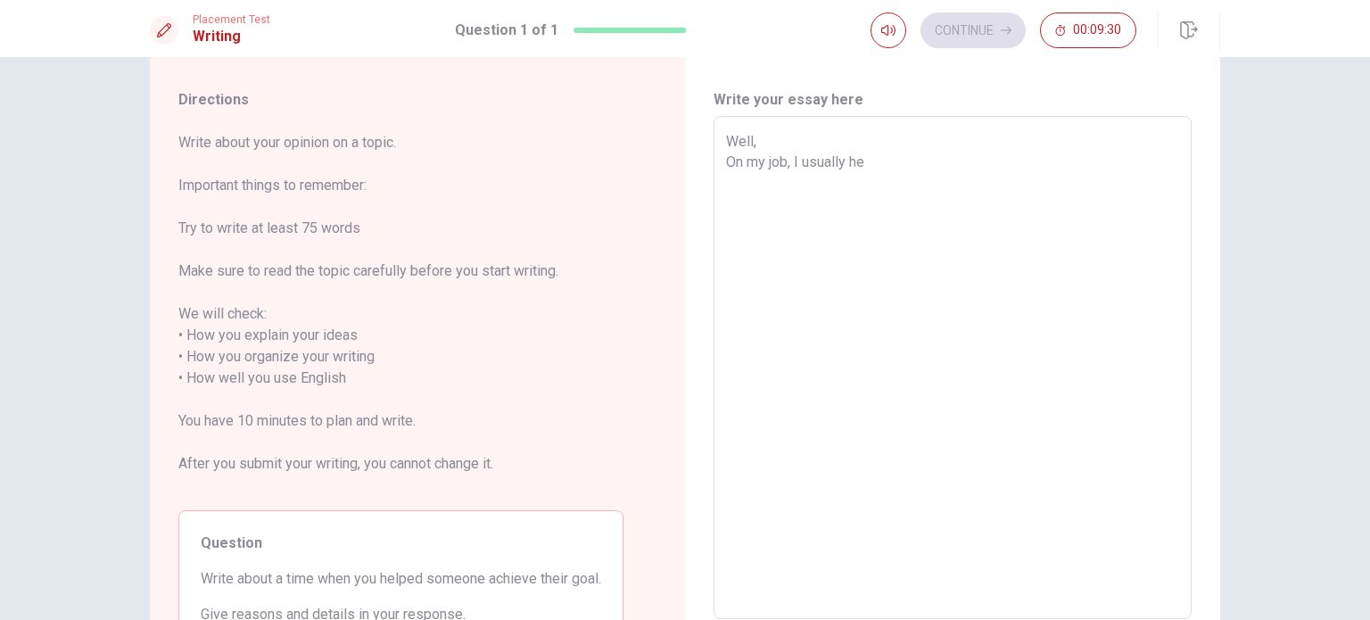
type textarea "Well, On my job, I usually hel"
type textarea "x"
type textarea "Well, On my job, I usually help"
type textarea "x"
type textarea "Well, On my job, I usually help"
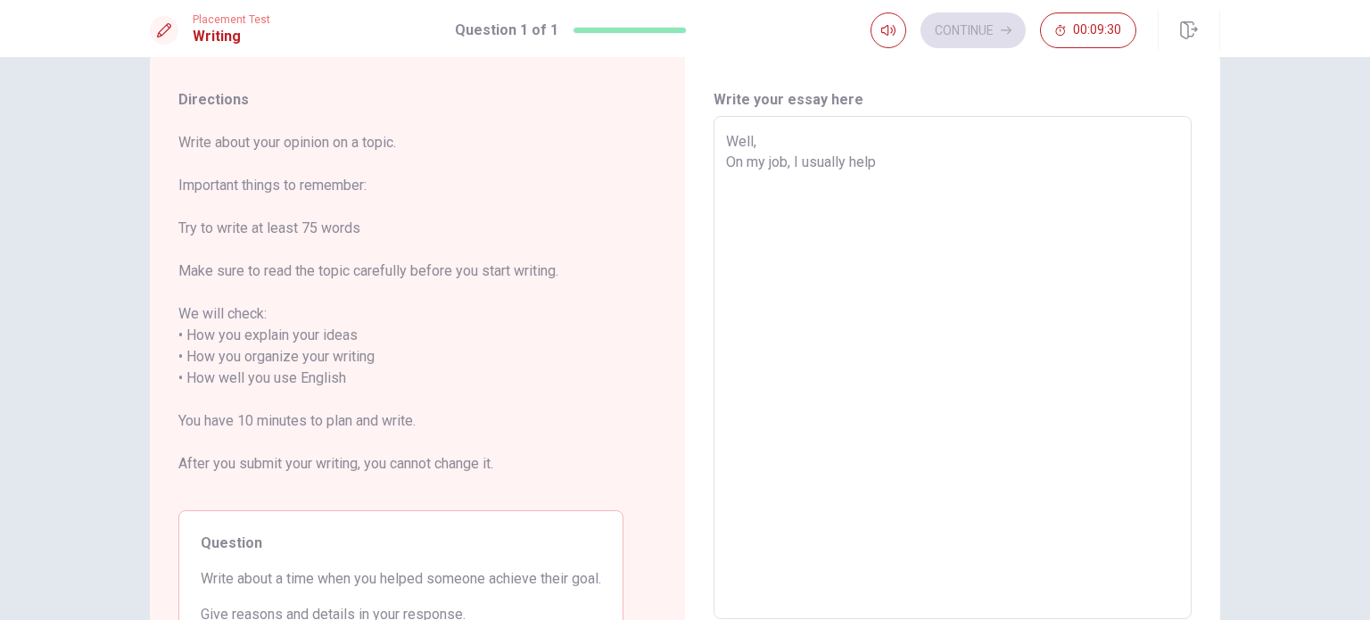
type textarea "x"
type textarea "Well, On my job, I usually help t"
type textarea "x"
type textarea "Well, On my job, I usually help th"
type textarea "x"
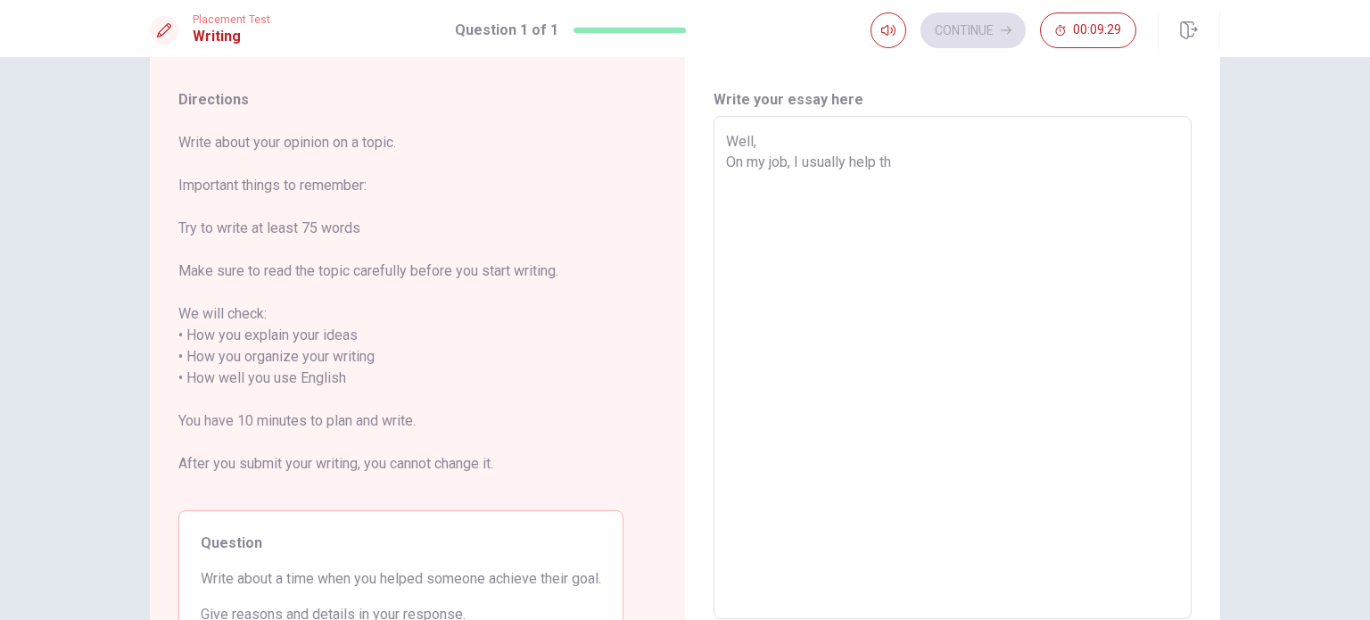
type textarea "Well, On my job, I usually help the"
type textarea "x"
type textarea "Well, On my job, I usually help the"
type textarea "x"
type textarea "Well, On my job, I usually help the n"
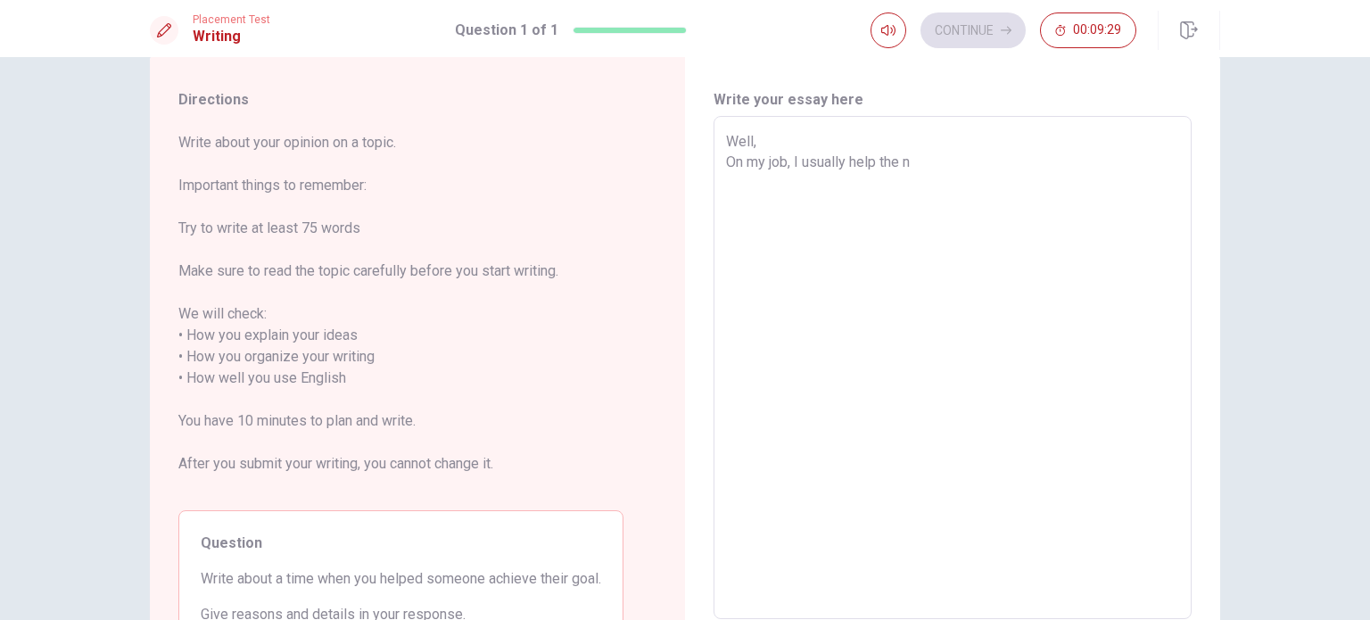
type textarea "x"
type textarea "Well, On my job, I usually help the ne"
type textarea "x"
type textarea "Well, On my job, I usually help the new"
type textarea "x"
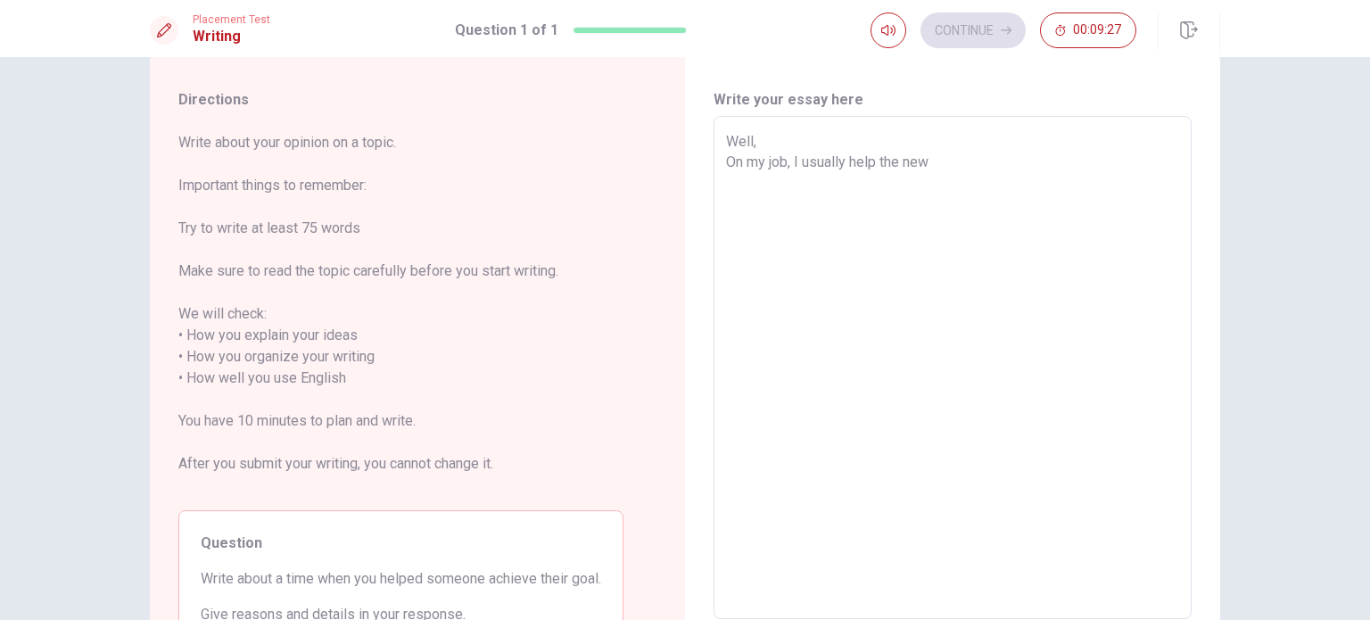
type textarea "Well, On my job, I usually help the new"
type textarea "x"
type textarea "Well, On my job, I usually help the new"
type textarea "x"
type textarea "Well, On my job, I usually help the ne"
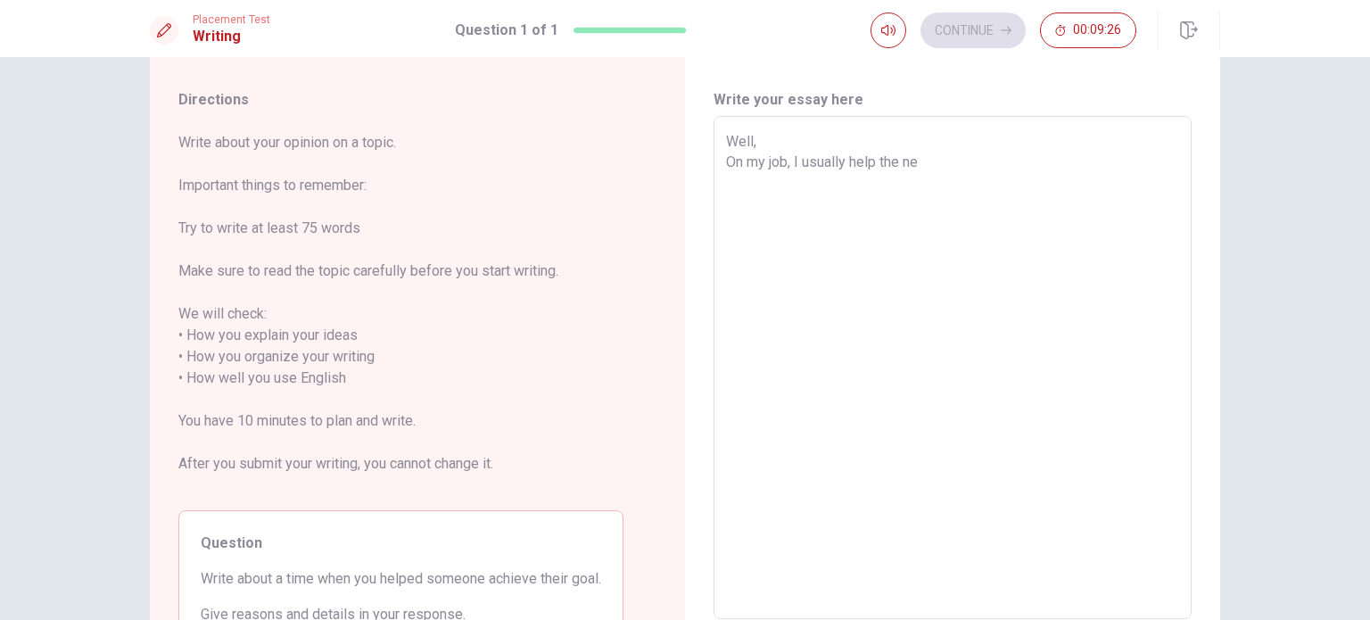
type textarea "x"
type textarea "Well, On my job, I usually help the n"
type textarea "x"
type textarea "Well, On my job, I usually help the"
type textarea "x"
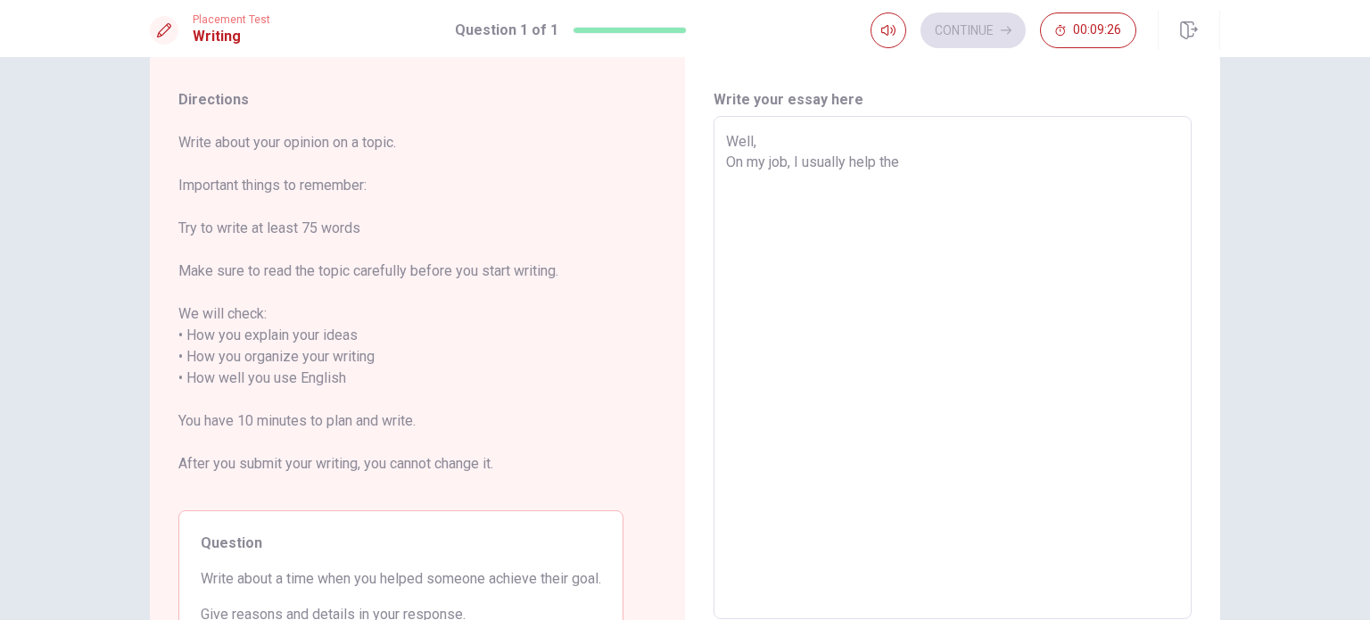
type textarea "Well, On my job, I usually help the"
type textarea "x"
type textarea "Well, On my job, I usually help th"
type textarea "x"
type textarea "Well, On my job, I usually help t"
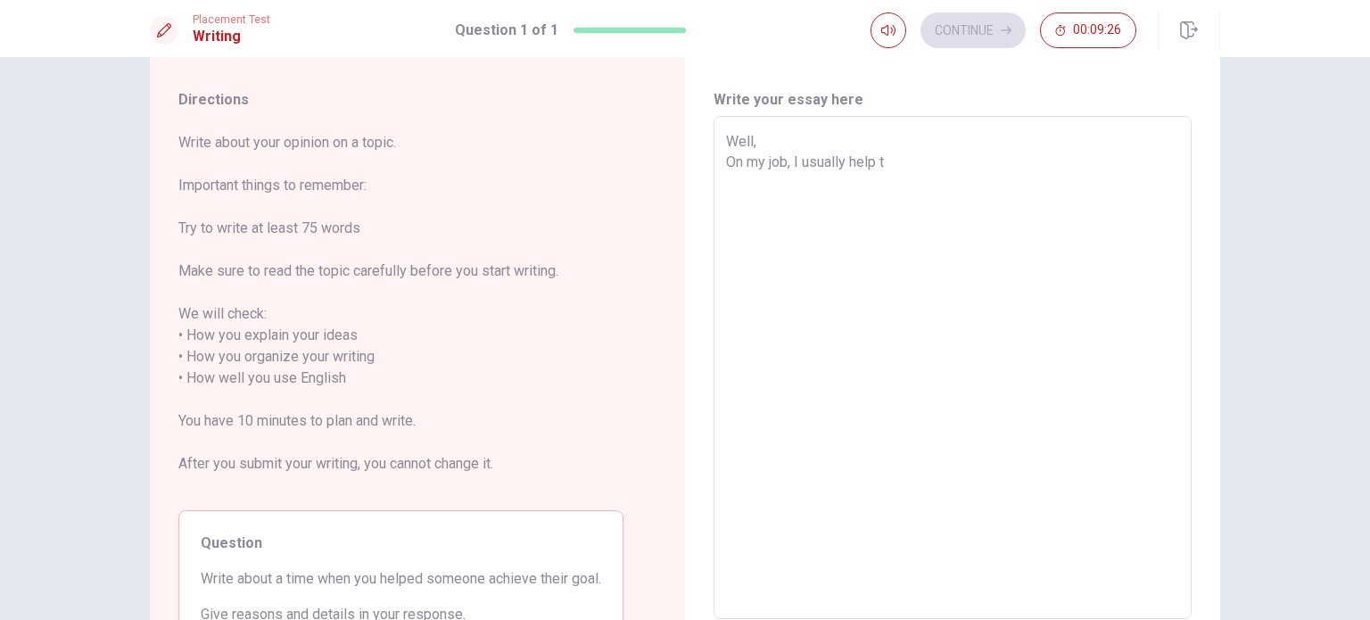
type textarea "x"
type textarea "Well, On my job, I usually help"
type textarea "x"
type textarea "Well, On my job, I usually help"
type textarea "x"
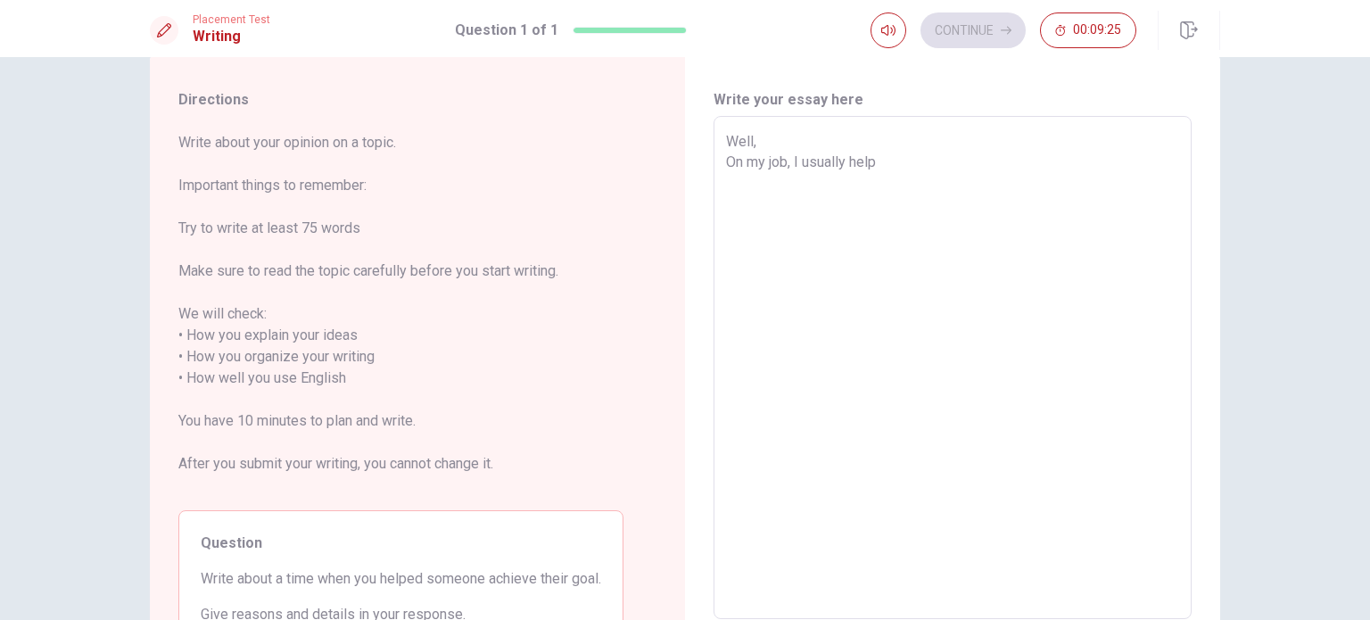
type textarea "Well, On my job, I usually hel"
type textarea "x"
type textarea "Well, On my job, I usually he"
type textarea "x"
type textarea "Well, On my job, I usually h"
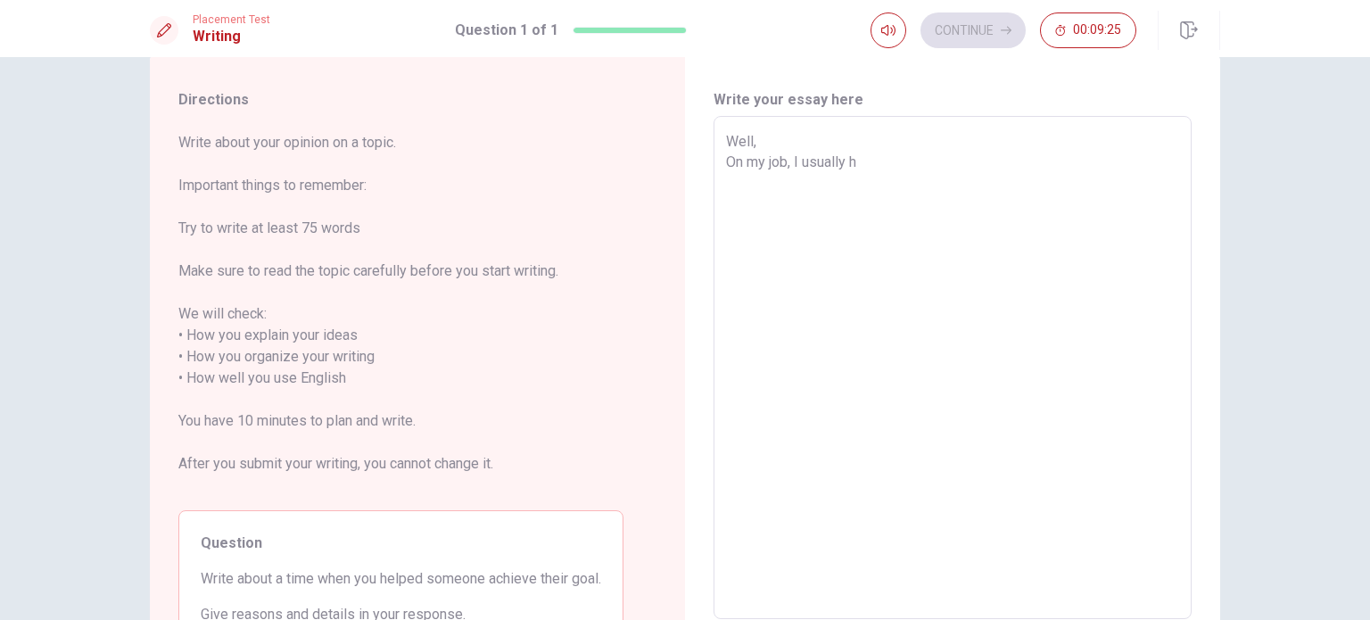
type textarea "x"
type textarea "Well, On my job, I usually"
type textarea "x"
type textarea "Well, On my job, I usually"
type textarea "x"
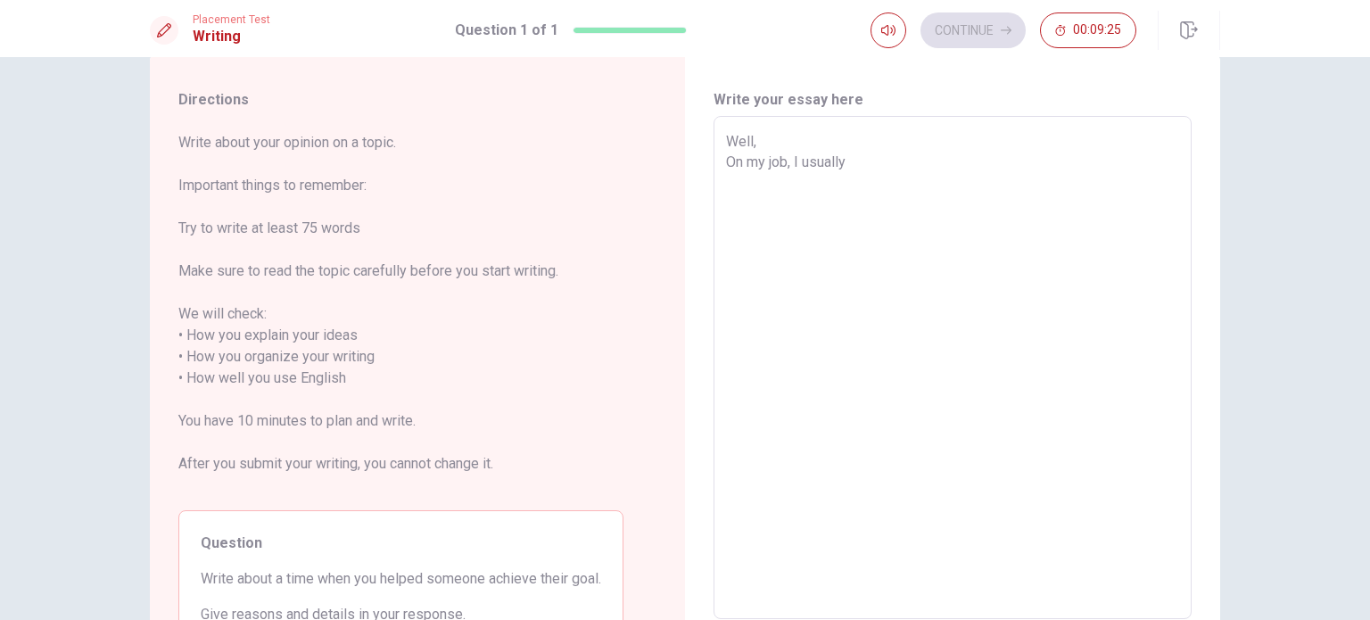
type textarea "Well, On my job, I usuall"
type textarea "x"
type textarea "Well, On my job, I usual"
type textarea "x"
type textarea "Well, On my job, I usua"
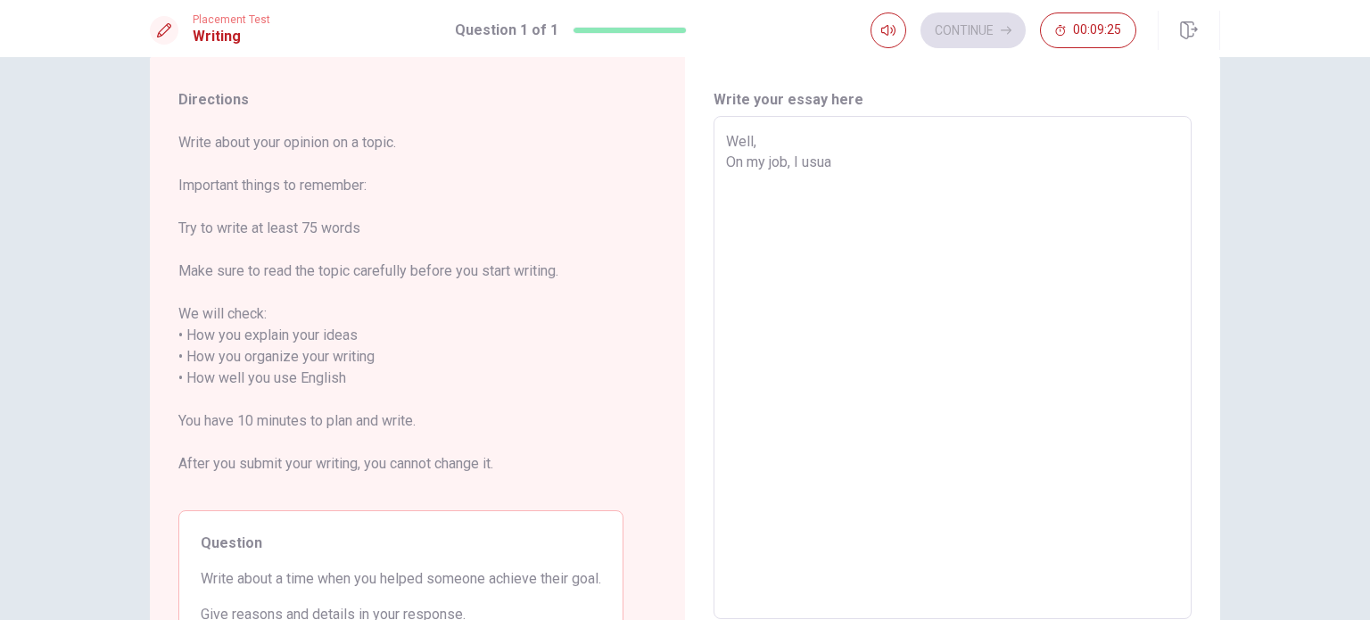
type textarea "x"
type textarea "Well, On my job, I usu"
type textarea "x"
type textarea "Well, On my job, I [GEOGRAPHIC_DATA]"
type textarea "x"
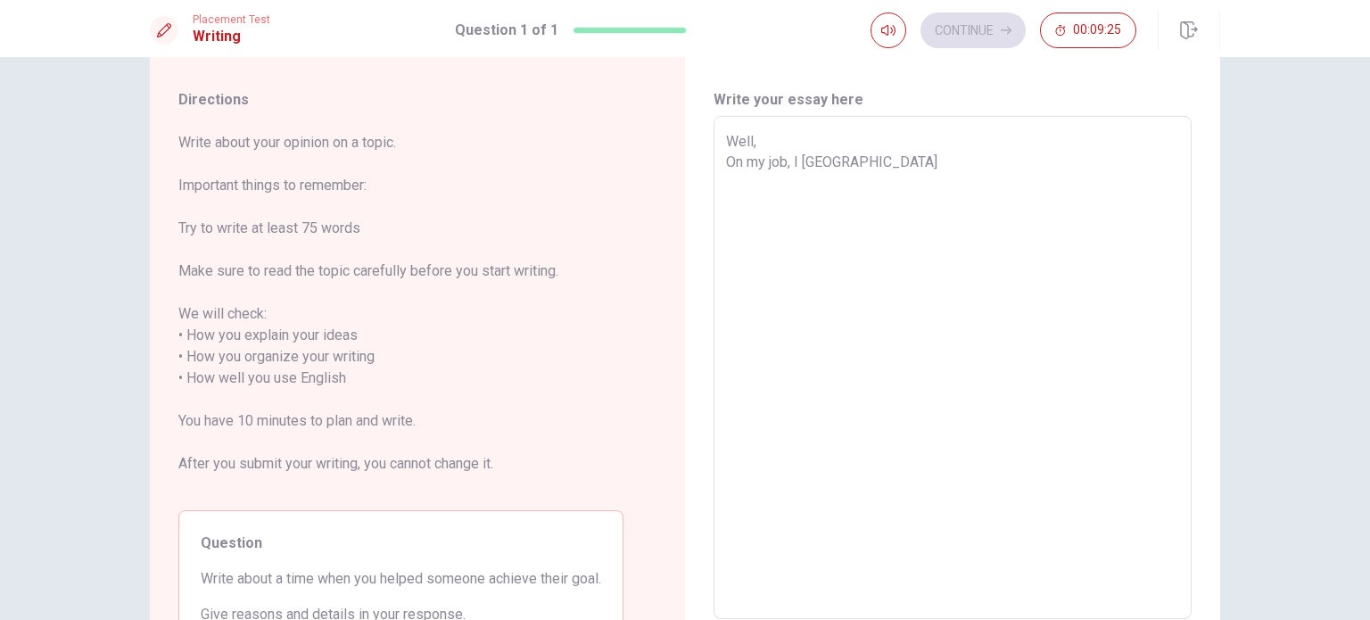
type textarea "Well, On my job, I u"
type textarea "x"
type textarea "Well, On my job, I"
type textarea "x"
type textarea "Well, On my job, I"
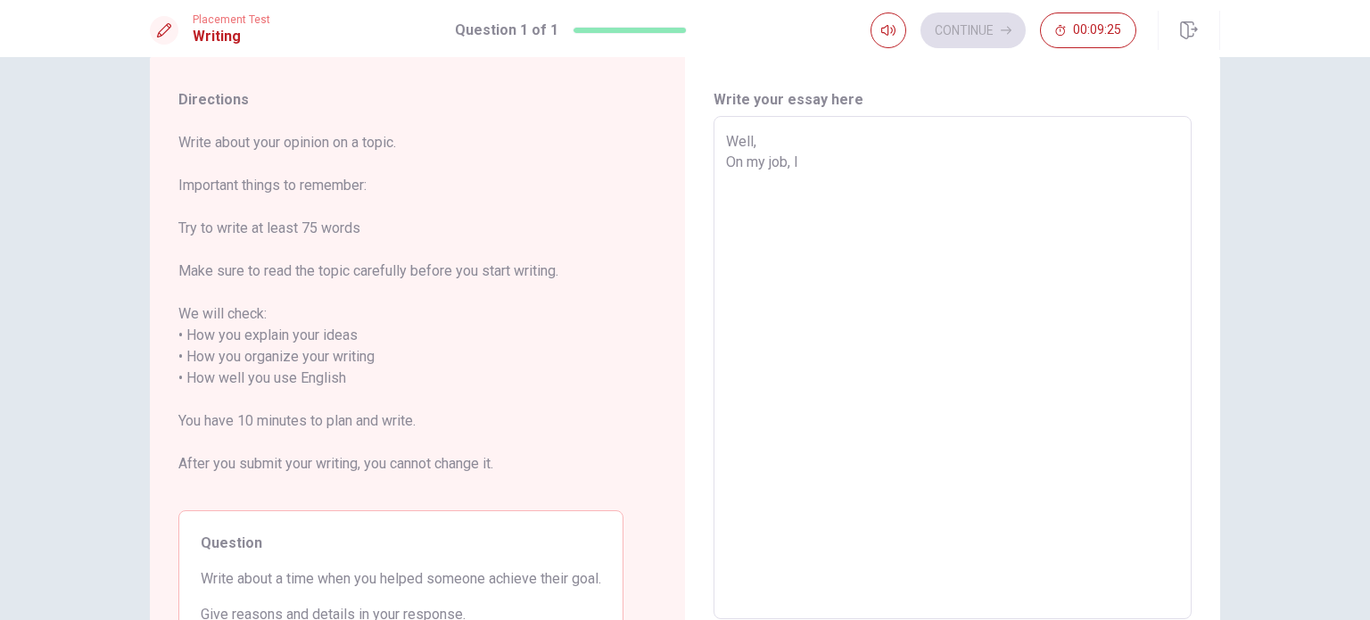
type textarea "x"
type textarea "Well, On my job,"
type textarea "x"
type textarea "Well, On my job,"
type textarea "x"
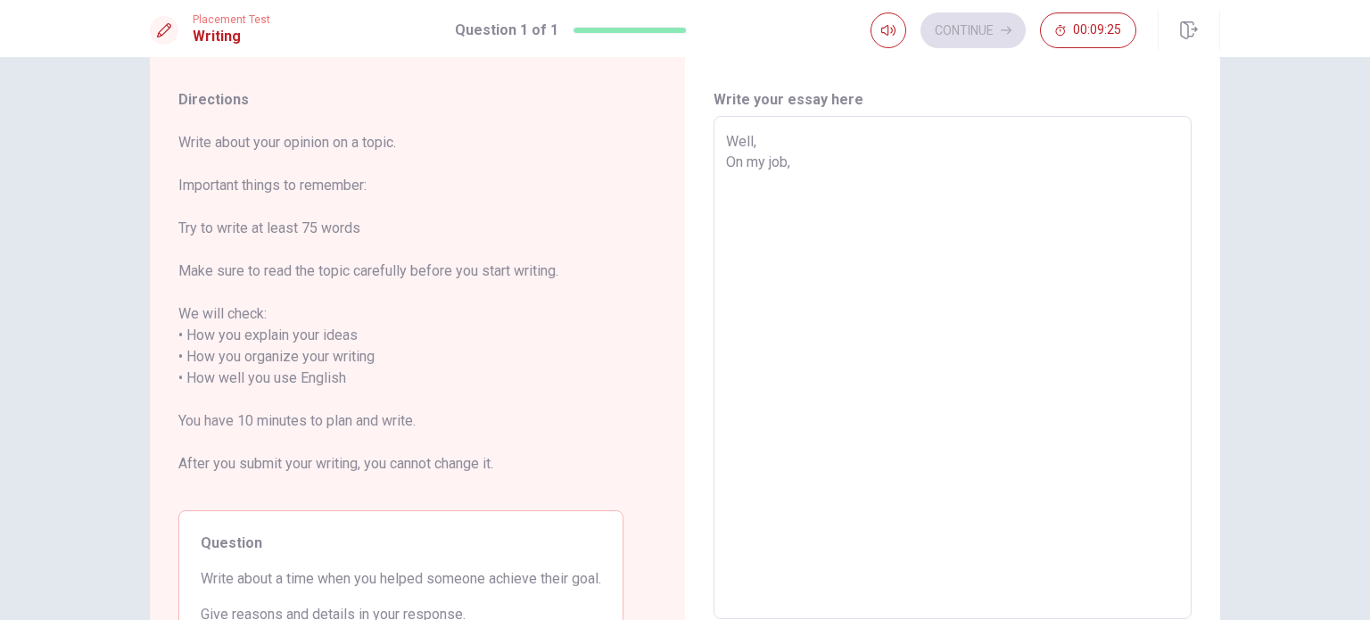
type textarea "Well, On my job"
type textarea "x"
type textarea "Well, On my jo"
type textarea "x"
type textarea "Well, On my j"
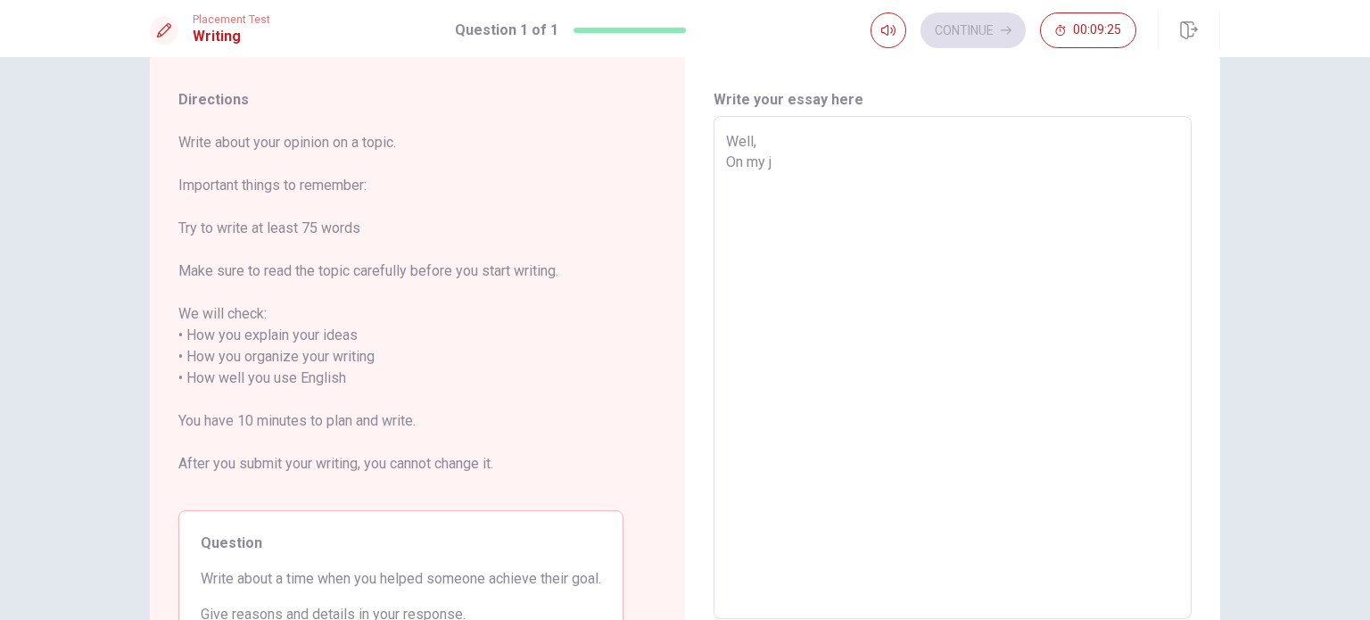
type textarea "x"
type textarea "Well, On my"
type textarea "x"
type textarea "Well, On my"
type textarea "x"
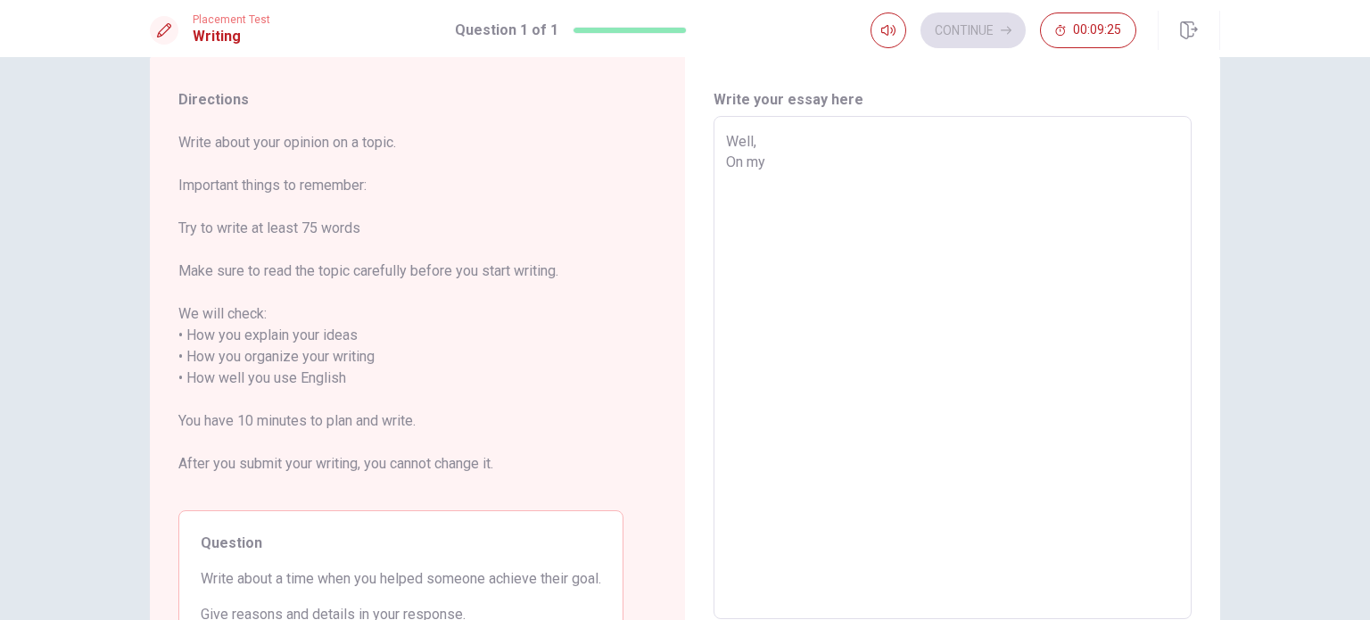
type textarea "Well, On m"
type textarea "x"
type textarea "Well, On"
type textarea "x"
type textarea "Well, On"
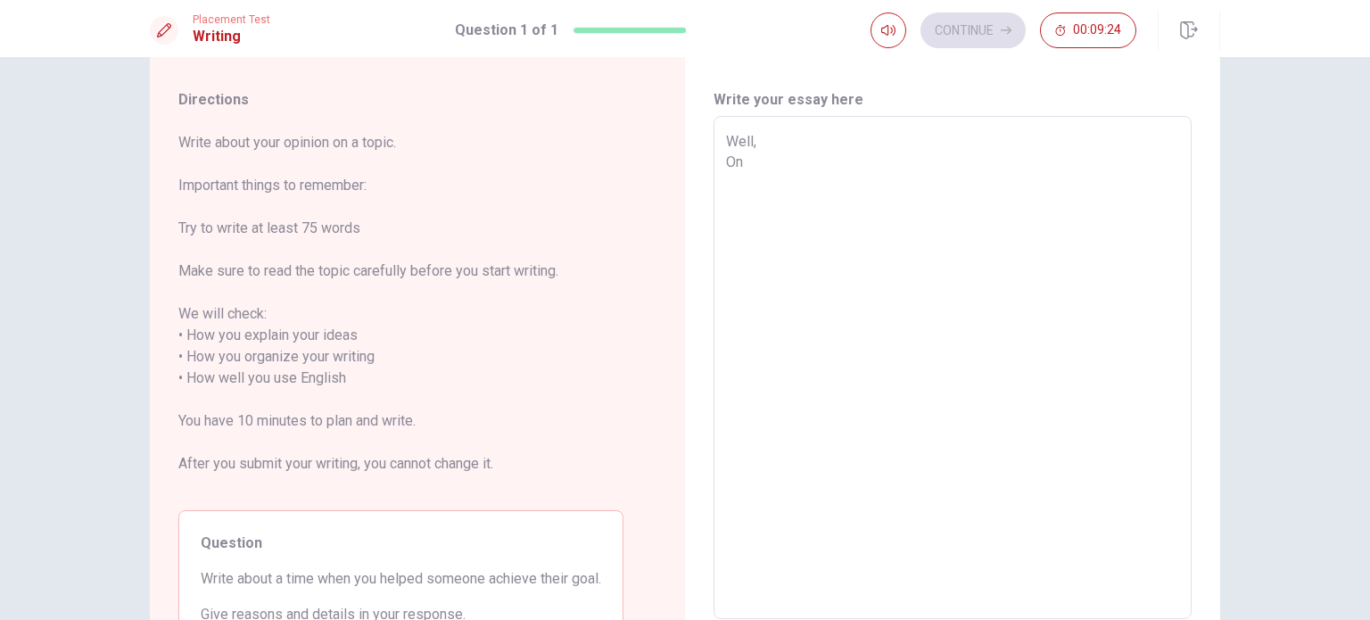
type textarea "x"
type textarea "Well, O"
type textarea "x"
type textarea "Well,"
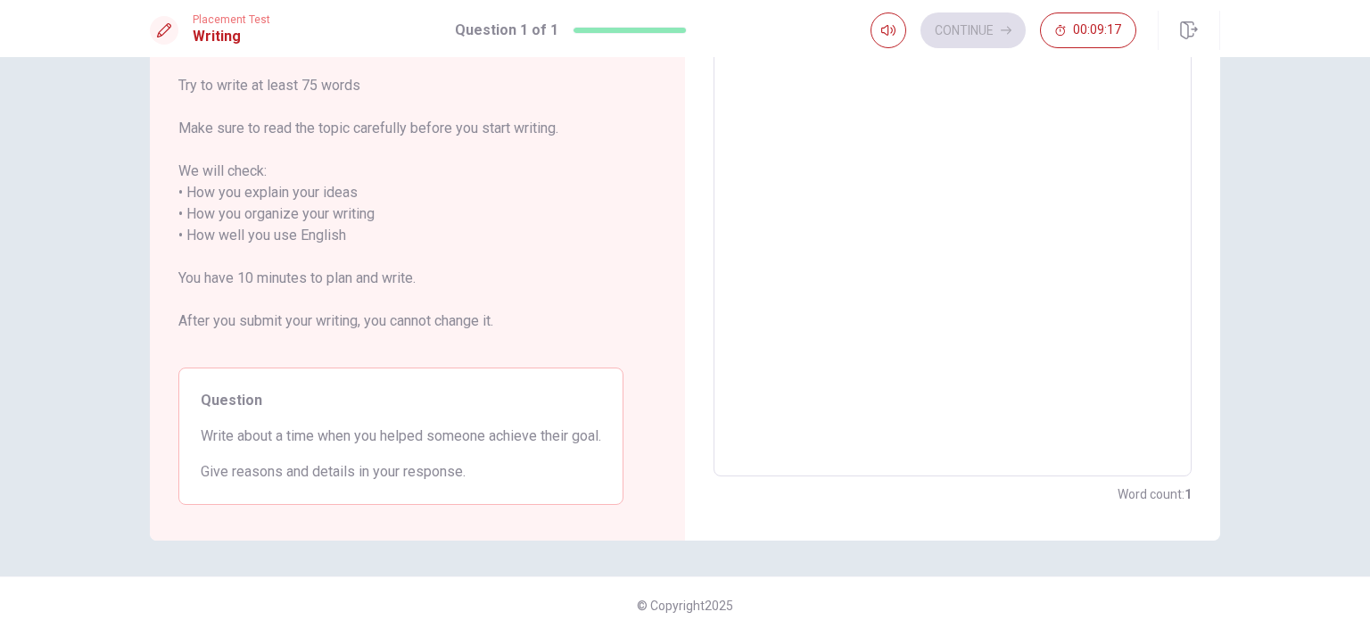
scroll to position [18, 0]
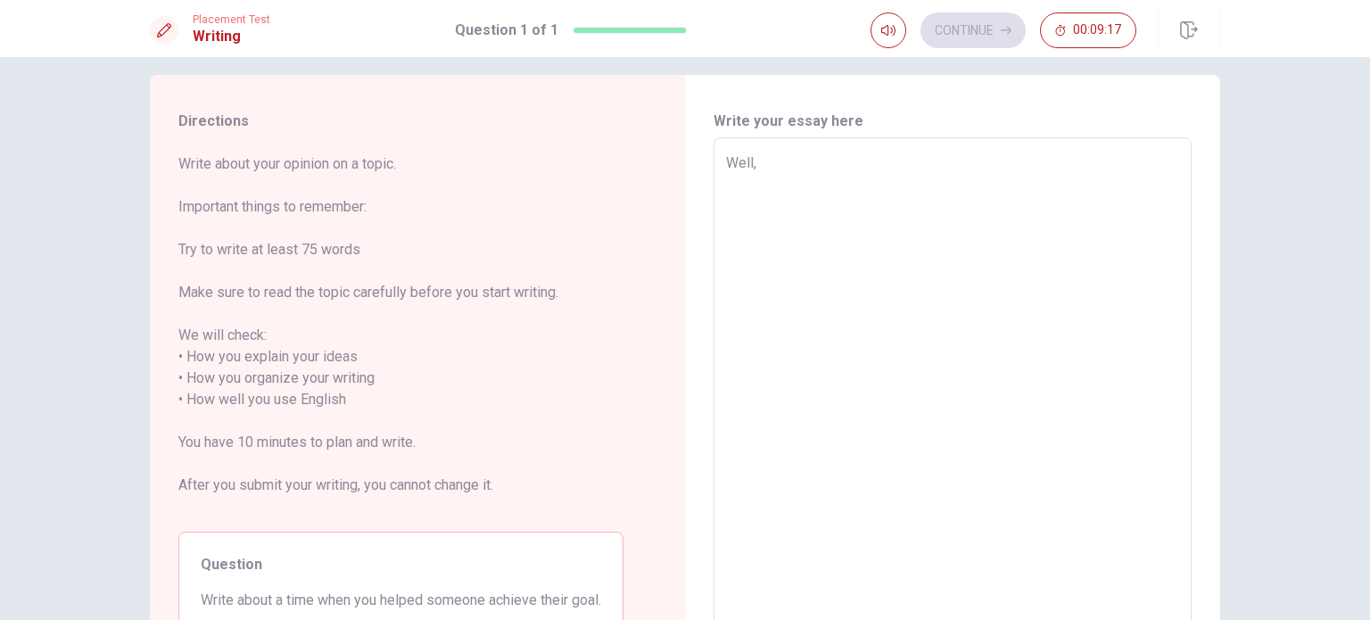
type textarea "x"
type textarea "Well,"
type textarea "x"
type textarea "Well"
type textarea "x"
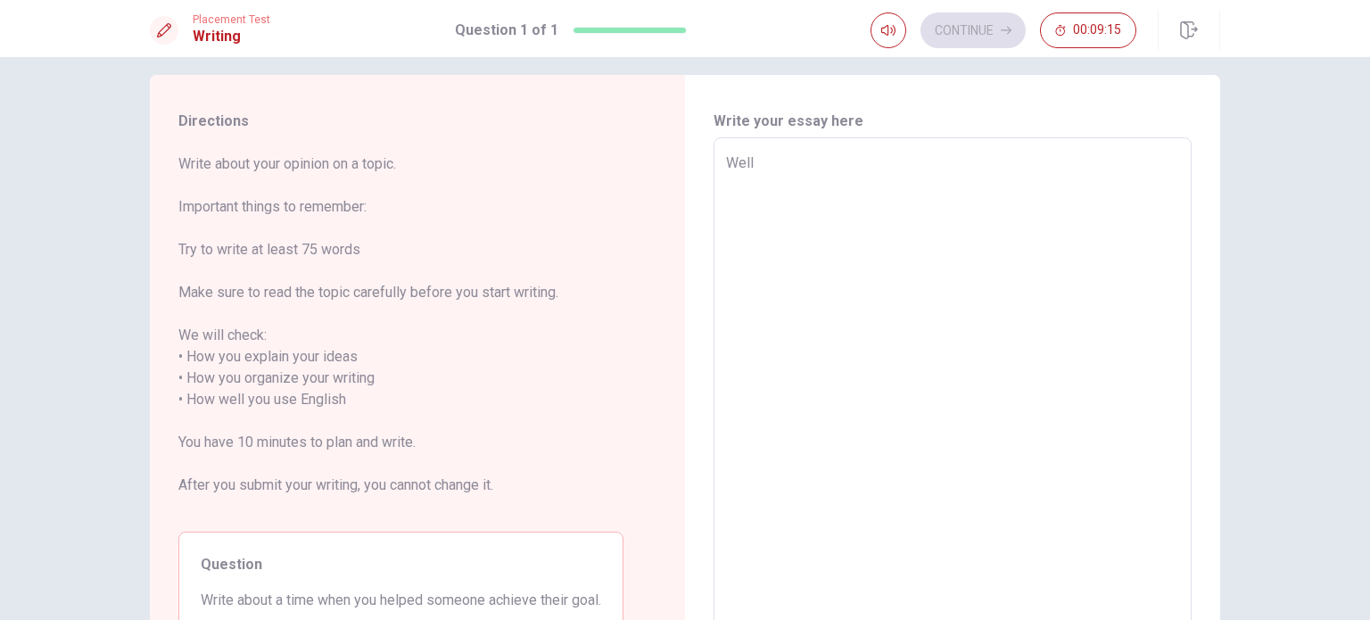
type textarea "Wel"
type textarea "x"
type textarea "We"
type textarea "x"
type textarea "W"
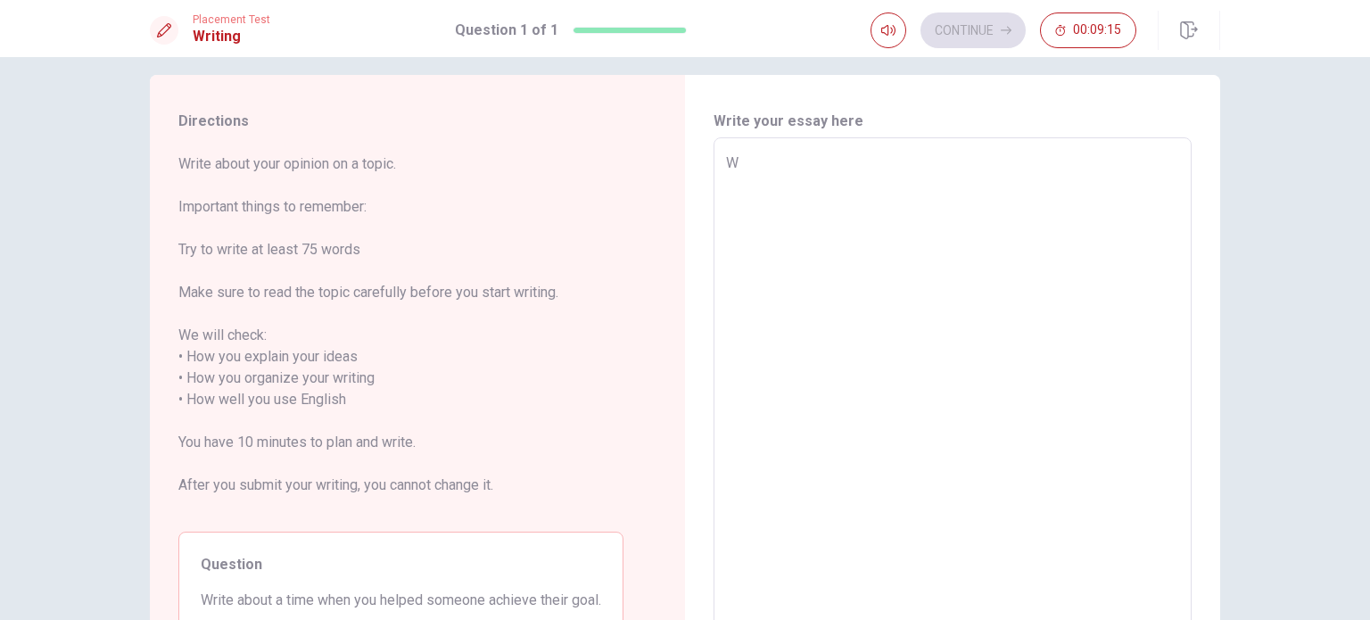
type textarea "x"
type textarea "W"
type textarea "x"
type textarea "We"
type textarea "x"
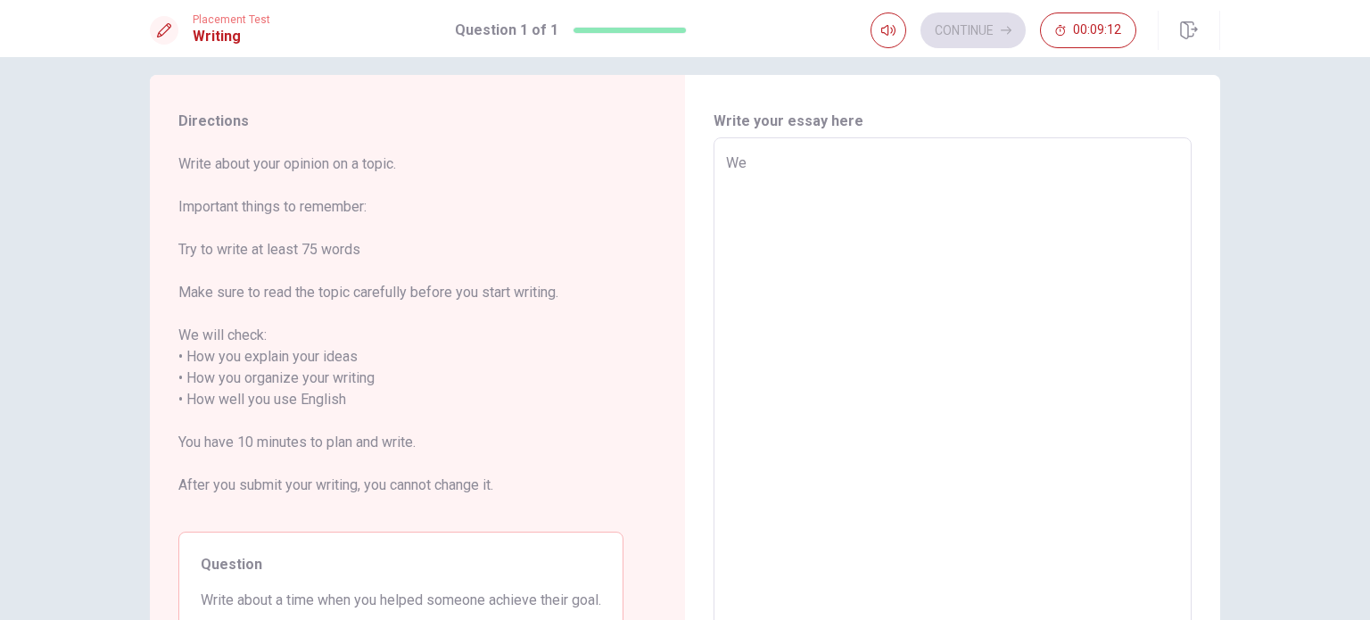
type textarea "Wel"
type textarea "x"
type textarea "Well"
type textarea "x"
type textarea "Well,"
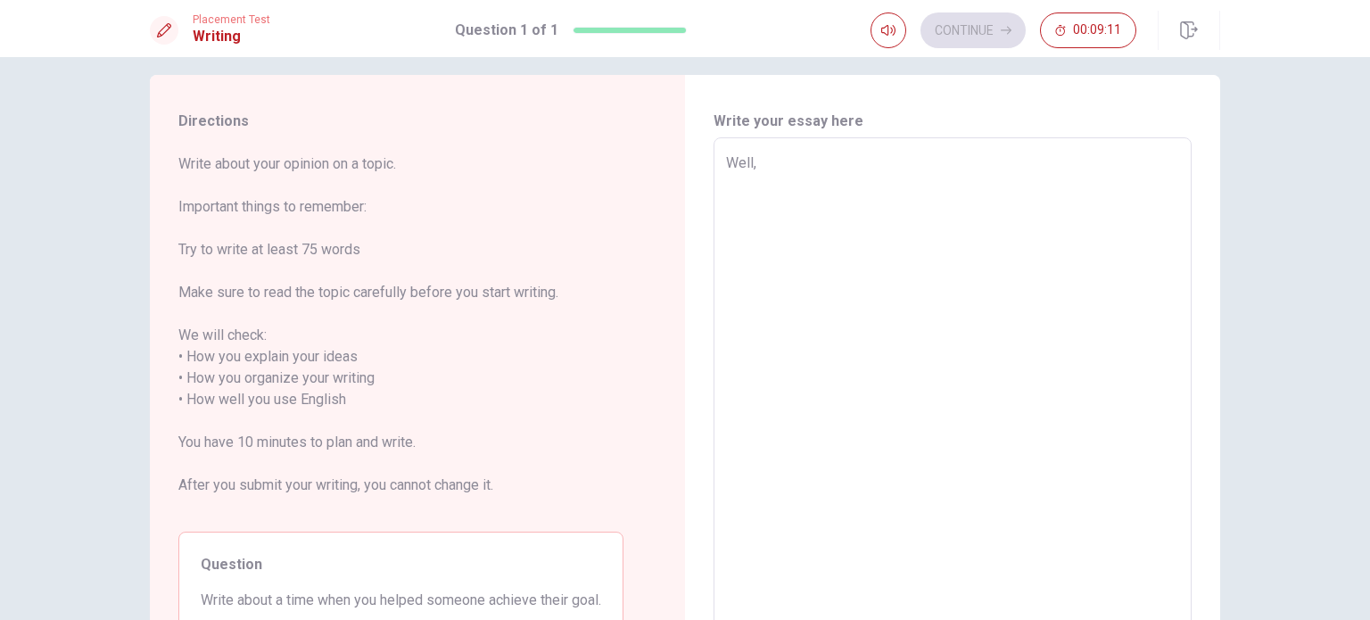
type textarea "x"
type textarea "Well,"
type textarea "x"
type textarea "Well, M"
type textarea "x"
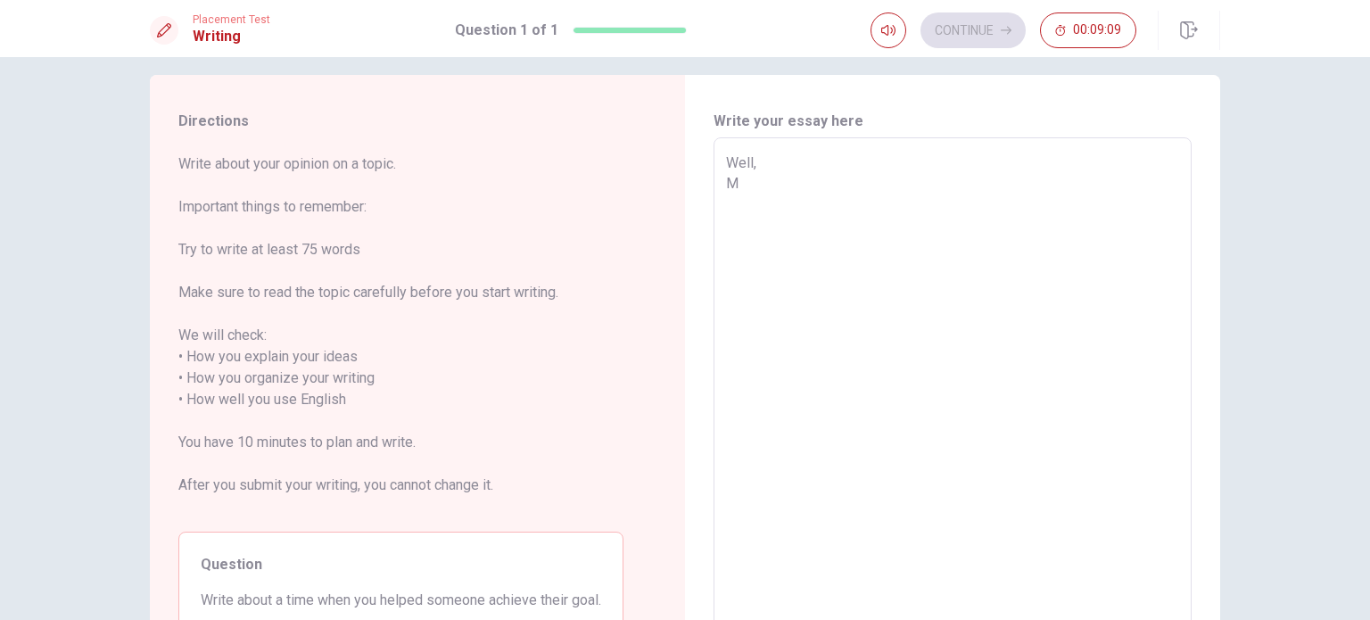
type textarea "Well,"
type textarea "x"
type textarea "Well, y"
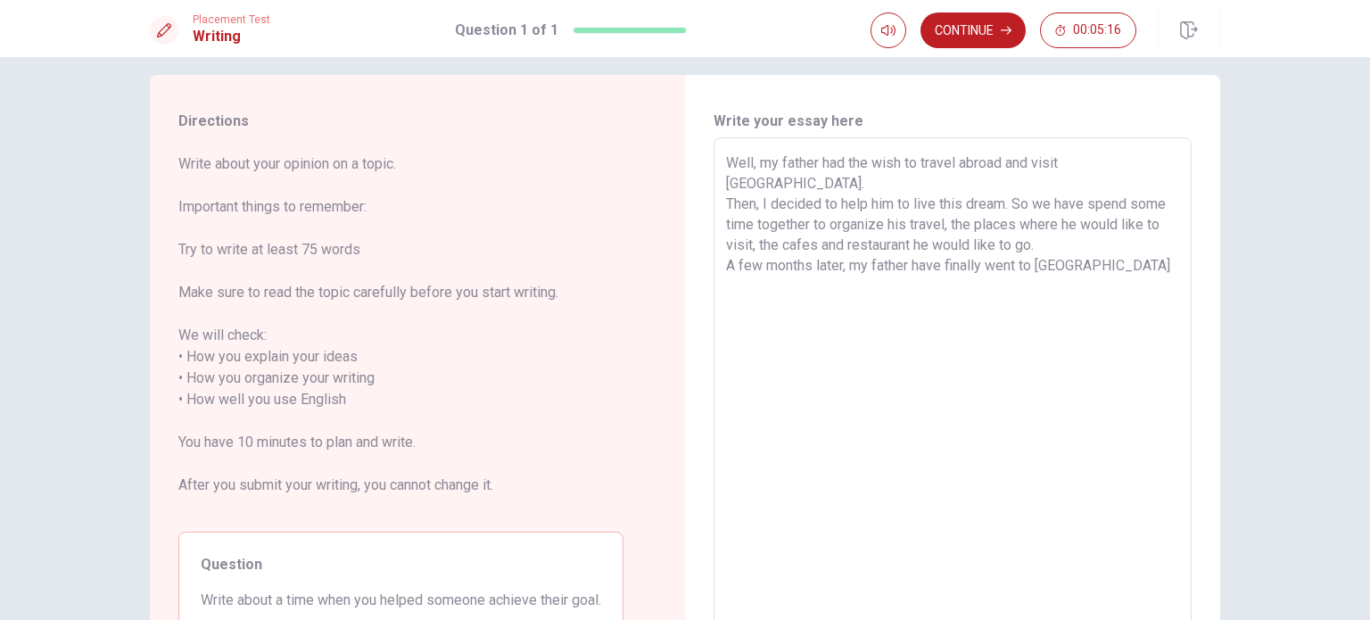
click at [940, 199] on textarea "Well, my father had the wish to travel abroad and visit [GEOGRAPHIC_DATA]. Then…" at bounding box center [952, 388] width 453 height 473
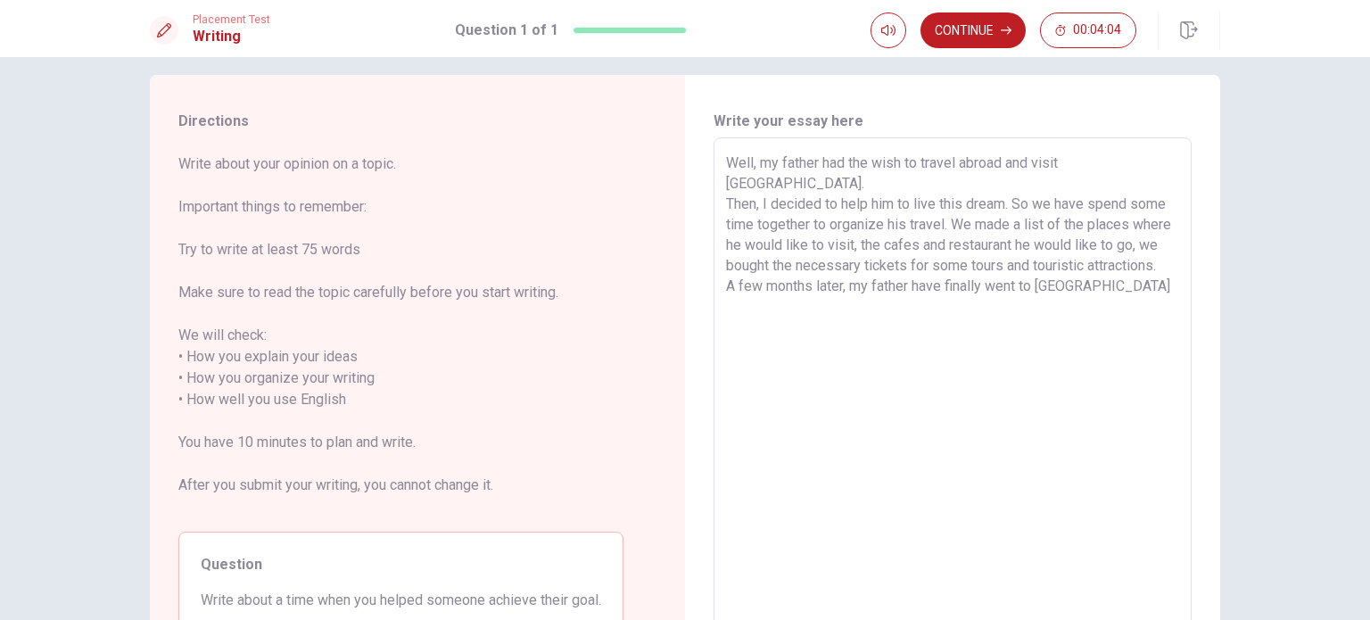
click at [728, 244] on textarea "Well, my father had the wish to travel abroad and visit [GEOGRAPHIC_DATA]. Then…" at bounding box center [952, 388] width 453 height 473
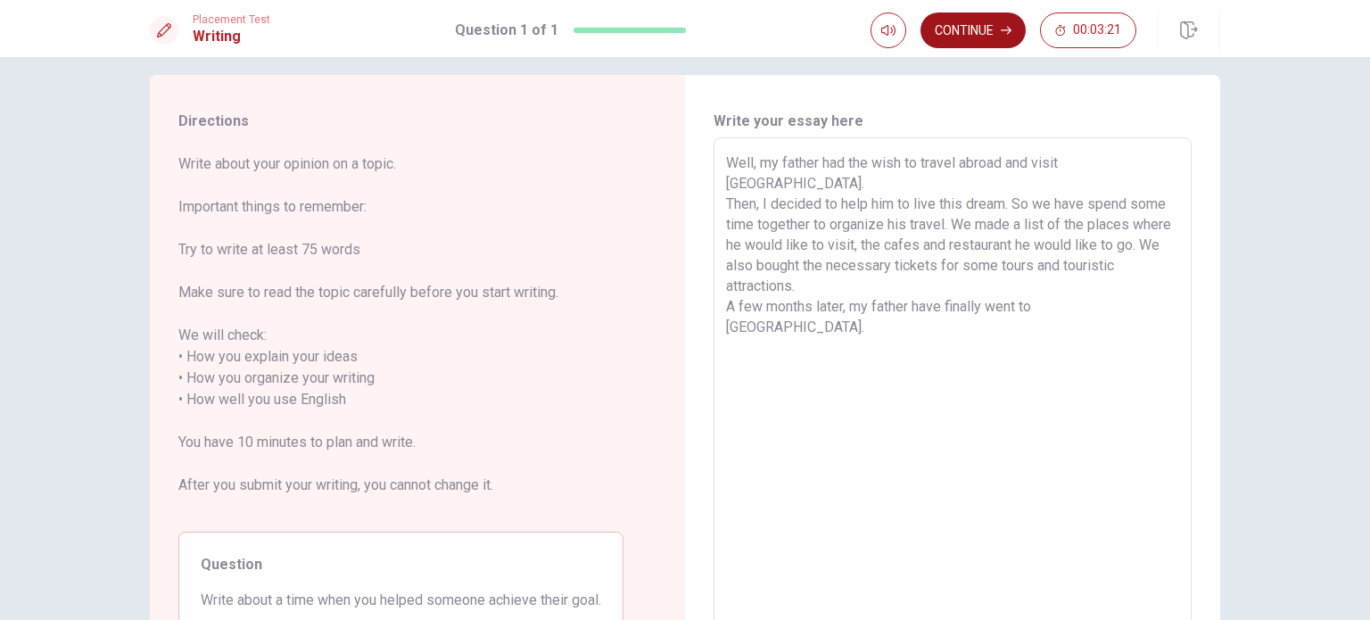
click at [1001, 34] on icon "button" at bounding box center [1005, 30] width 11 height 11
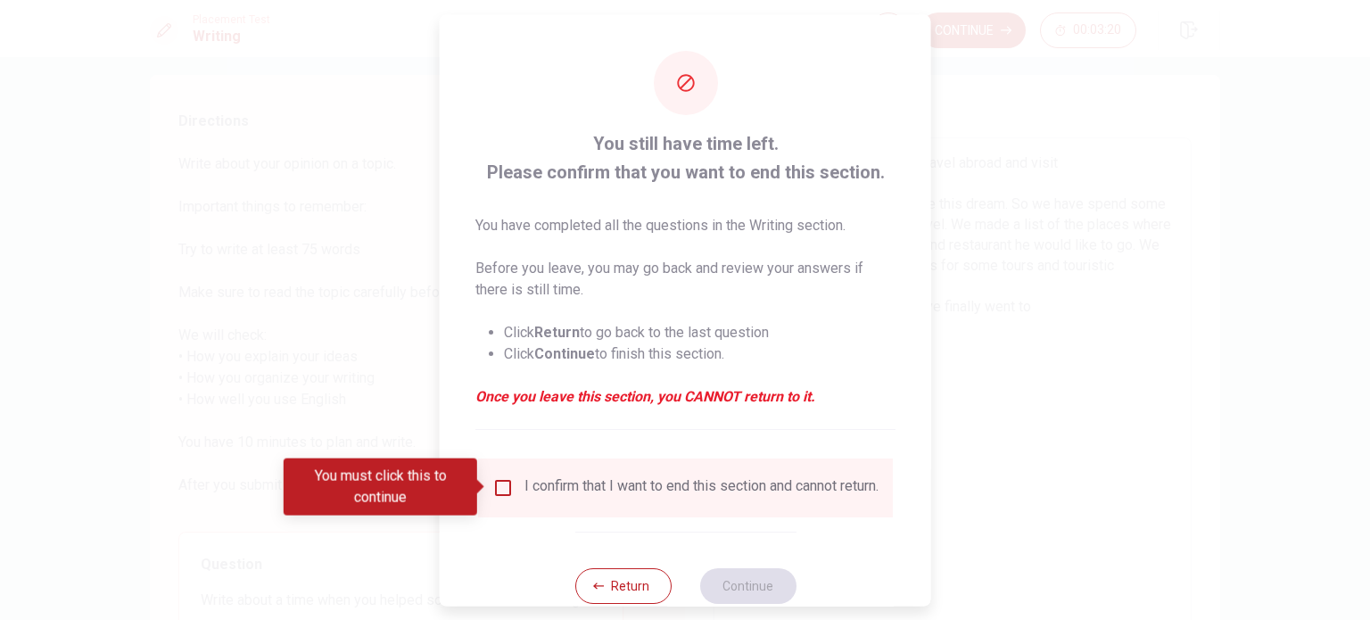
click at [498, 492] on input "You must click this to continue" at bounding box center [502, 486] width 21 height 21
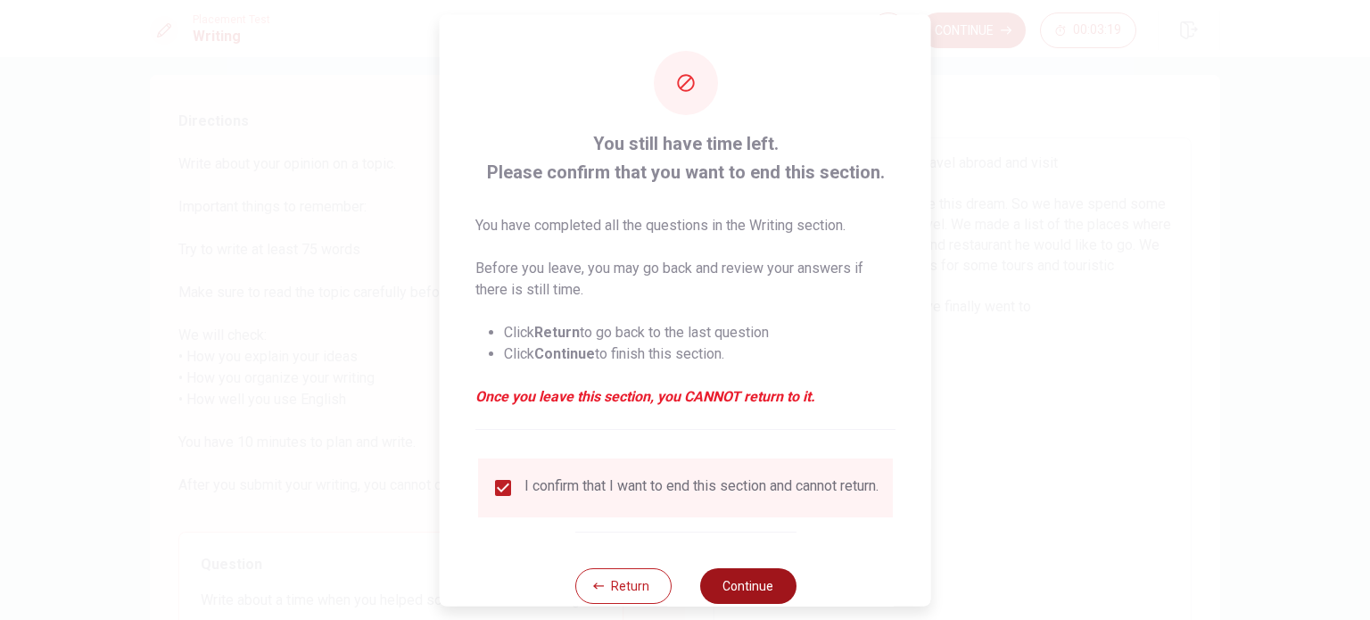
click at [739, 586] on button "Continue" at bounding box center [747, 585] width 96 height 36
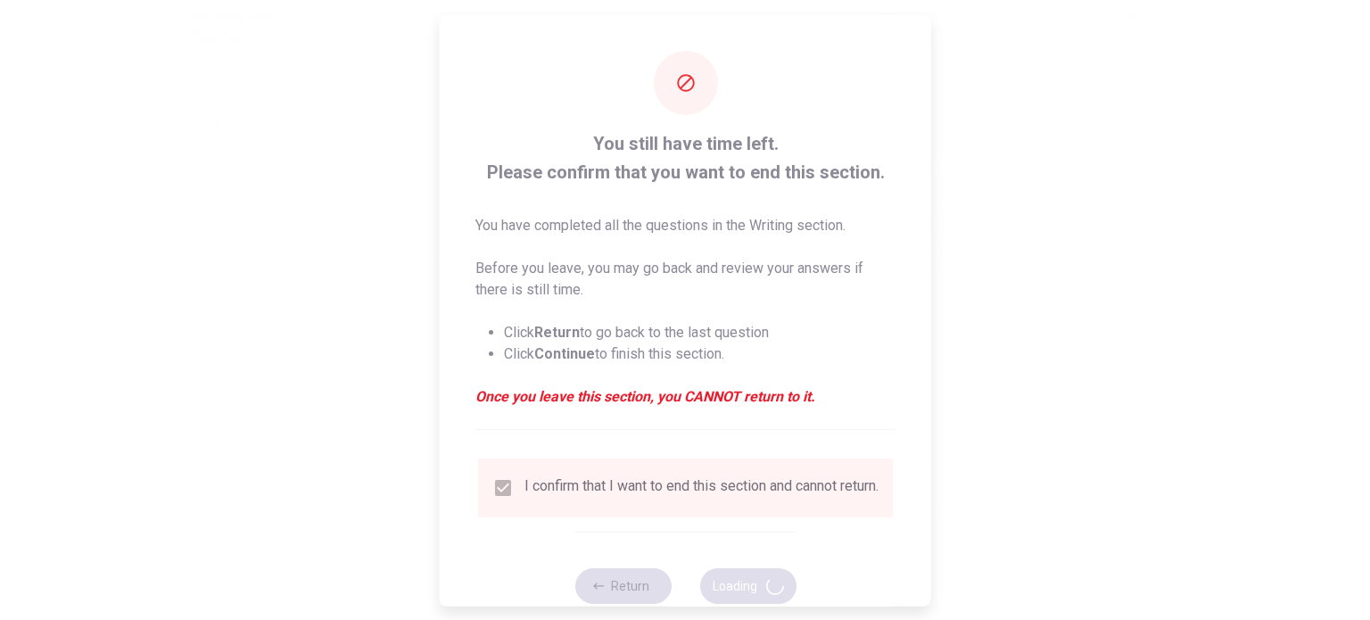
scroll to position [0, 0]
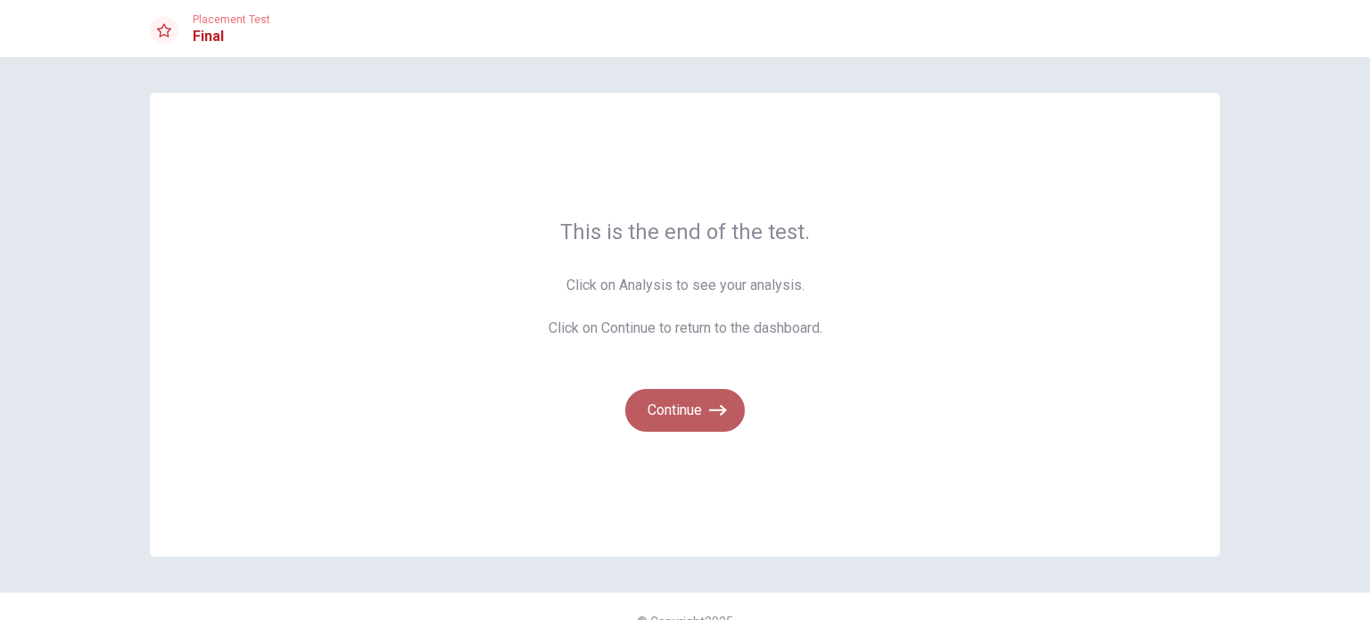
click at [661, 412] on button "Continue" at bounding box center [684, 410] width 119 height 43
